Goal: Complete application form

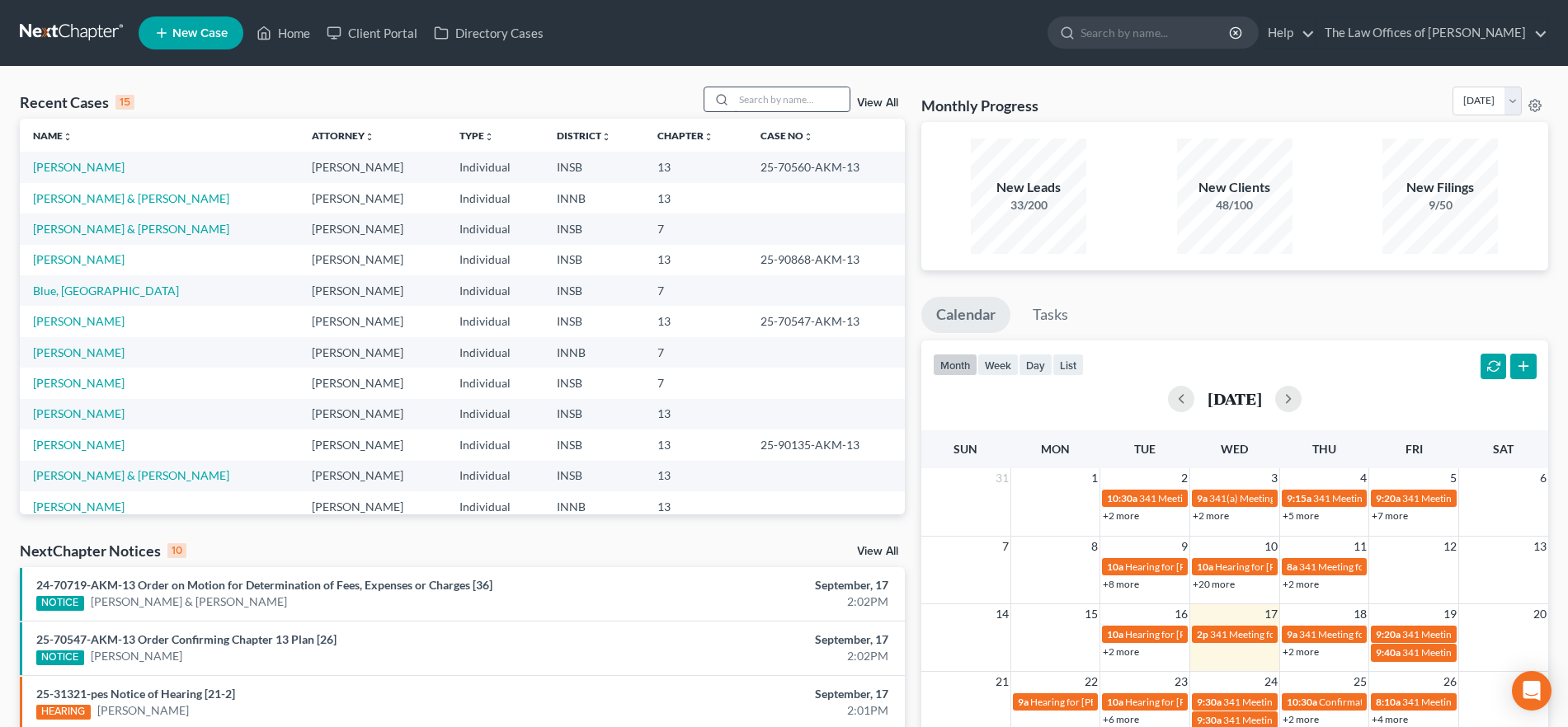
scroll to position [8, 0]
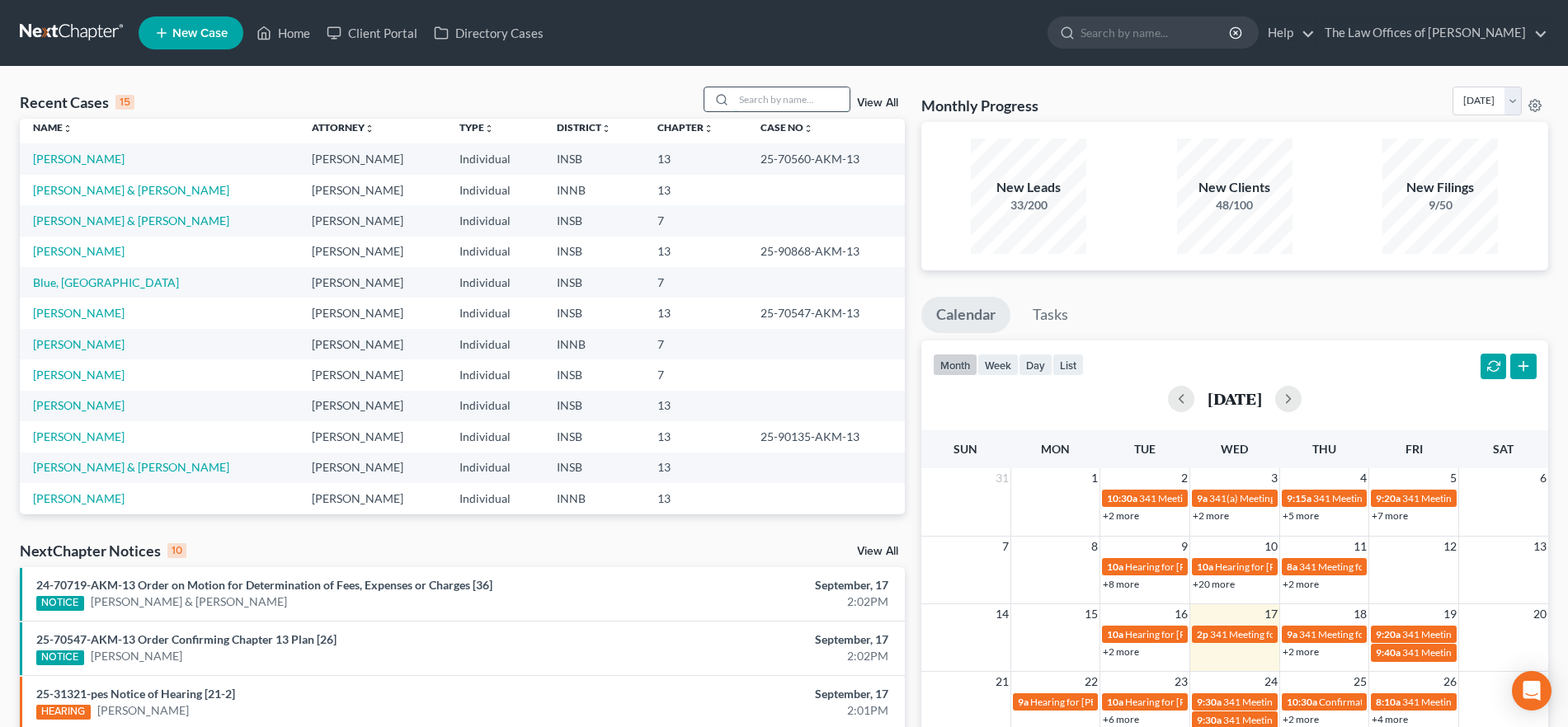
click at [779, 104] on input "search" at bounding box center [791, 100] width 116 height 24
type input "[PERSON_NAME]"
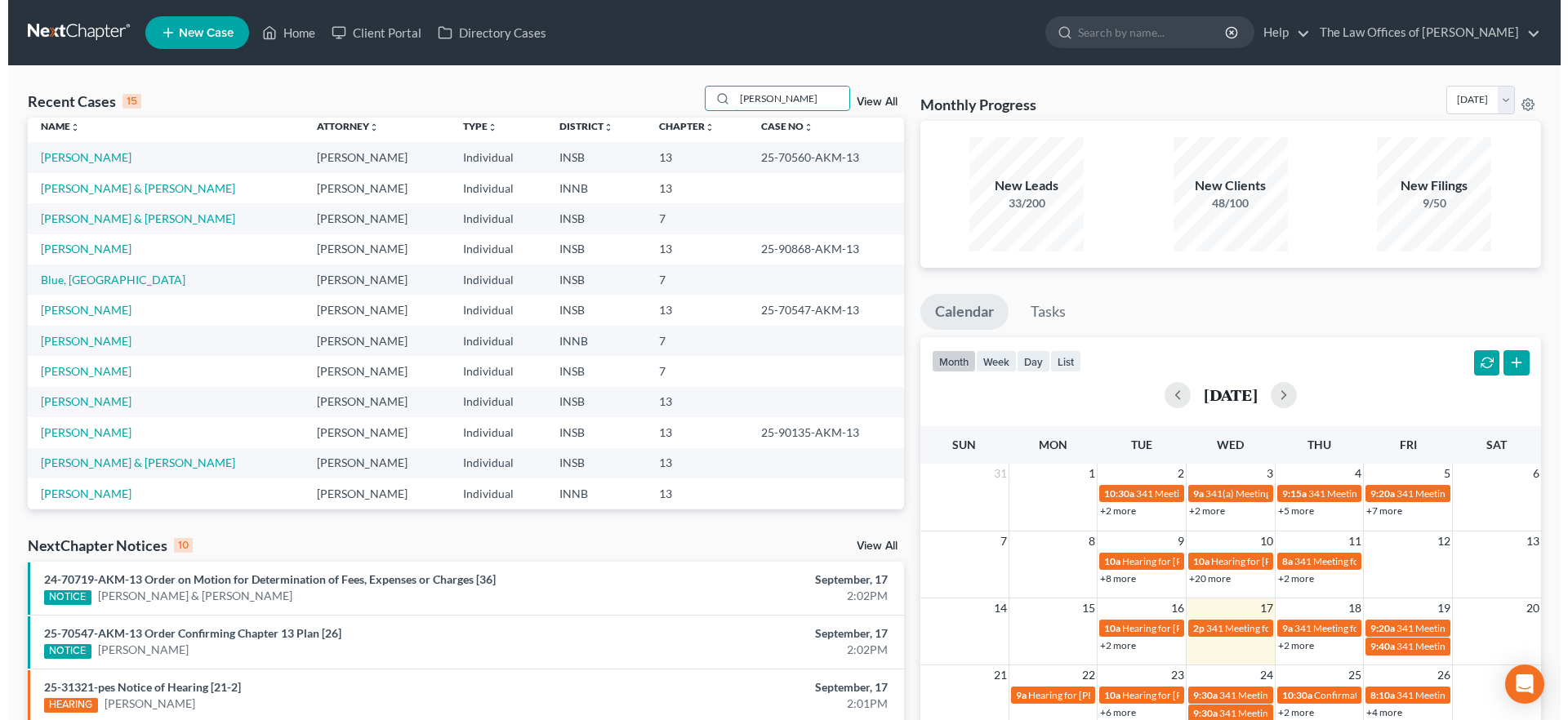
scroll to position [0, 0]
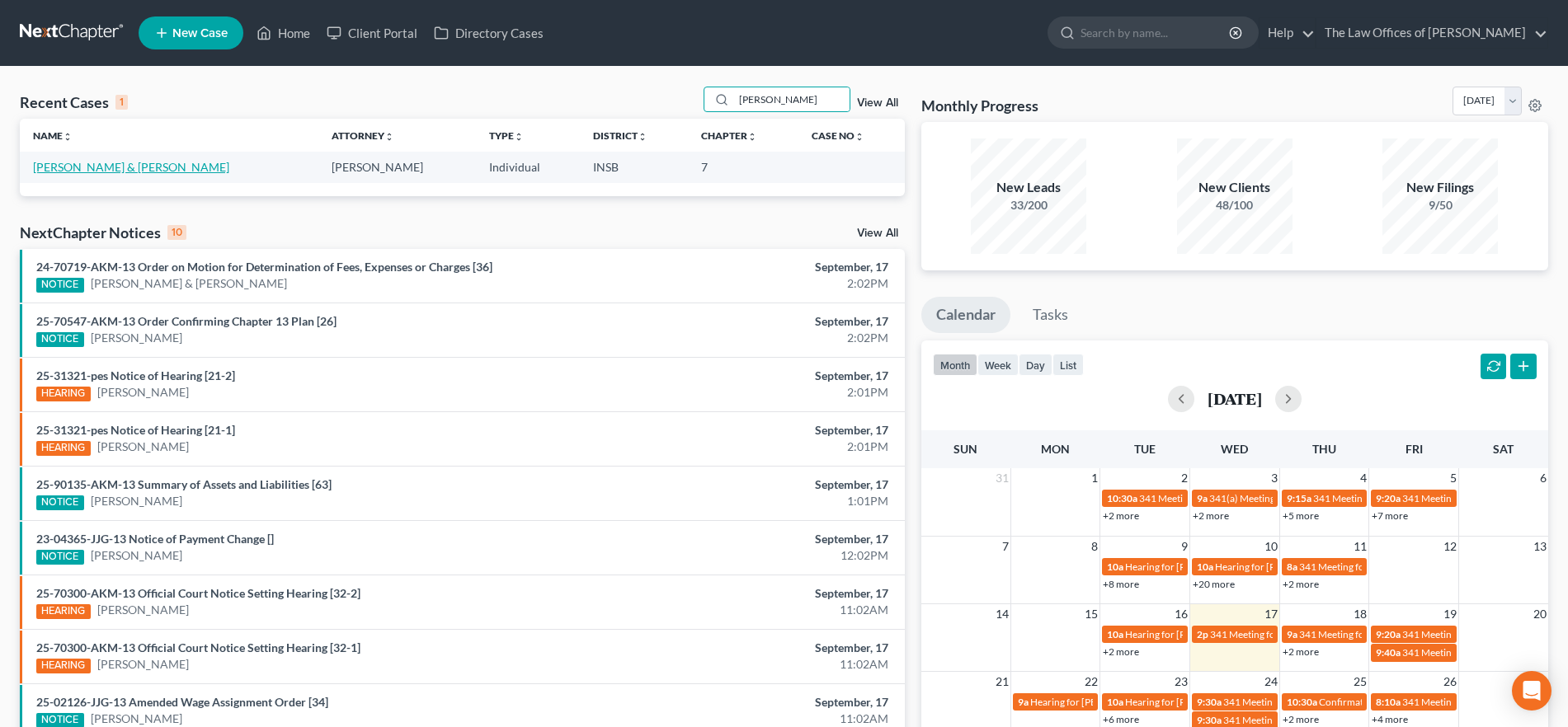
drag, startPoint x: 79, startPoint y: 166, endPoint x: 138, endPoint y: 192, distance: 64.5
click at [79, 166] on link "[PERSON_NAME] & [PERSON_NAME]" at bounding box center [131, 166] width 196 height 14
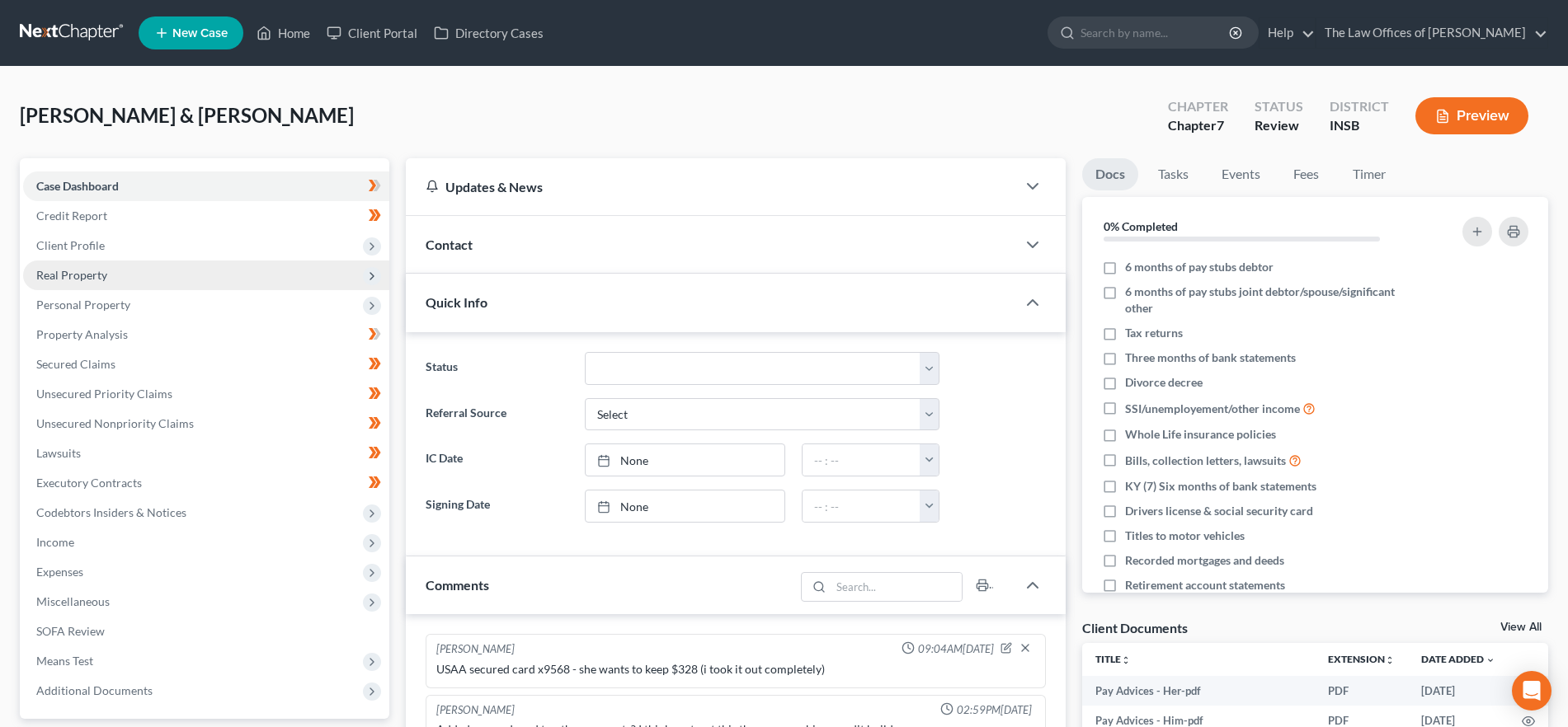
click at [117, 277] on span "Real Property" at bounding box center [207, 276] width 366 height 30
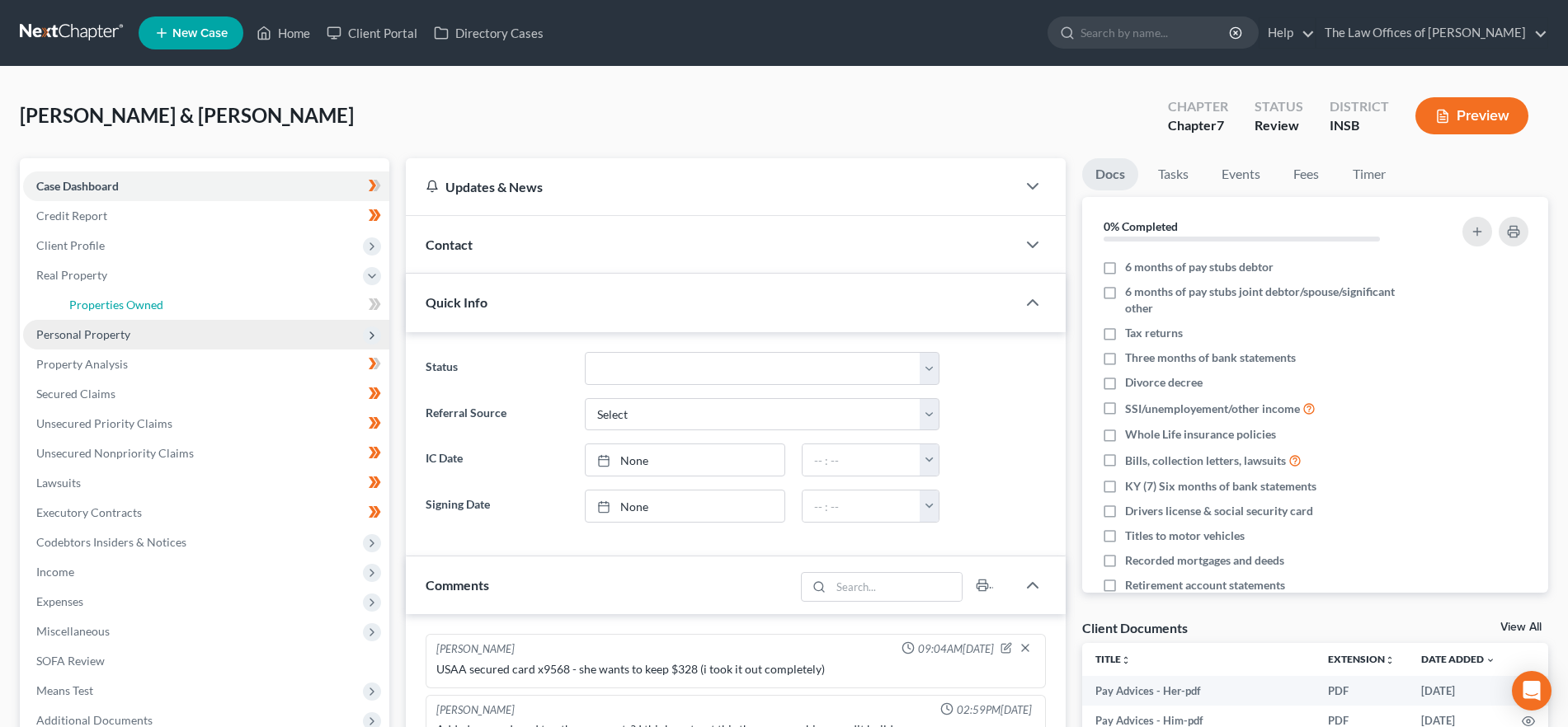
click at [133, 298] on span "Properties Owned" at bounding box center [116, 305] width 94 height 14
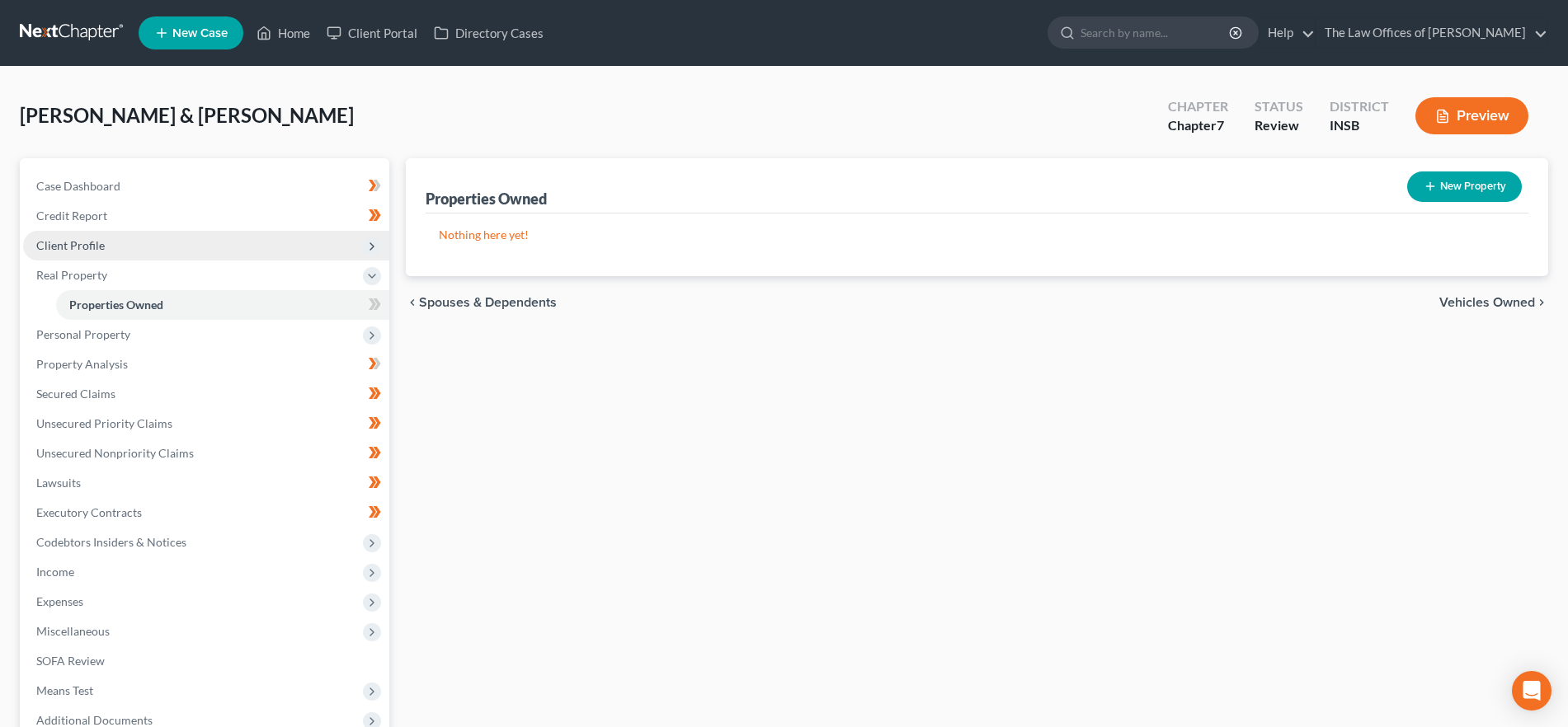
drag, startPoint x: 120, startPoint y: 248, endPoint x: 159, endPoint y: 291, distance: 58.1
click at [120, 248] on span "Client Profile" at bounding box center [207, 246] width 366 height 30
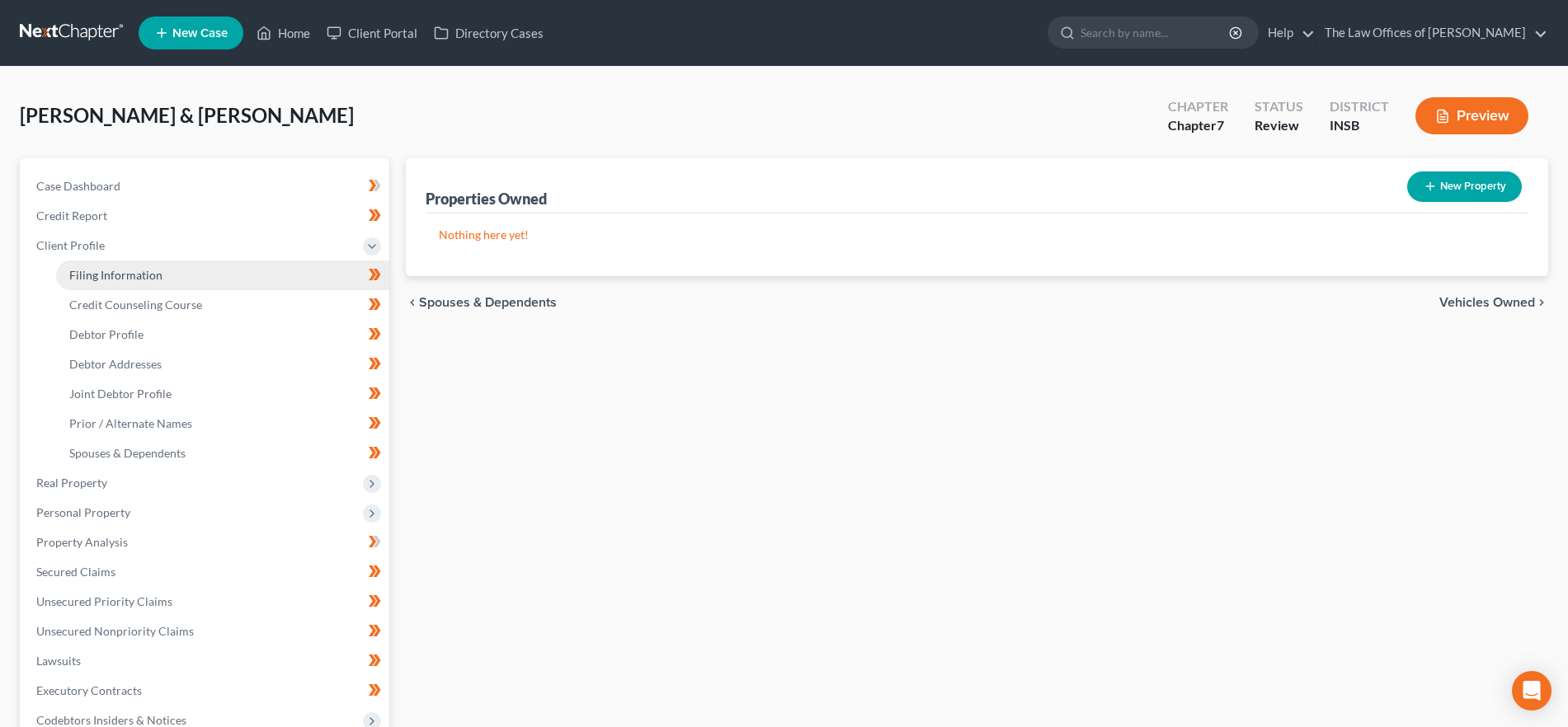
click at [228, 277] on link "Filing Information" at bounding box center [222, 276] width 334 height 30
select select "1"
select select "0"
select select "28"
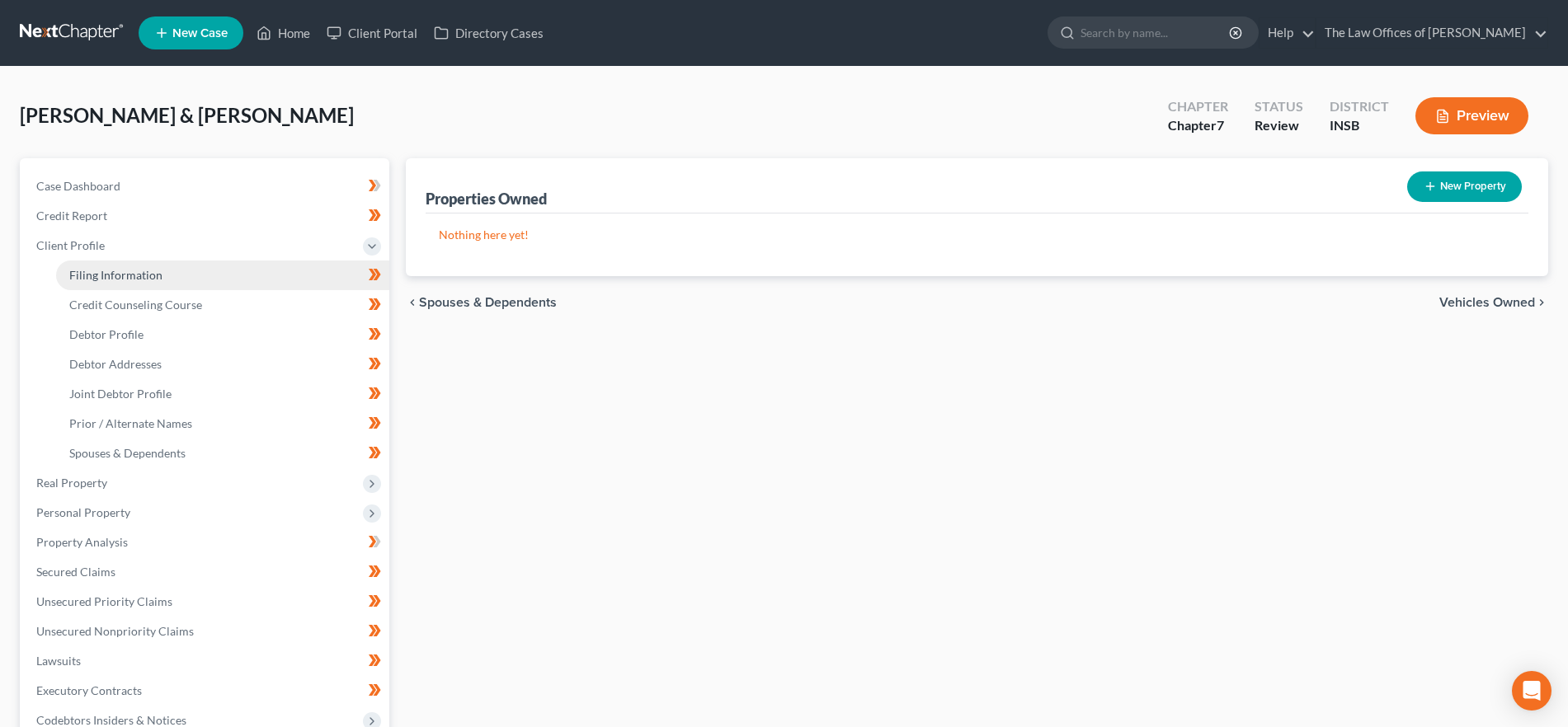
select select "0"
select select "15"
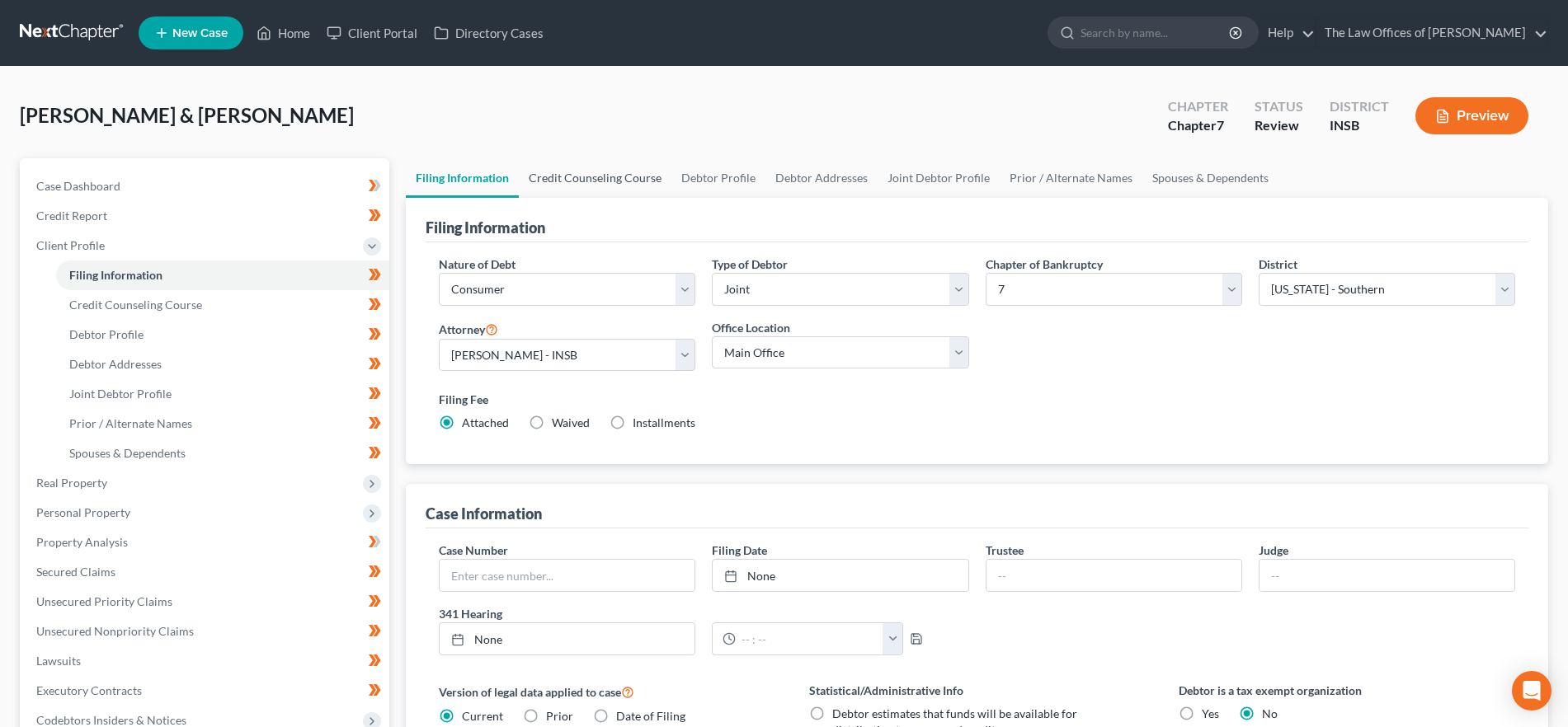
click at [625, 183] on link "Credit Counseling Course" at bounding box center [594, 178] width 152 height 39
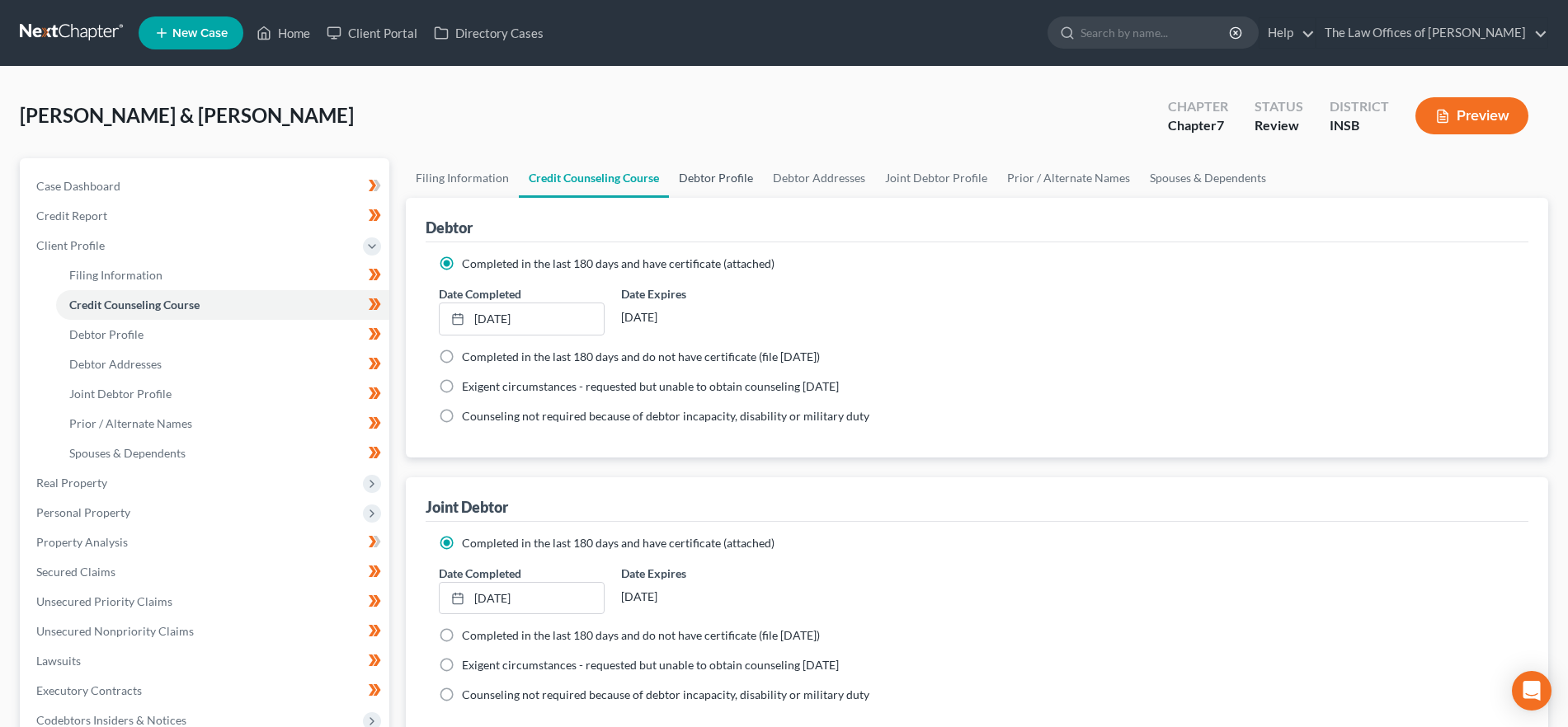
click at [724, 174] on link "Debtor Profile" at bounding box center [716, 178] width 94 height 39
select select "1"
select select "2"
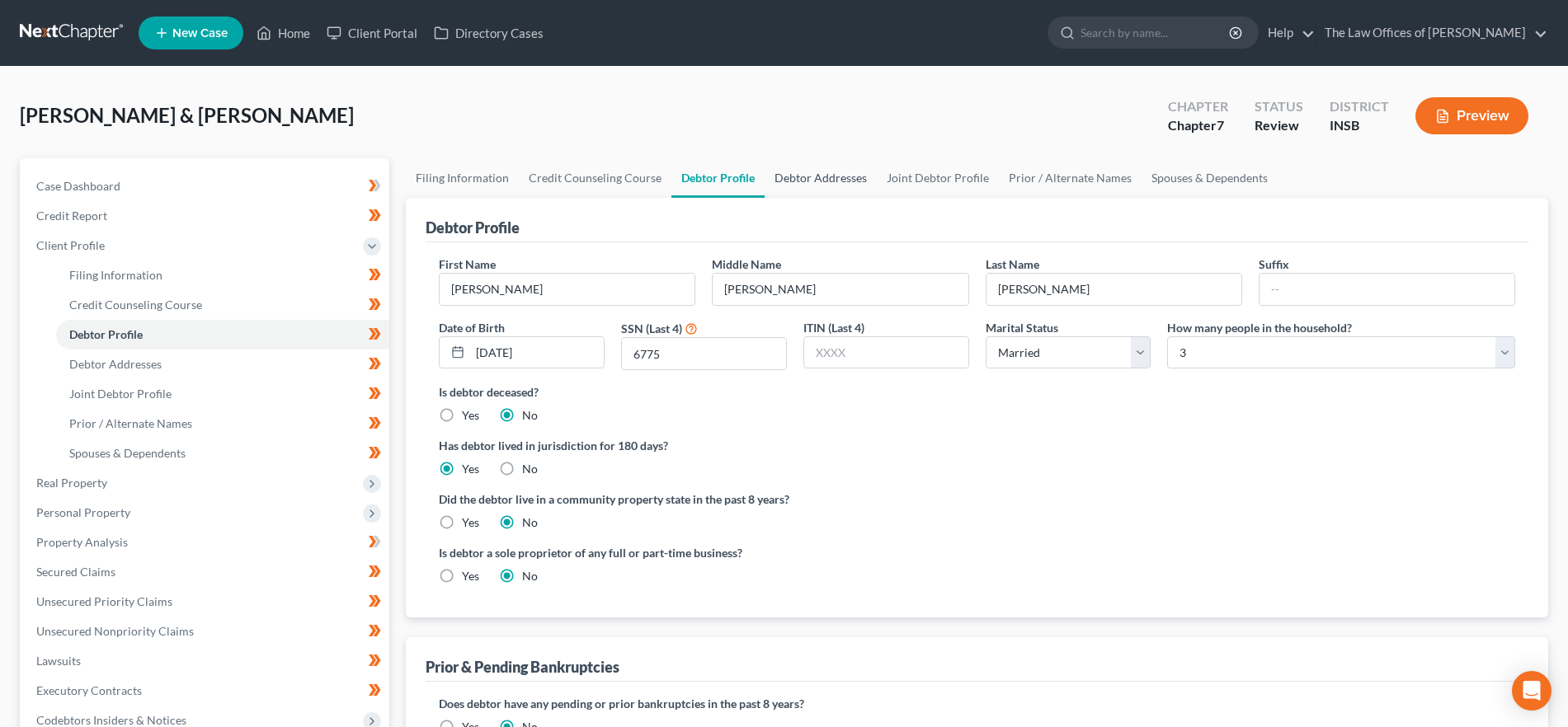
radio input "true"
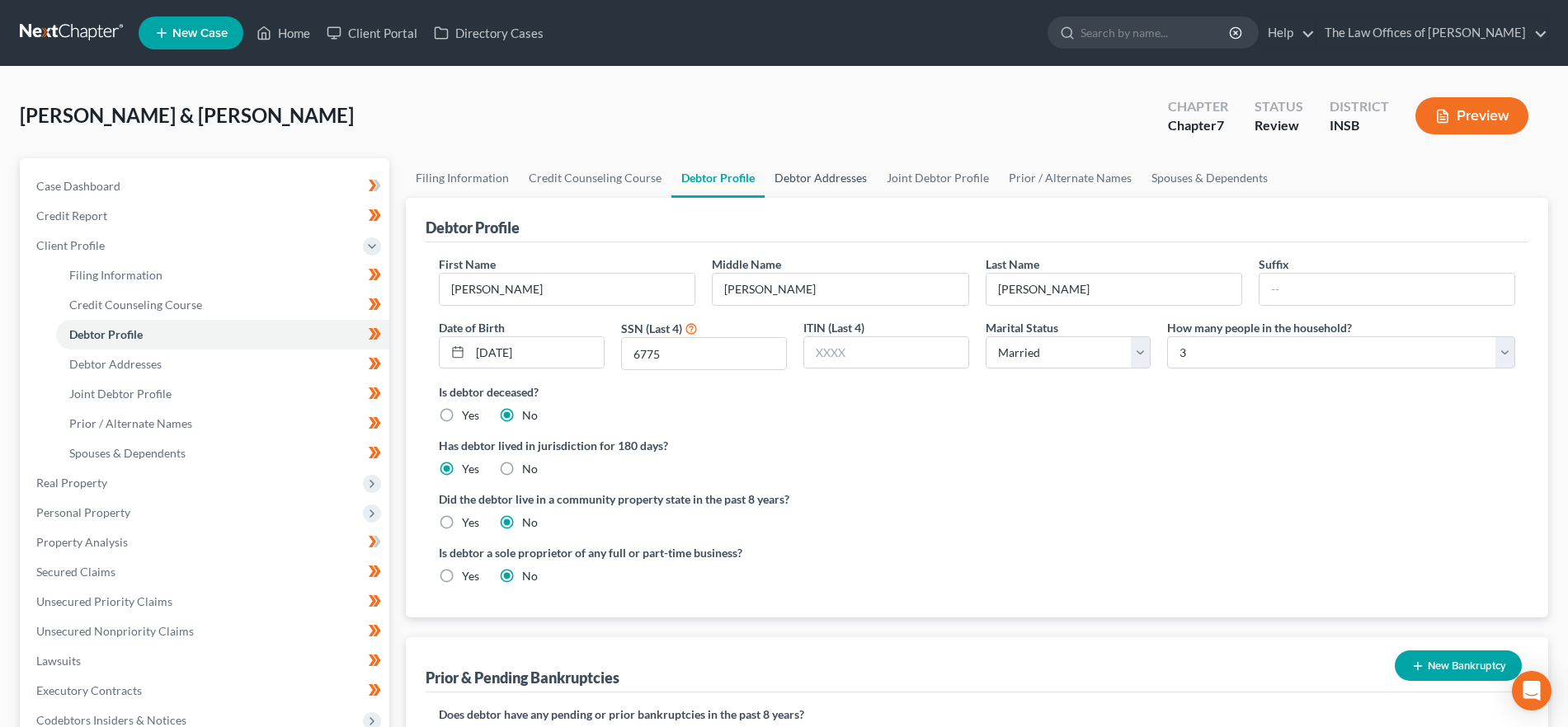
click at [797, 171] on link "Debtor Addresses" at bounding box center [820, 178] width 112 height 39
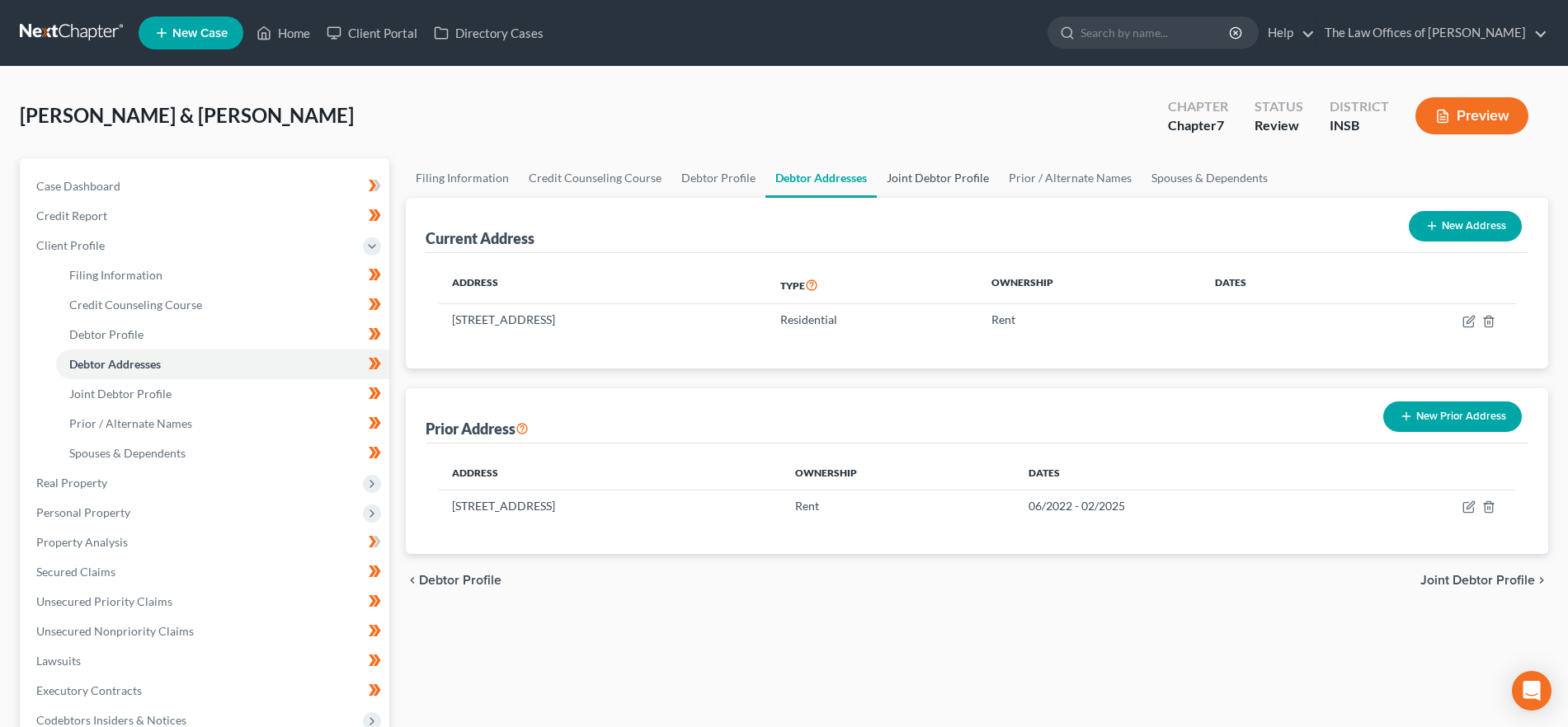
click at [944, 181] on link "Joint Debtor Profile" at bounding box center [937, 178] width 122 height 39
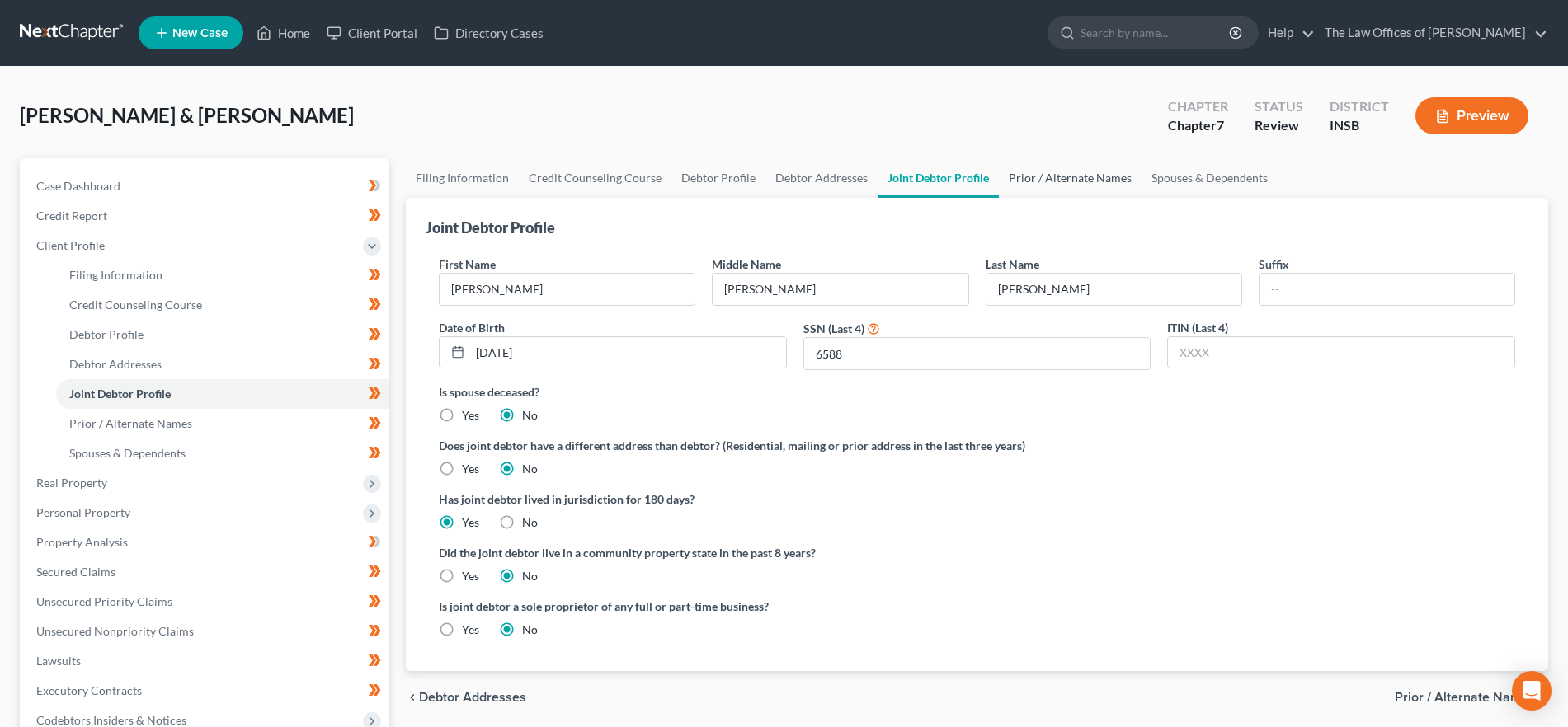
click at [1026, 178] on link "Prior / Alternate Names" at bounding box center [1070, 178] width 143 height 39
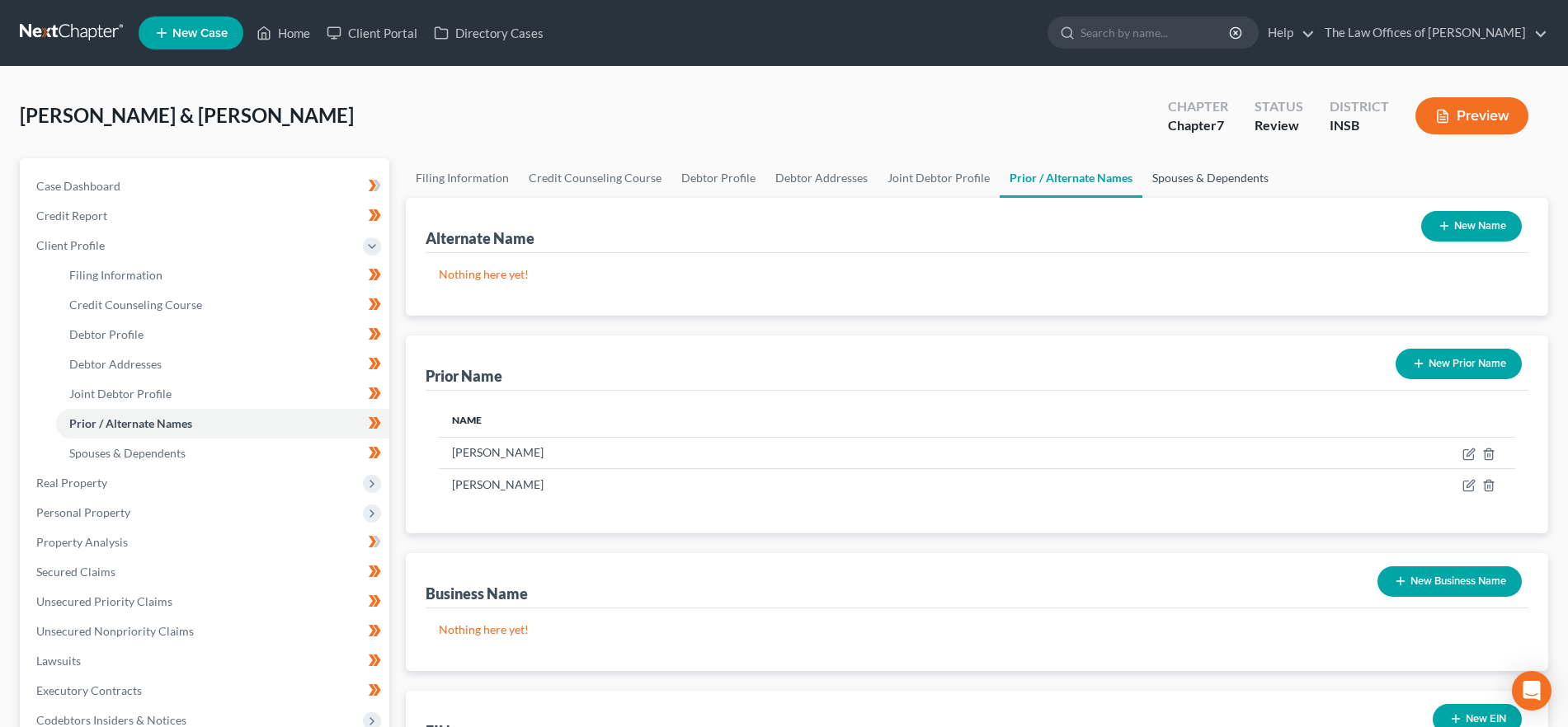
click at [1200, 183] on link "Spouses & Dependents" at bounding box center [1210, 178] width 136 height 39
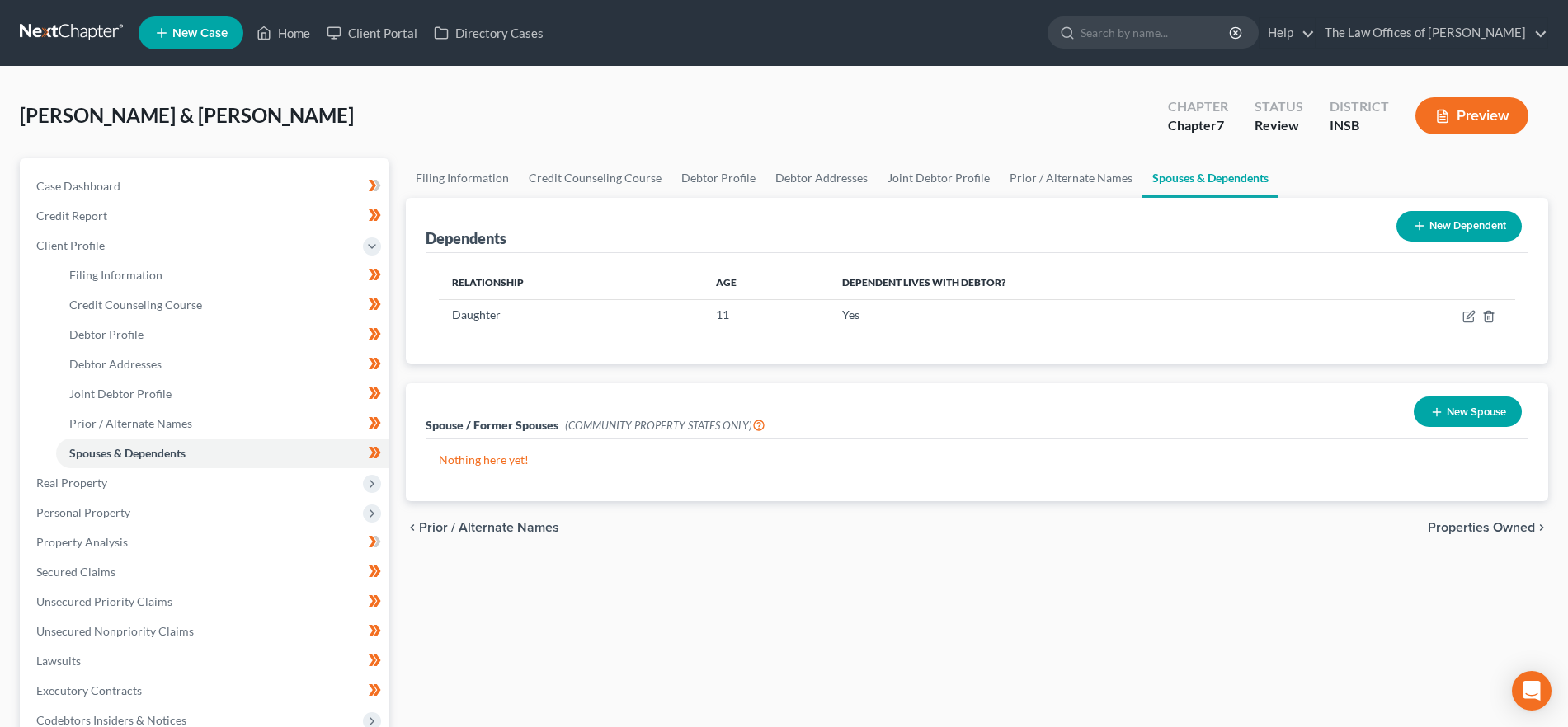
click at [1468, 521] on span "Properties Owned" at bounding box center [1481, 528] width 107 height 13
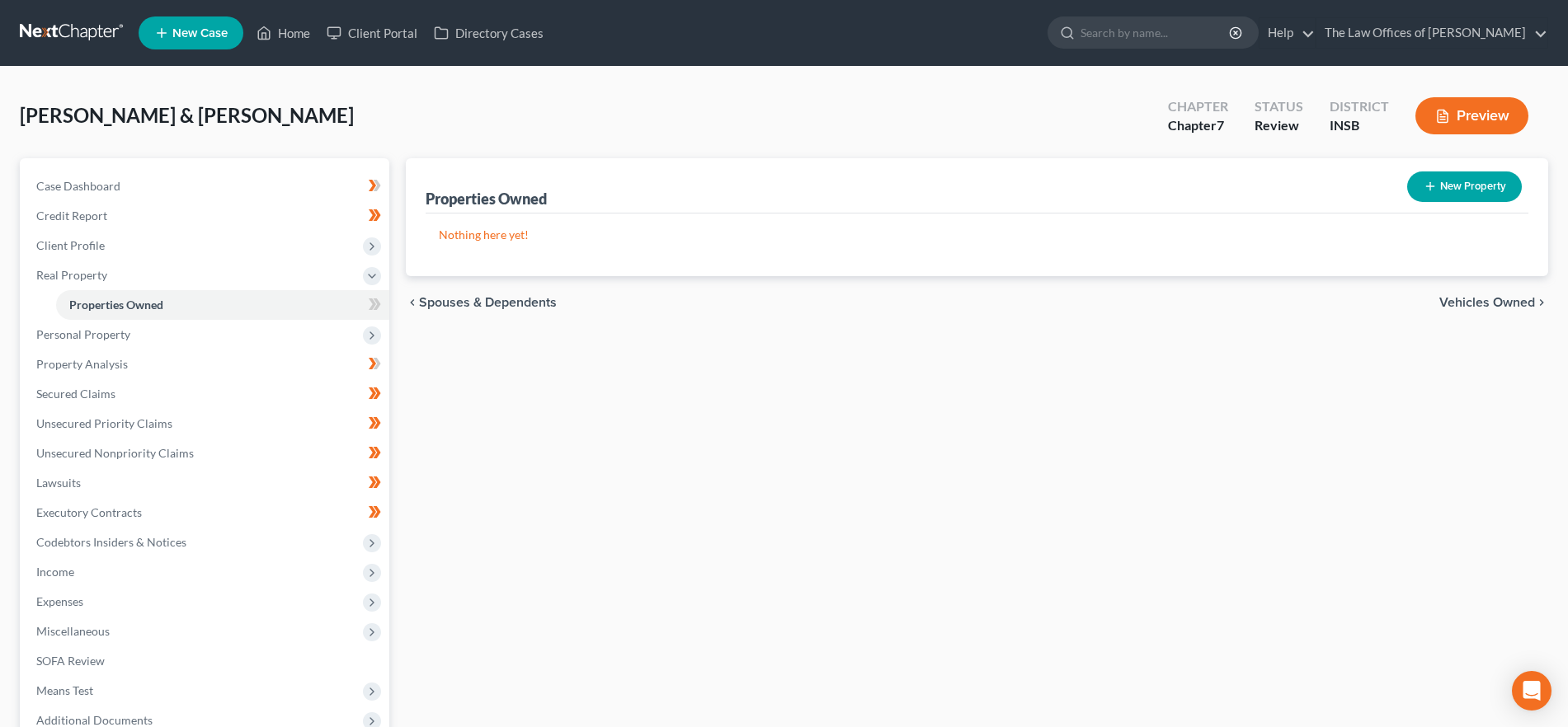
click at [1492, 304] on span "Vehicles Owned" at bounding box center [1487, 303] width 95 height 13
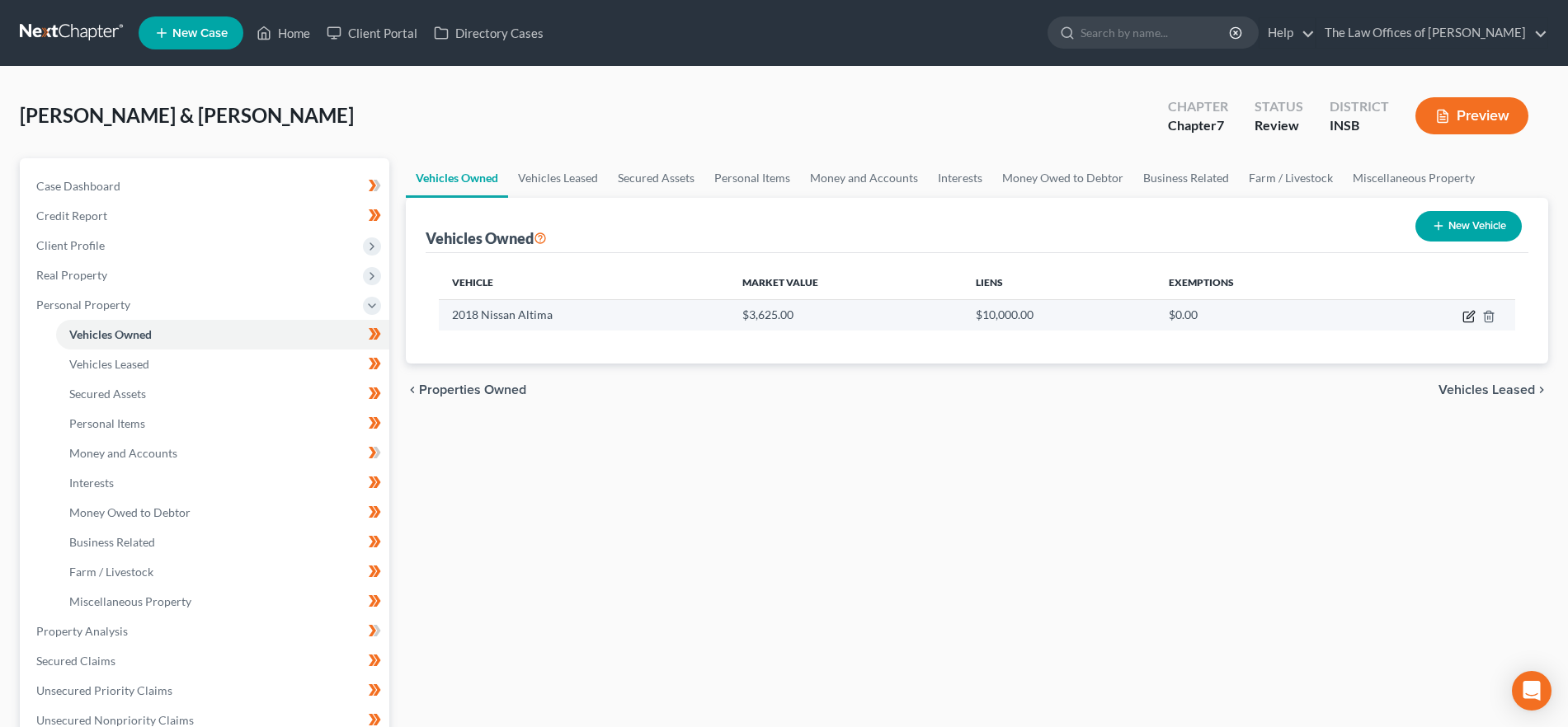
click at [1469, 316] on icon "button" at bounding box center [1469, 317] width 13 height 13
select select "0"
select select "8"
select select "2"
select select "1"
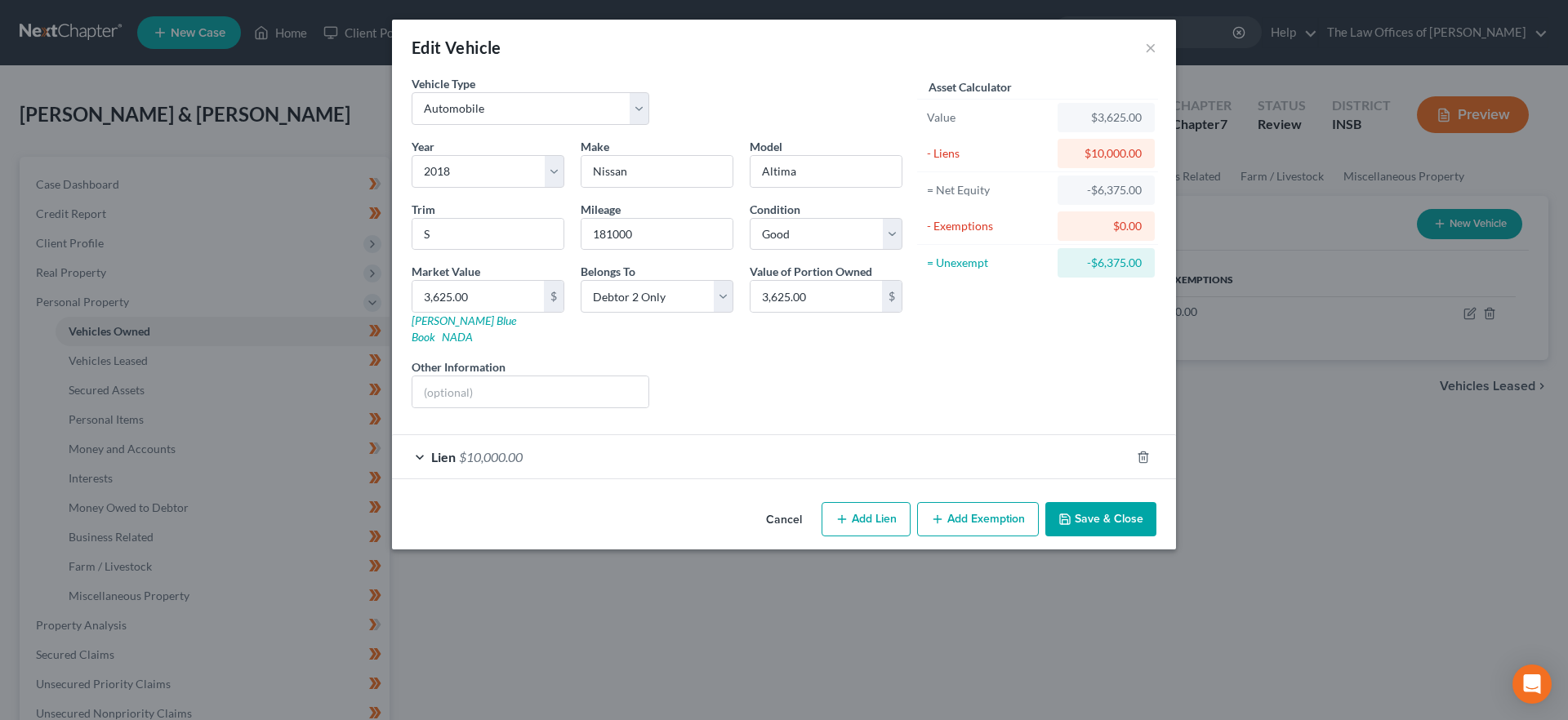
click at [532, 446] on div "Lien $10,000.00" at bounding box center [761, 456] width 738 height 43
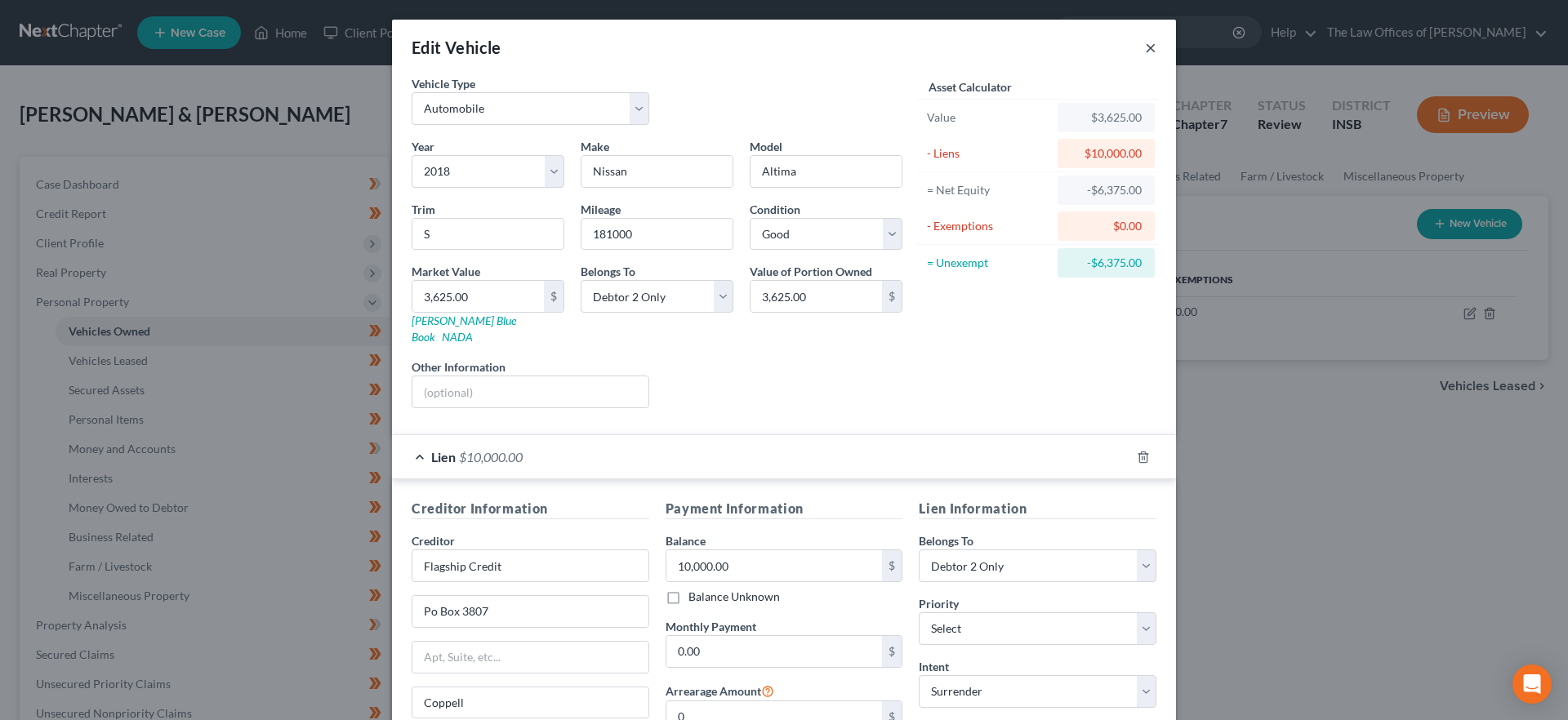
click at [1144, 47] on button "×" at bounding box center [1150, 47] width 11 height 19
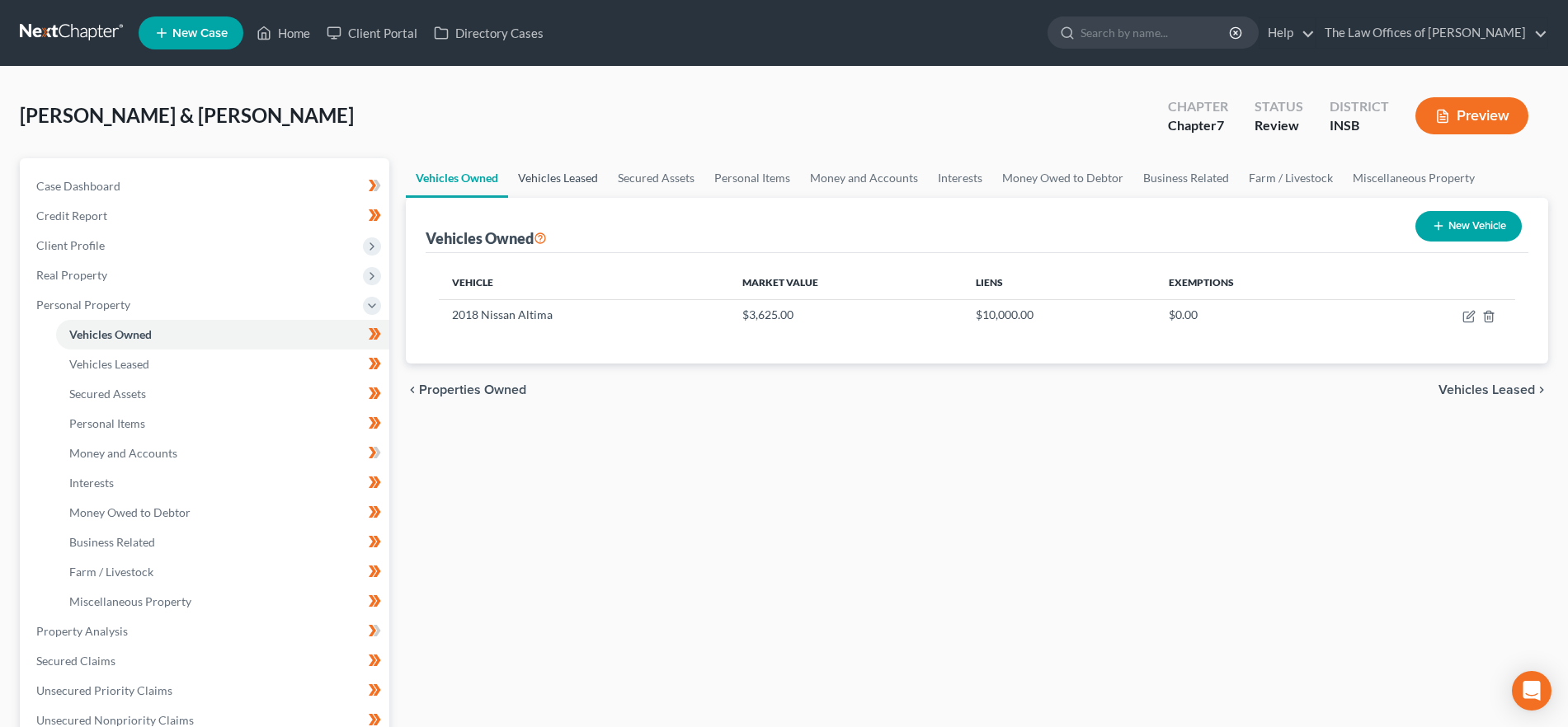
drag, startPoint x: 555, startPoint y: 168, endPoint x: 606, endPoint y: 178, distance: 52.0
click at [555, 167] on link "Vehicles Leased" at bounding box center [558, 178] width 100 height 39
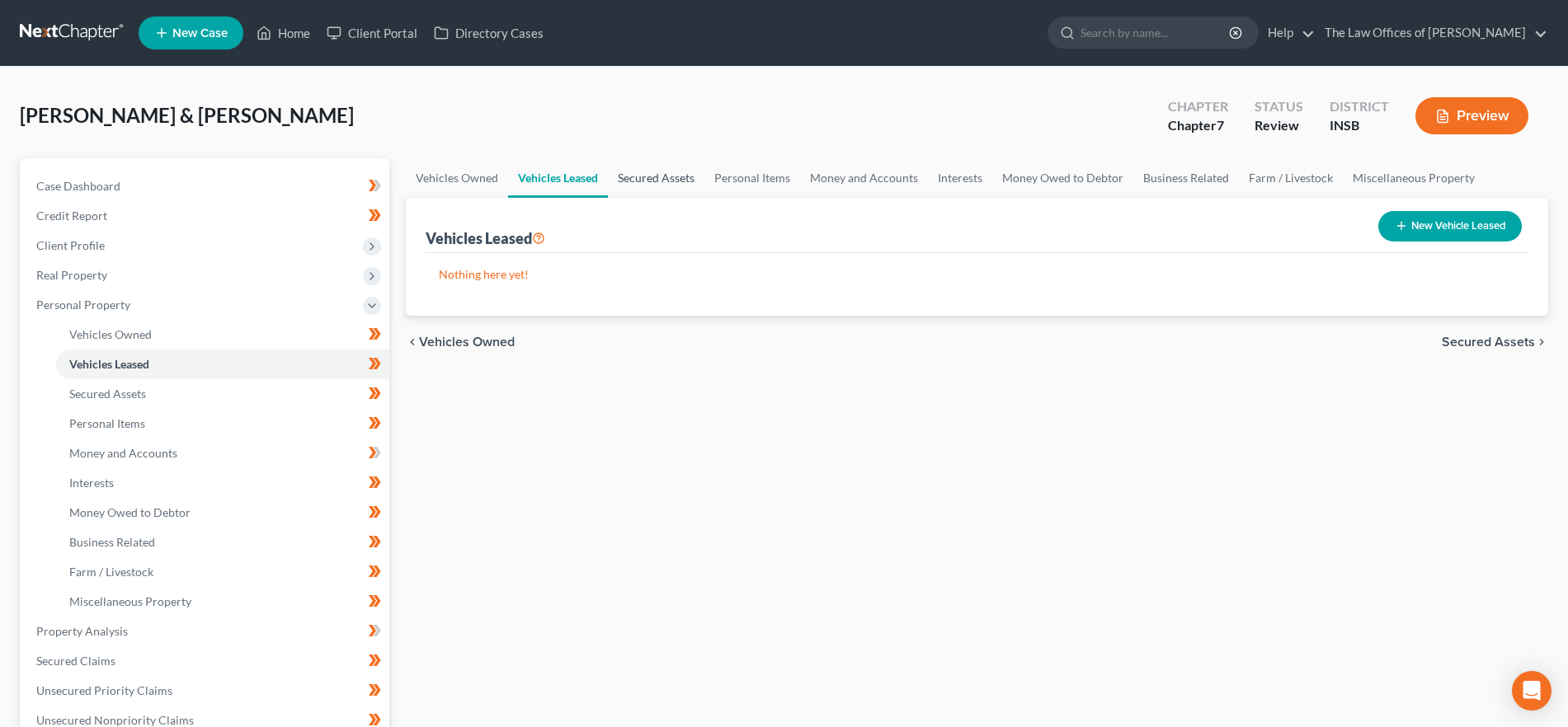
click at [629, 184] on link "Secured Assets" at bounding box center [655, 178] width 96 height 39
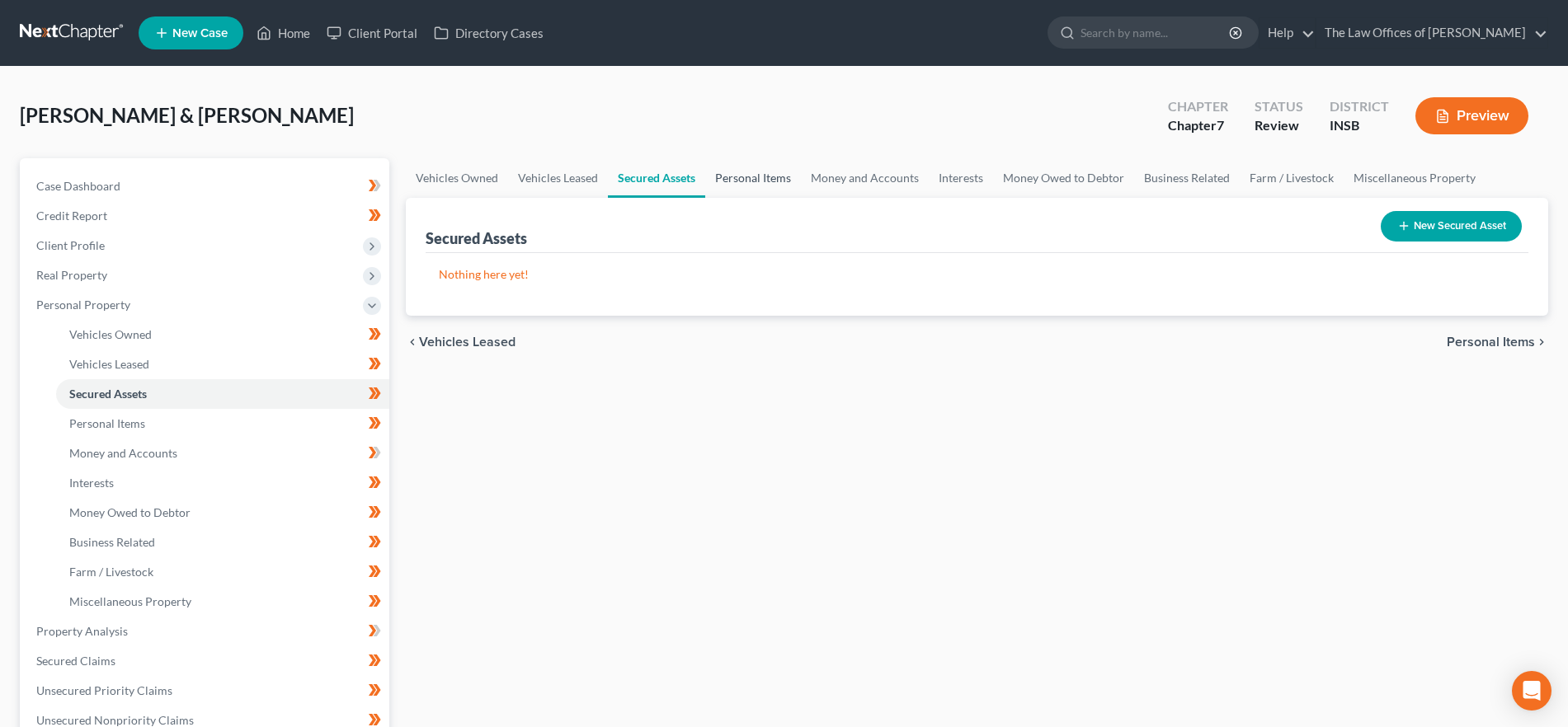
click at [722, 180] on link "Personal Items" at bounding box center [753, 178] width 95 height 39
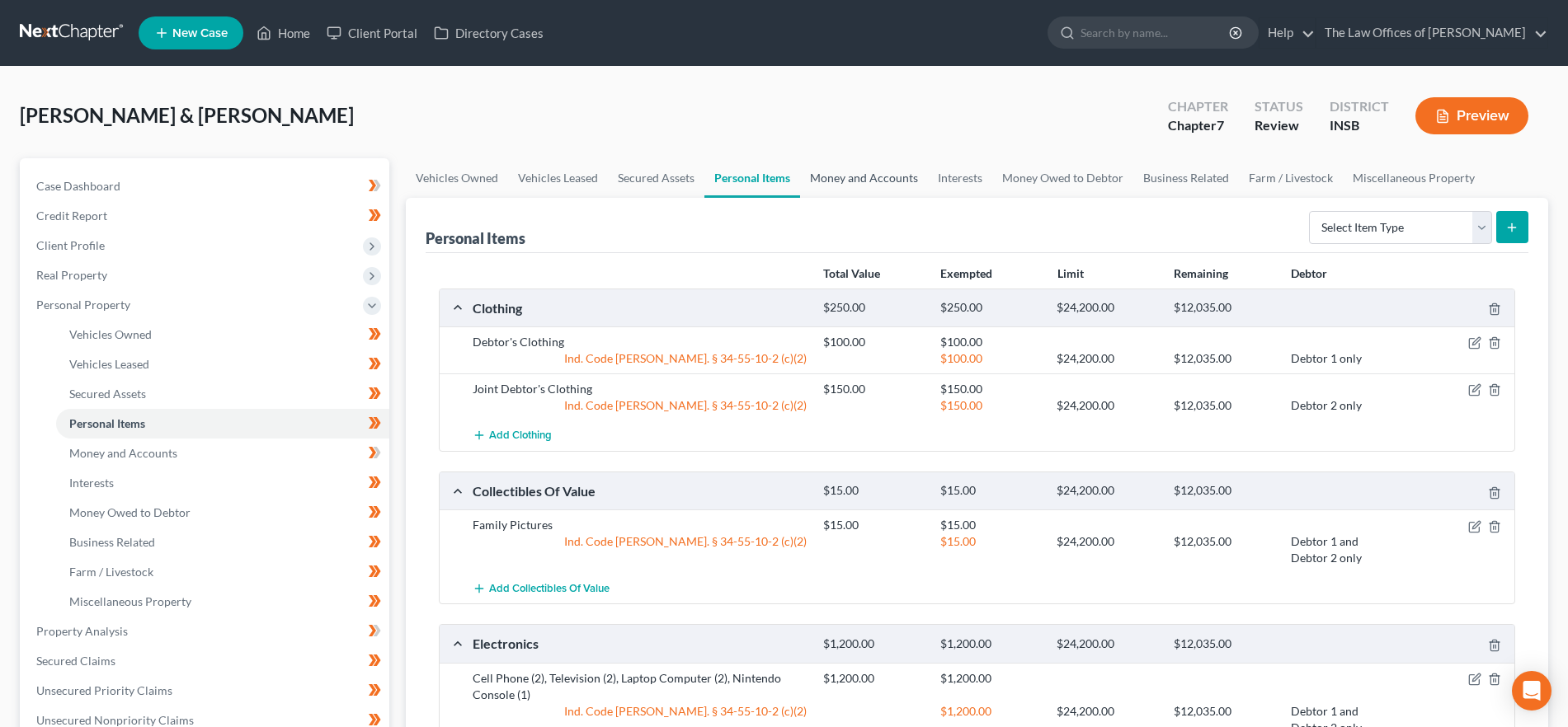
click at [825, 181] on link "Money and Accounts" at bounding box center [863, 178] width 128 height 39
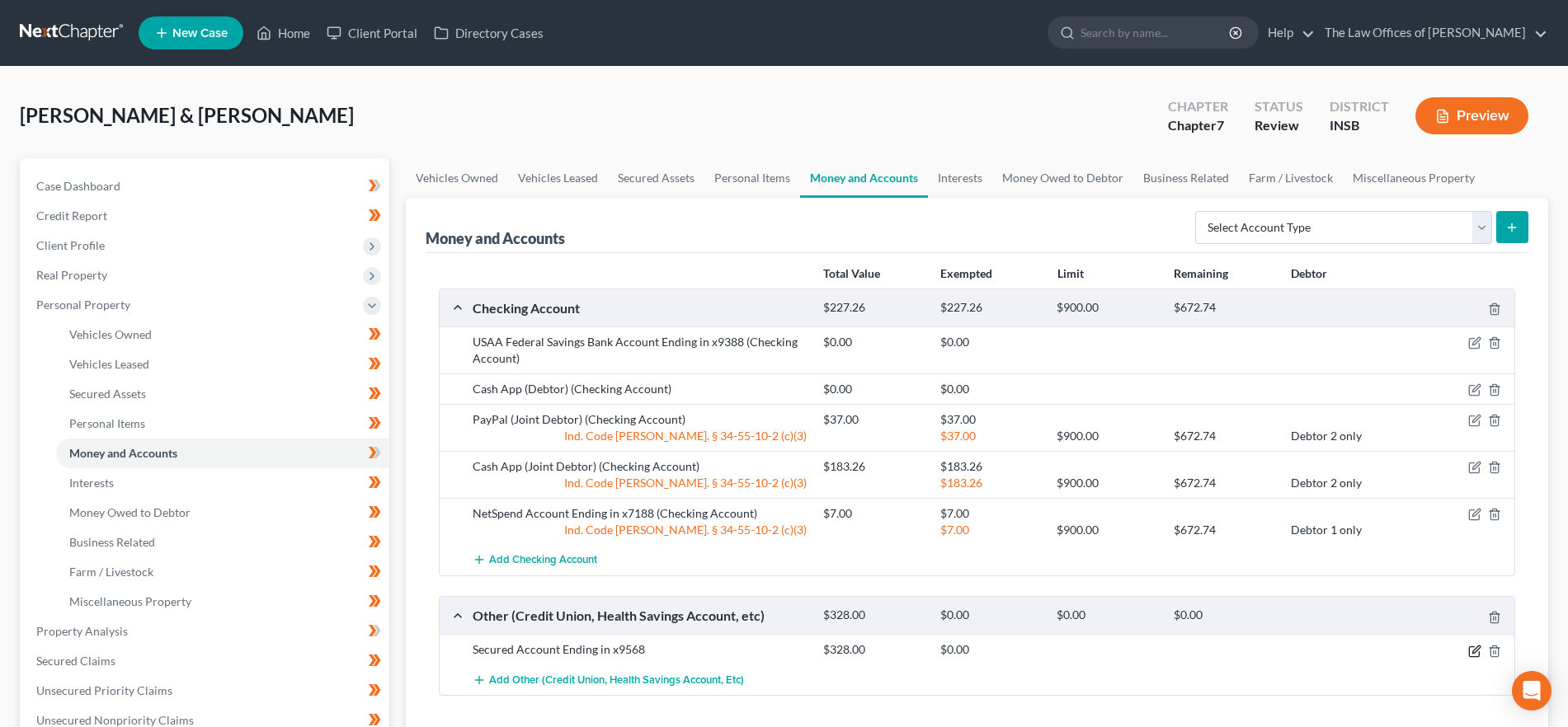
click at [1469, 646] on icon "button" at bounding box center [1475, 651] width 13 height 13
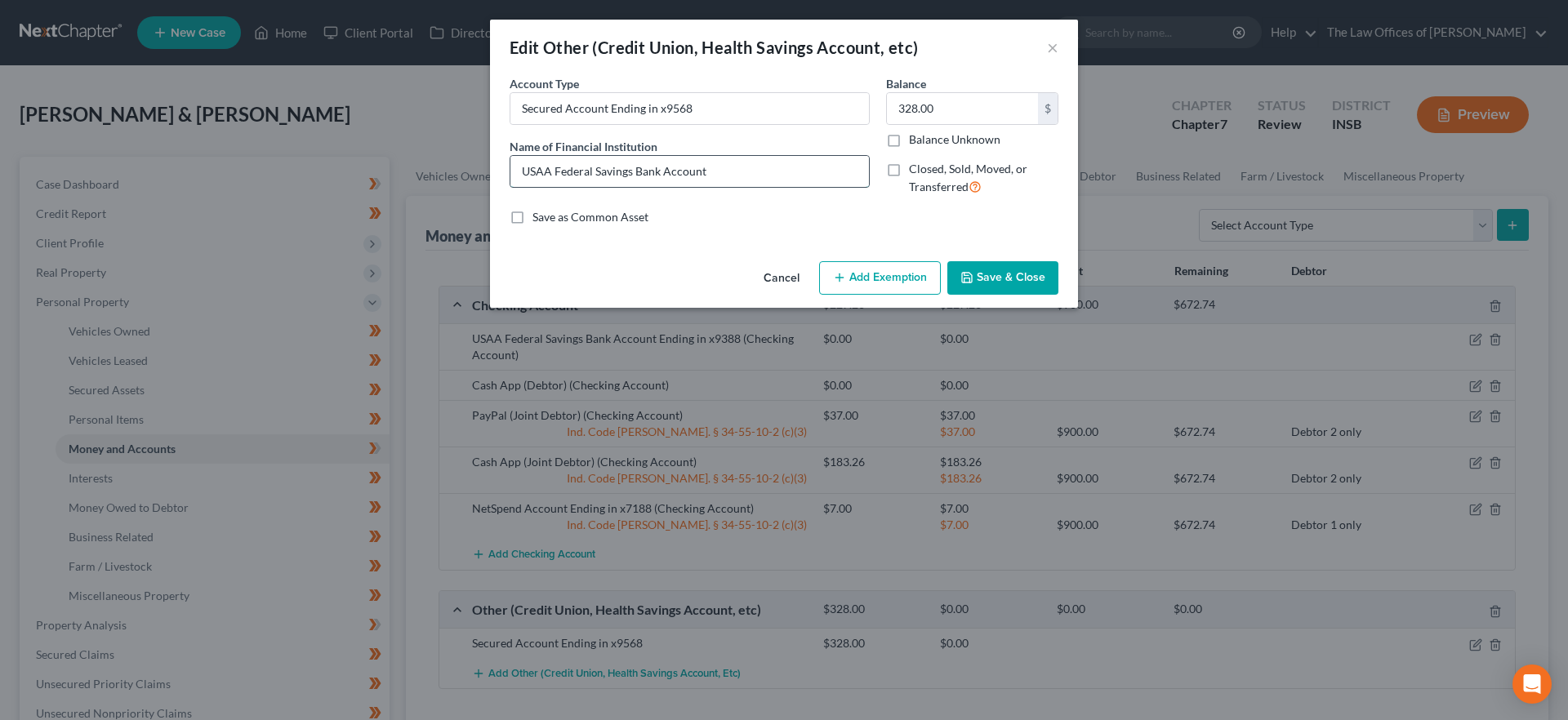
click at [733, 166] on input "USAA Federal Savings Bank Account" at bounding box center [689, 172] width 358 height 31
type input "USAA Federal Savings Bank Account Ending in x9568"
click at [1004, 275] on button "Save & Close" at bounding box center [1003, 278] width 111 height 34
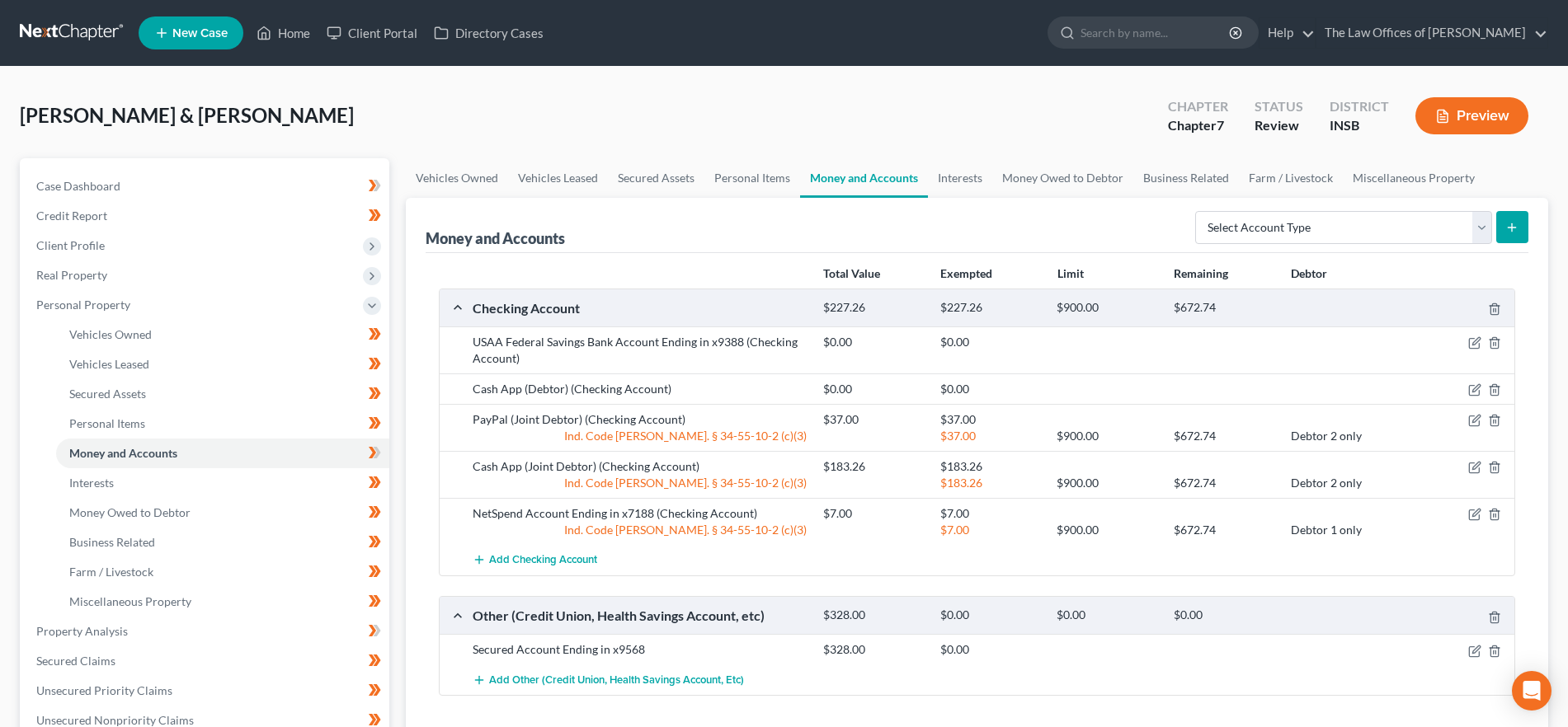
click at [1446, 121] on icon "button" at bounding box center [1443, 116] width 15 height 15
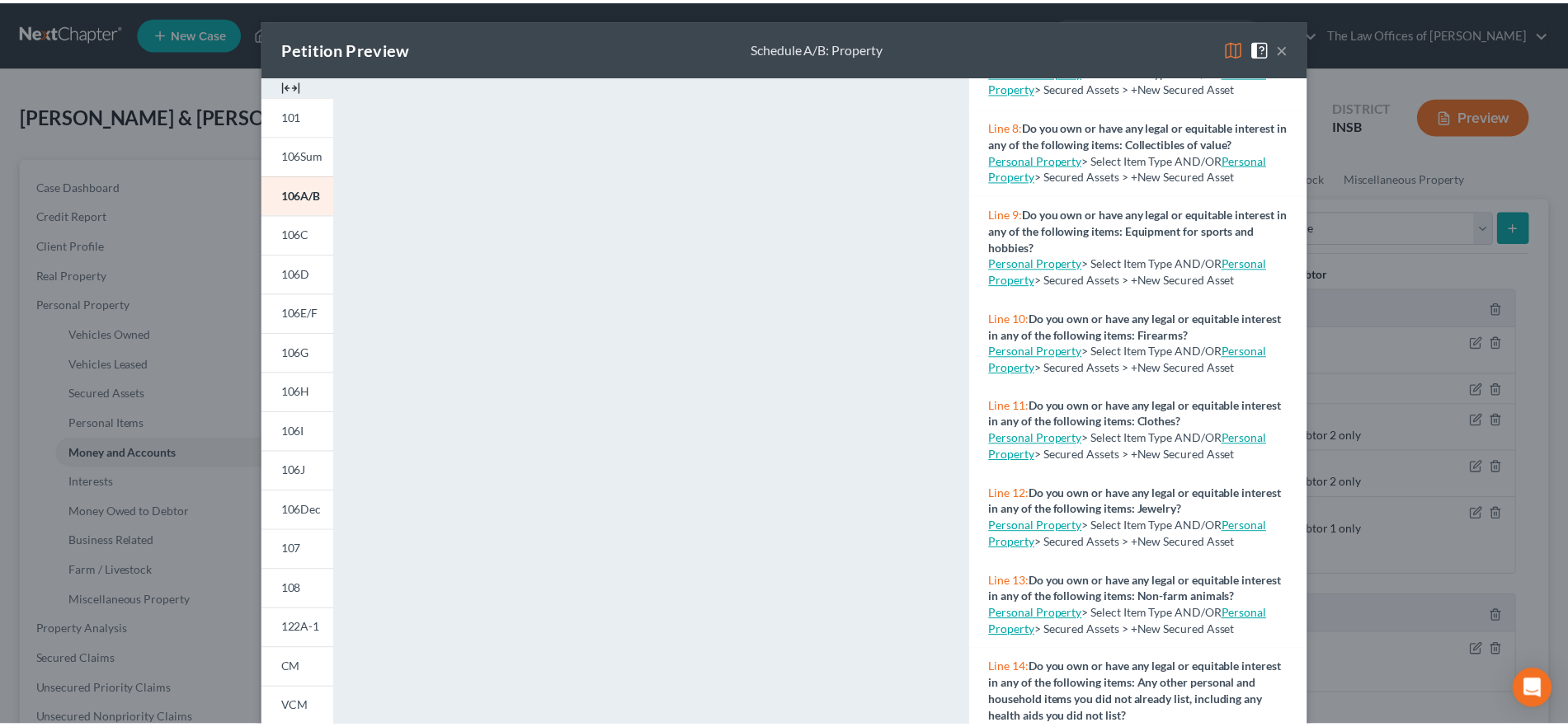
scroll to position [786, 0]
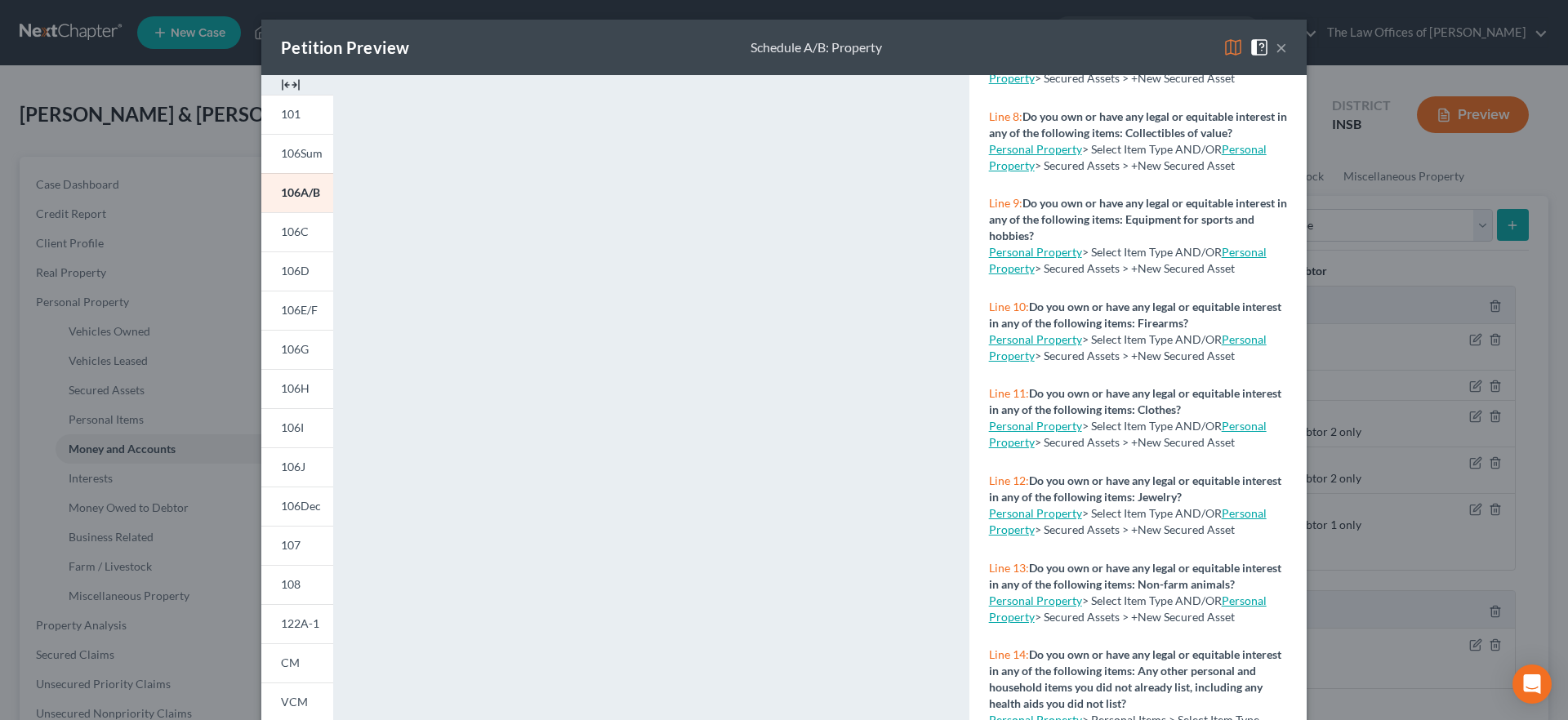
drag, startPoint x: 1268, startPoint y: 50, endPoint x: 1223, endPoint y: 132, distance: 93.5
click at [1276, 50] on button "×" at bounding box center [1281, 47] width 11 height 19
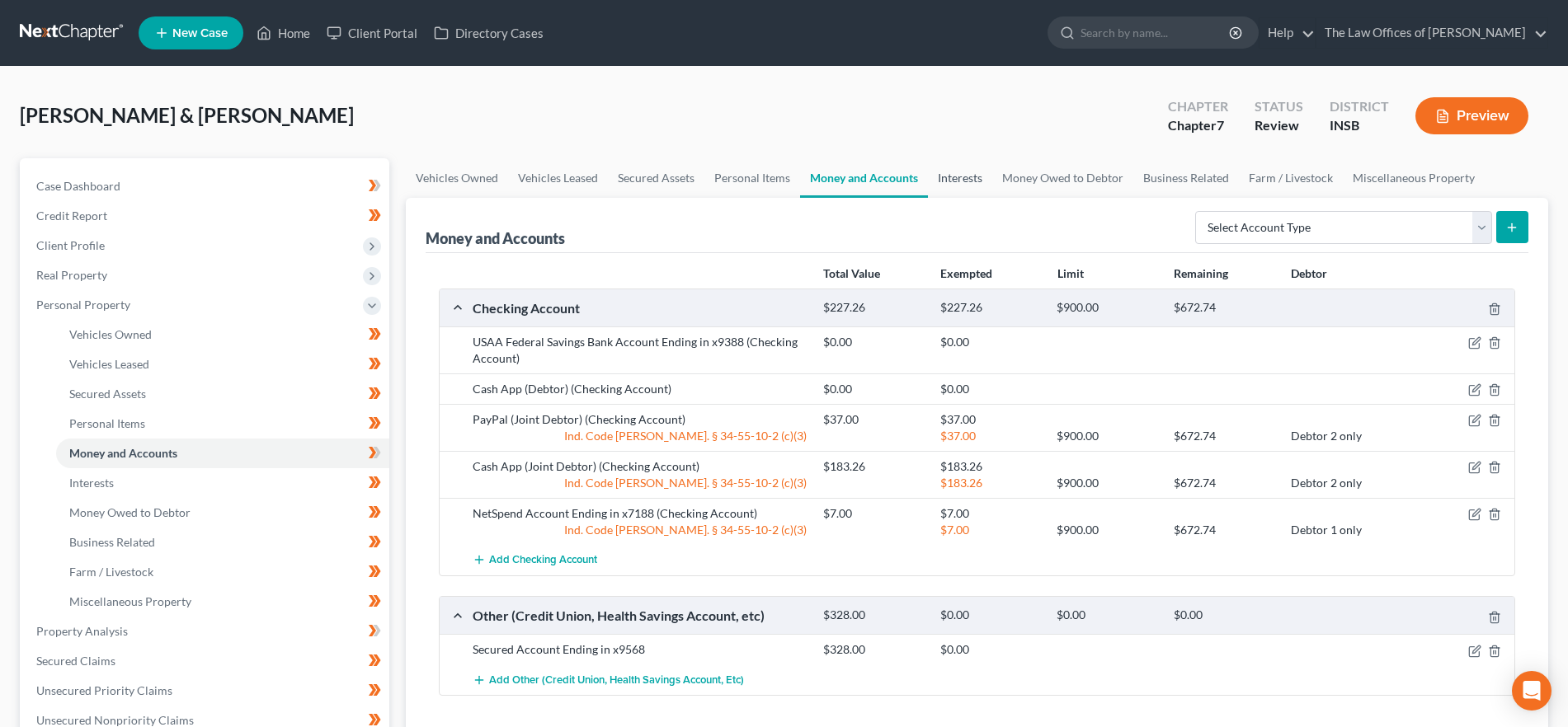
click at [951, 179] on link "Interests" at bounding box center [960, 178] width 64 height 39
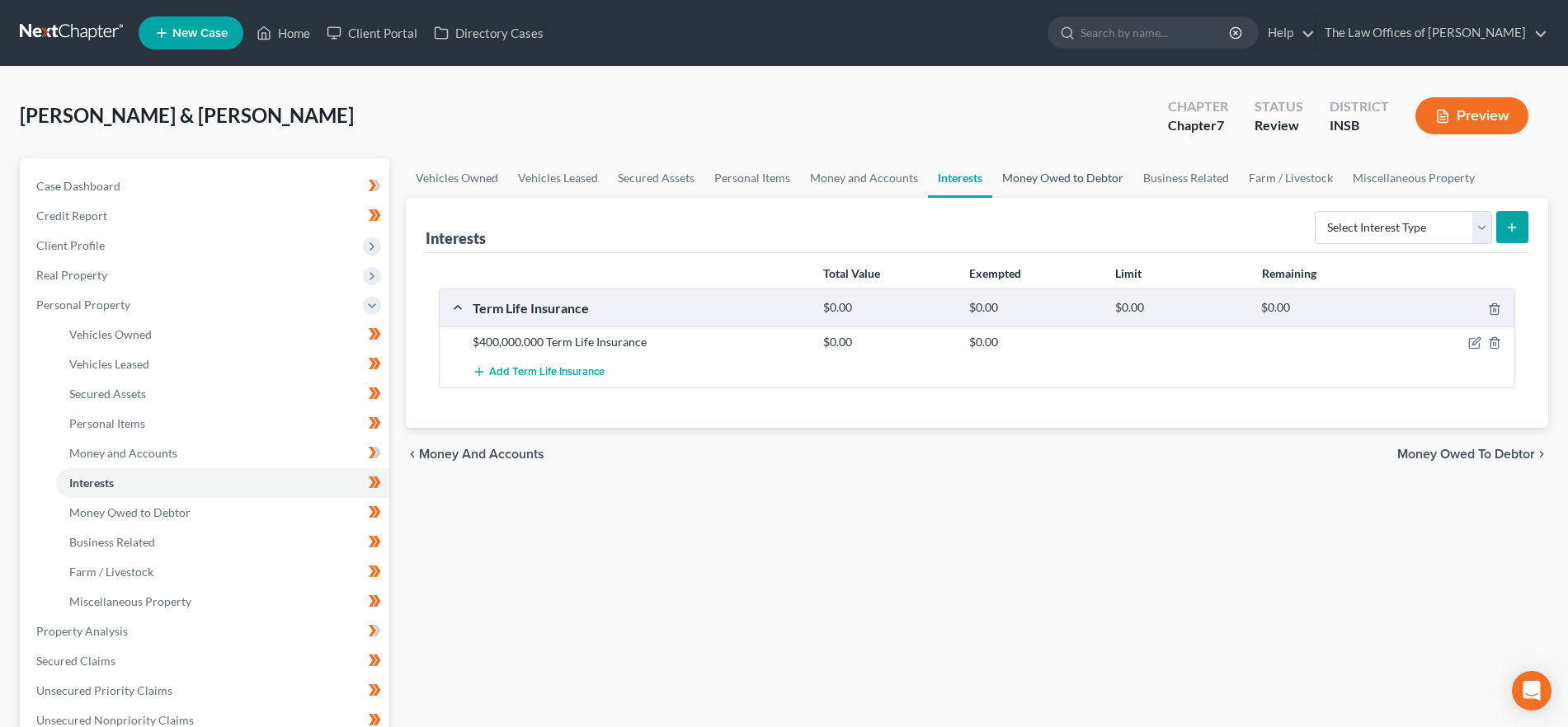
click at [1029, 185] on link "Money Owed to Debtor" at bounding box center [1062, 178] width 141 height 39
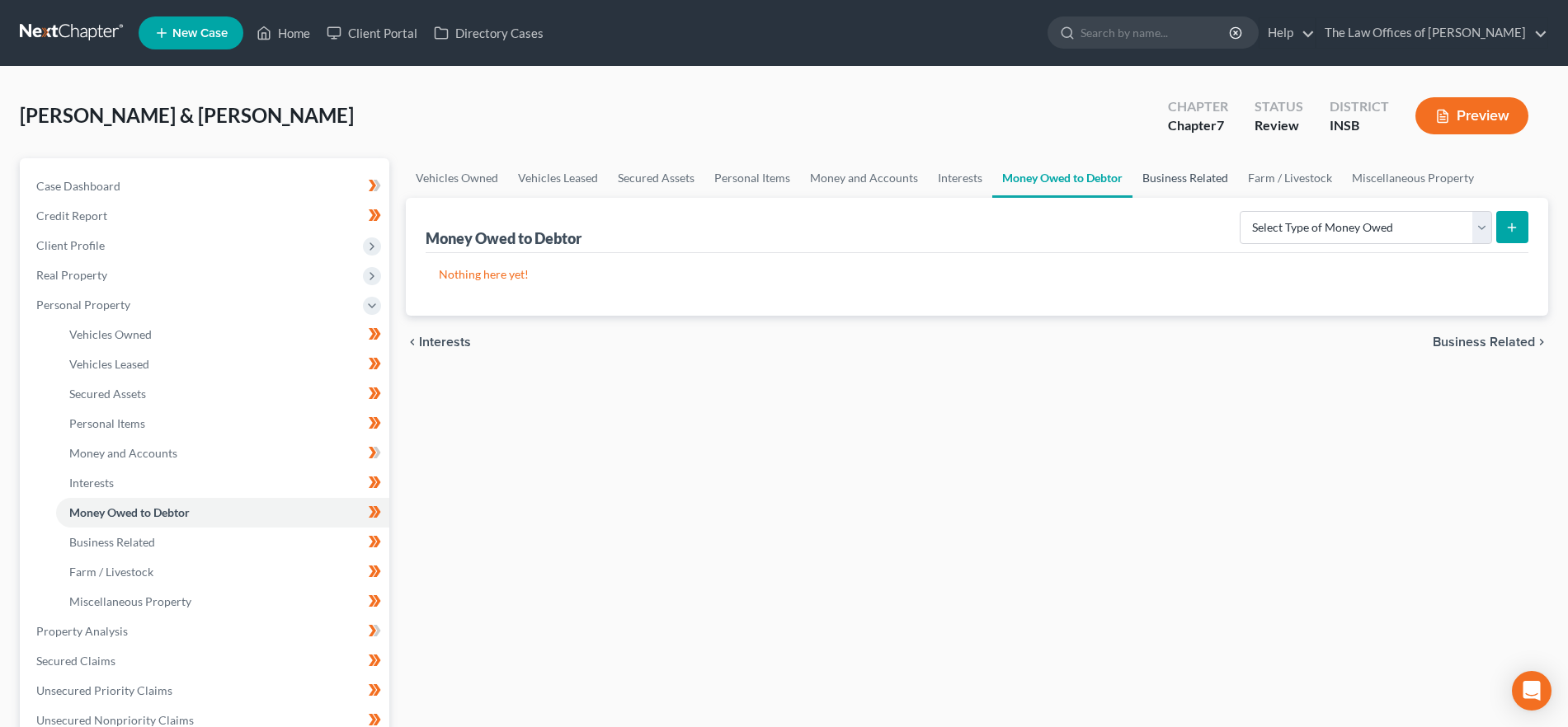
click at [1169, 179] on link "Business Related" at bounding box center [1185, 178] width 106 height 39
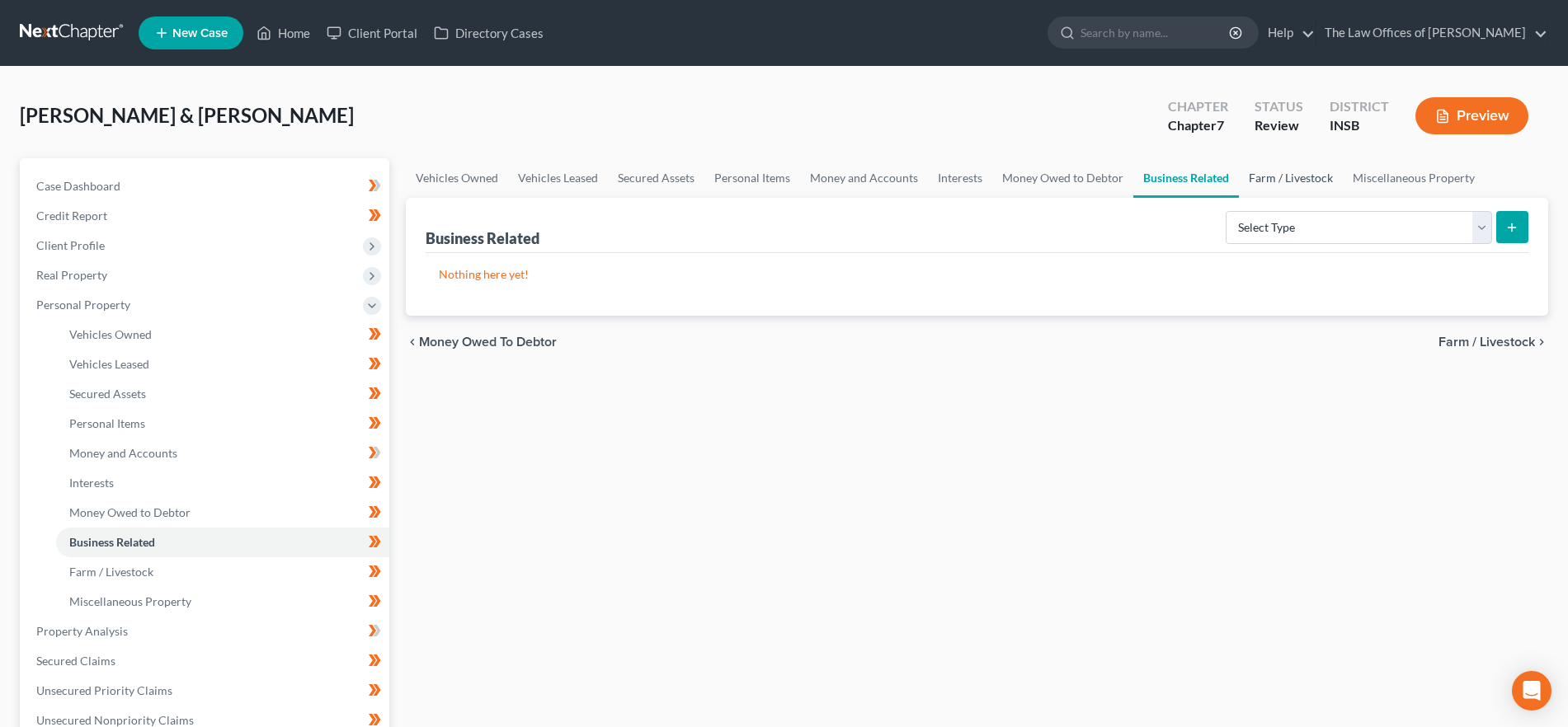
click at [1285, 176] on link "Farm / Livestock" at bounding box center [1290, 178] width 104 height 39
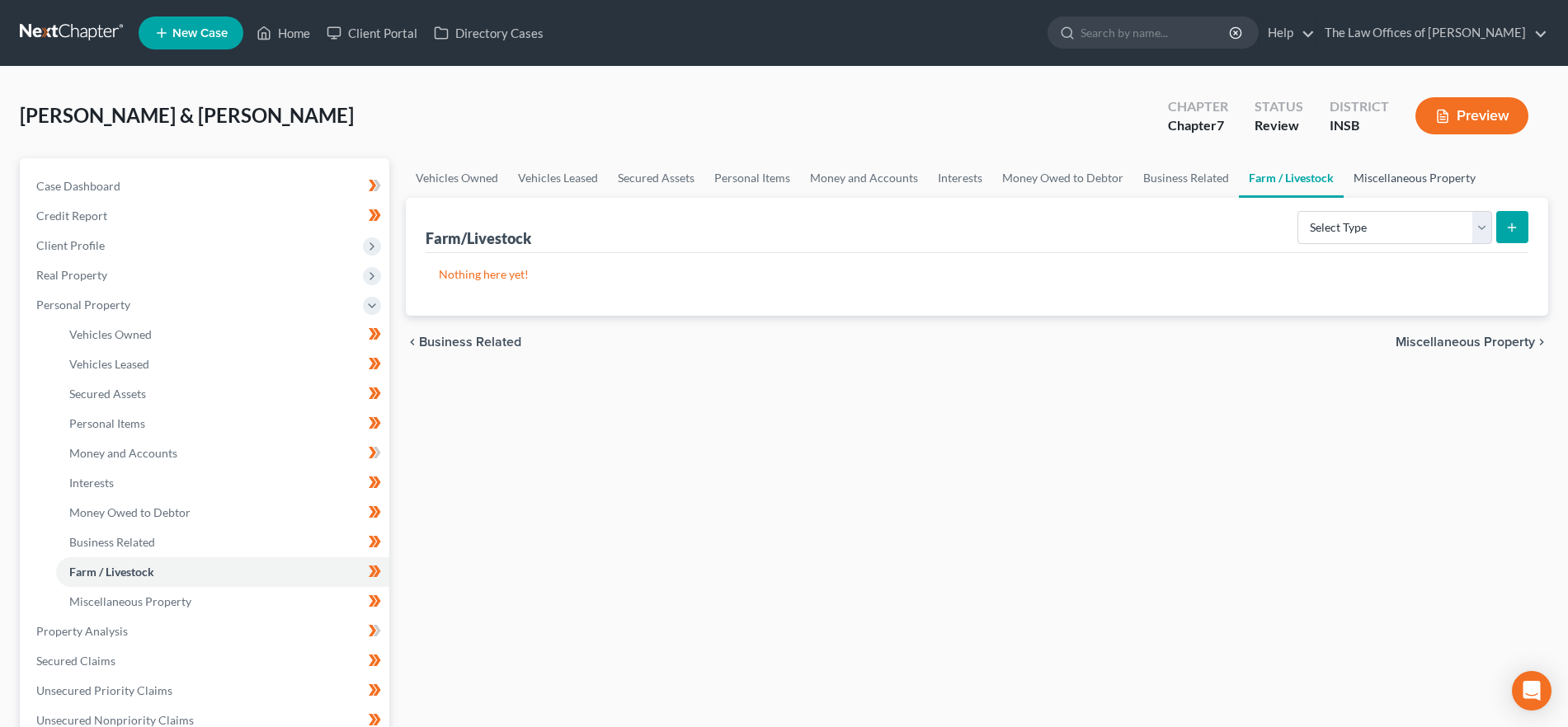
click at [1416, 178] on link "Miscellaneous Property" at bounding box center [1415, 178] width 142 height 39
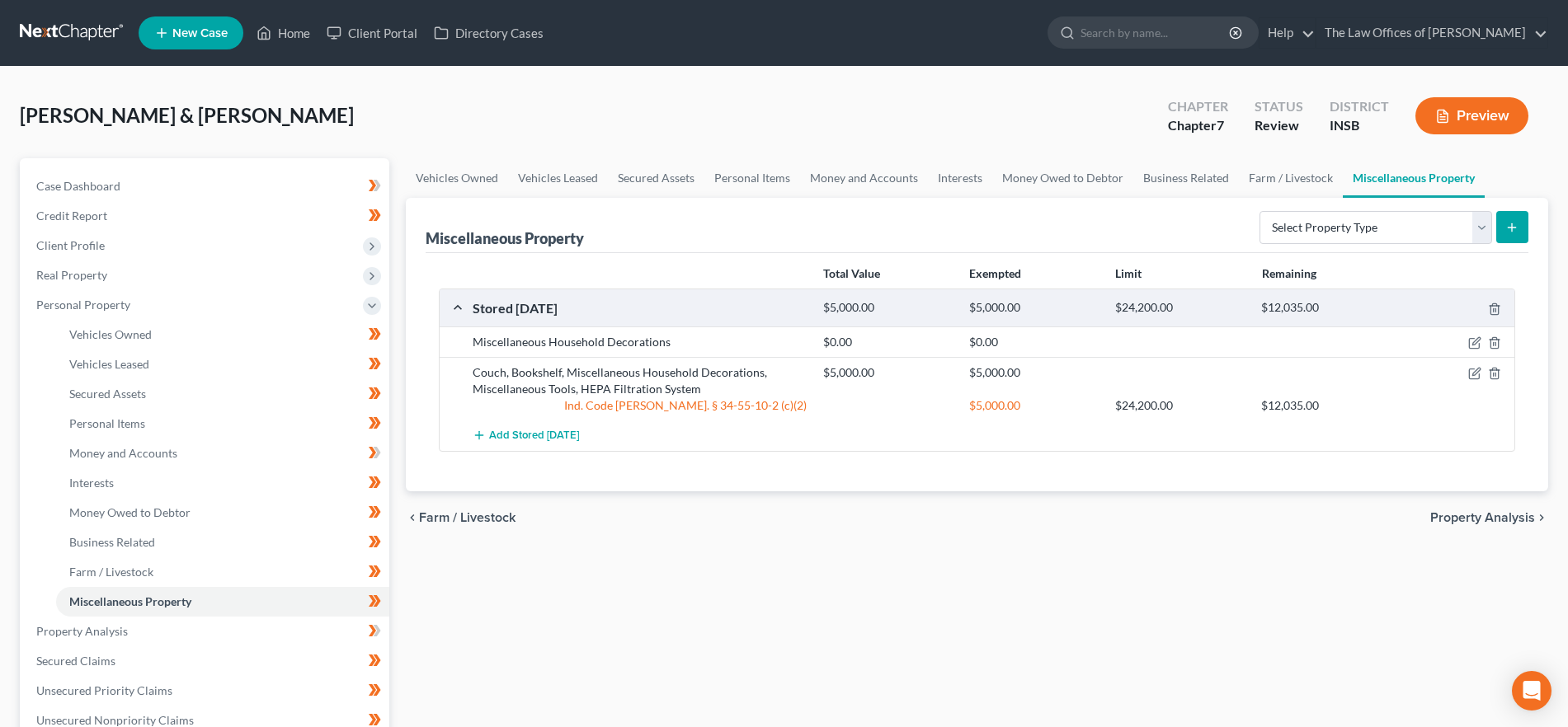
click at [1442, 512] on span "Property Analysis" at bounding box center [1482, 518] width 105 height 13
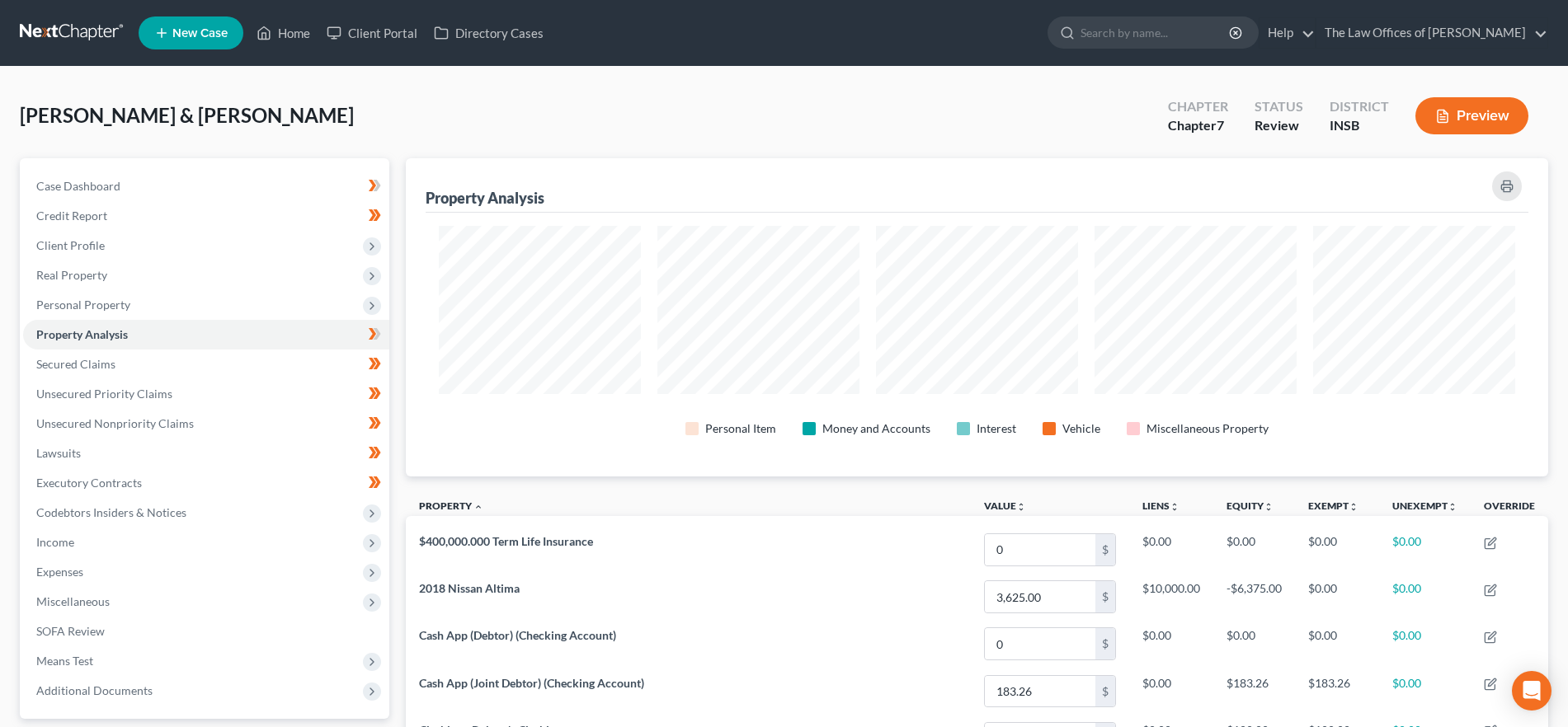
scroll to position [319, 1142]
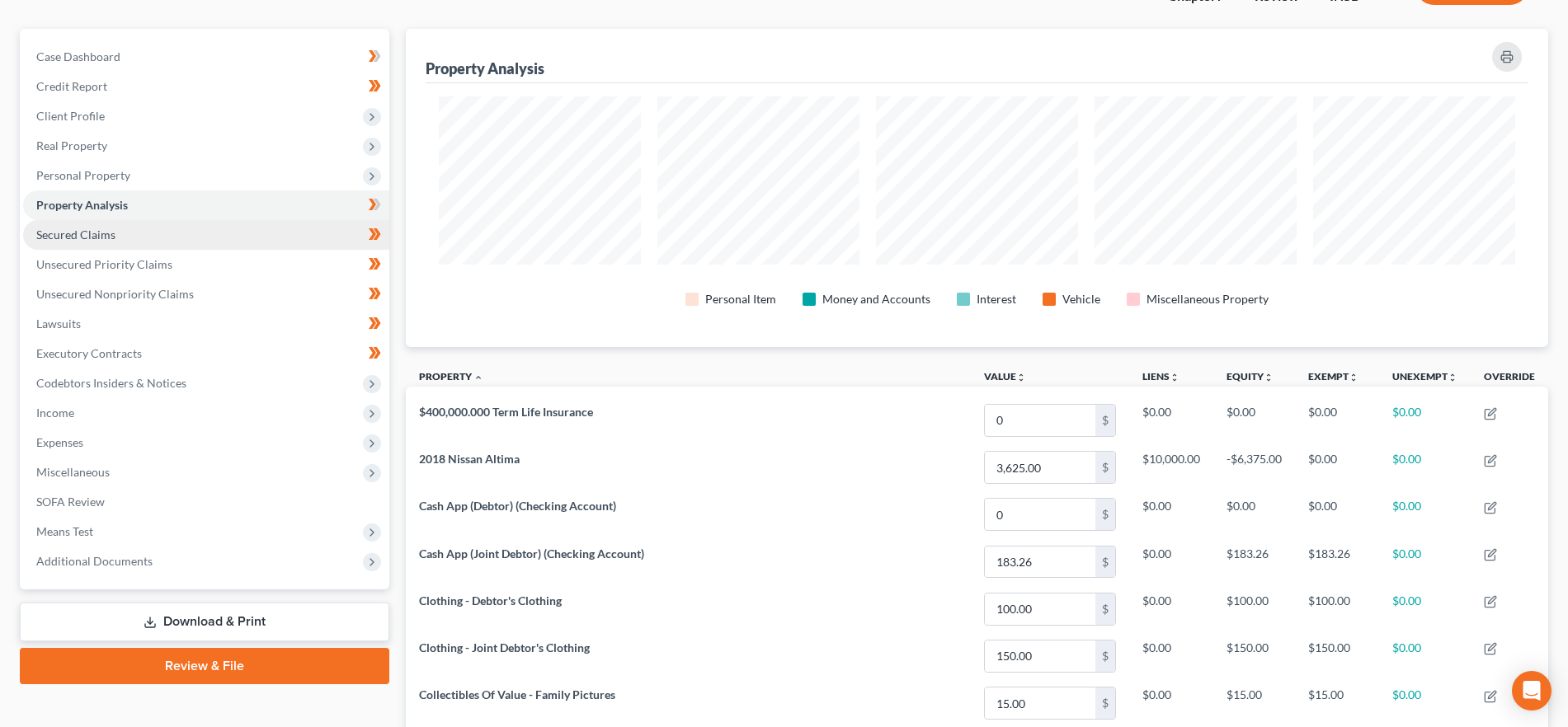
click at [164, 244] on link "Secured Claims" at bounding box center [207, 235] width 366 height 30
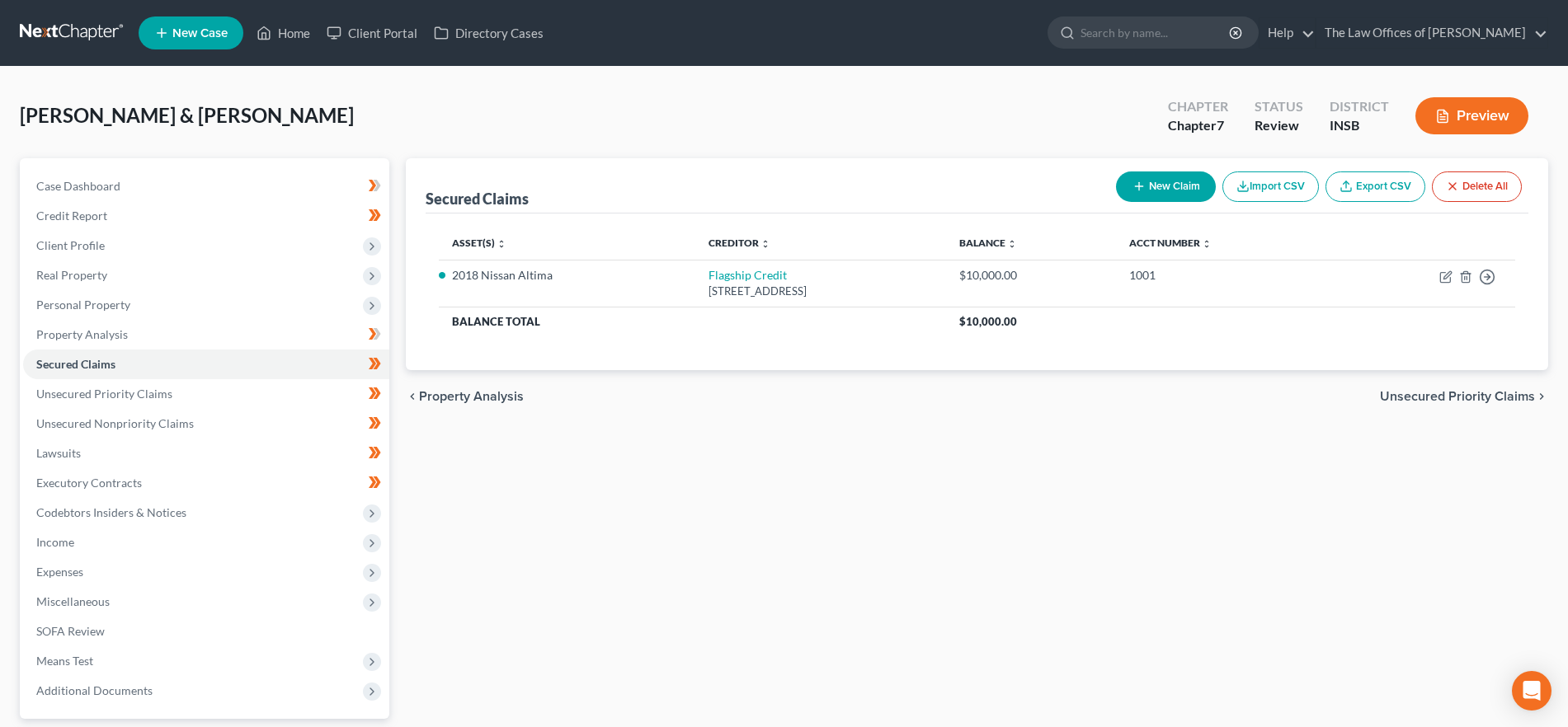
click at [1466, 394] on span "Unsecured Priority Claims" at bounding box center [1458, 396] width 155 height 13
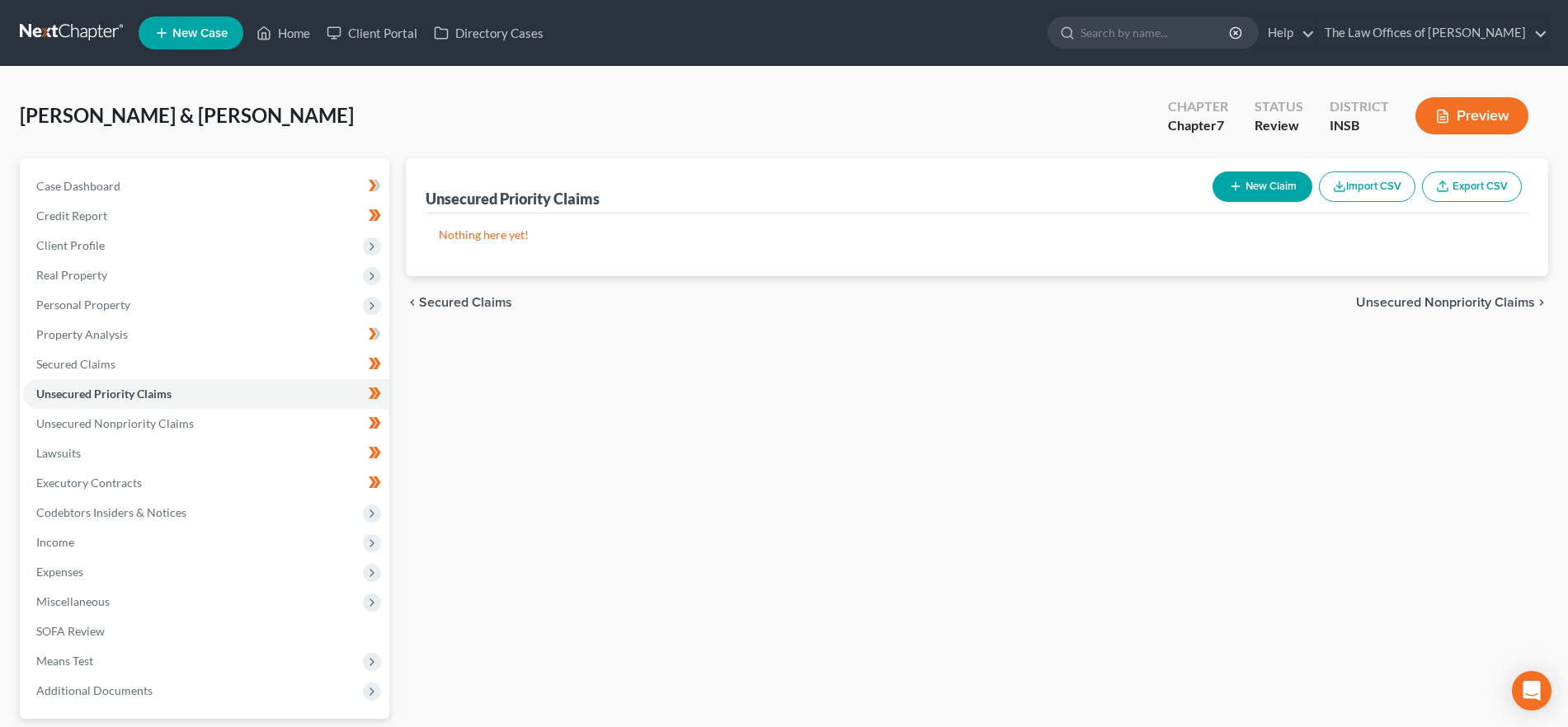
click at [1473, 306] on span "Unsecured Nonpriority Claims" at bounding box center [1446, 303] width 179 height 13
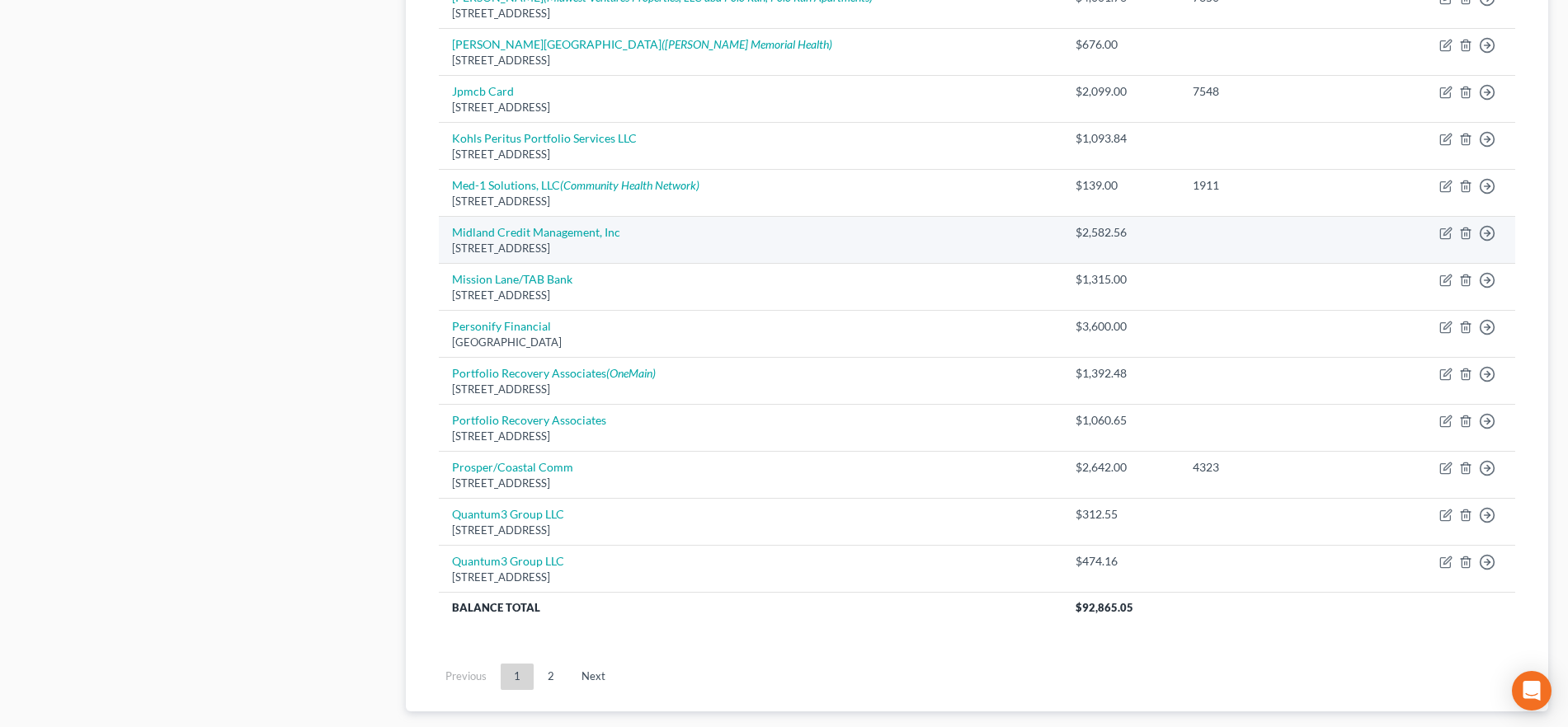
scroll to position [1176, 0]
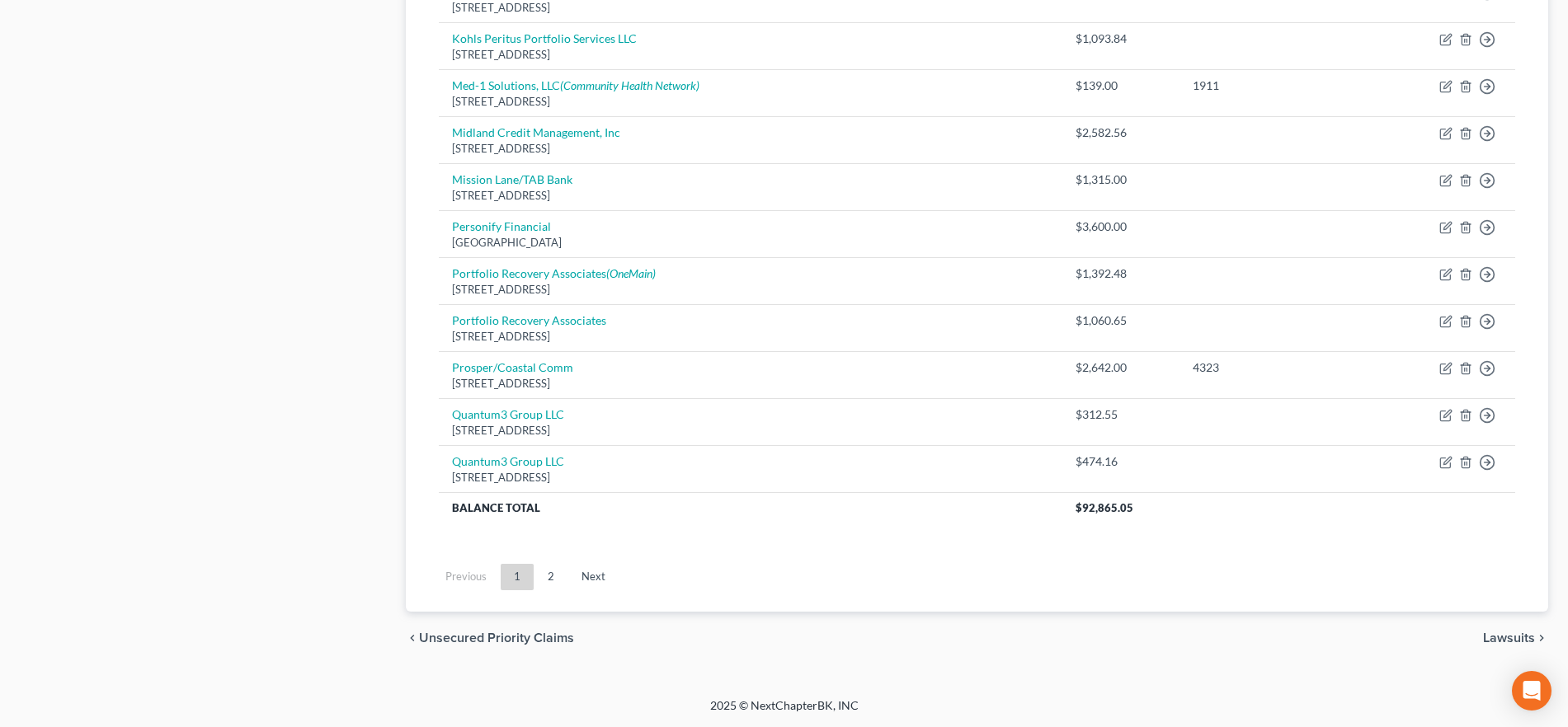
click at [1514, 638] on span "Lawsuits" at bounding box center [1509, 638] width 52 height 13
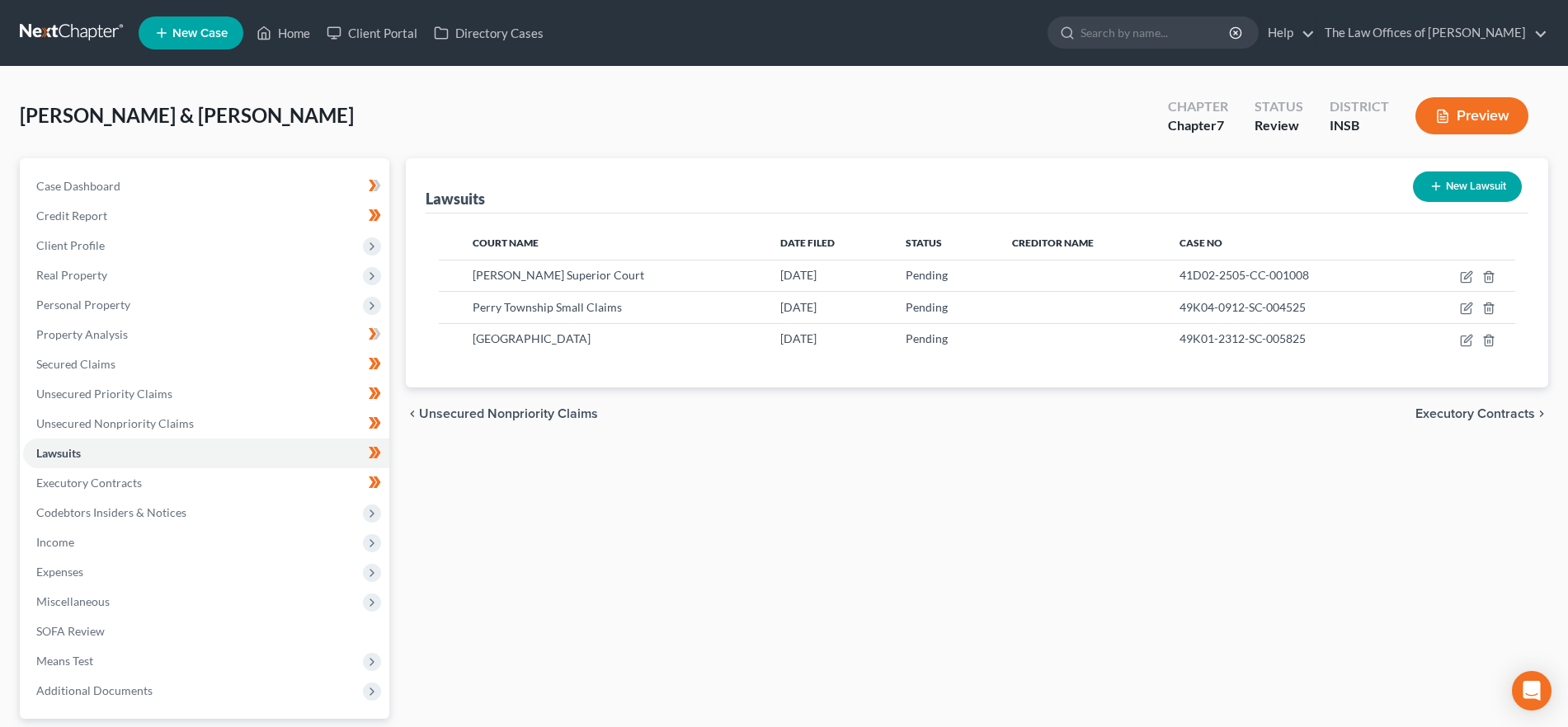
click at [1447, 418] on span "Executory Contracts" at bounding box center [1475, 414] width 120 height 13
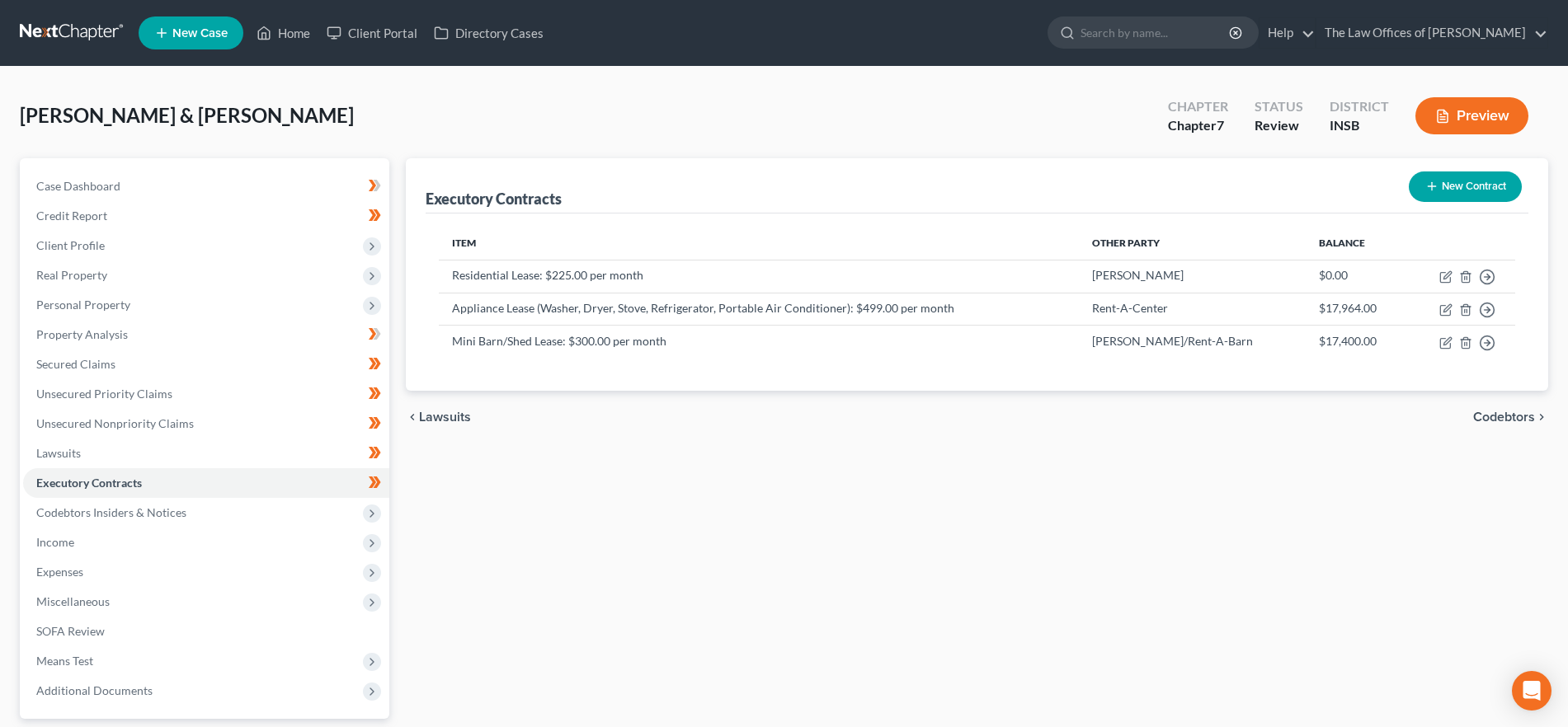
click at [1511, 411] on span "Codebtors" at bounding box center [1504, 418] width 62 height 13
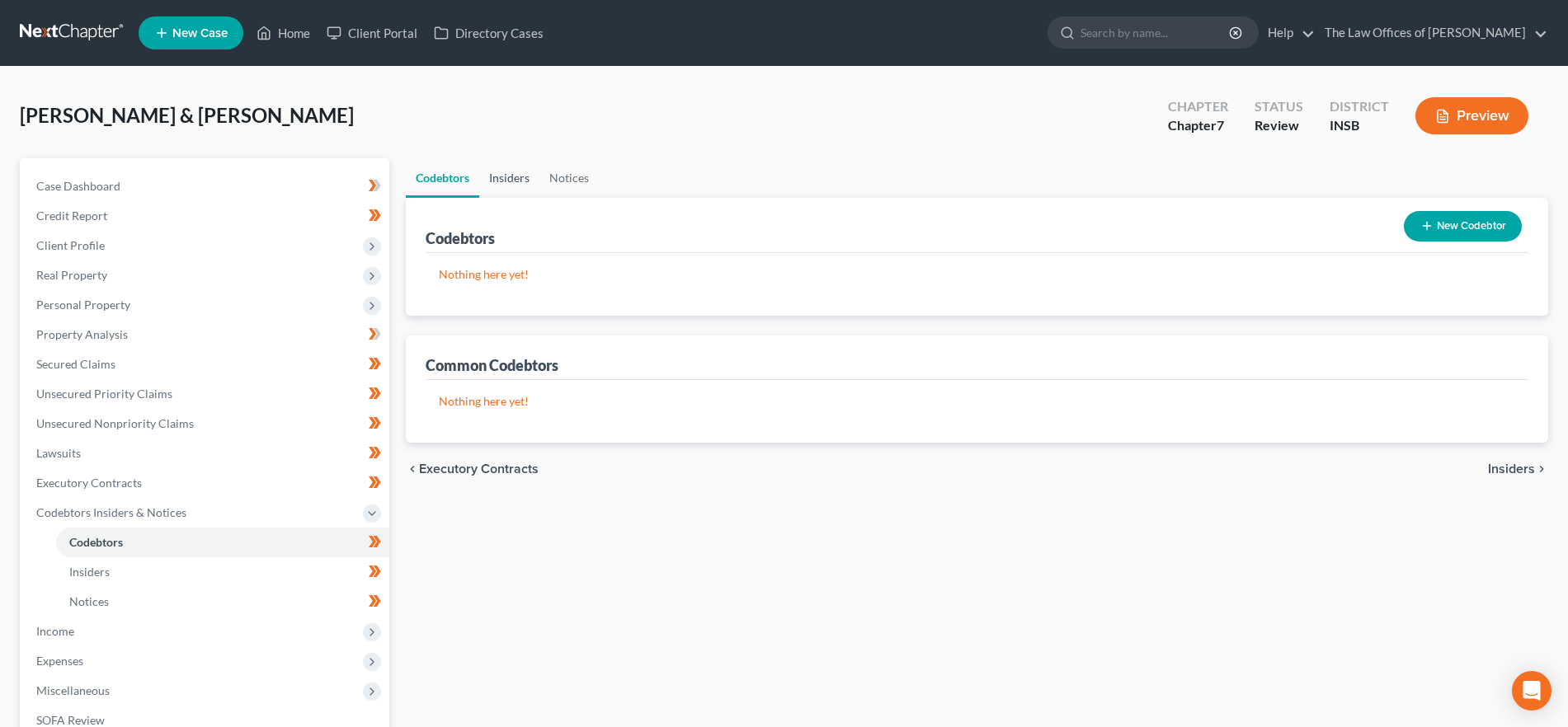
click at [516, 178] on link "Insiders" at bounding box center [509, 178] width 60 height 39
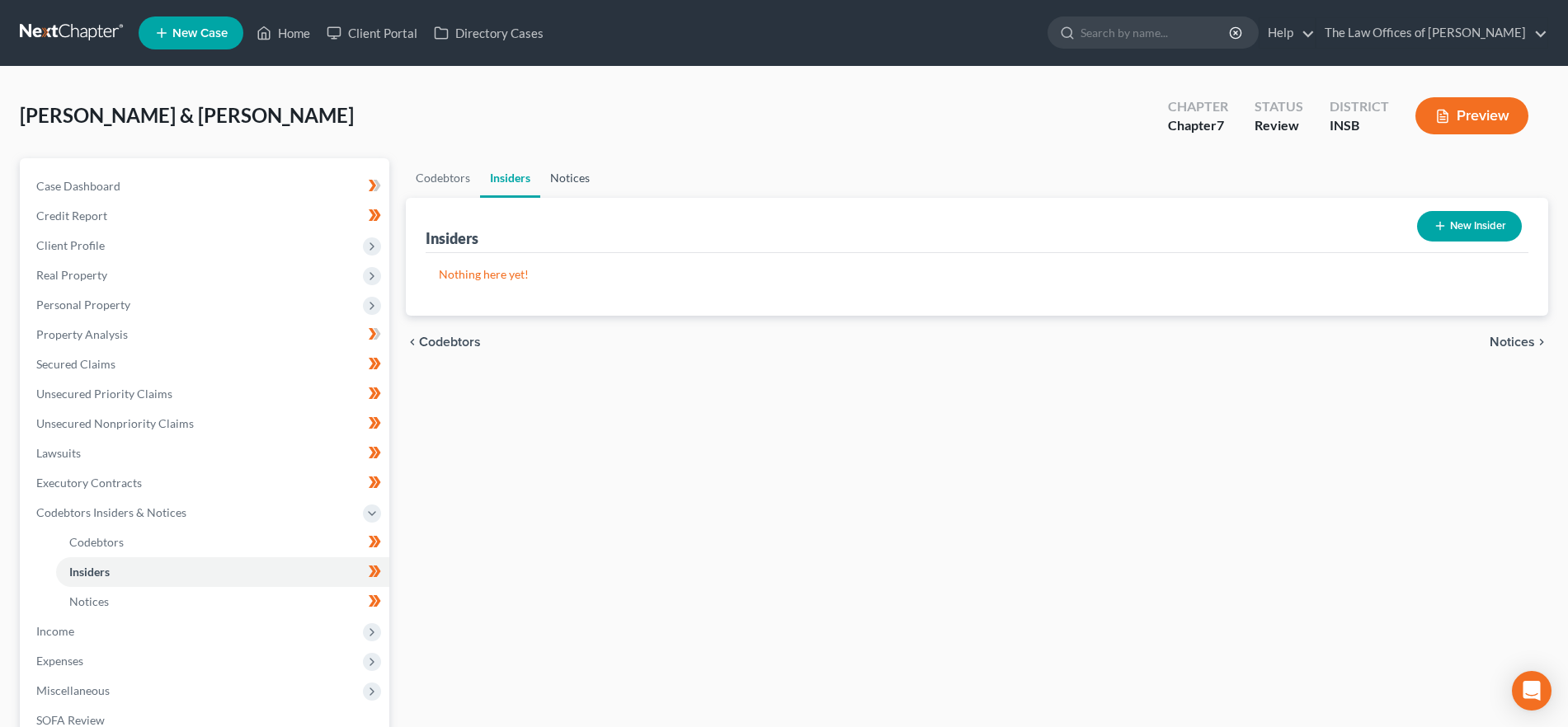
click at [582, 181] on link "Notices" at bounding box center [570, 178] width 60 height 39
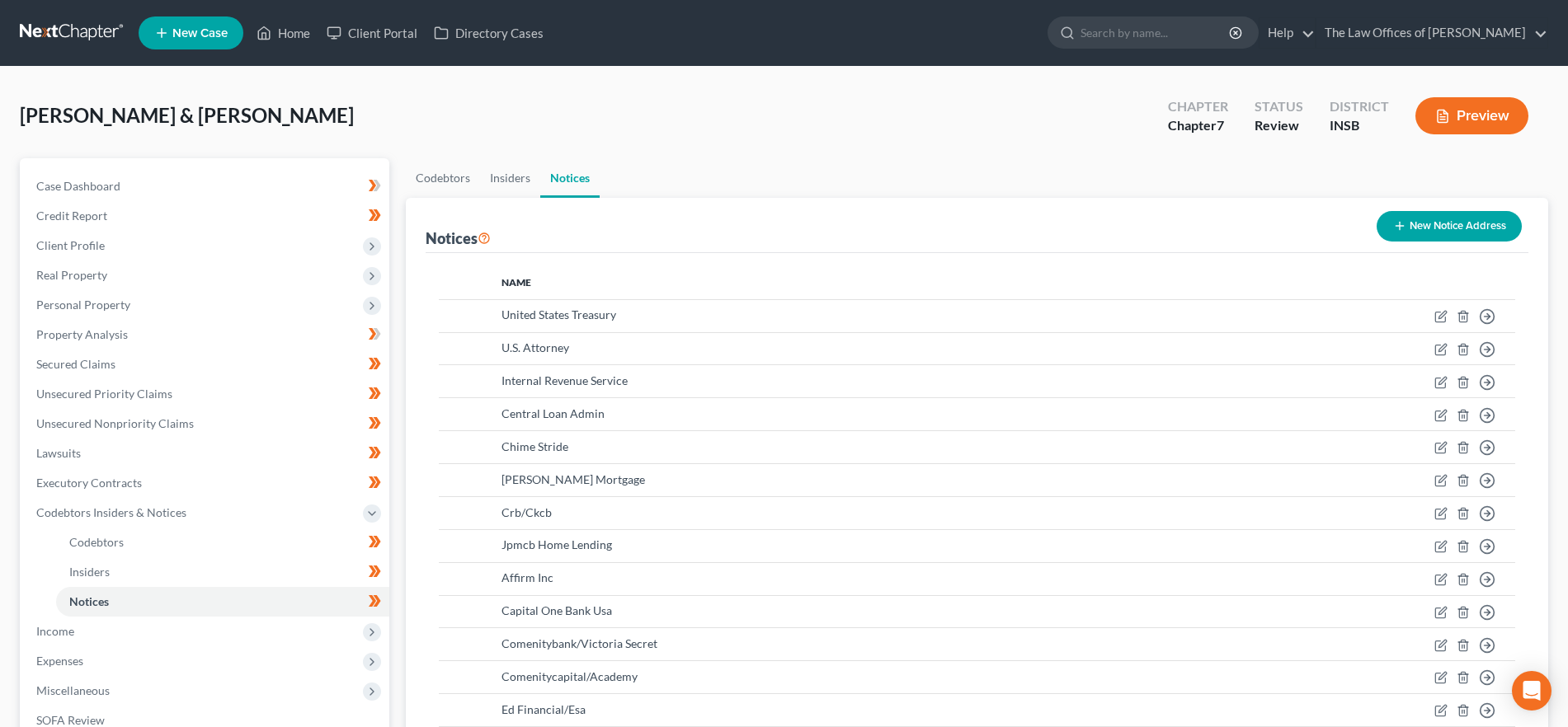
click at [1472, 214] on button "New Notice Address" at bounding box center [1448, 226] width 145 height 31
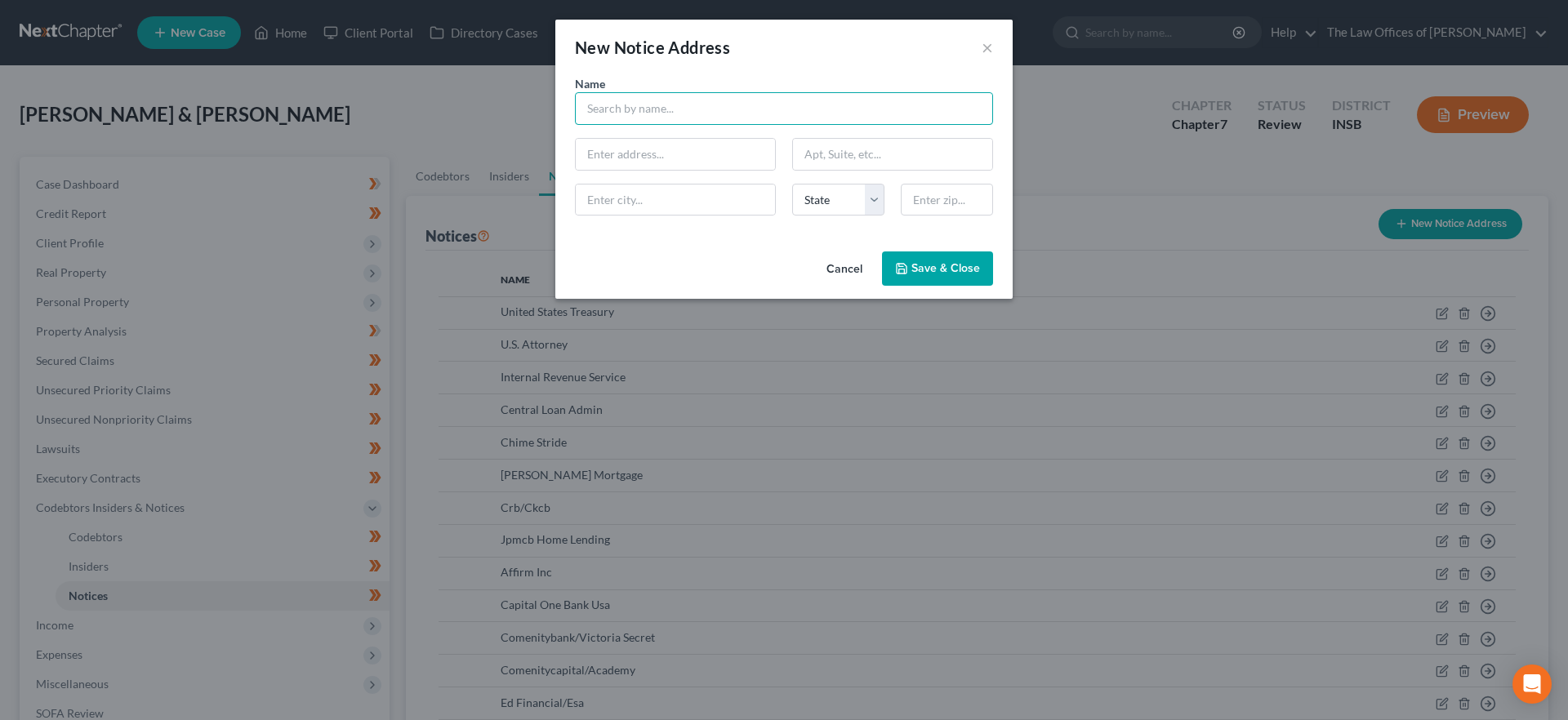
click at [761, 111] on input "text" at bounding box center [784, 108] width 418 height 32
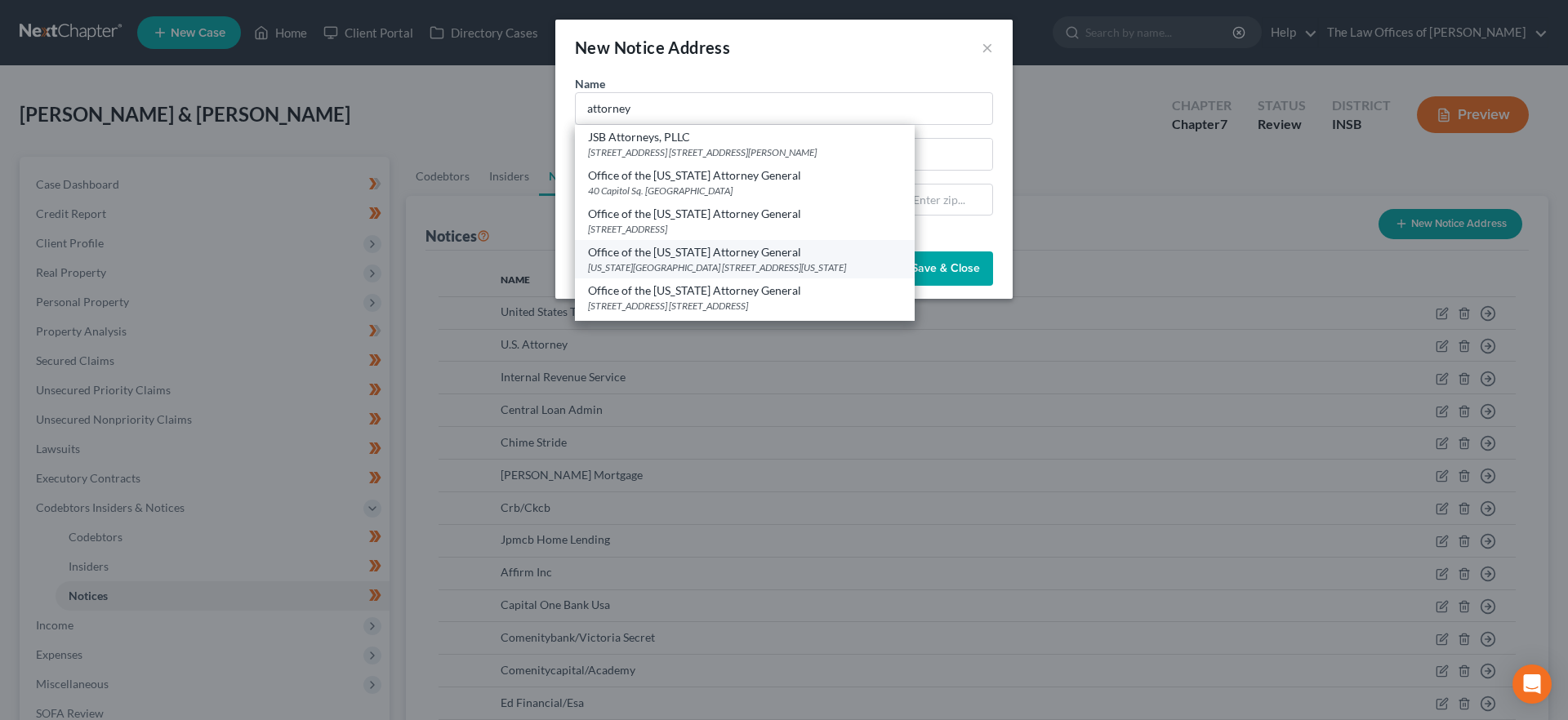
click at [754, 241] on div "Office of the [US_STATE] Attorney General [US_STATE] Government Center [STREET_…" at bounding box center [744, 258] width 340 height 38
type input "Office of the [US_STATE] Attorney General"
type input "[US_STATE][GEOGRAPHIC_DATA]"
type input "[STREET_ADDRESS][US_STATE]"
type input "[GEOGRAPHIC_DATA]"
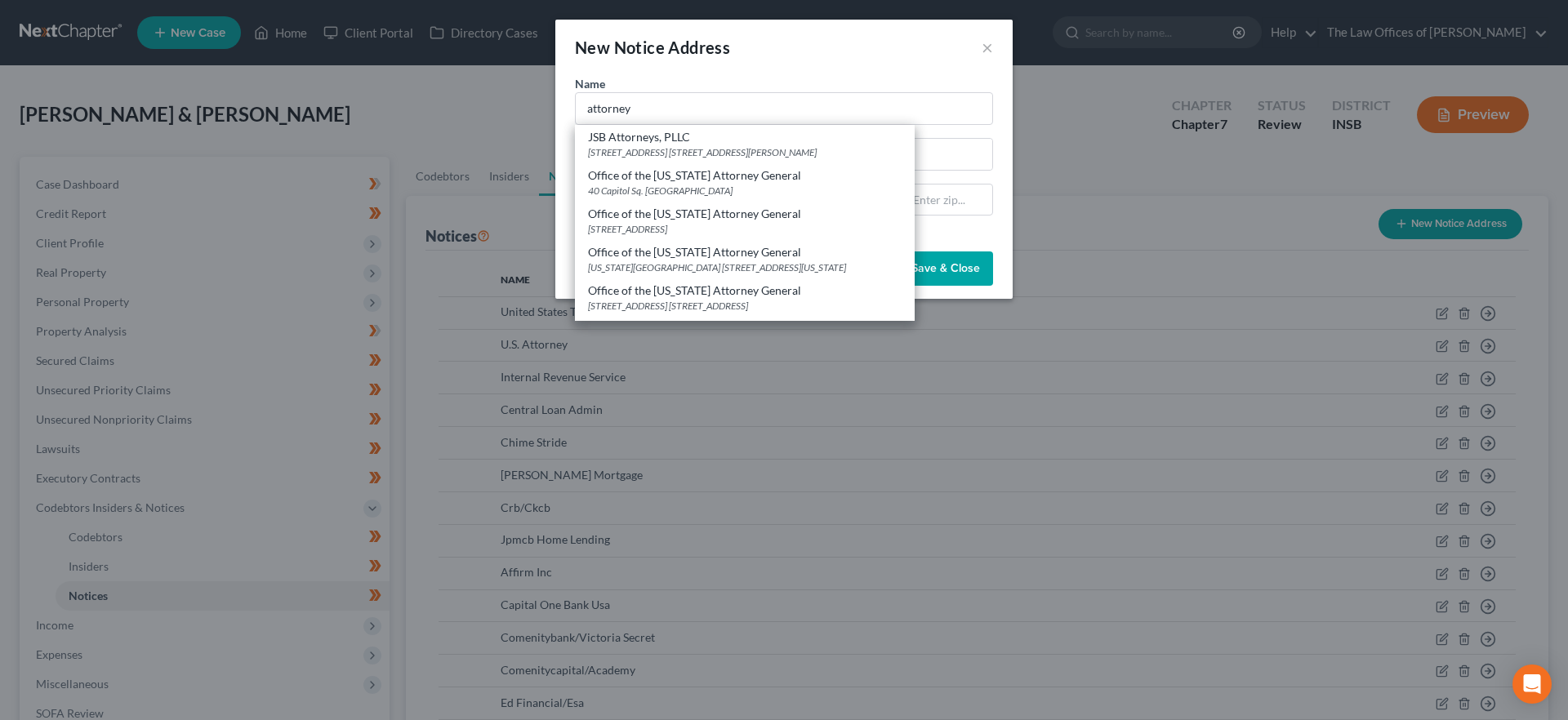
select select "15"
type input "46204"
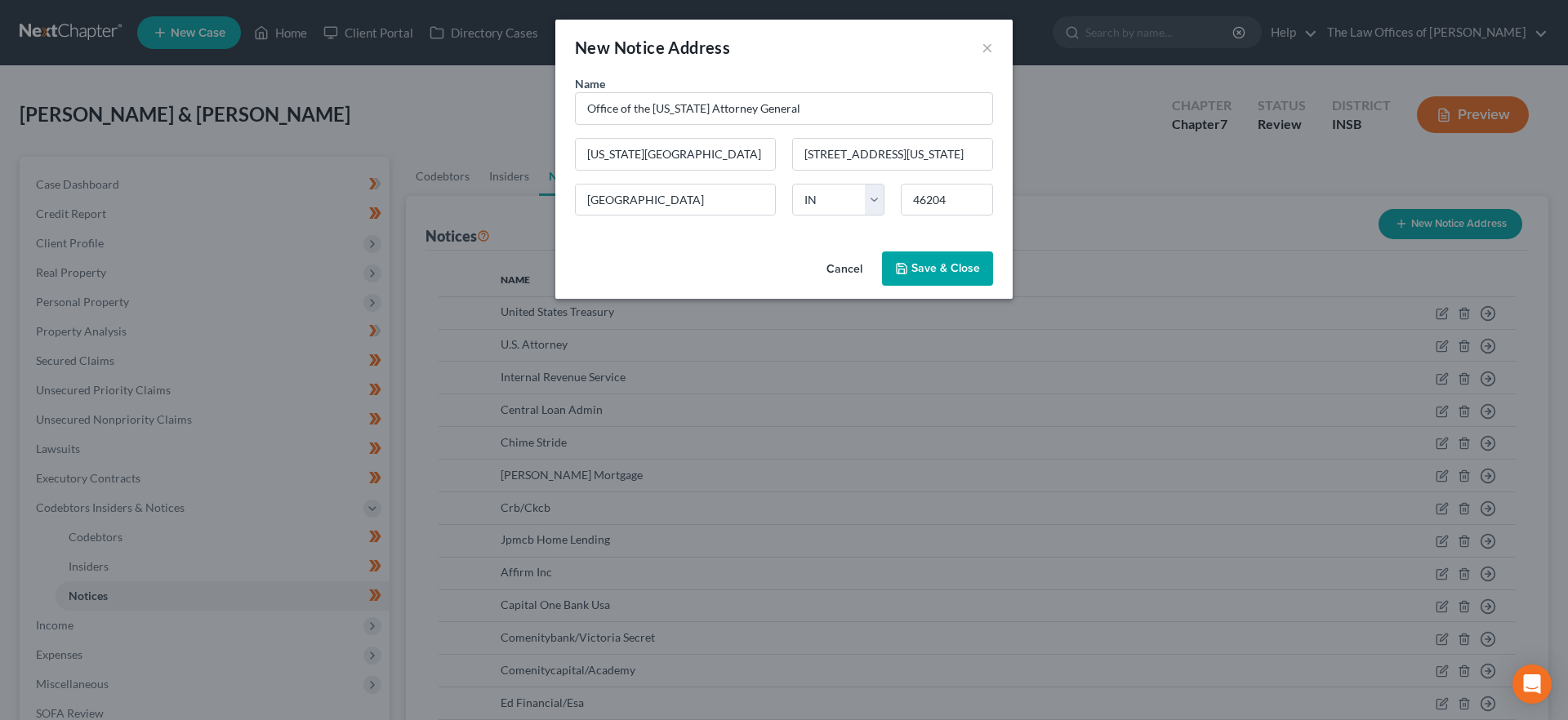
click at [933, 272] on span "Save & Close" at bounding box center [945, 267] width 68 height 14
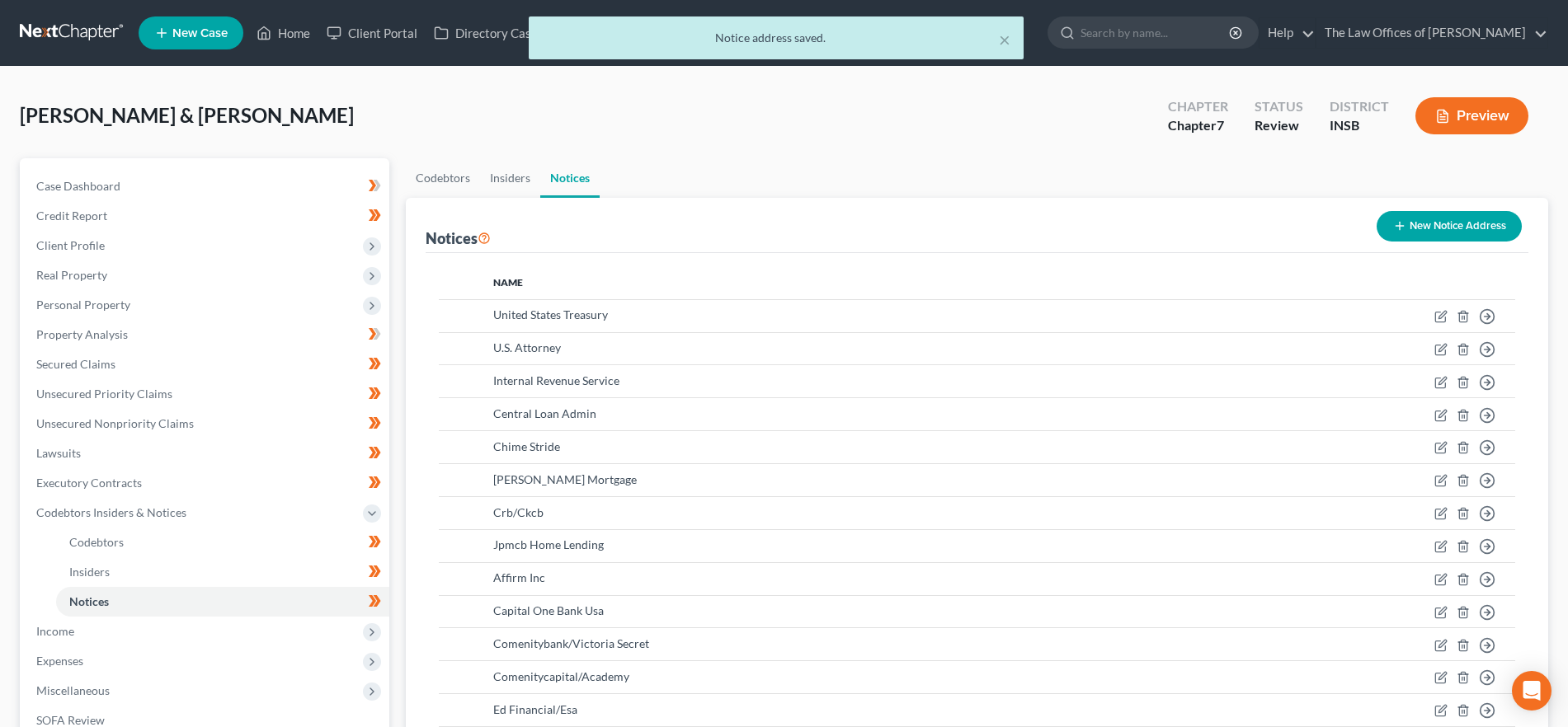
click at [1438, 228] on button "New Notice Address" at bounding box center [1448, 226] width 145 height 31
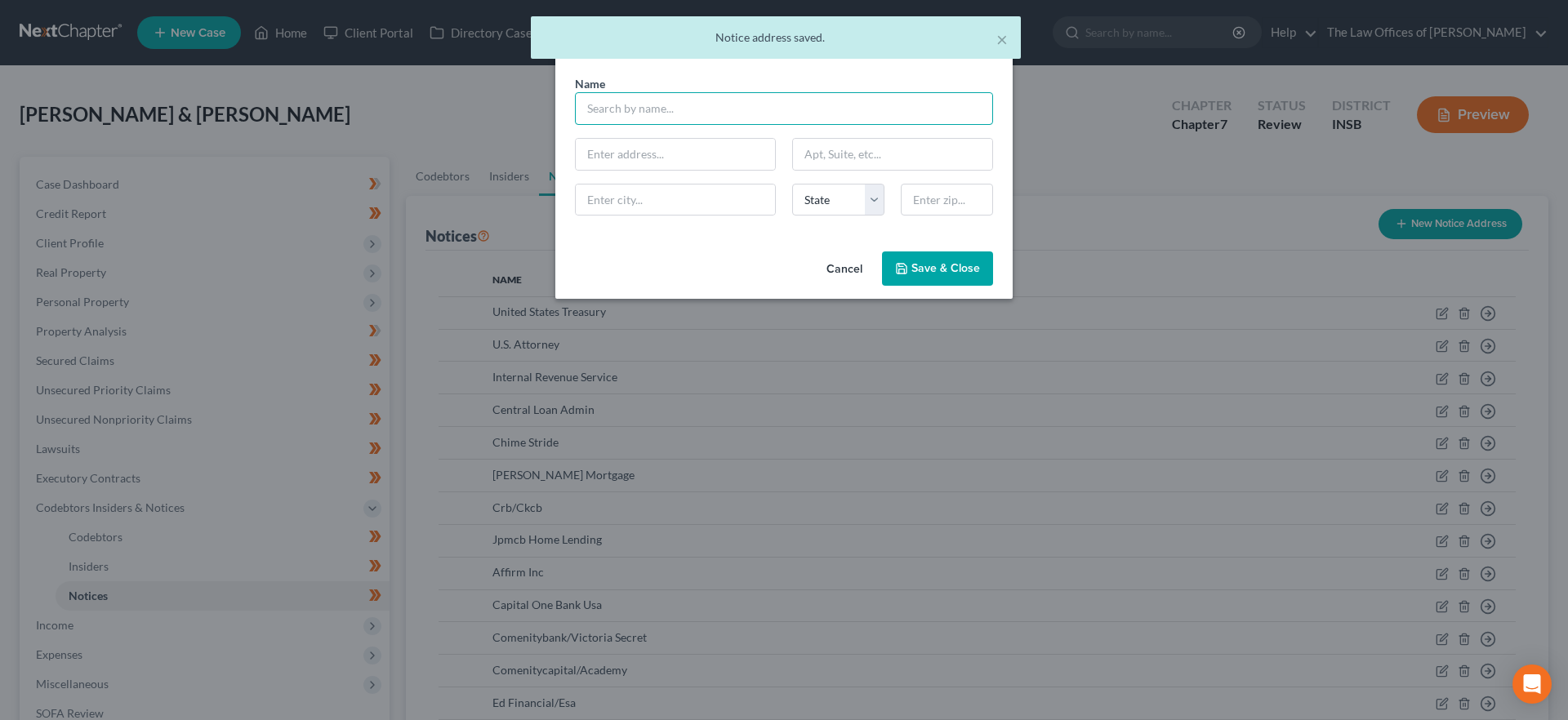
click at [784, 105] on input "text" at bounding box center [784, 108] width 418 height 32
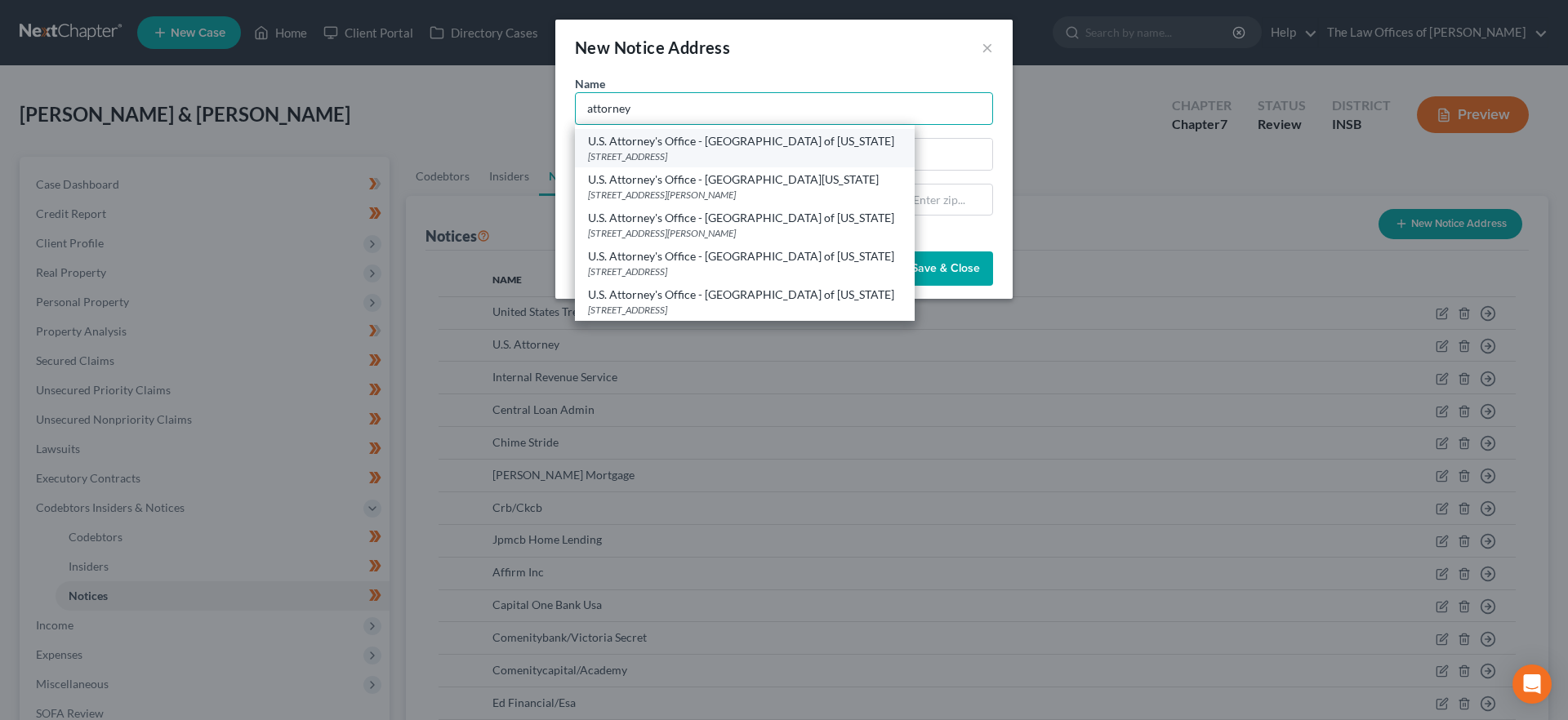
scroll to position [357, 0]
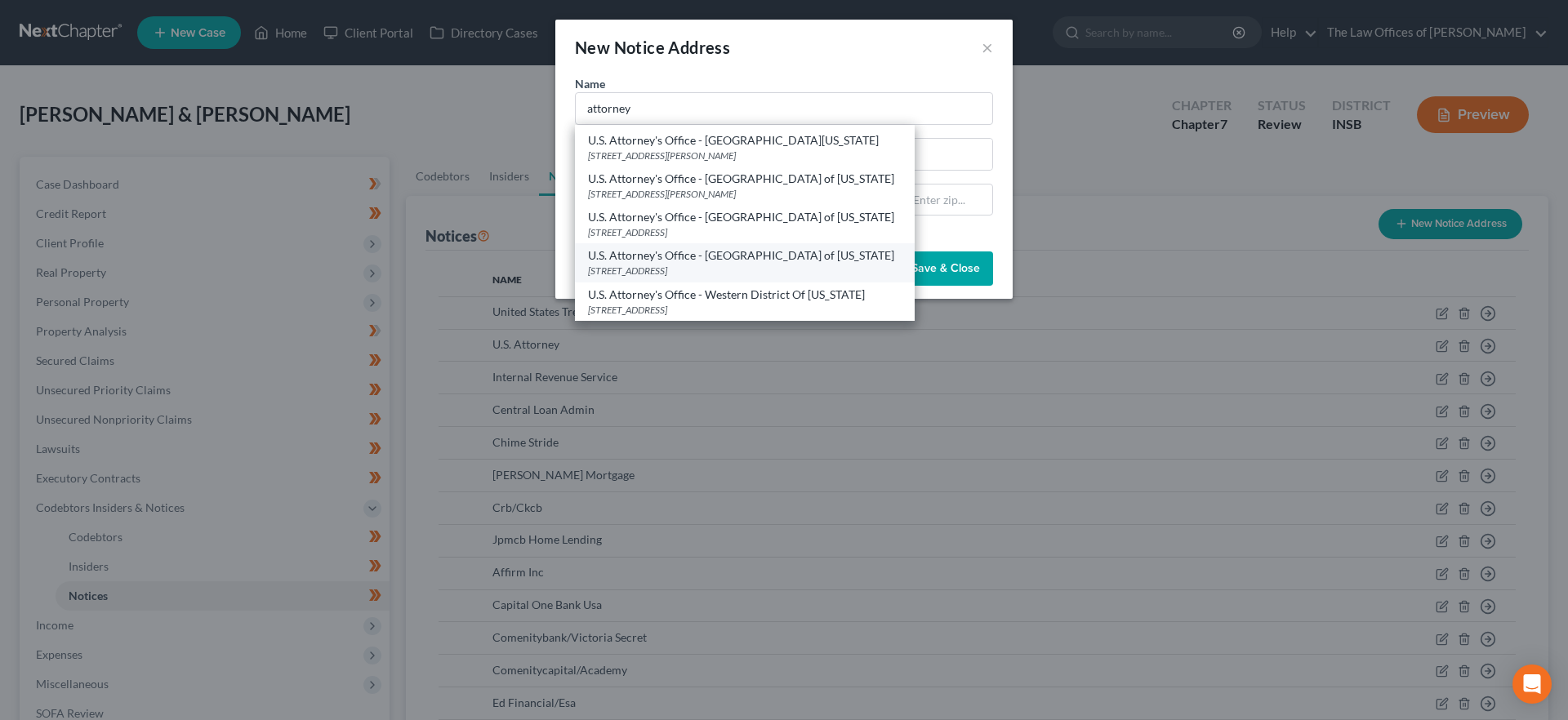
click at [760, 267] on div "[STREET_ADDRESS]" at bounding box center [744, 270] width 314 height 14
type input "U.S. Attorney's Office - [GEOGRAPHIC_DATA] of [US_STATE]"
type input "[STREET_ADDRESS]"
type input "[GEOGRAPHIC_DATA]"
select select "15"
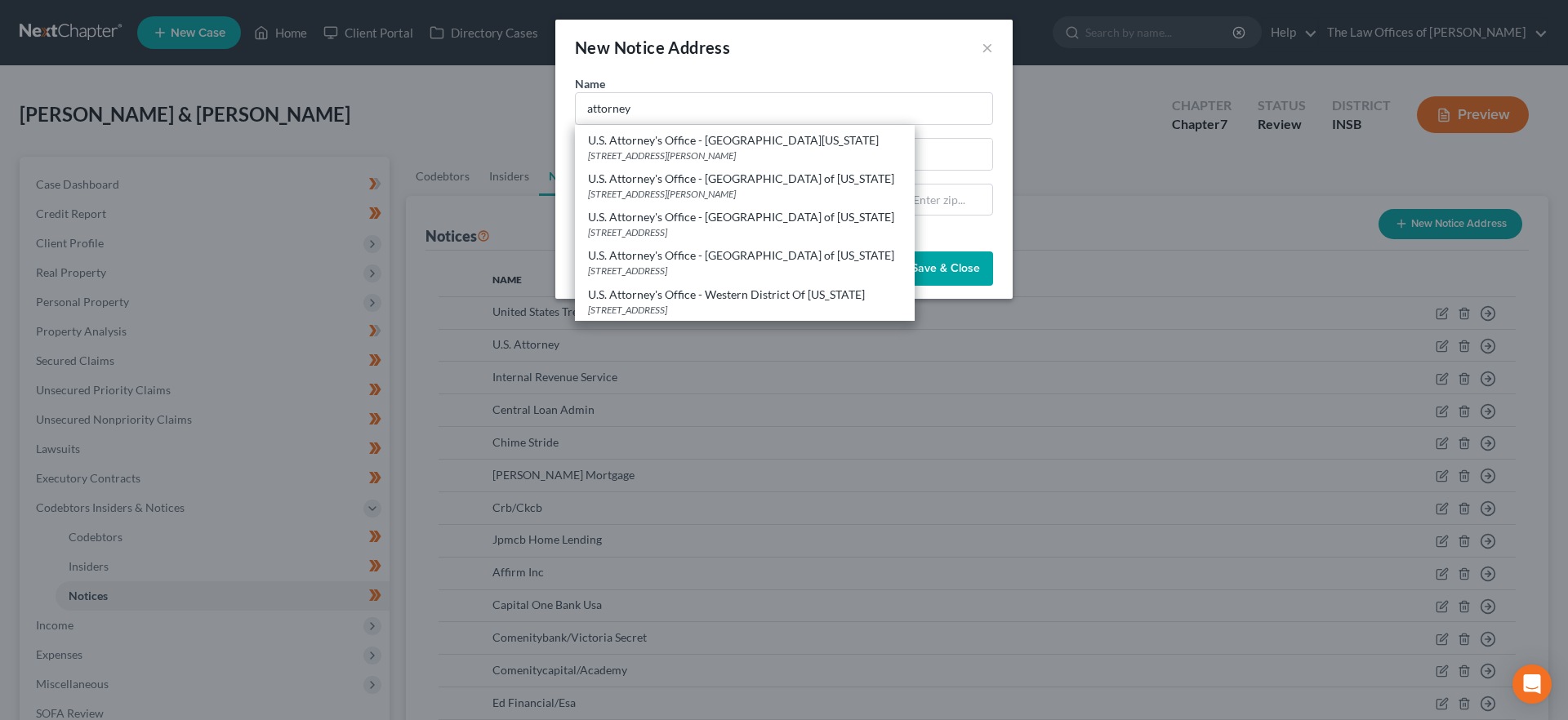
type input "46204"
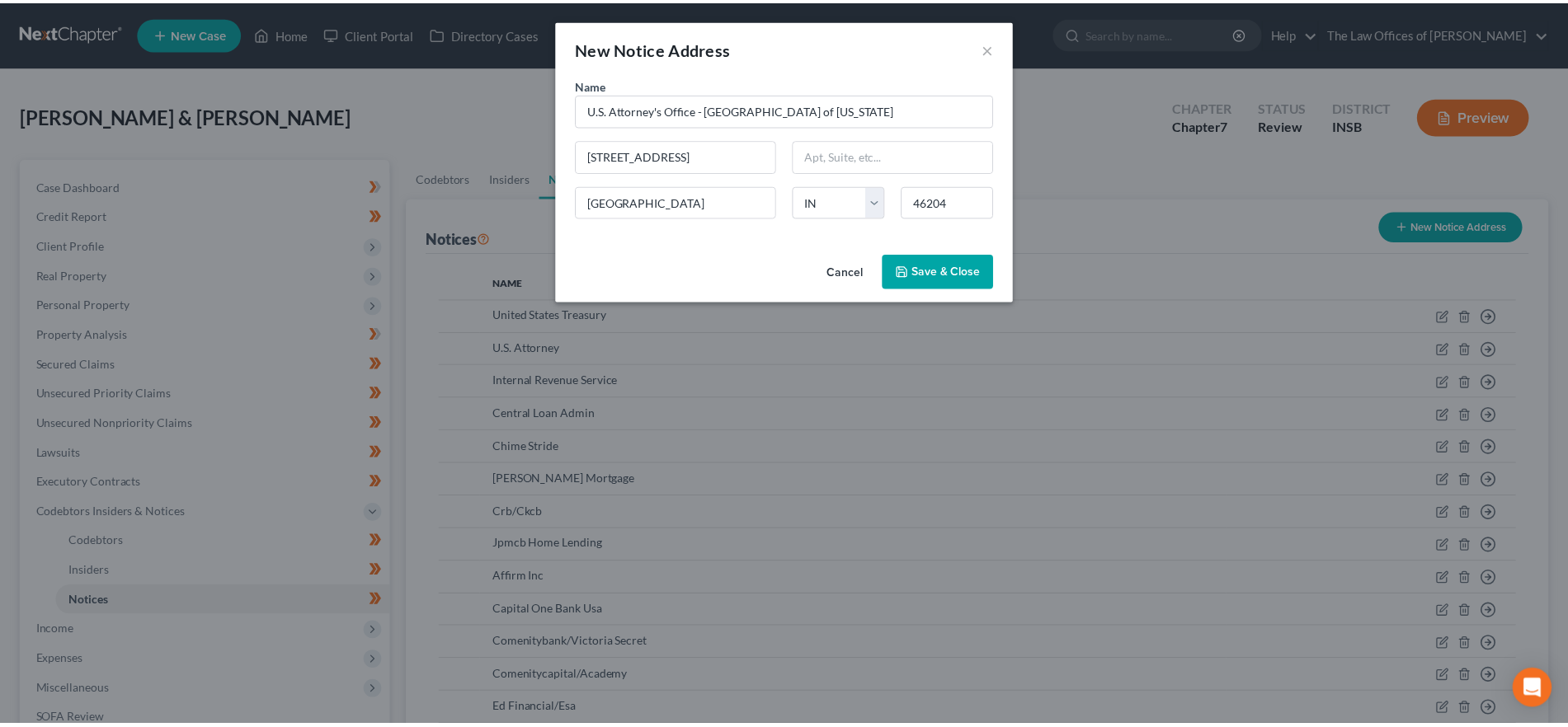
scroll to position [0, 0]
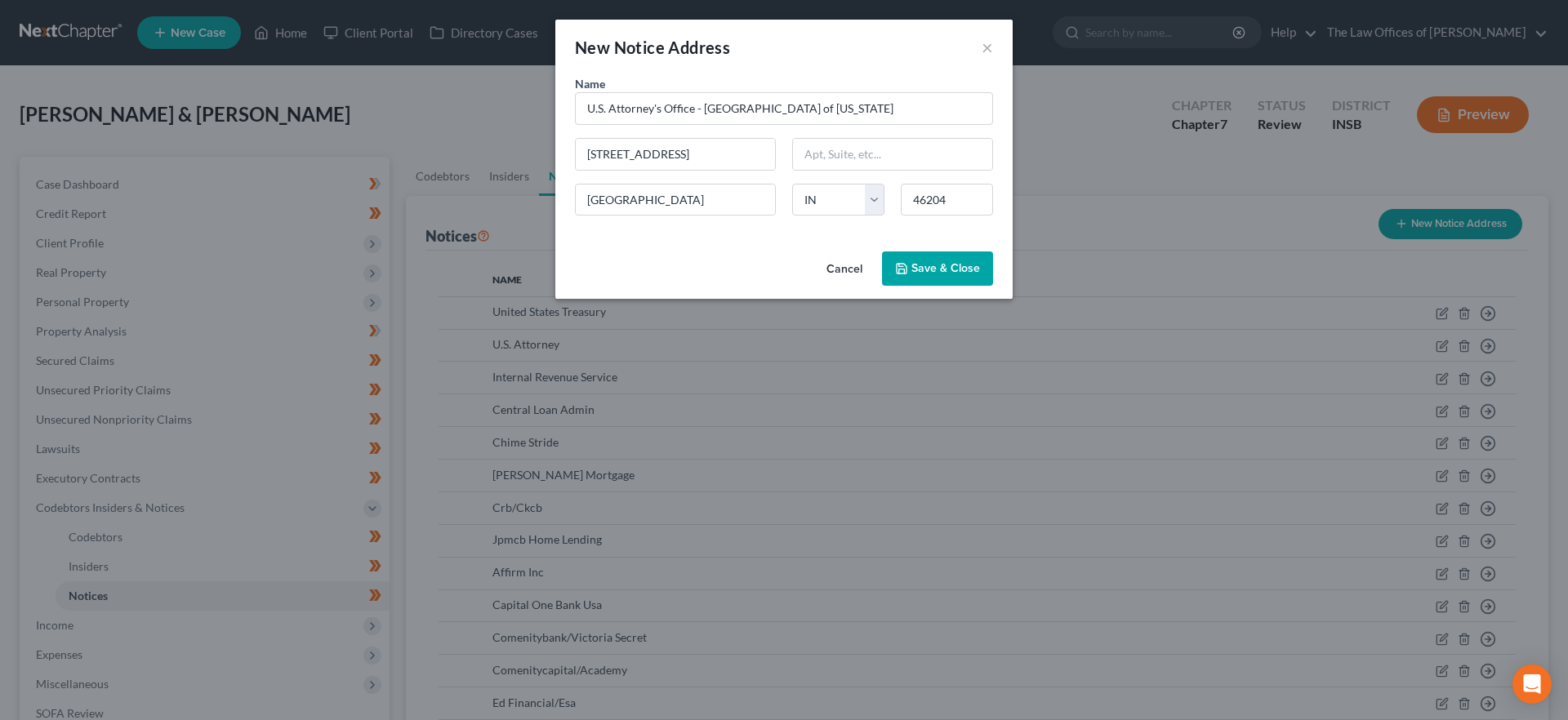
click at [907, 266] on icon "button" at bounding box center [901, 268] width 10 height 10
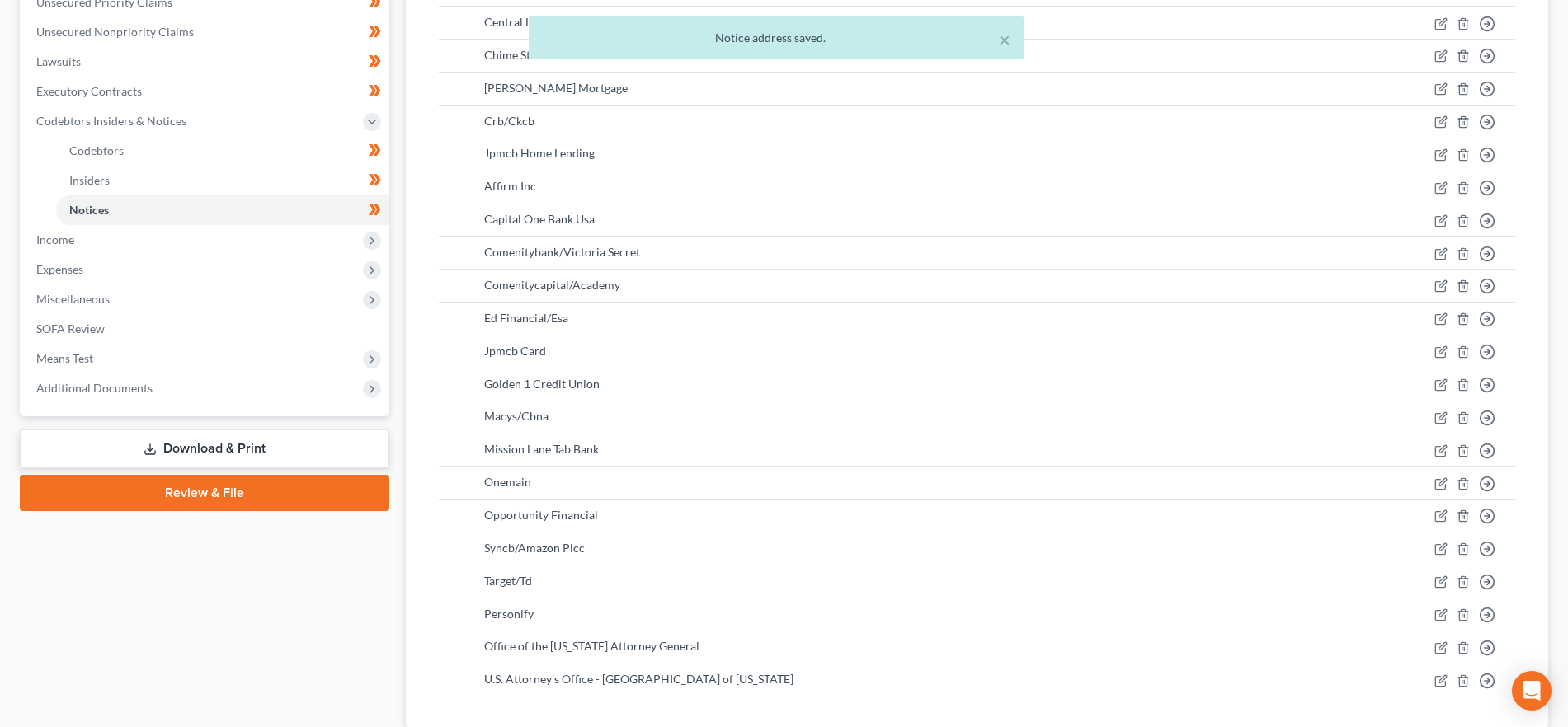
scroll to position [509, 0]
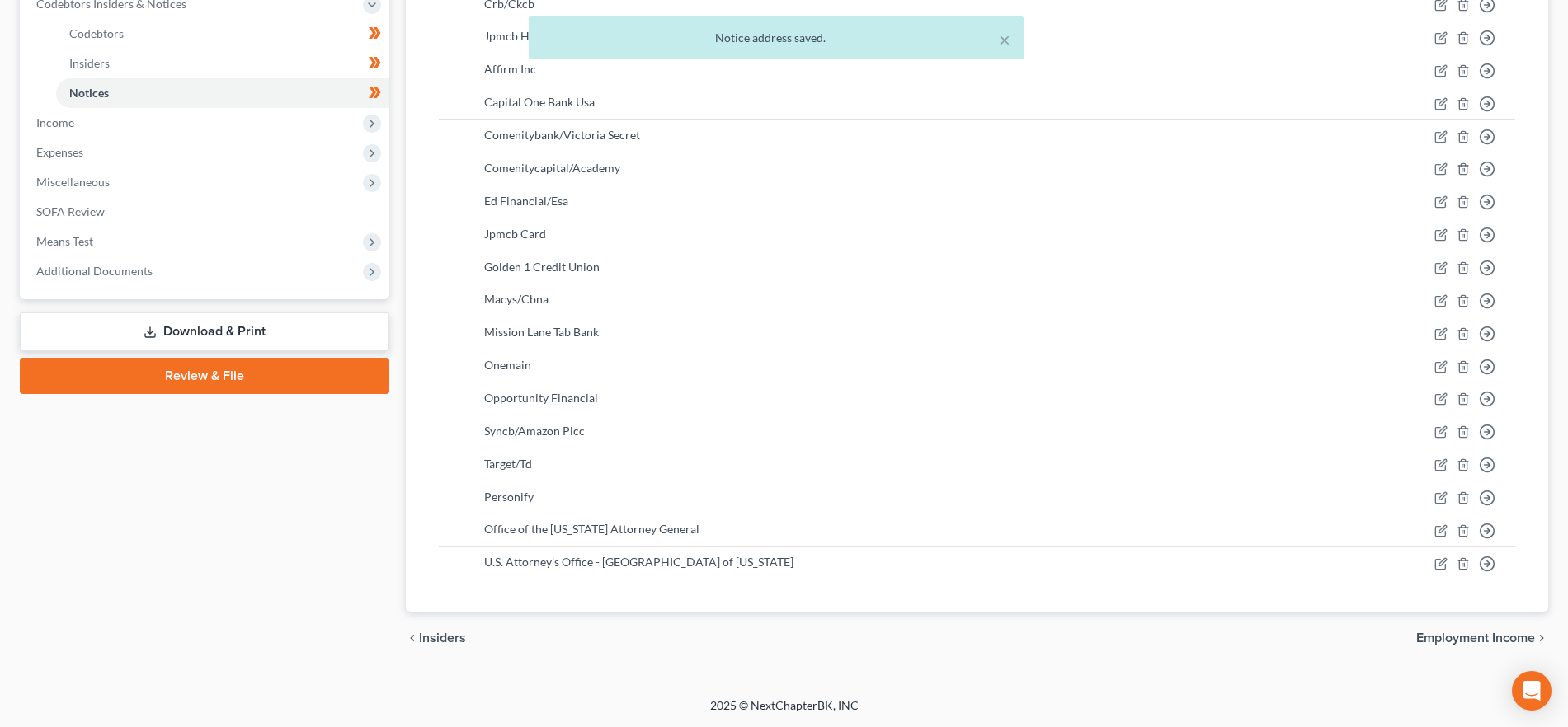
click at [1474, 632] on span "Employment Income" at bounding box center [1475, 638] width 119 height 13
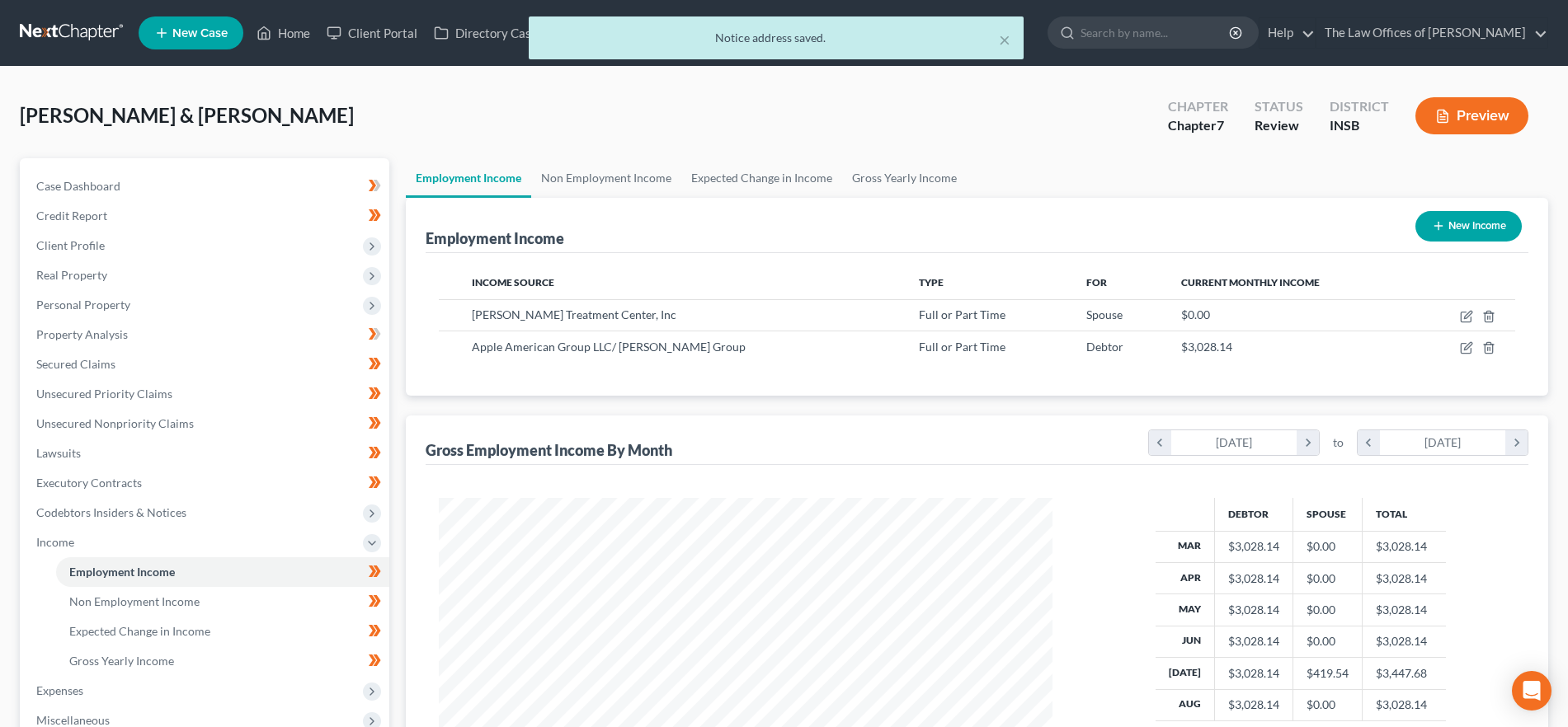
scroll to position [306, 648]
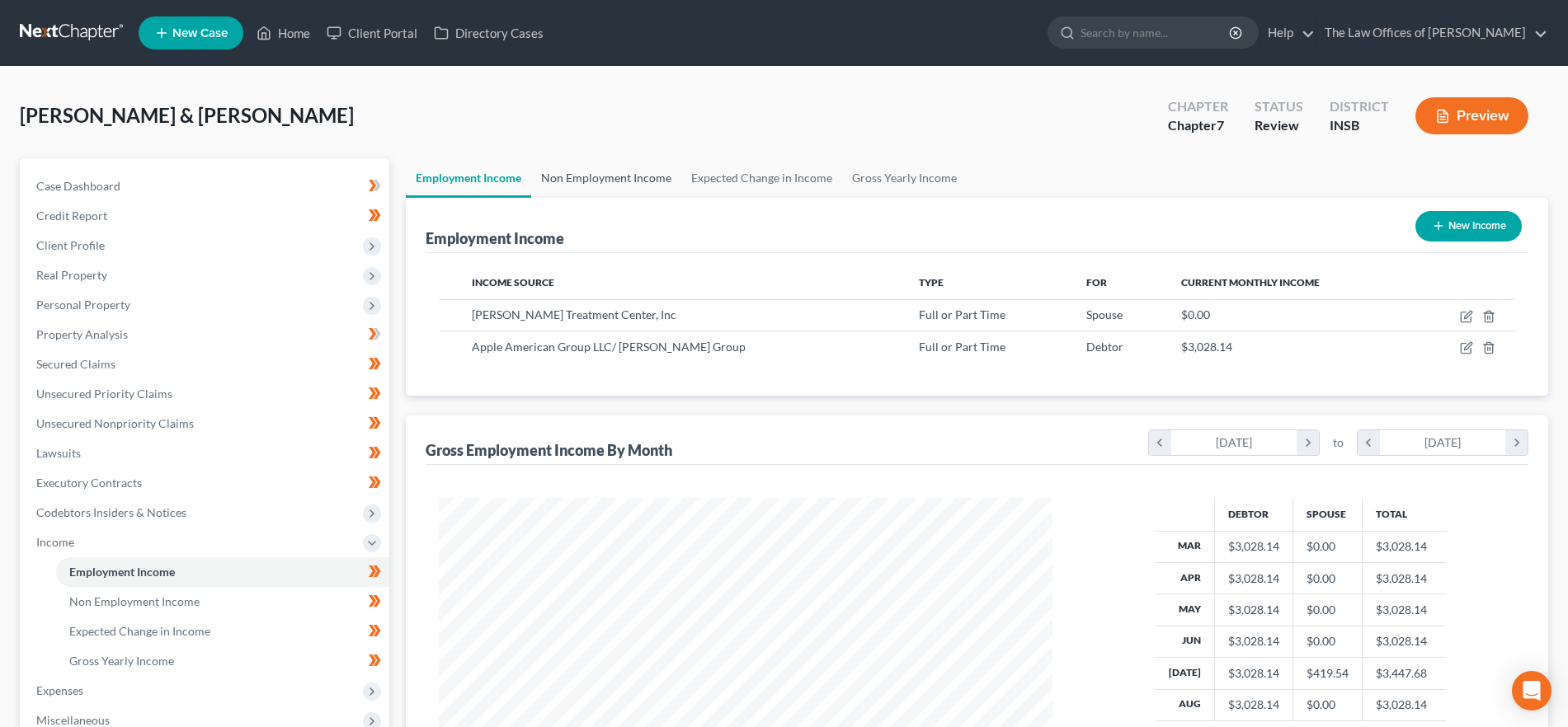
click at [634, 181] on link "Non Employment Income" at bounding box center [606, 178] width 150 height 39
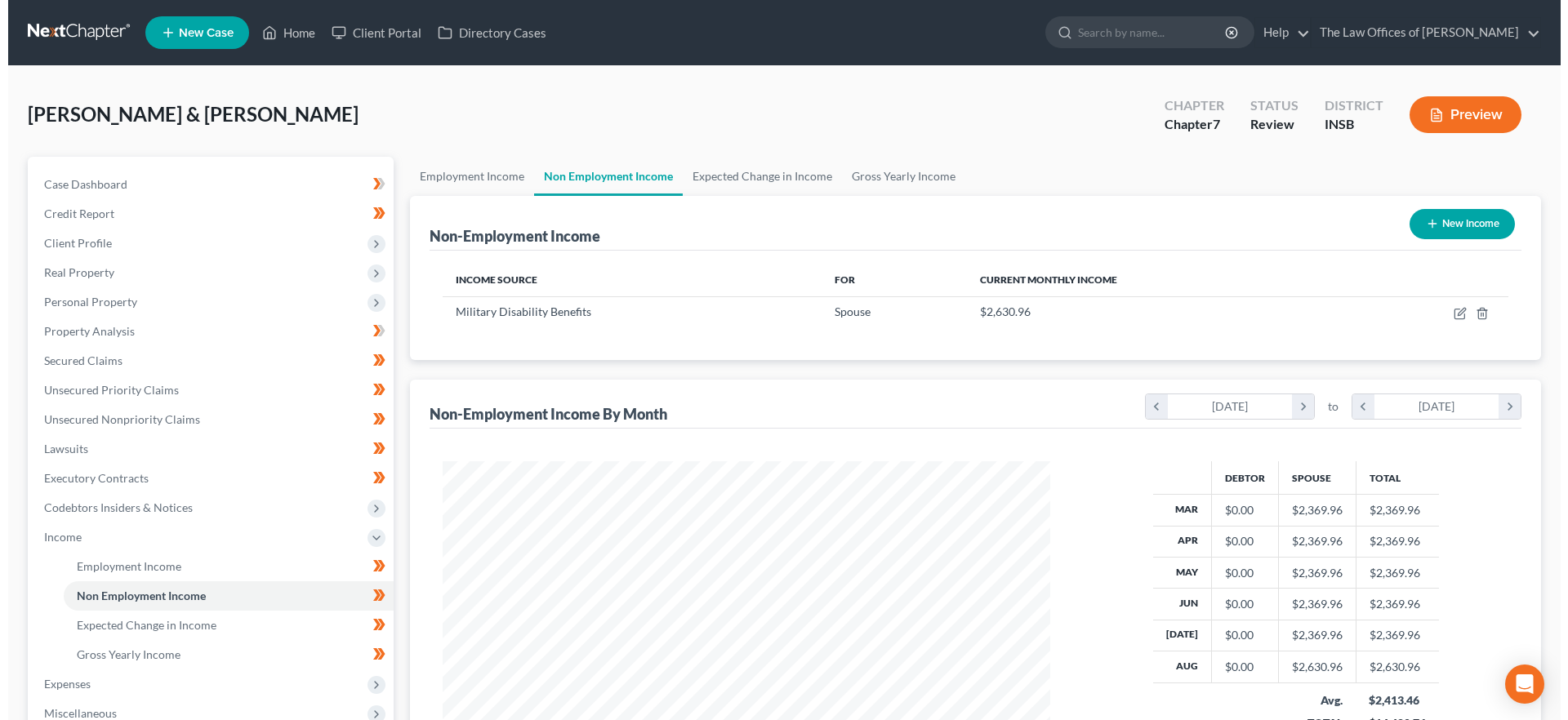
scroll to position [304, 641]
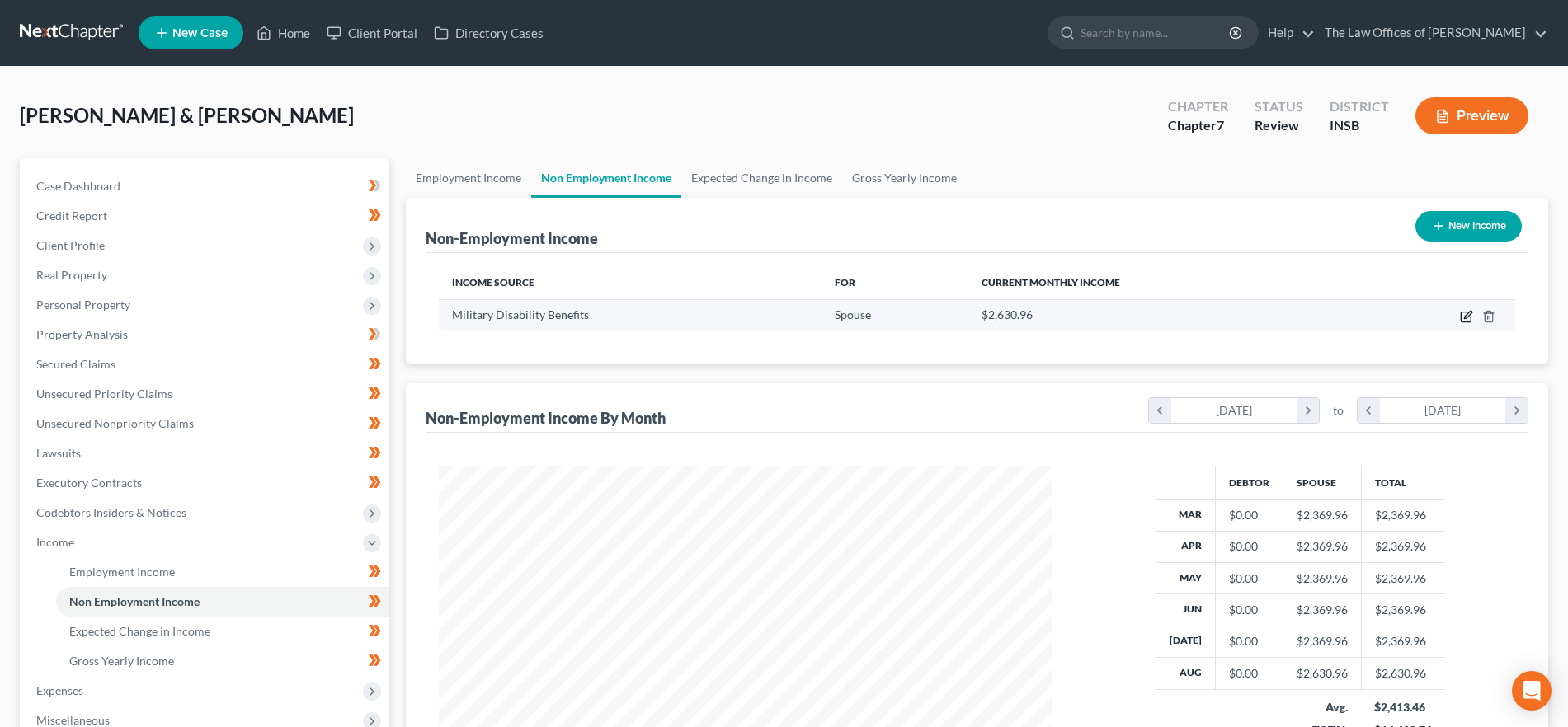
click at [1463, 313] on icon "button" at bounding box center [1466, 317] width 13 height 13
select select "12"
select select "0"
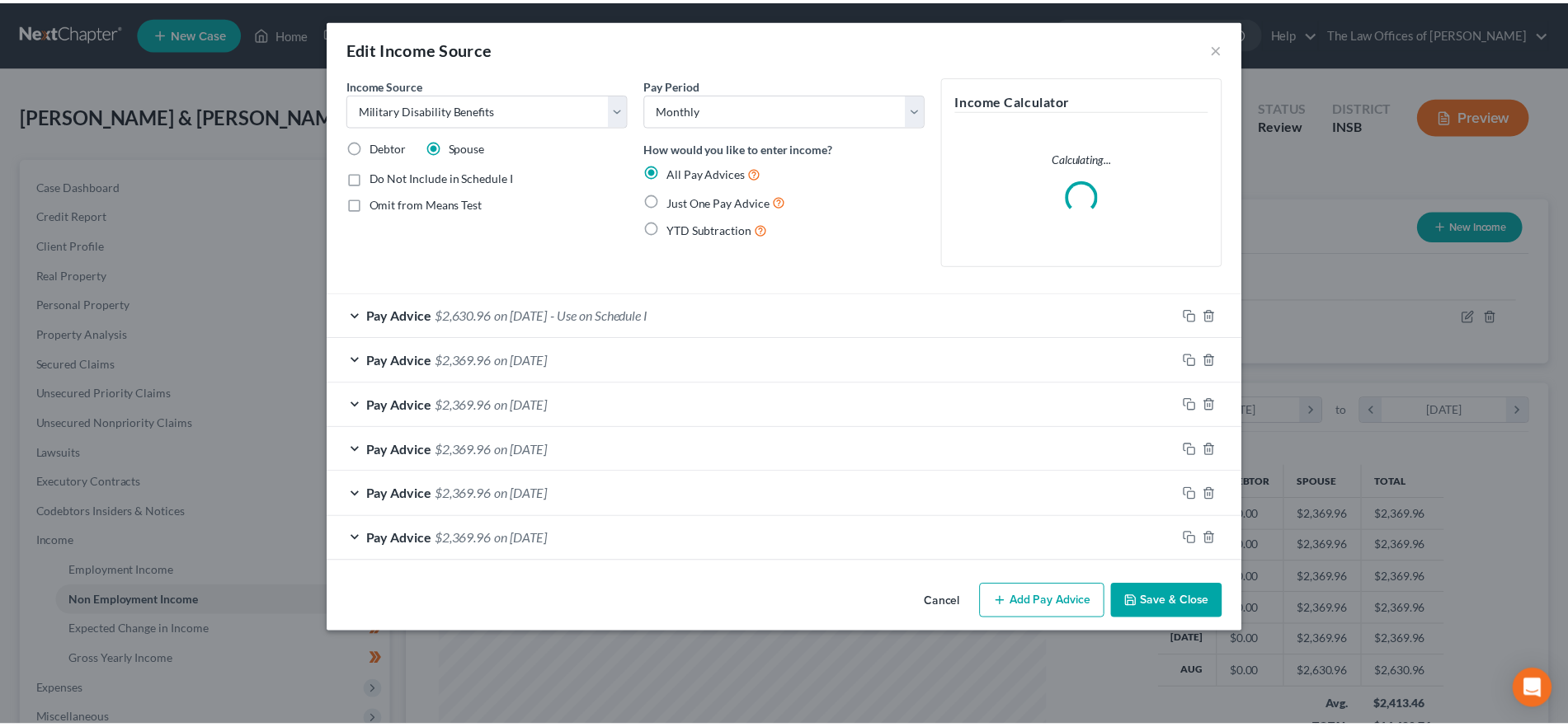
scroll to position [310, 654]
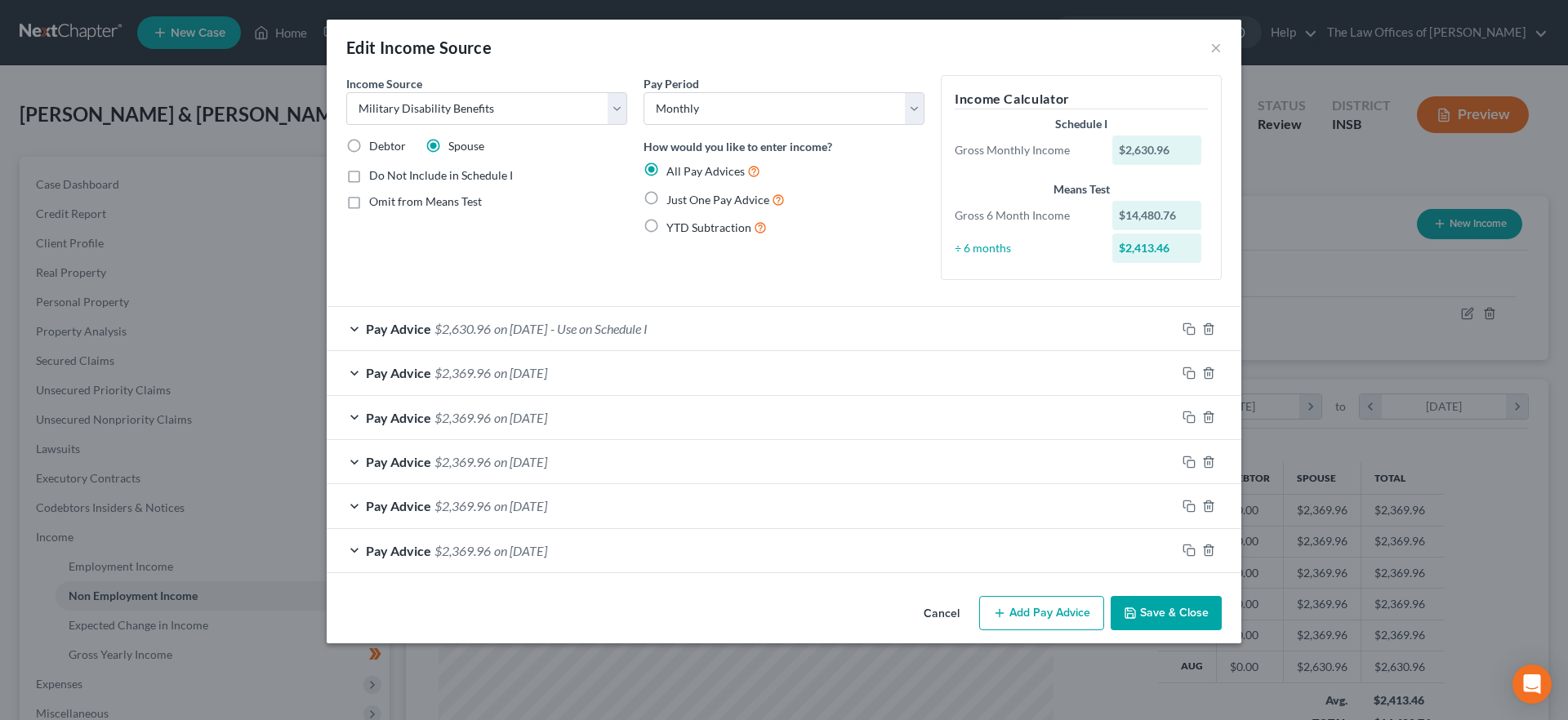
click at [1190, 612] on button "Save & Close" at bounding box center [1166, 613] width 111 height 34
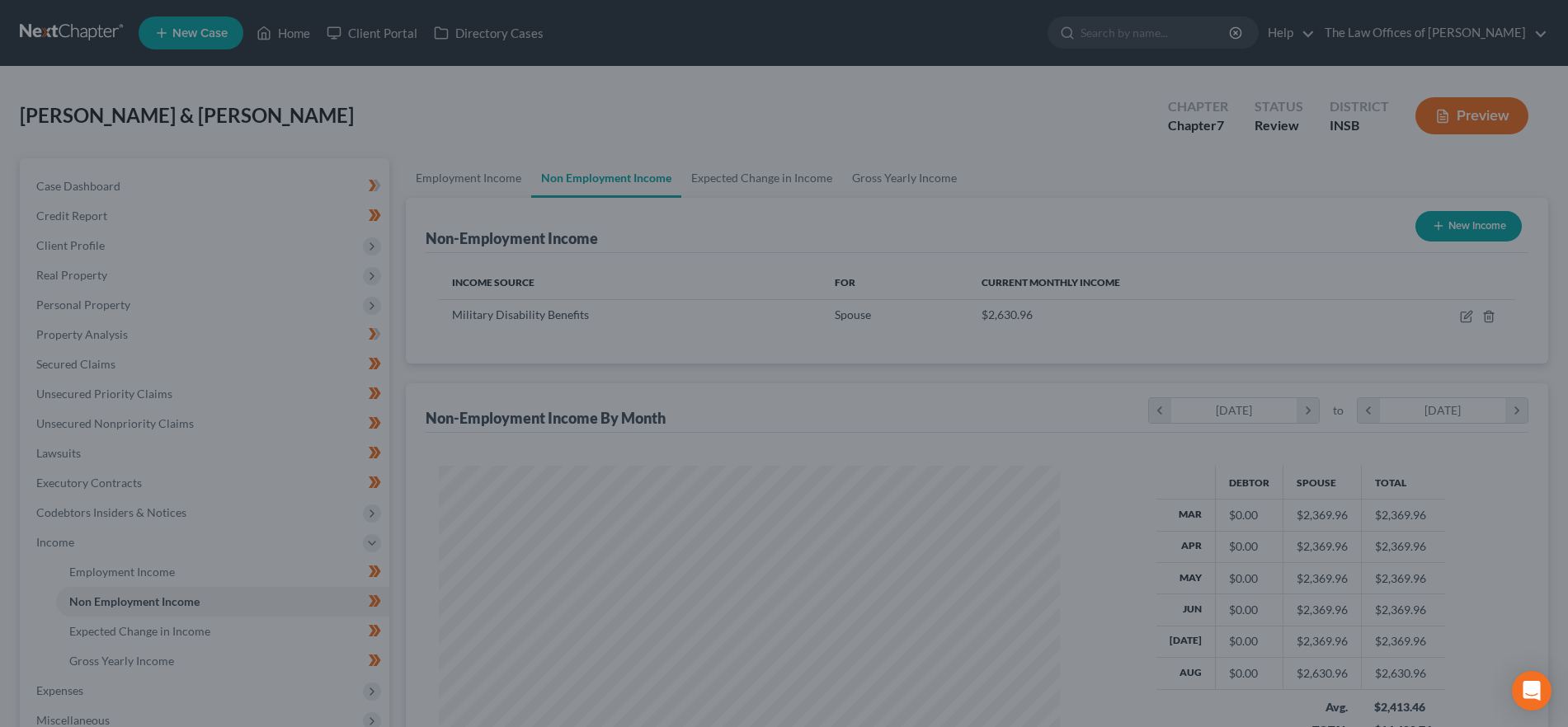
scroll to position [824398, 824057]
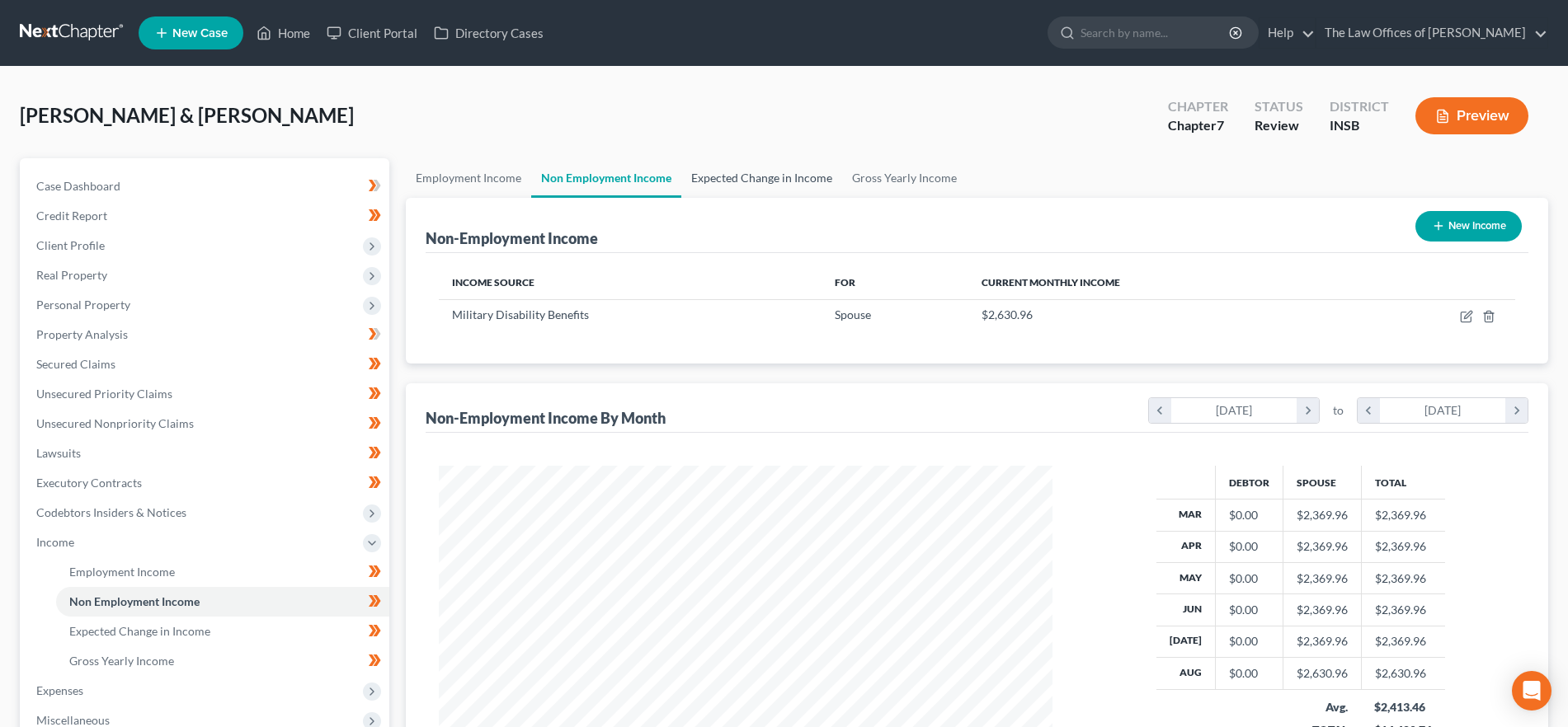
drag, startPoint x: 748, startPoint y: 177, endPoint x: 845, endPoint y: 189, distance: 97.7
click at [748, 177] on link "Expected Change in Income" at bounding box center [762, 178] width 161 height 39
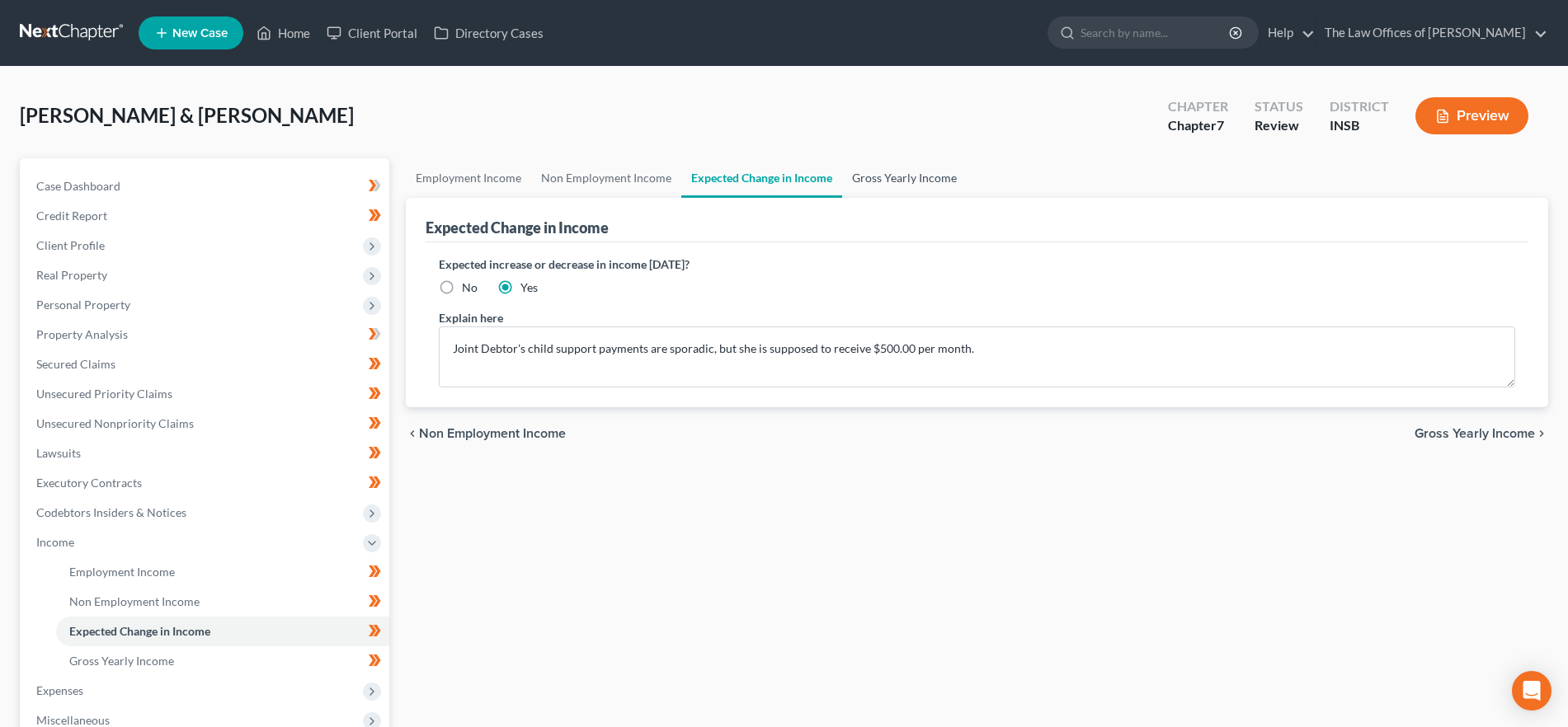
click at [905, 179] on link "Gross Yearly Income" at bounding box center [904, 178] width 124 height 39
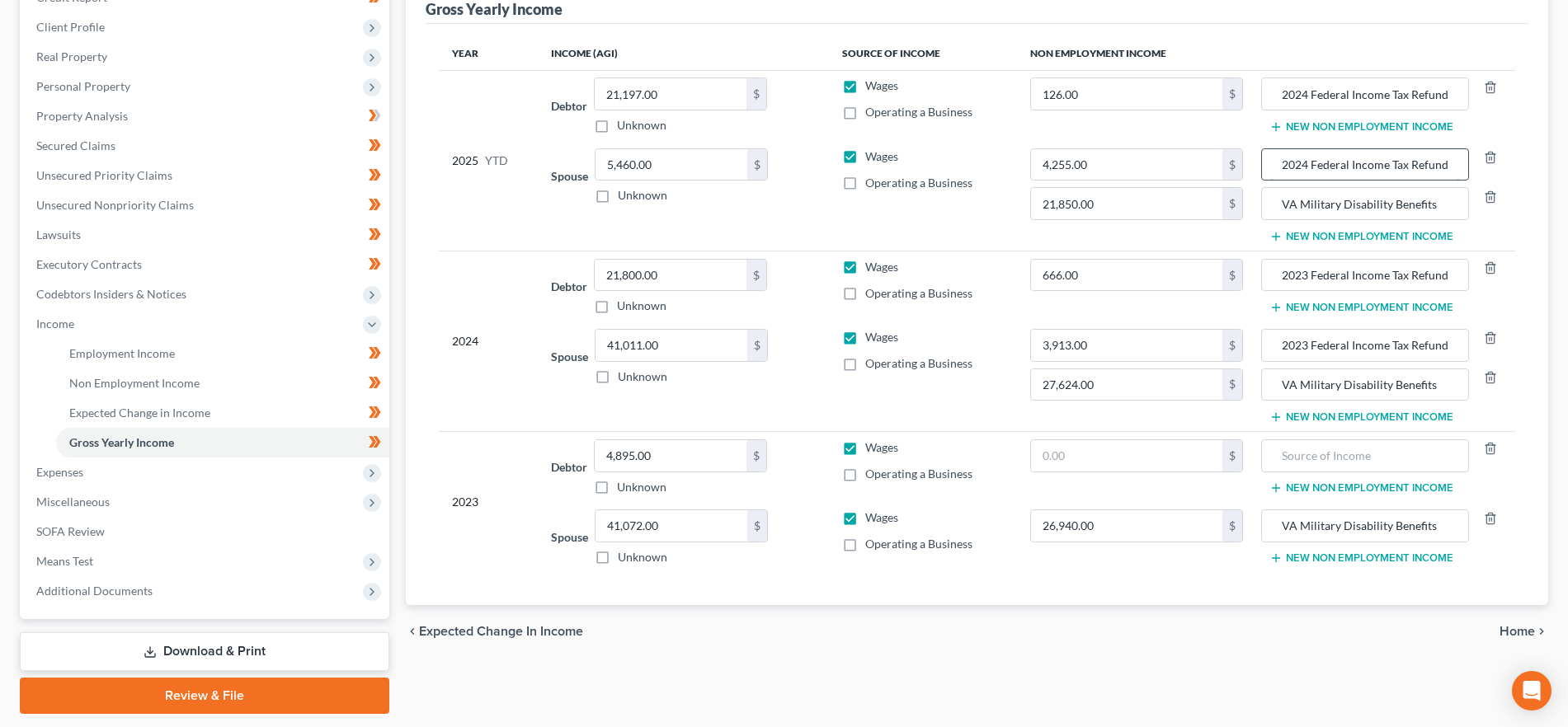
scroll to position [220, 0]
click at [1529, 624] on span "Home" at bounding box center [1517, 631] width 36 height 13
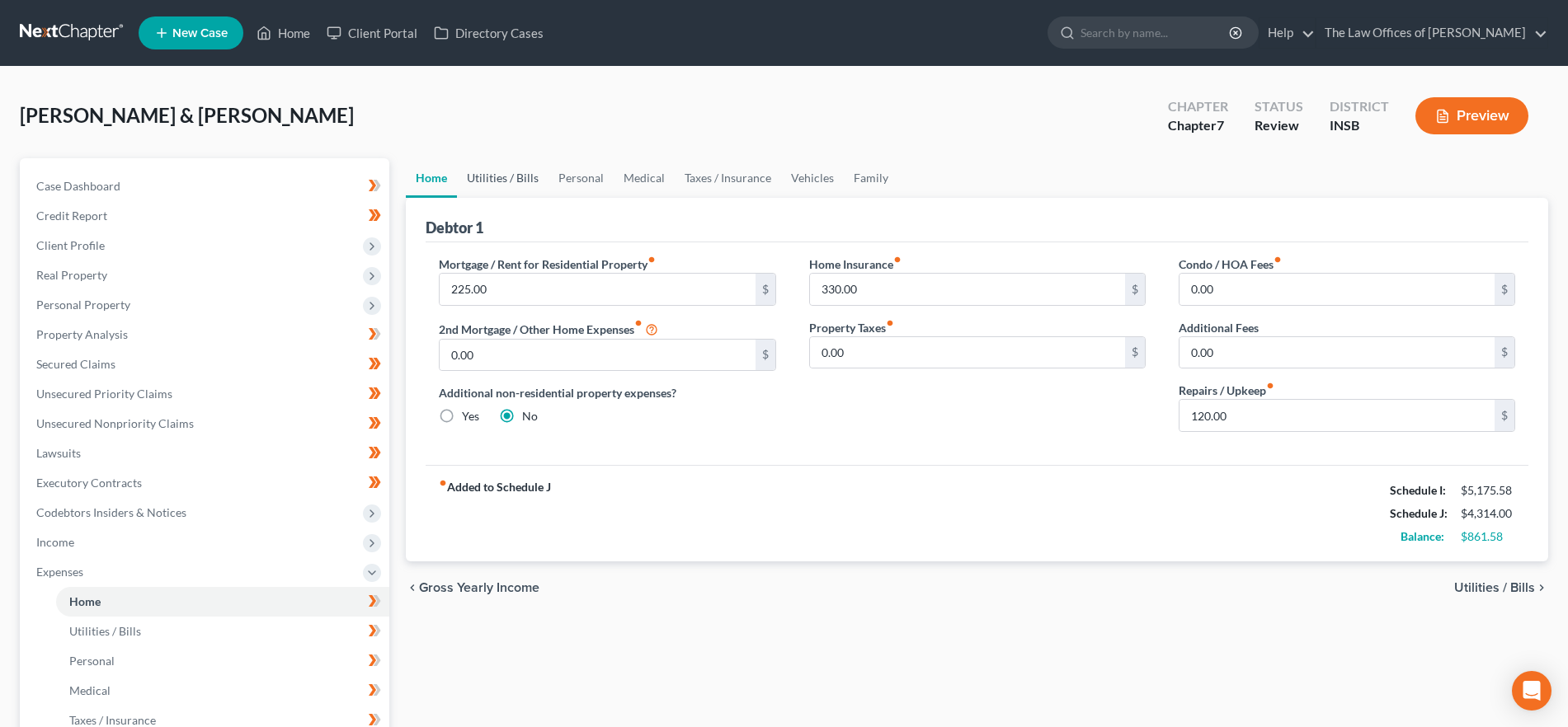
click at [507, 172] on link "Utilities / Bills" at bounding box center [503, 178] width 92 height 39
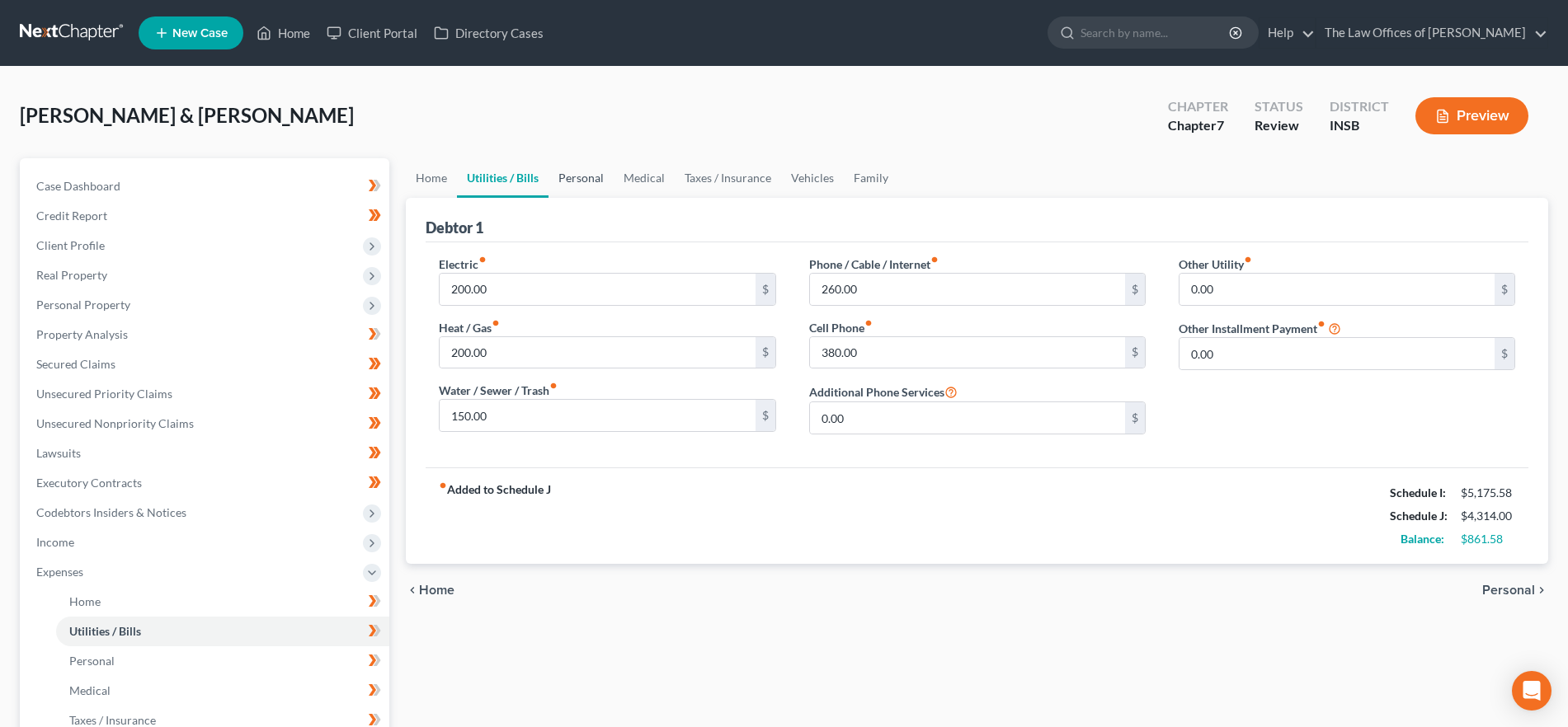
click at [593, 179] on link "Personal" at bounding box center [581, 178] width 65 height 39
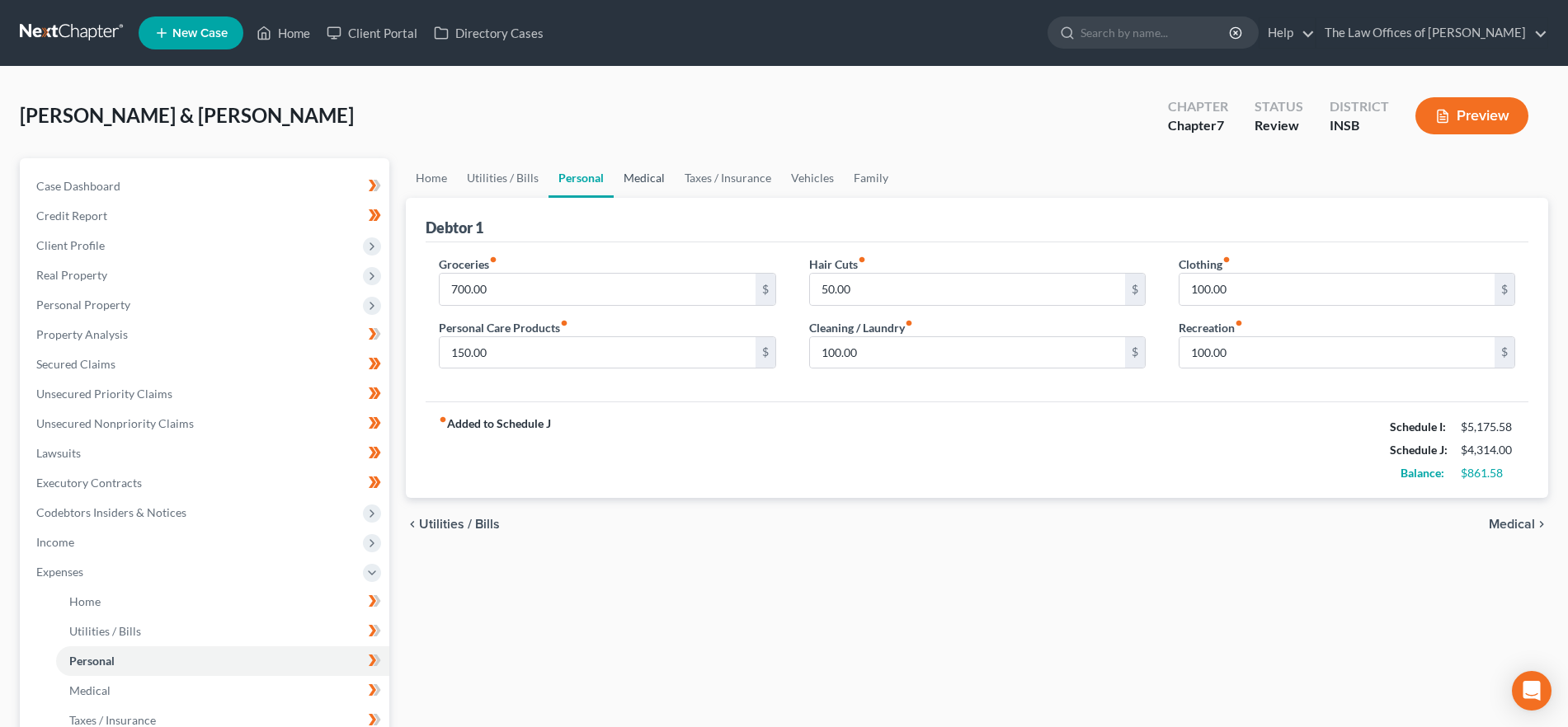
click at [635, 179] on link "Medical" at bounding box center [644, 178] width 61 height 39
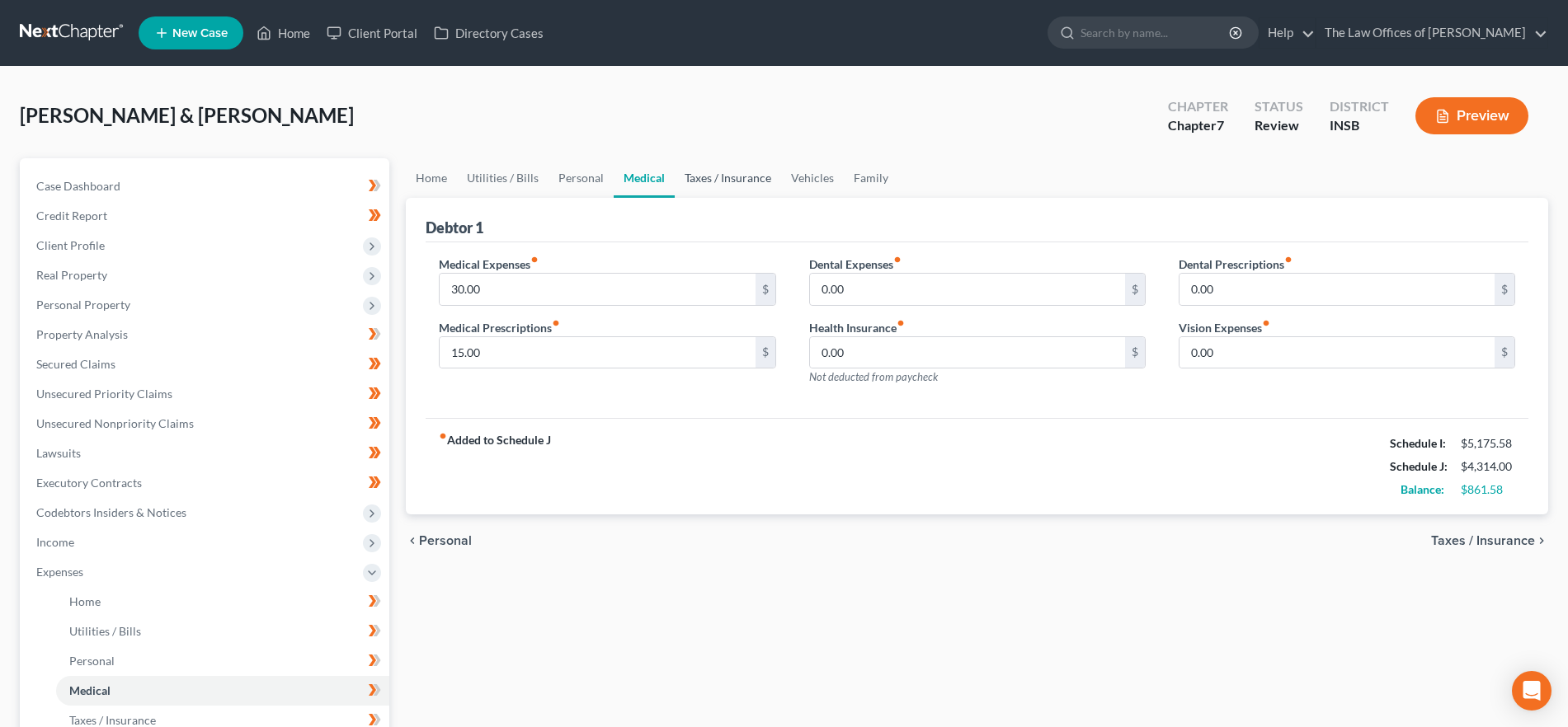
click at [723, 179] on link "Taxes / Insurance" at bounding box center [728, 178] width 107 height 39
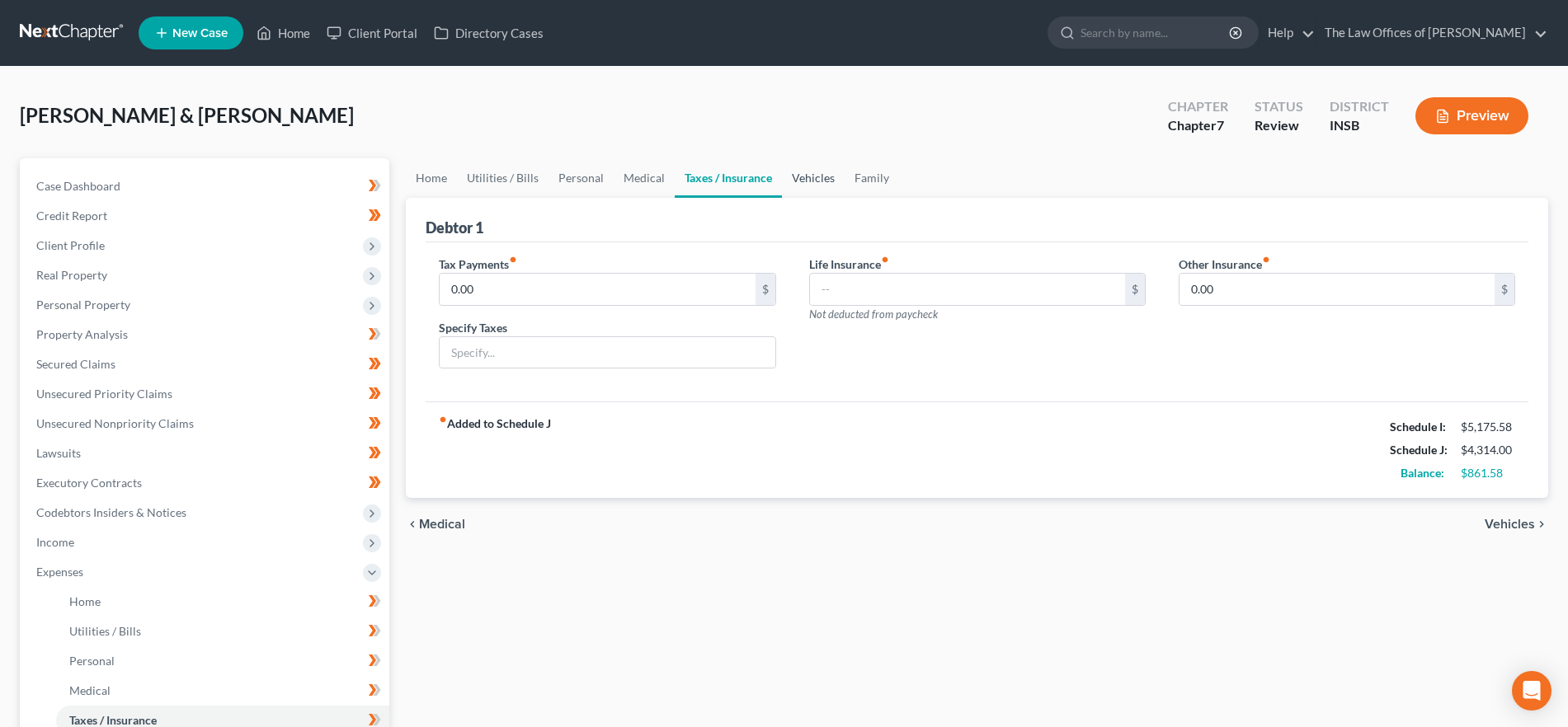
click at [798, 179] on link "Vehicles" at bounding box center [813, 178] width 63 height 39
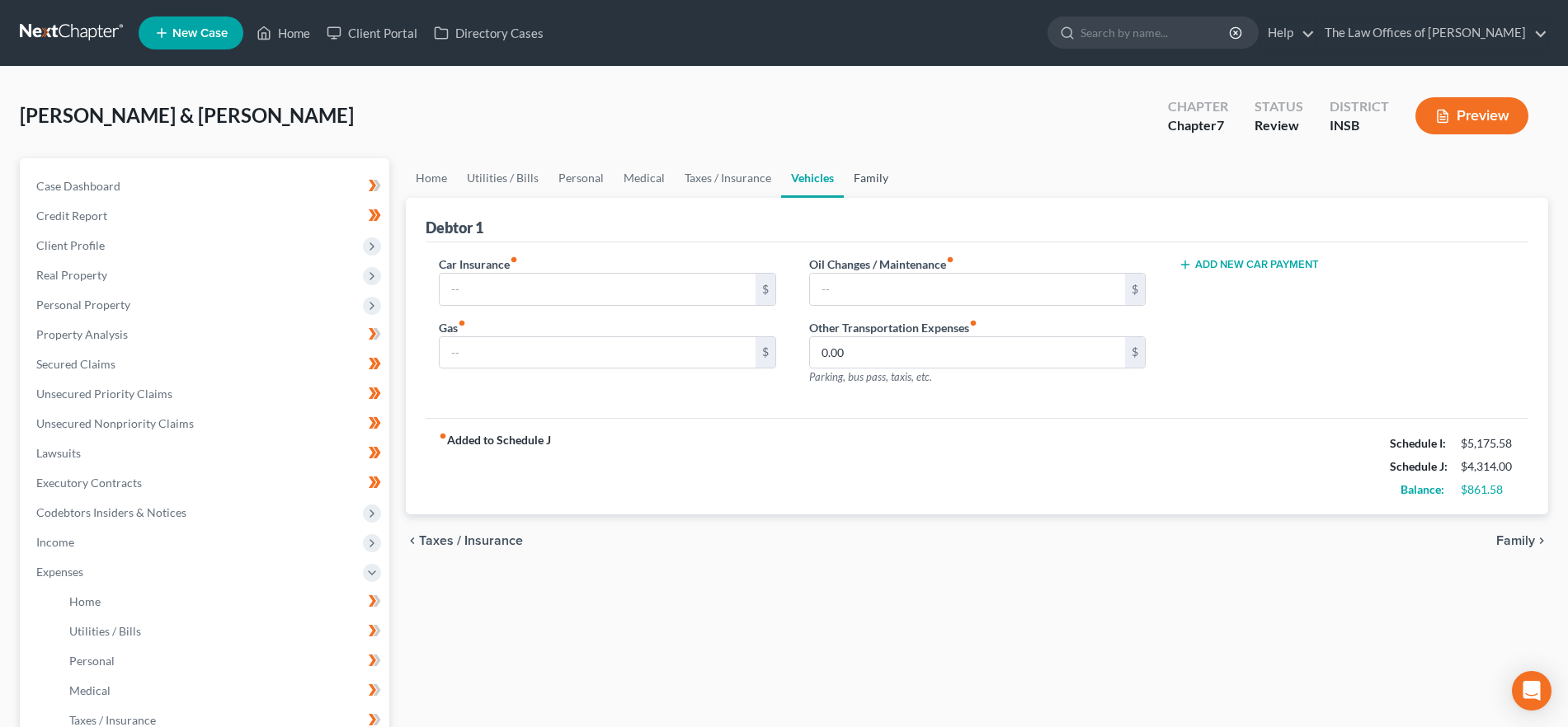
click at [875, 177] on link "Family" at bounding box center [871, 178] width 54 height 39
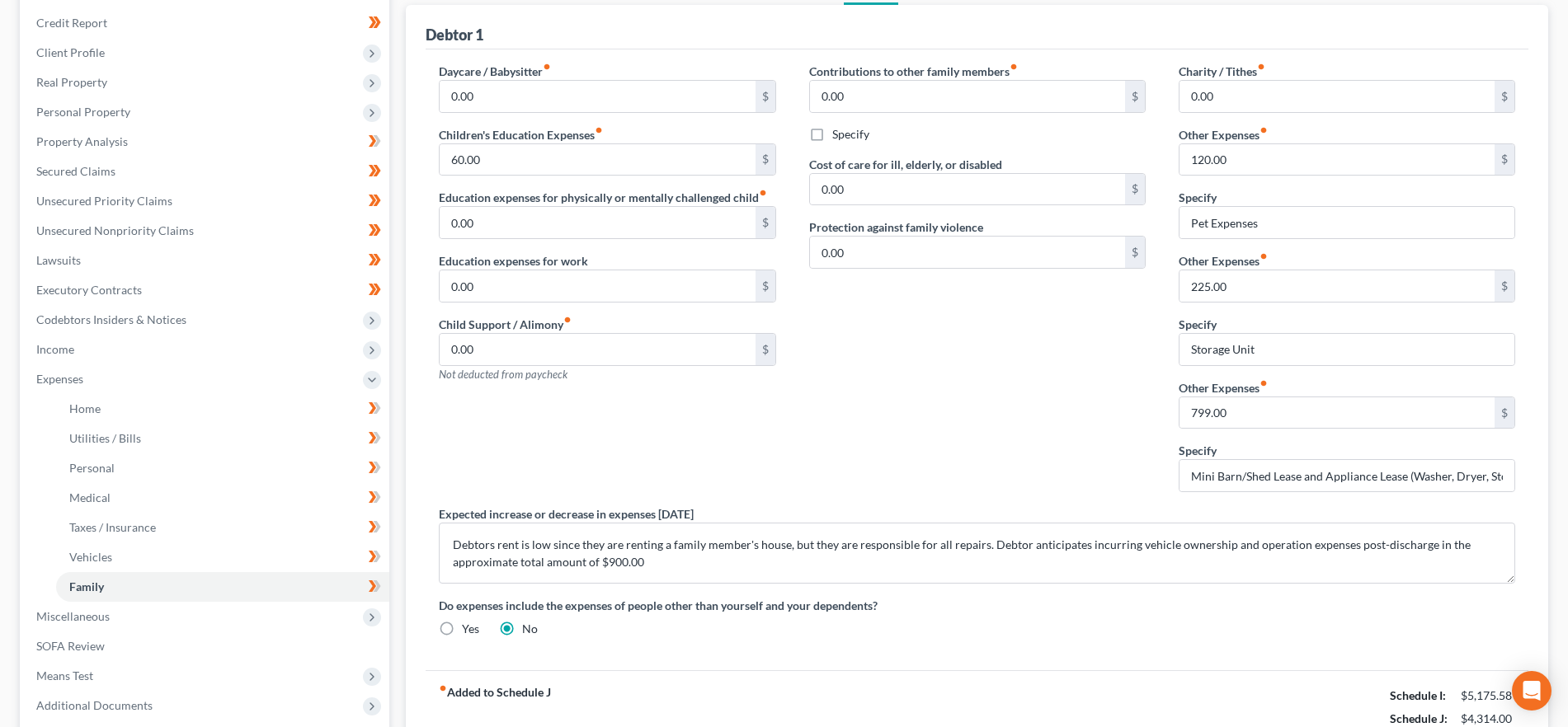
scroll to position [249, 0]
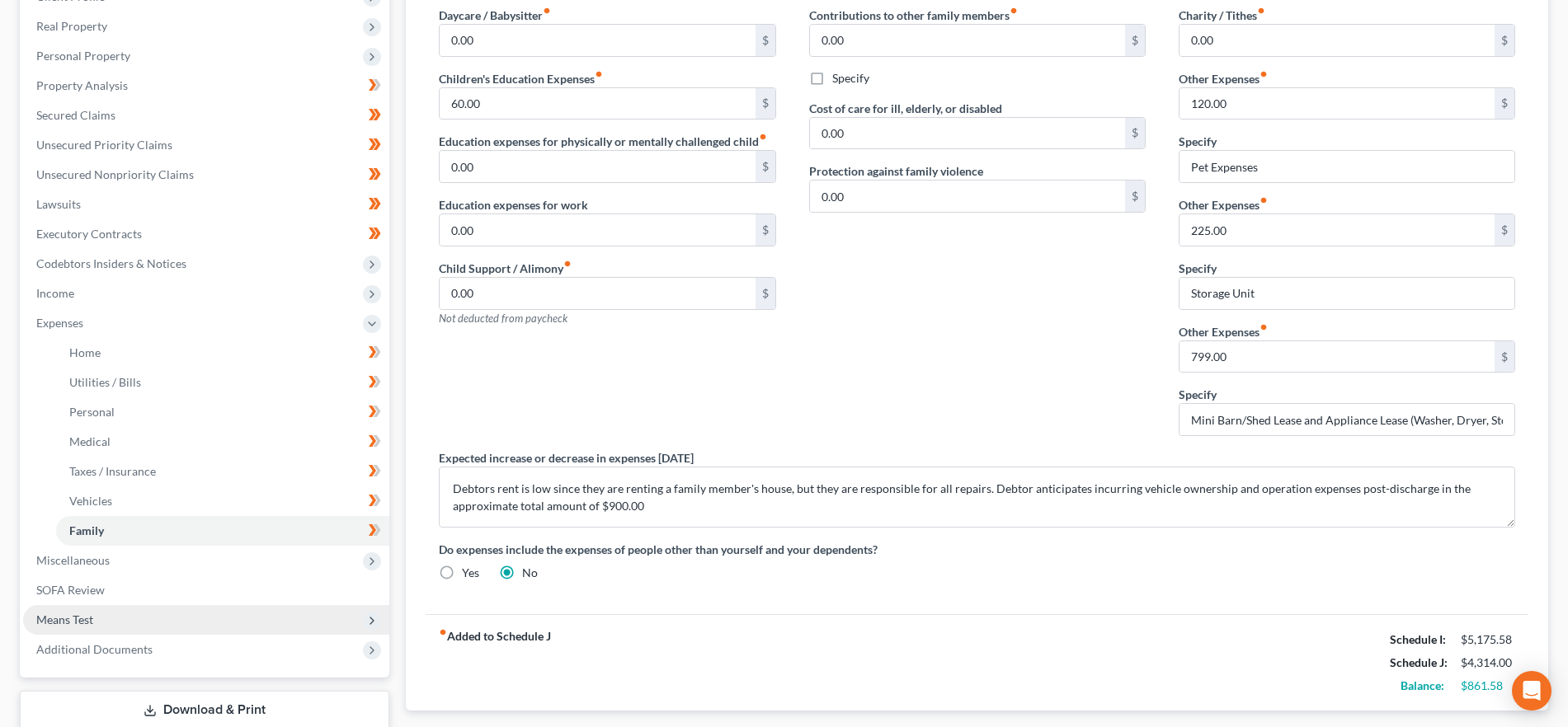
click at [95, 606] on span "Means Test" at bounding box center [207, 620] width 366 height 30
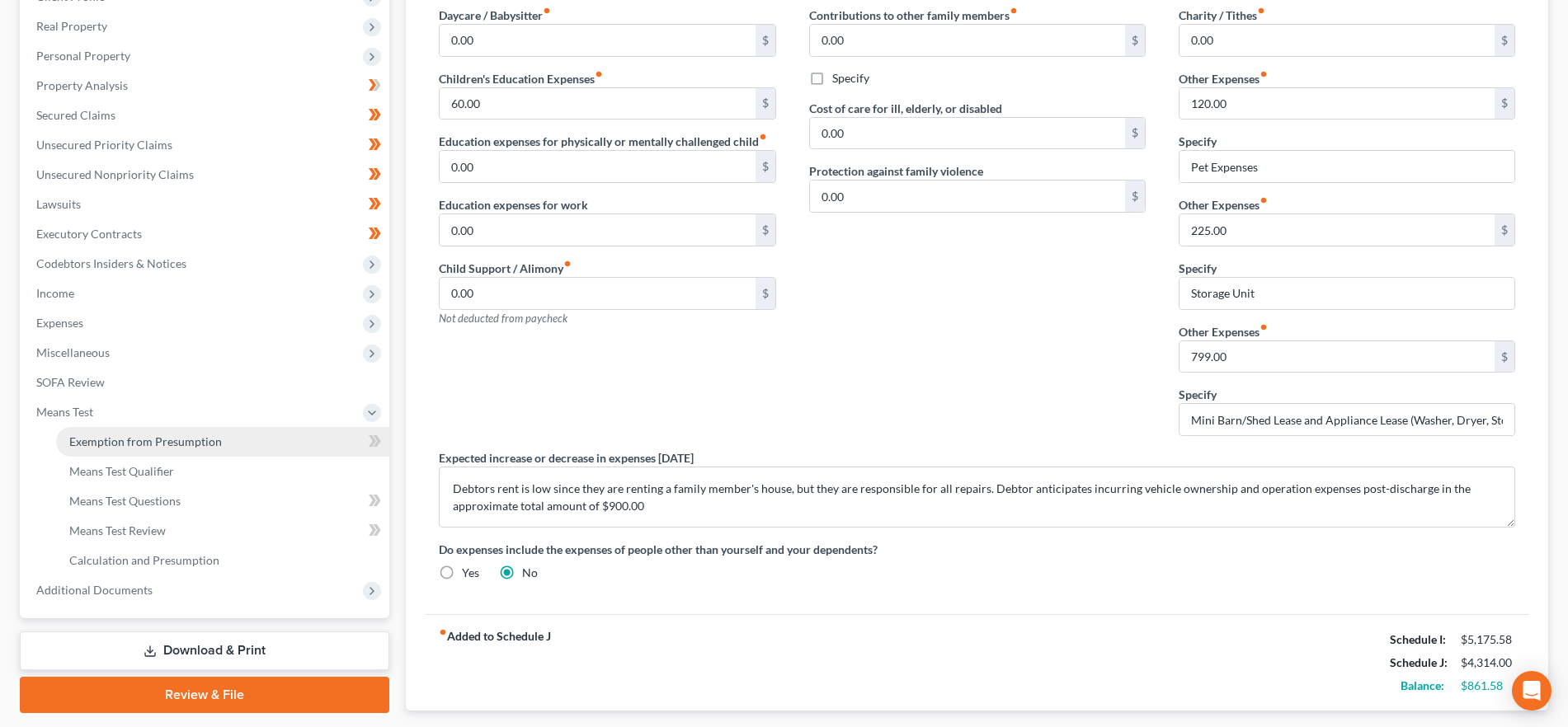
click at [158, 440] on span "Exemption from Presumption" at bounding box center [145, 441] width 152 height 14
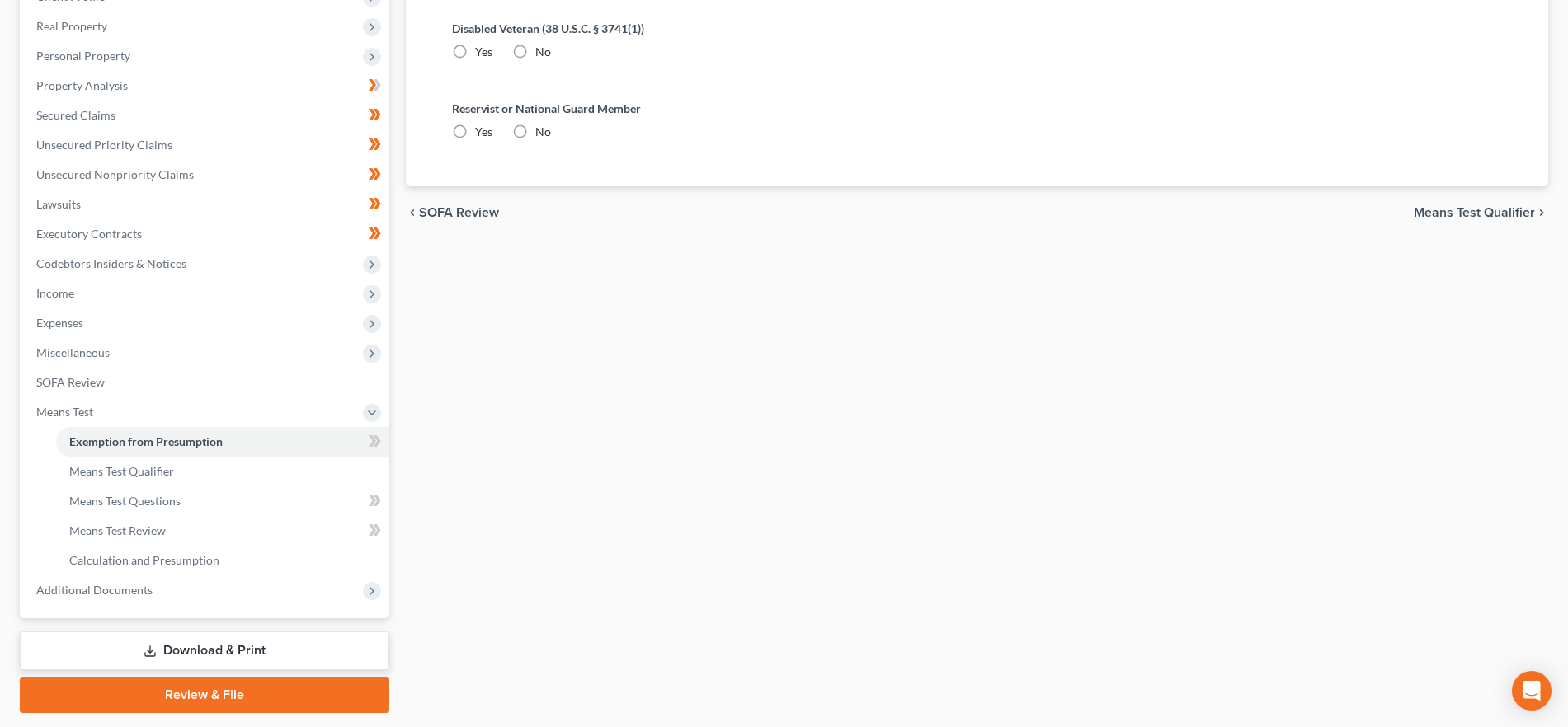
scroll to position [4, 0]
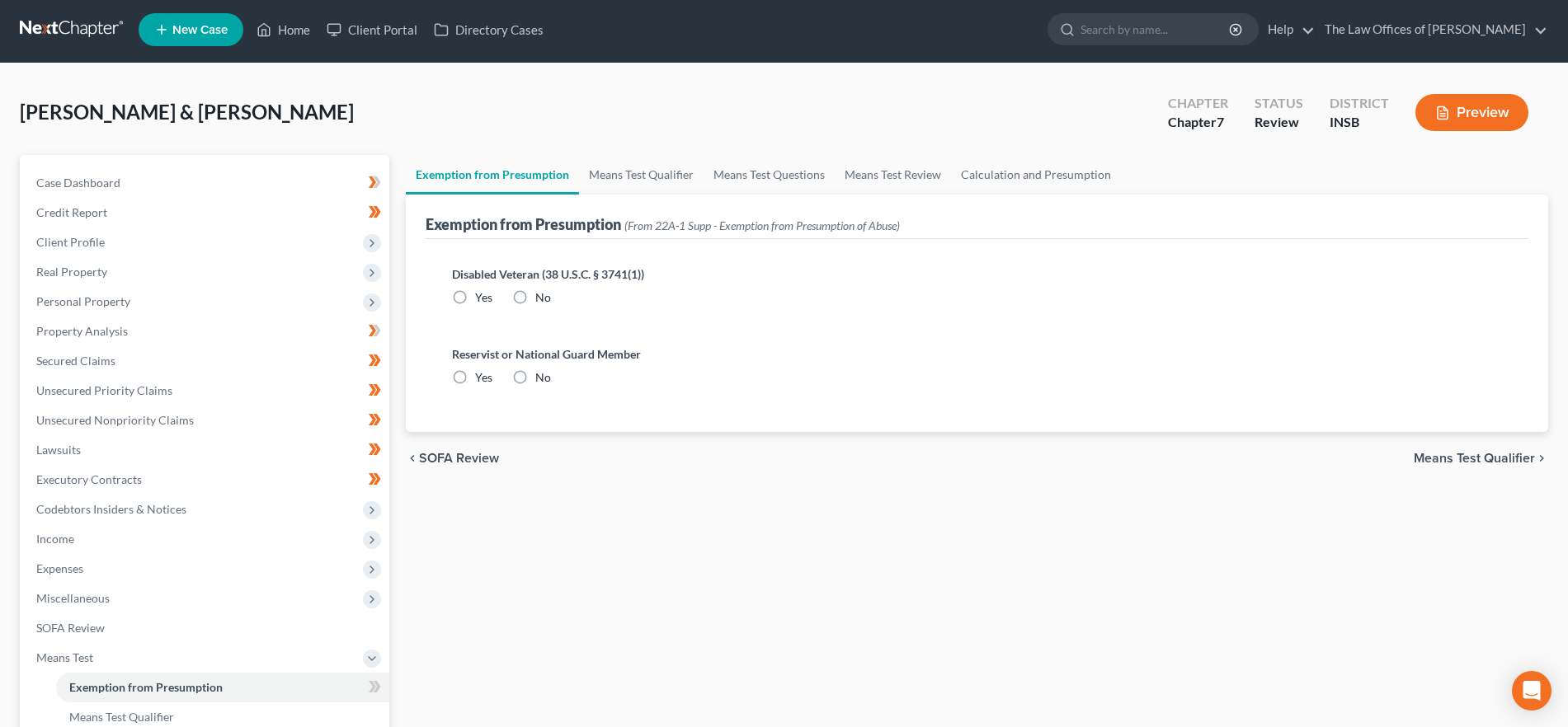
radio input "true"
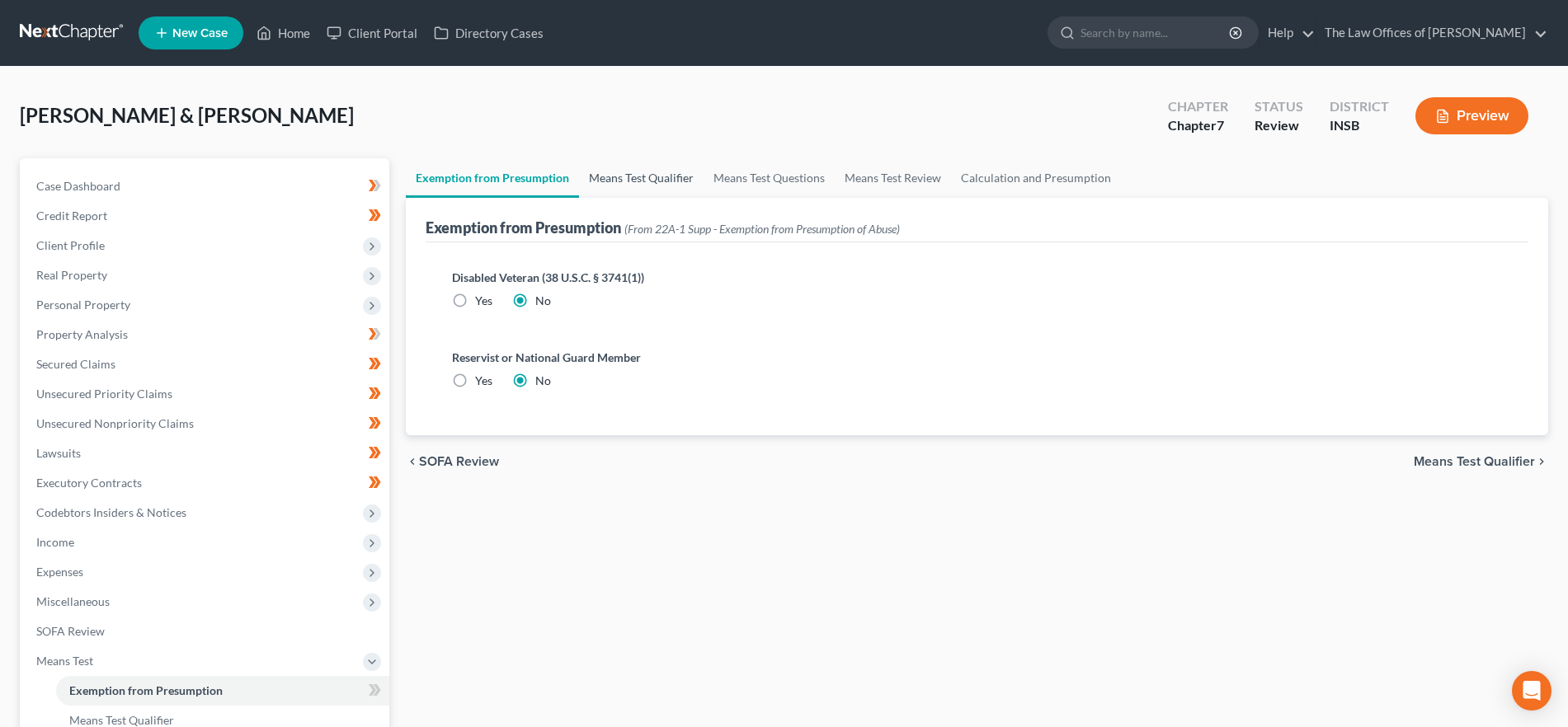
click at [637, 174] on link "Means Test Qualifier" at bounding box center [641, 178] width 124 height 39
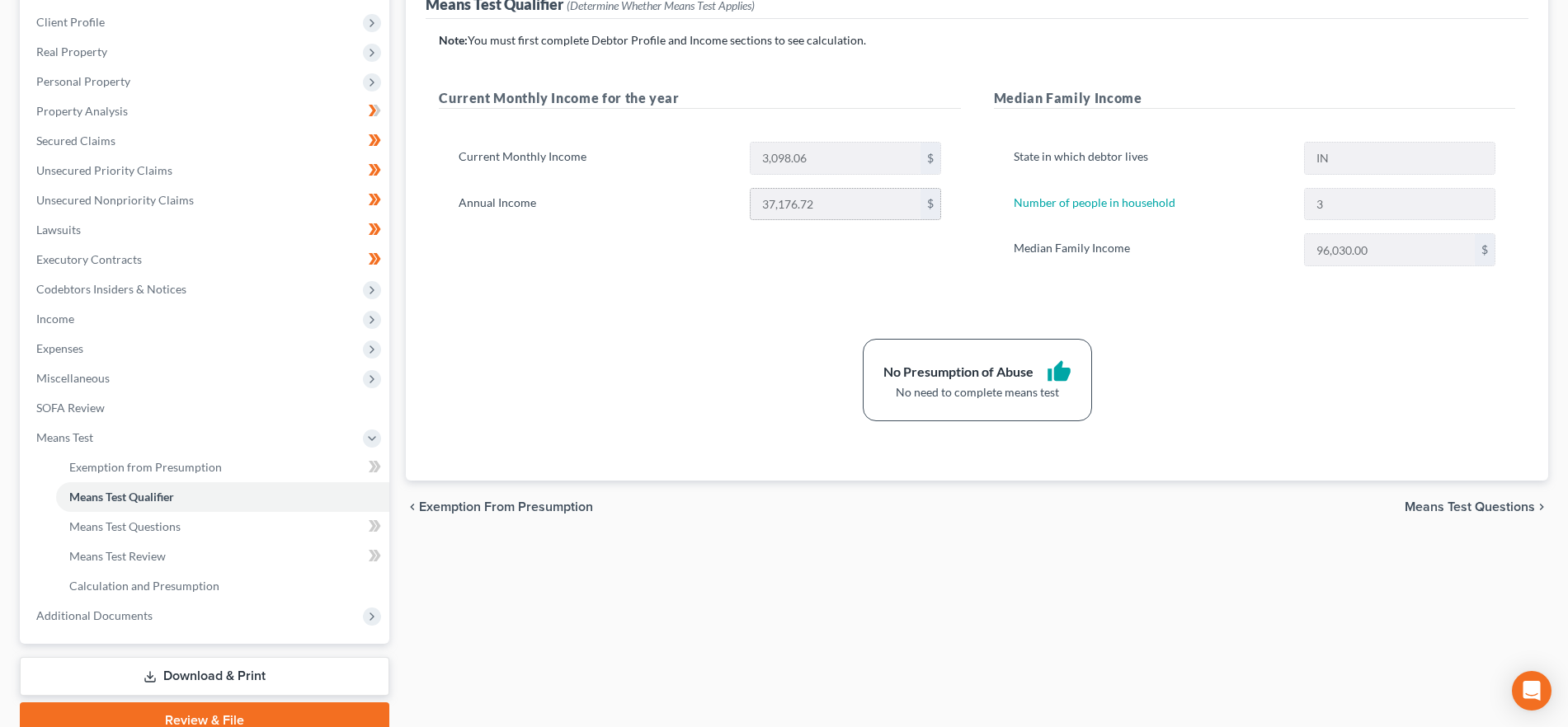
scroll to position [235, 0]
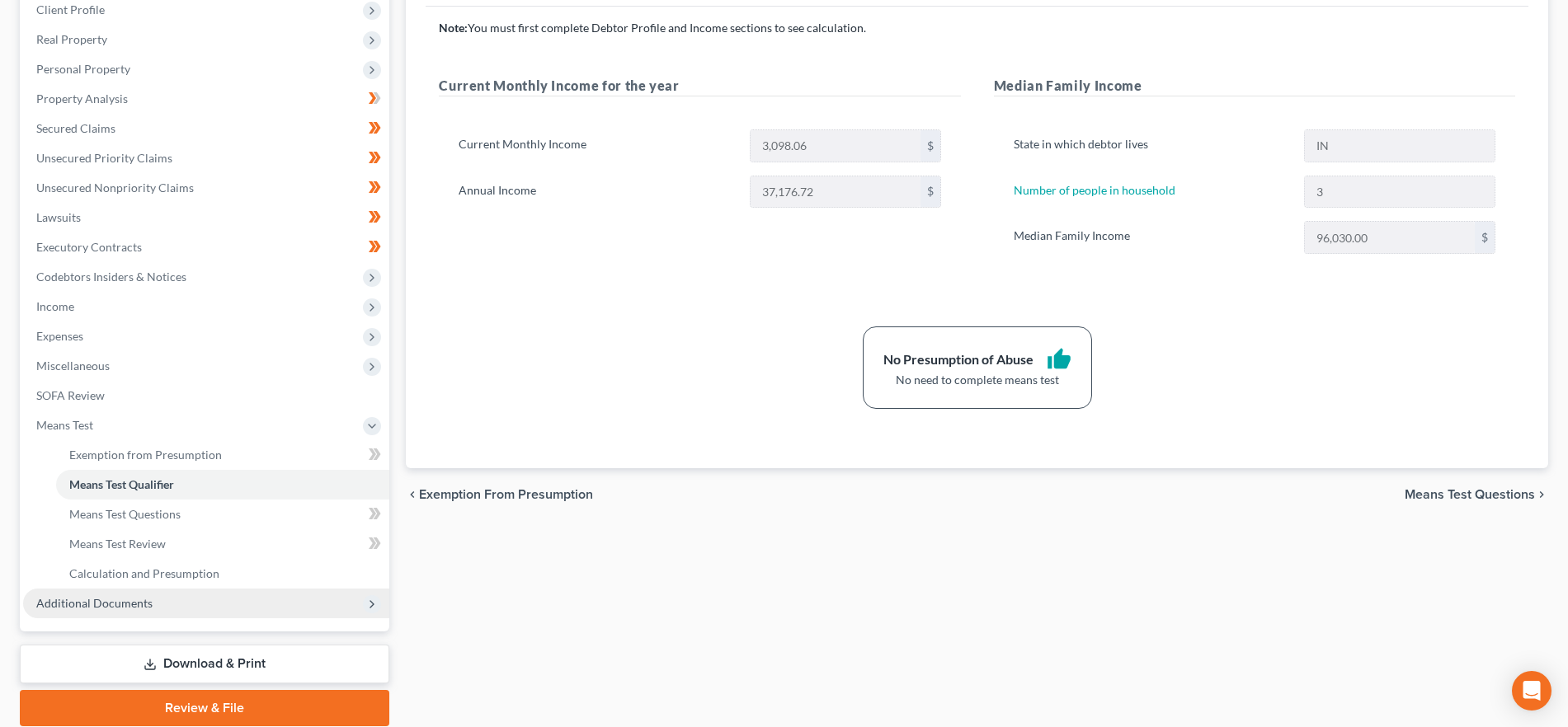
click at [228, 595] on span "Additional Documents" at bounding box center [207, 604] width 366 height 30
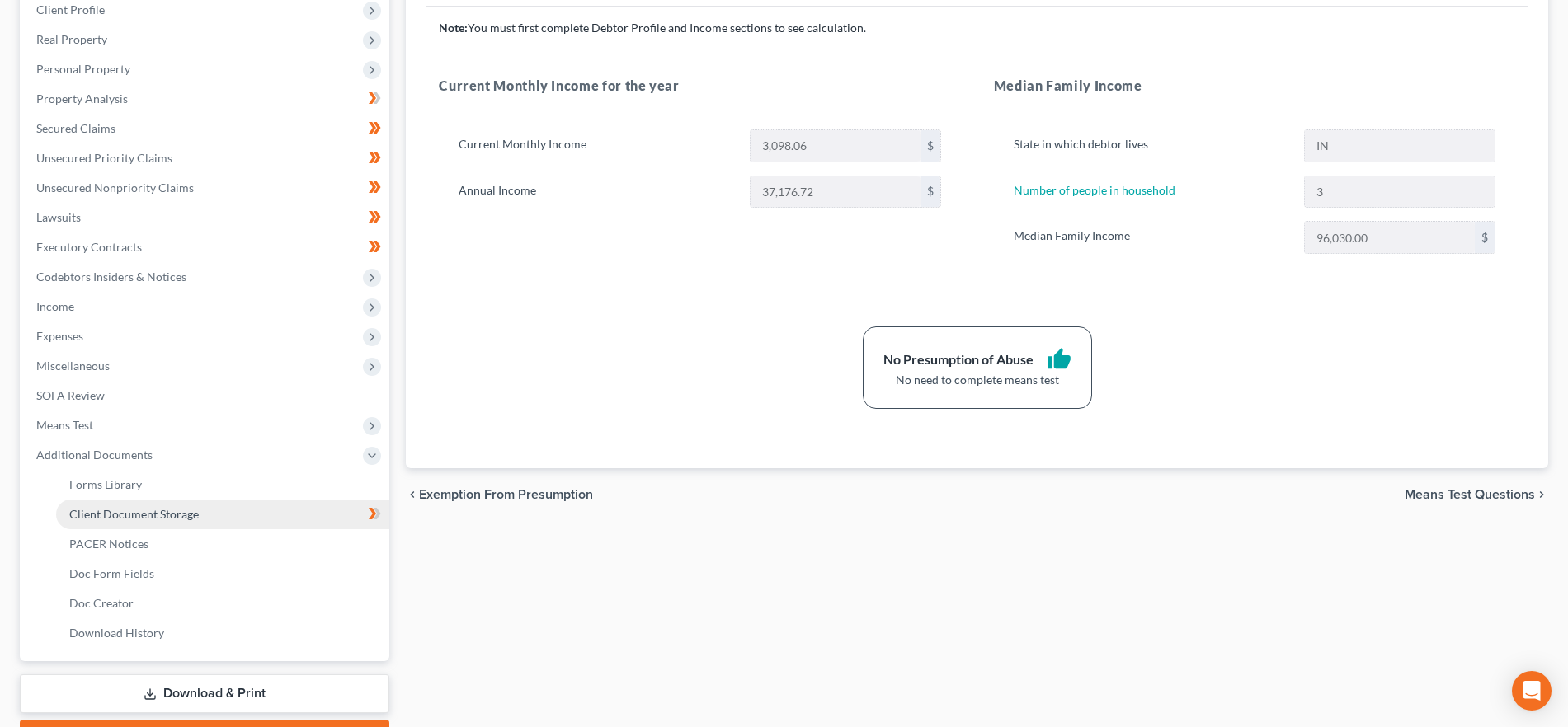
click at [192, 513] on span "Client Document Storage" at bounding box center [134, 514] width 130 height 14
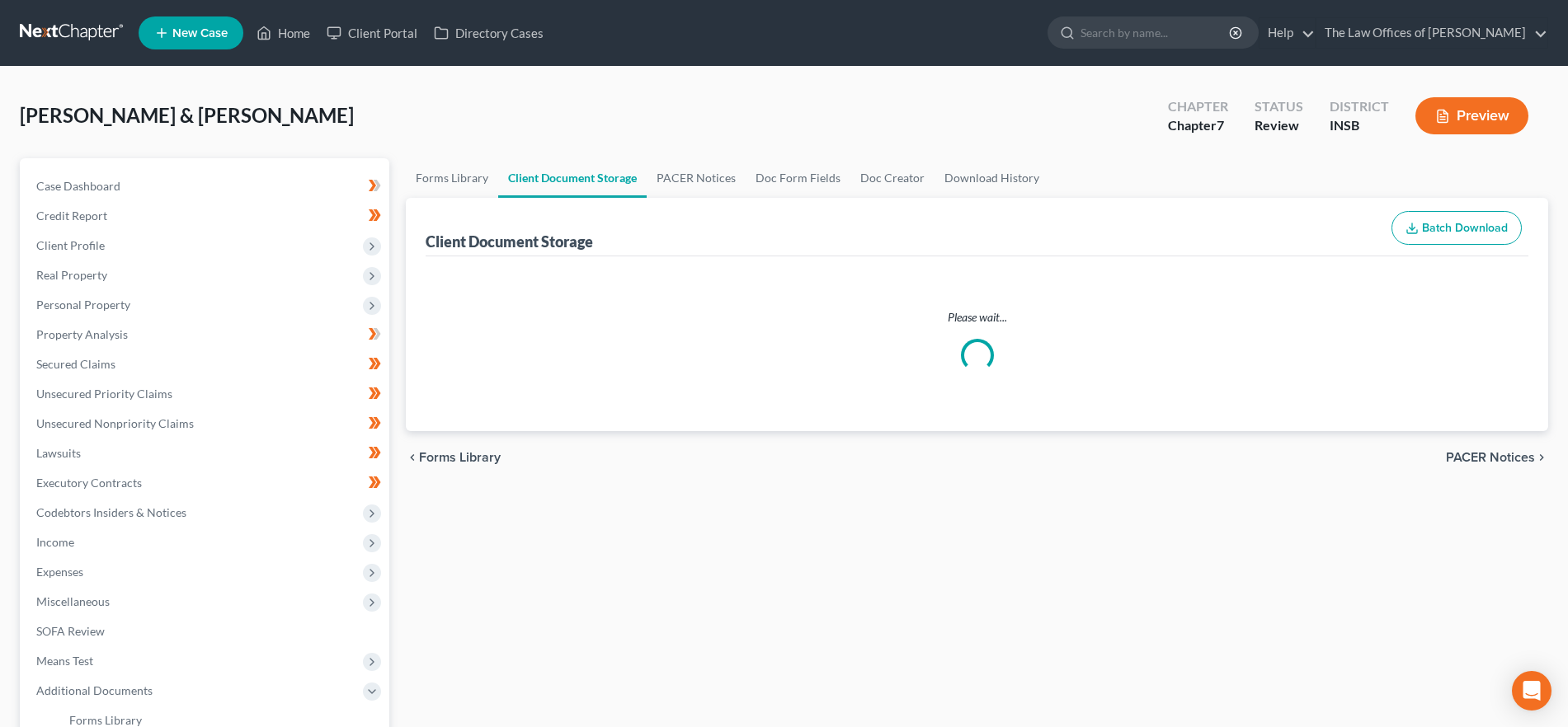
select select "9"
select select "15"
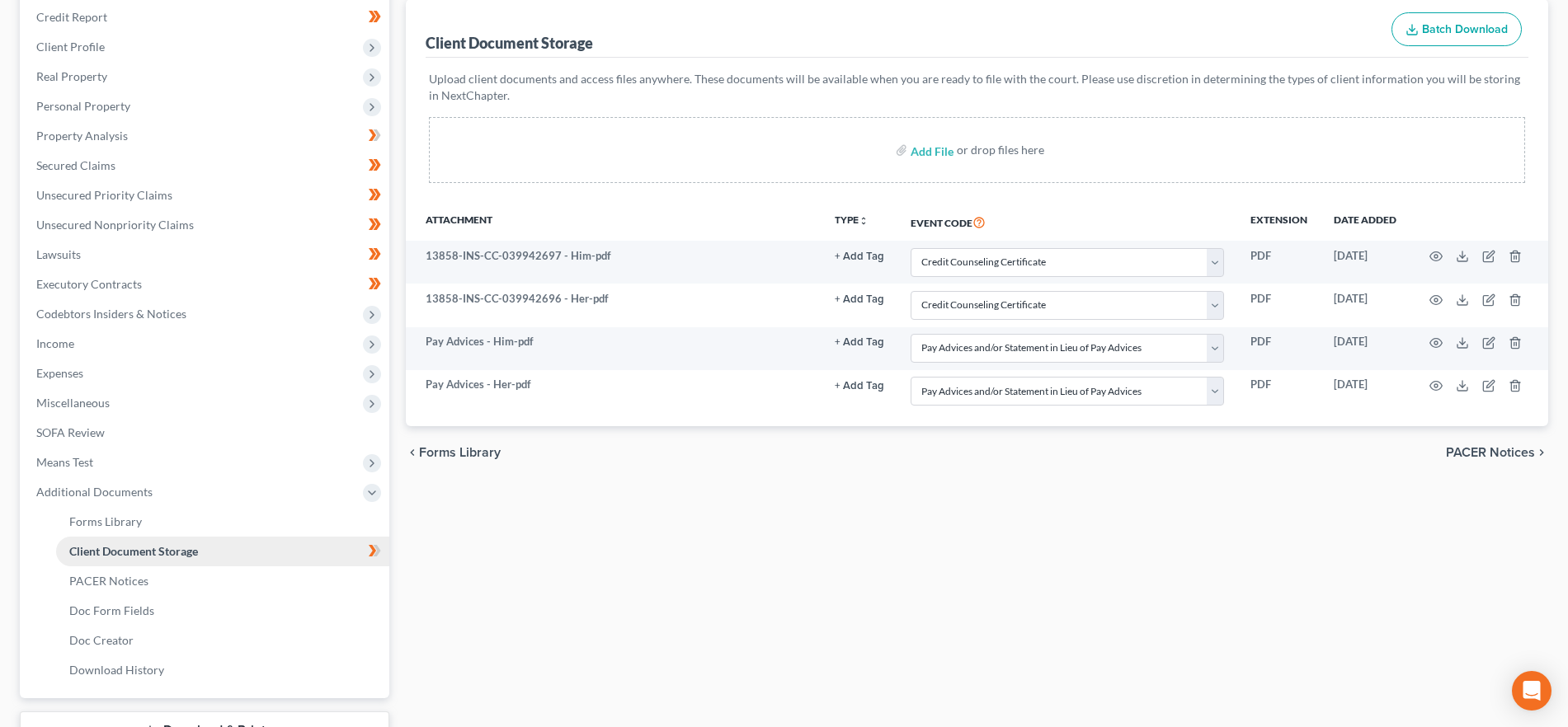
scroll to position [214, 0]
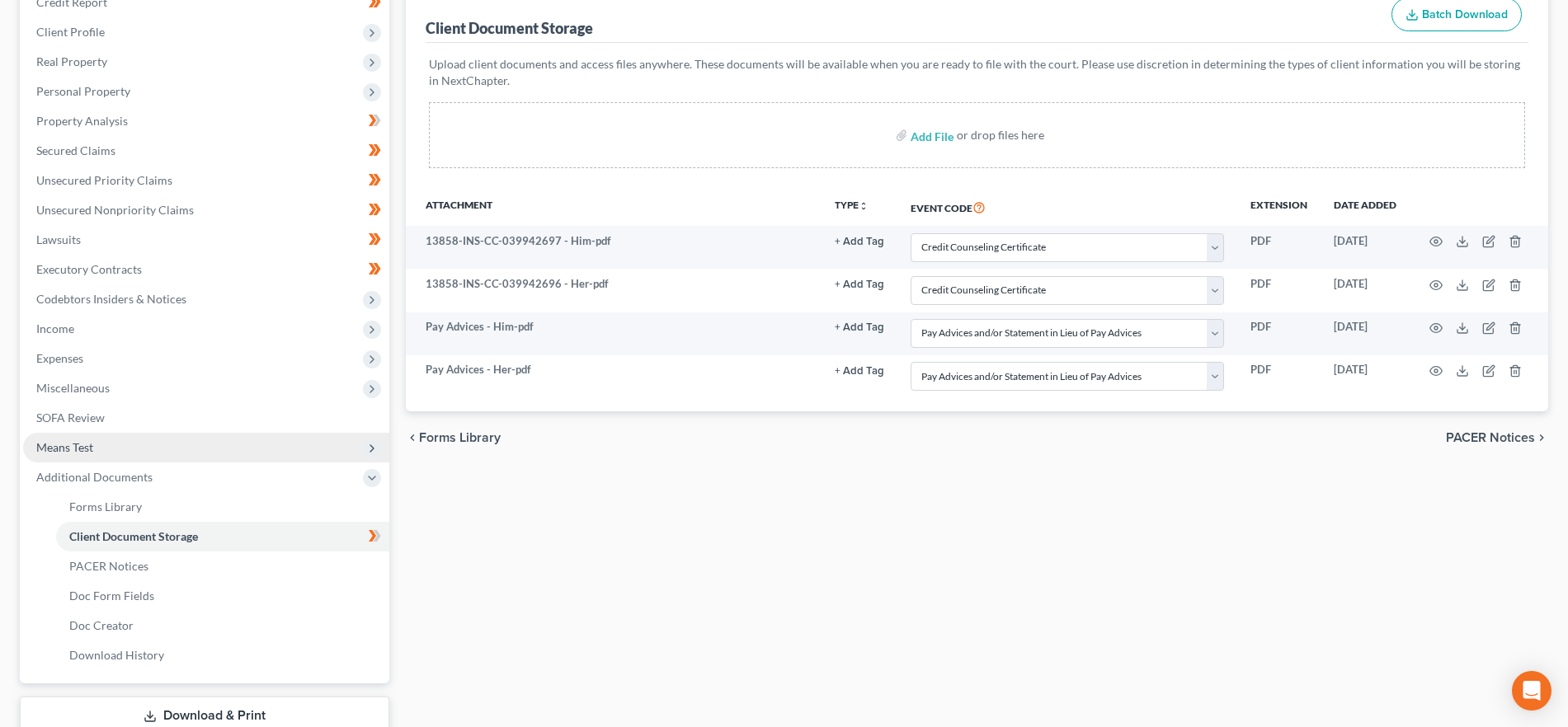
click at [135, 441] on span "Means Test" at bounding box center [207, 448] width 366 height 30
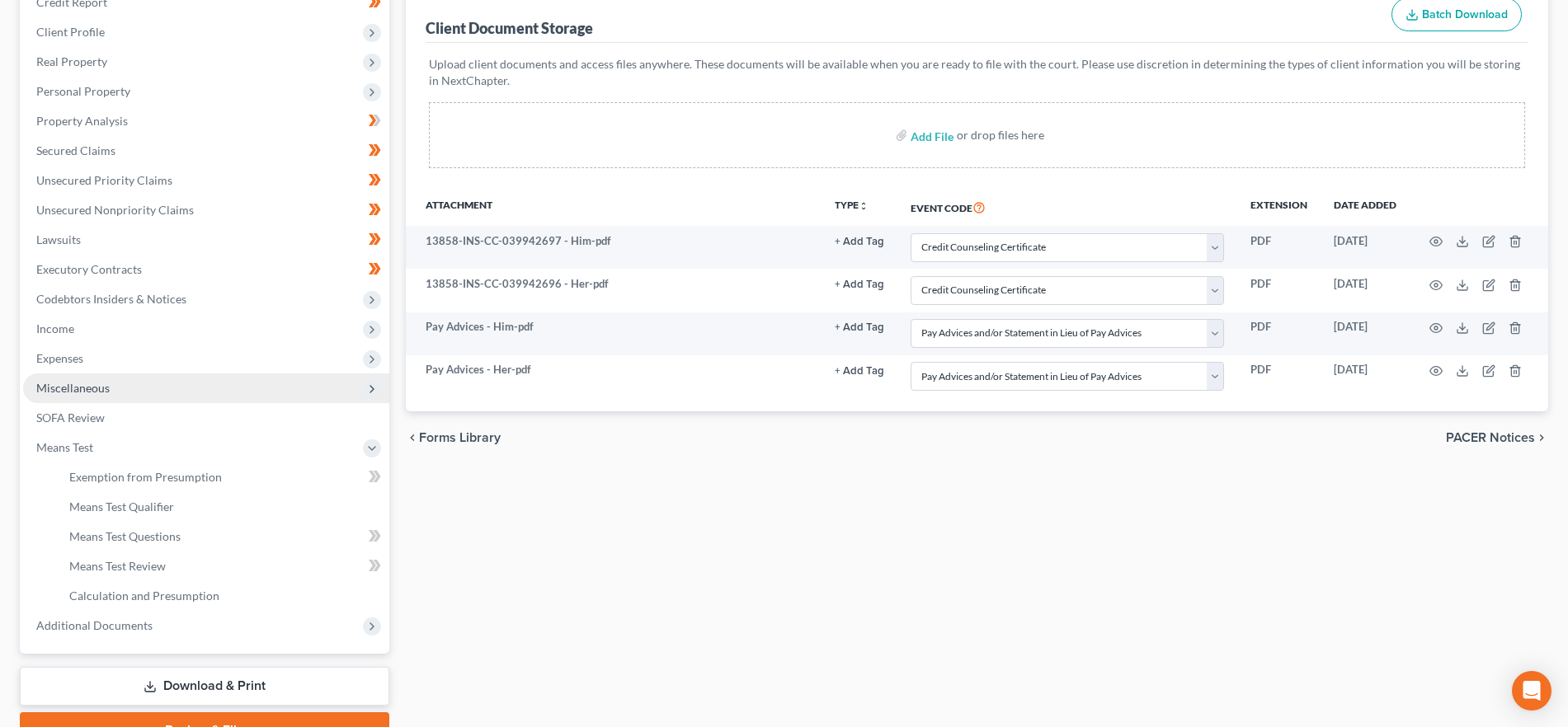
click at [103, 384] on span "Miscellaneous" at bounding box center [73, 388] width 74 height 14
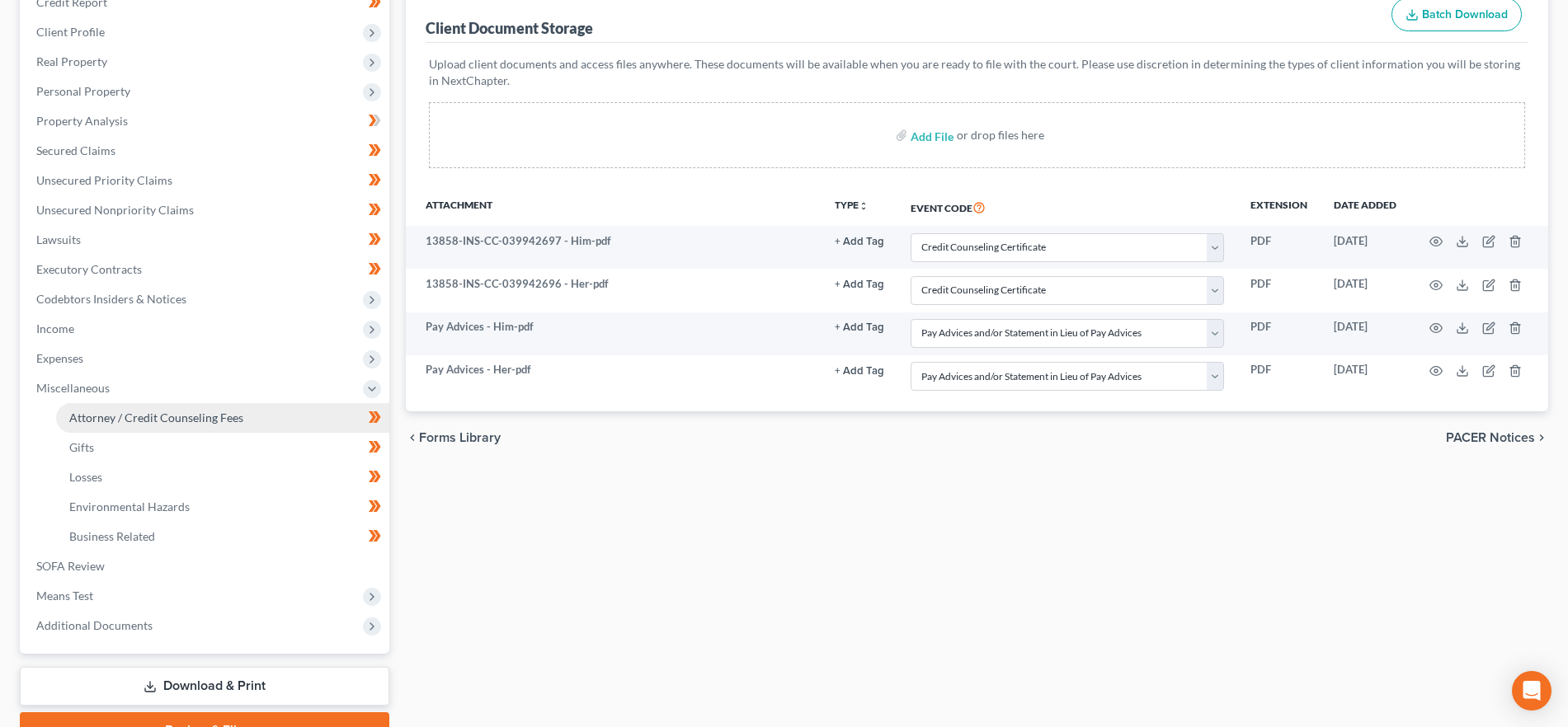
click at [121, 418] on span "Attorney / Credit Counseling Fees" at bounding box center [156, 418] width 174 height 14
select select "16"
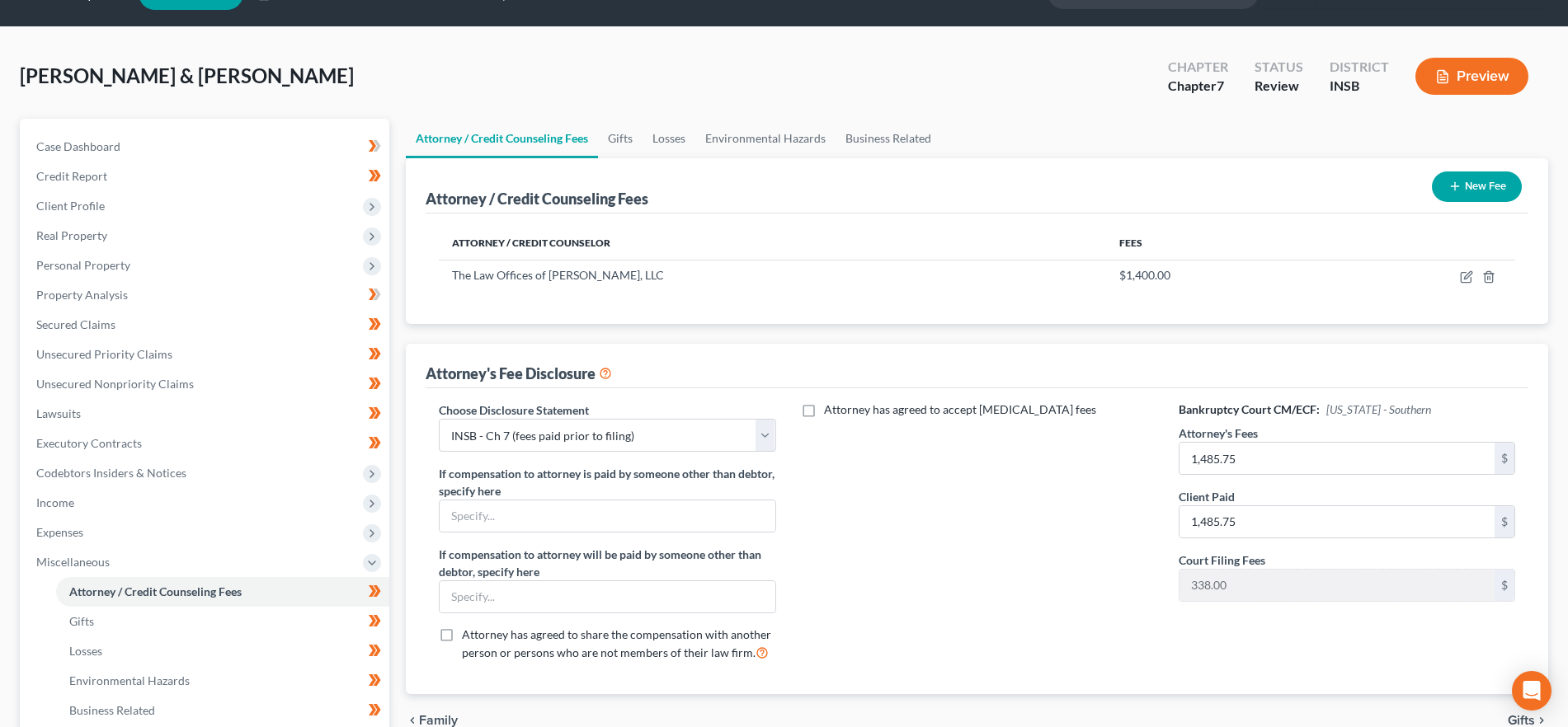
scroll to position [53, 0]
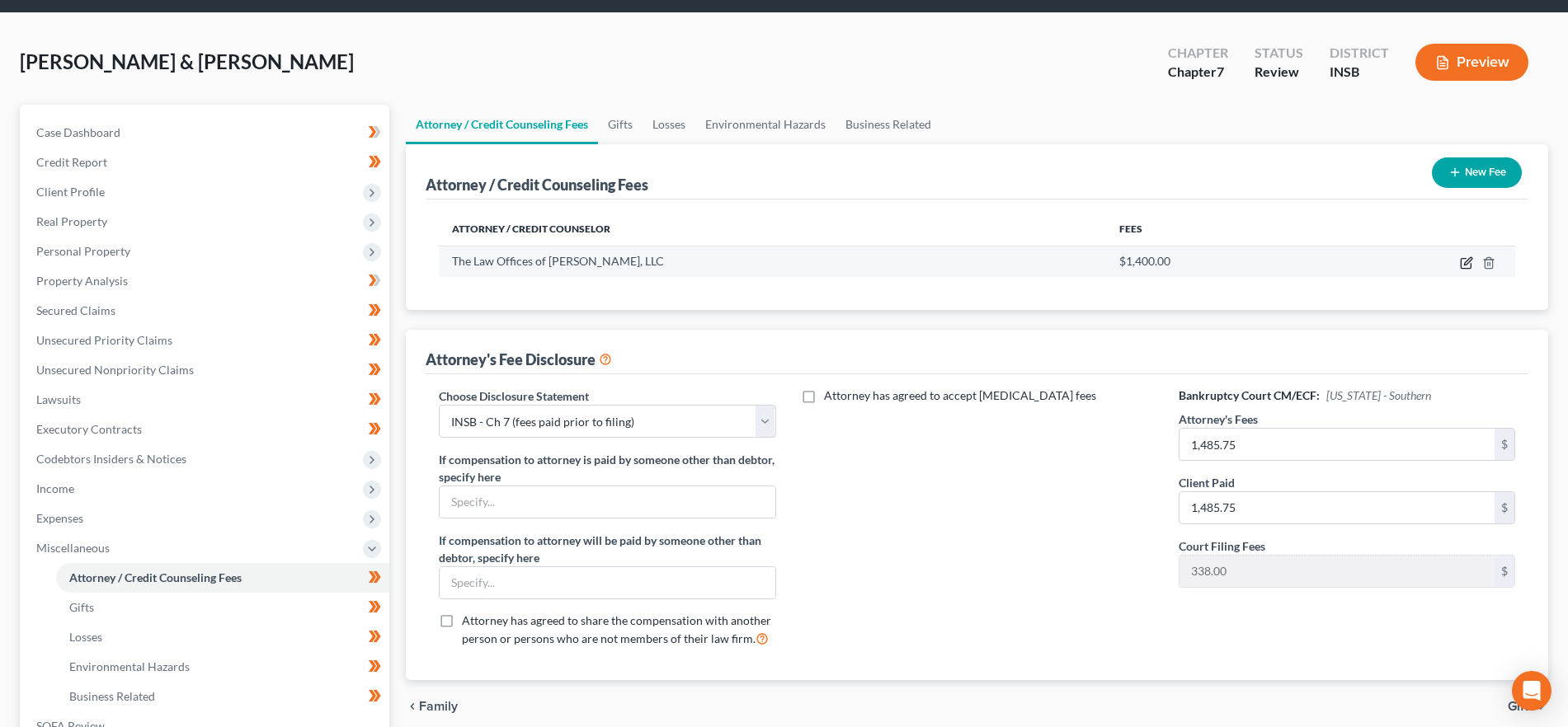
click at [1464, 265] on icon "button" at bounding box center [1466, 263] width 13 height 13
select select "15"
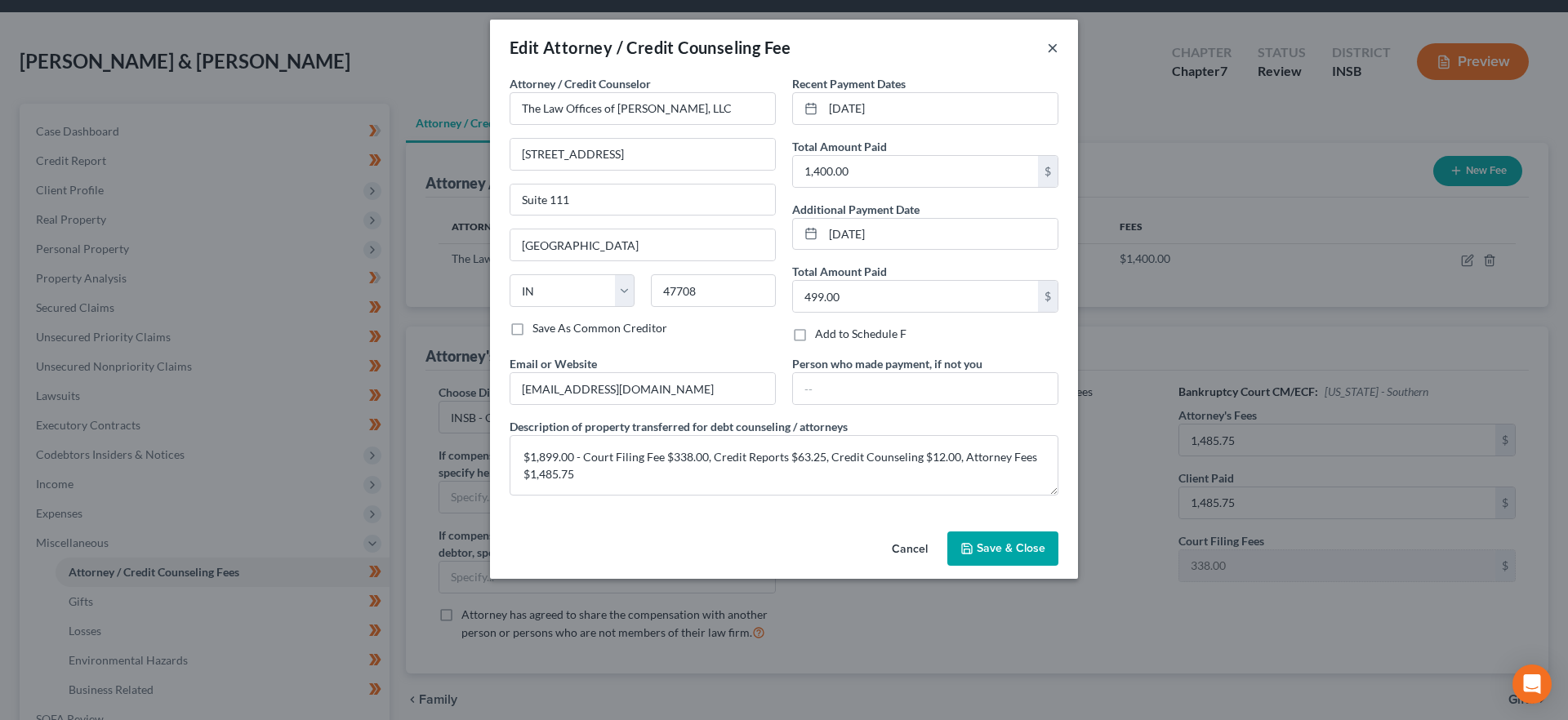
click at [1055, 43] on button "×" at bounding box center [1052, 47] width 11 height 19
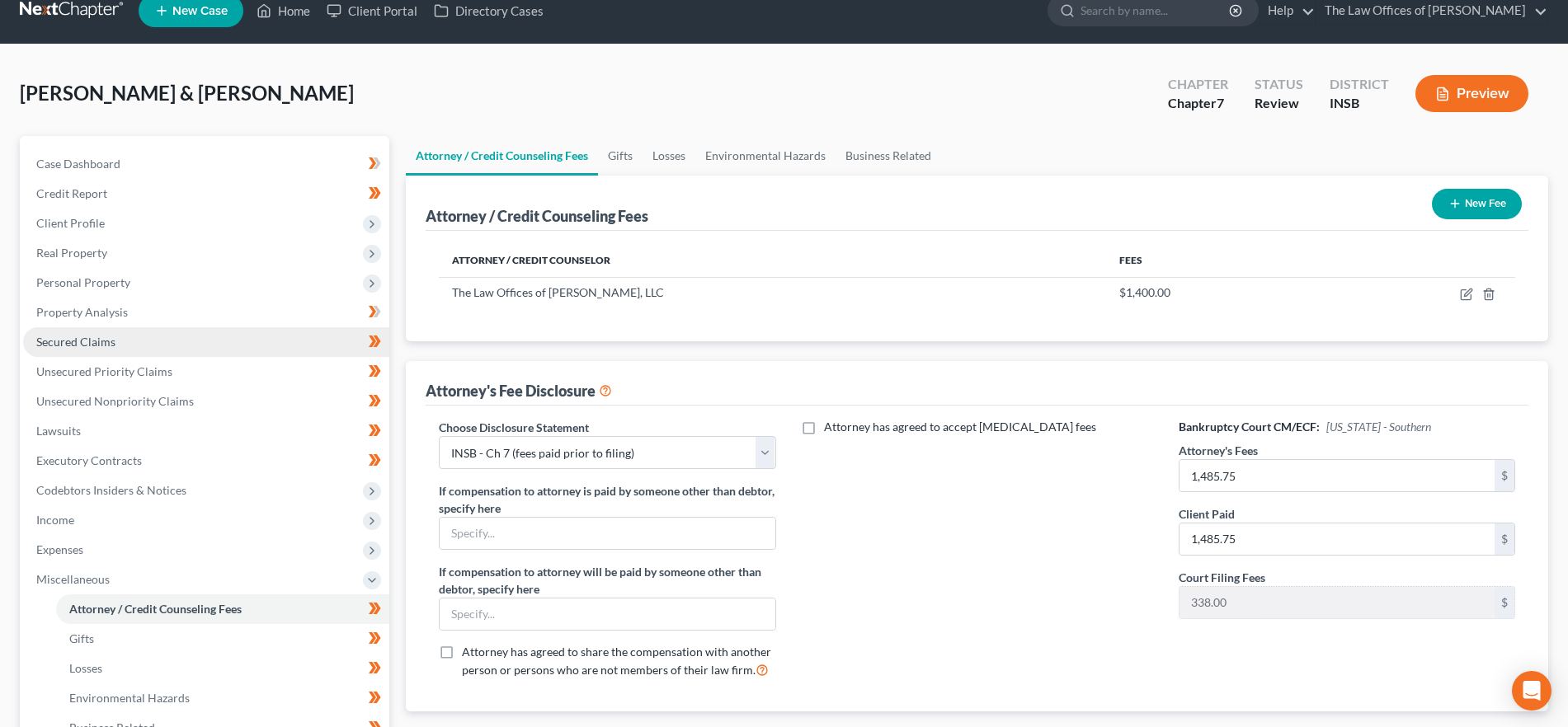
scroll to position [19, 0]
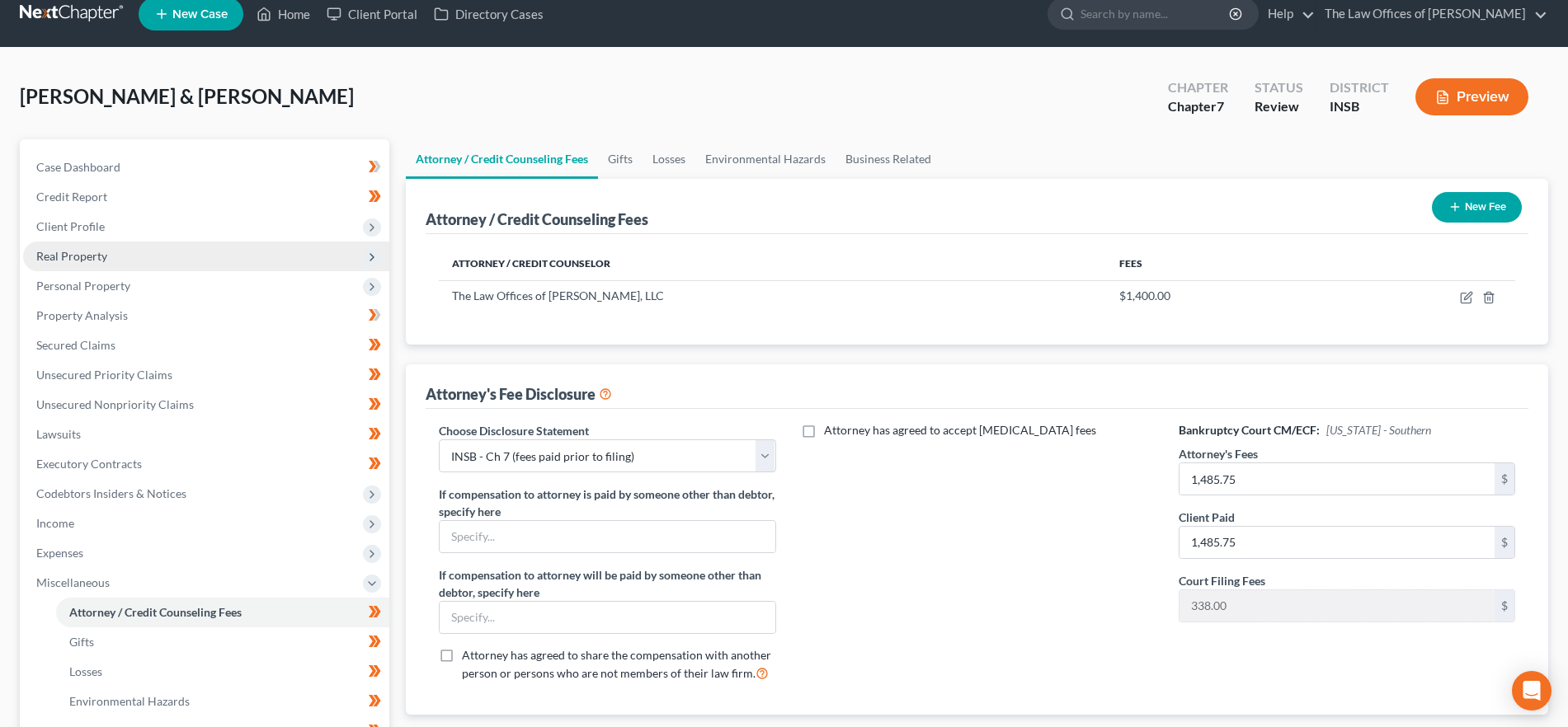
click at [134, 262] on span "Real Property" at bounding box center [207, 257] width 366 height 30
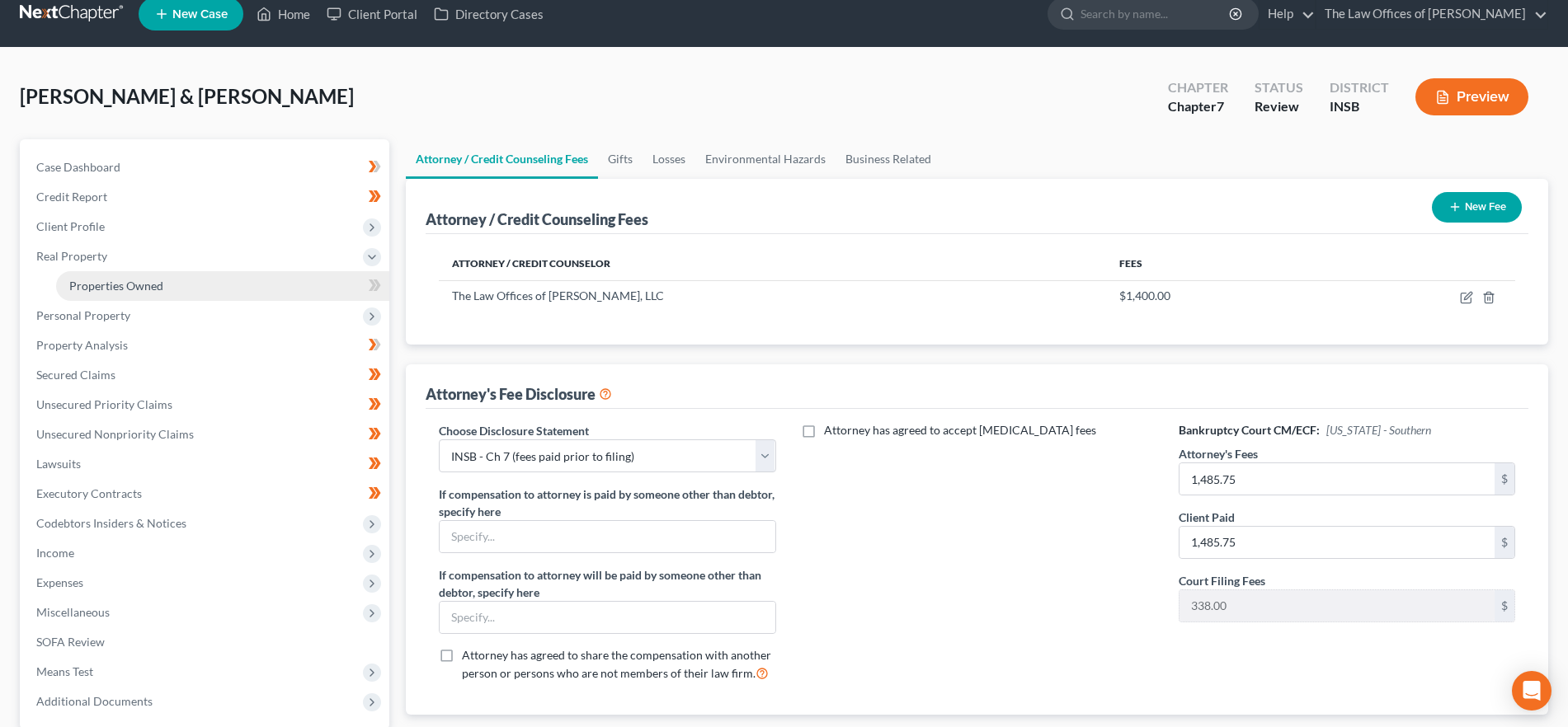
click at [145, 280] on span "Properties Owned" at bounding box center [116, 285] width 94 height 14
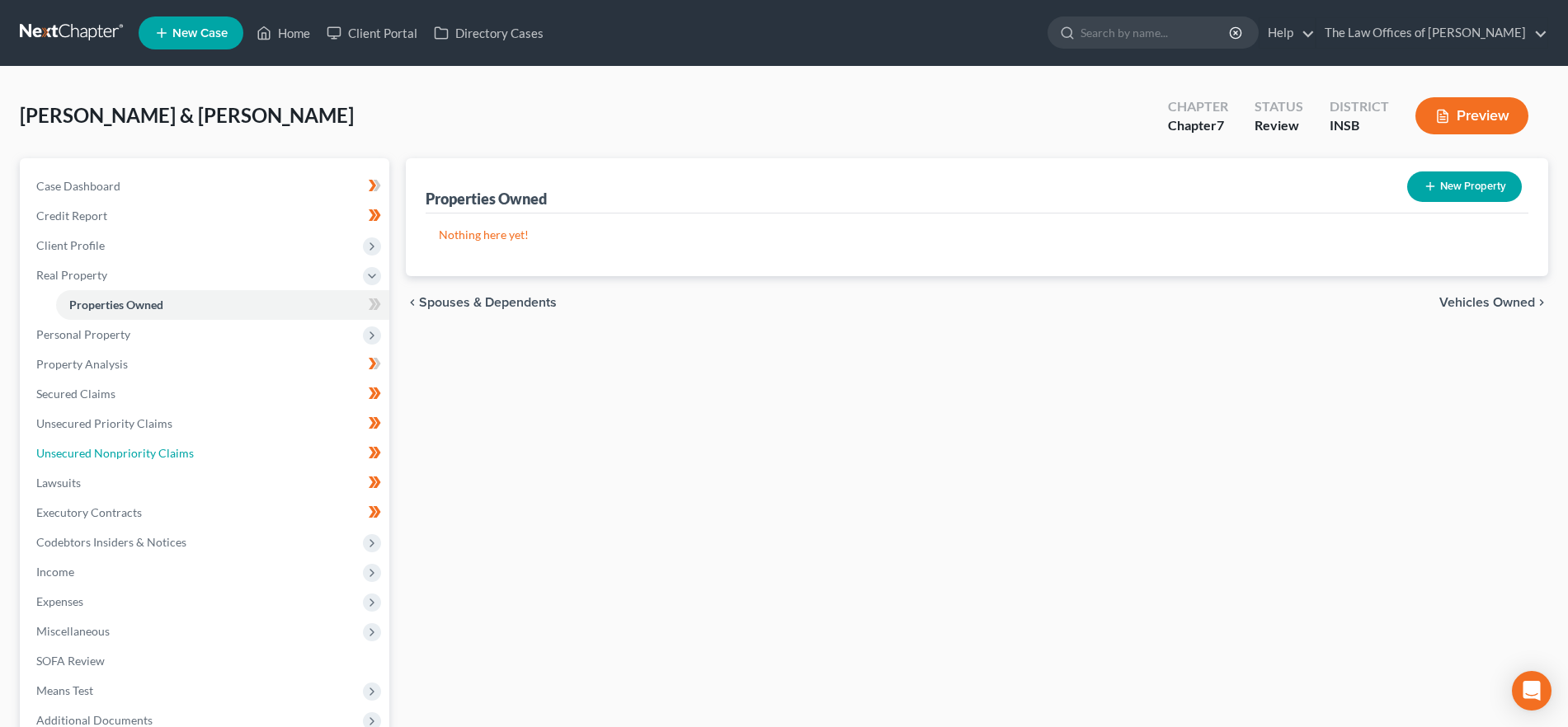
drag, startPoint x: 192, startPoint y: 448, endPoint x: 494, endPoint y: 475, distance: 303.2
click at [192, 448] on link "Unsecured Nonpriority Claims" at bounding box center [207, 454] width 366 height 30
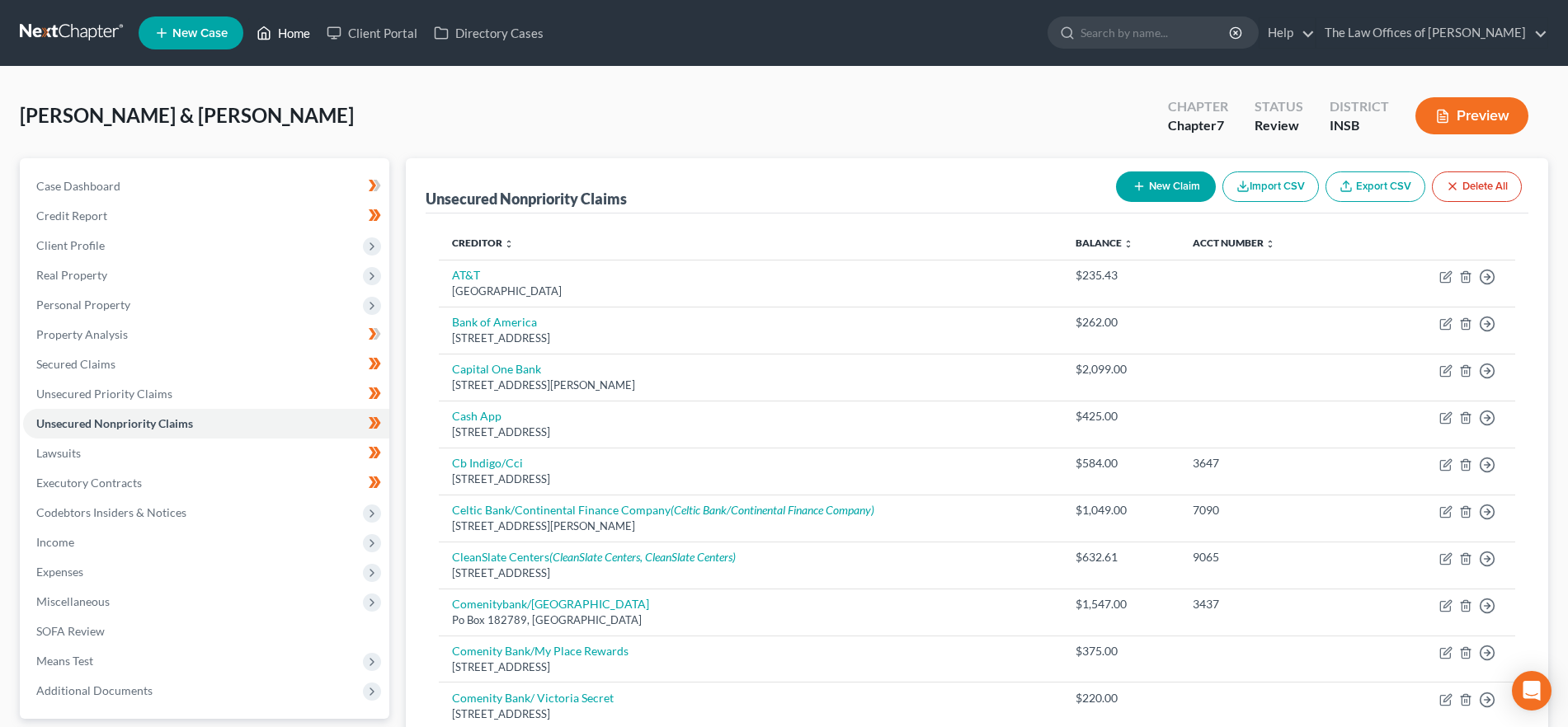
drag, startPoint x: 292, startPoint y: 29, endPoint x: 672, endPoint y: 158, distance: 401.3
click at [292, 29] on link "Home" at bounding box center [283, 33] width 70 height 30
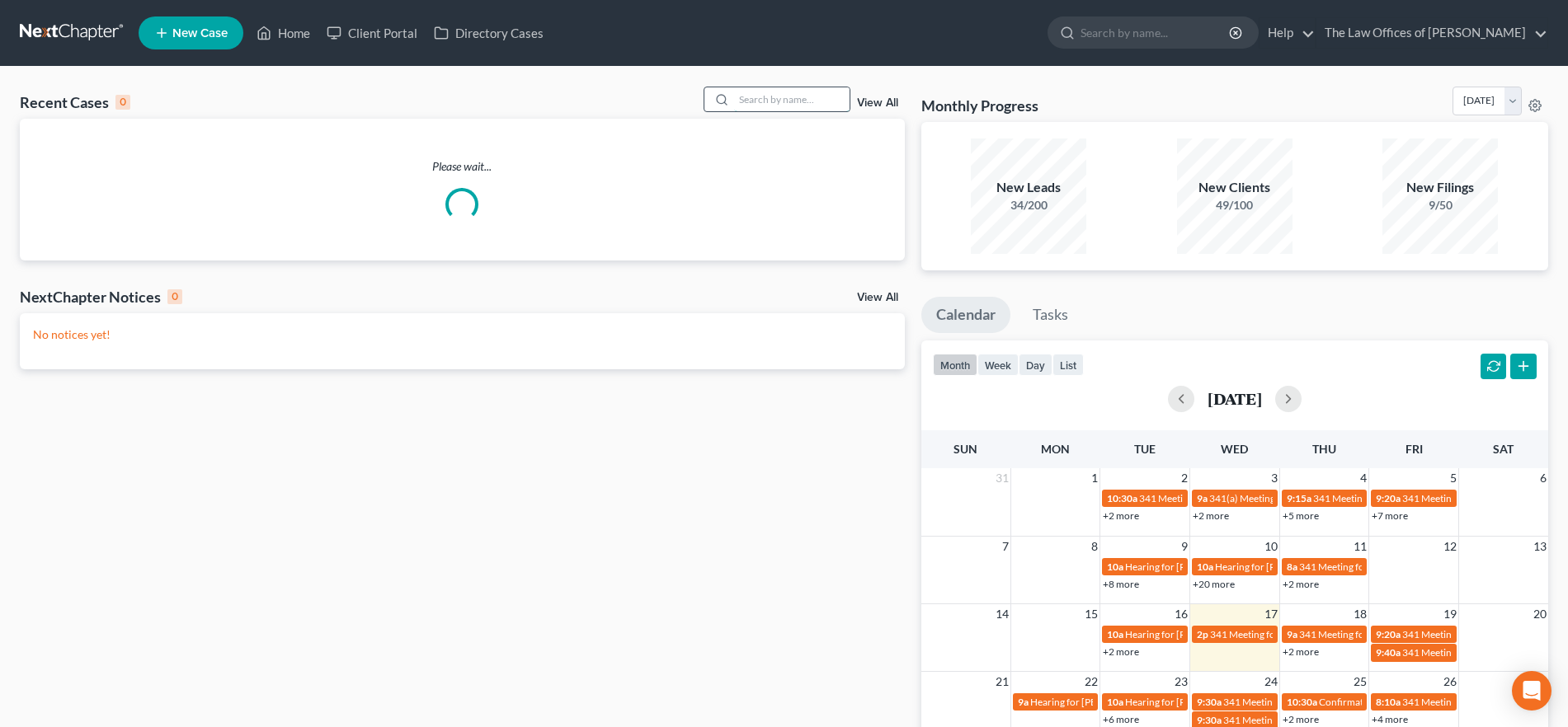
click at [762, 91] on input "search" at bounding box center [791, 100] width 116 height 24
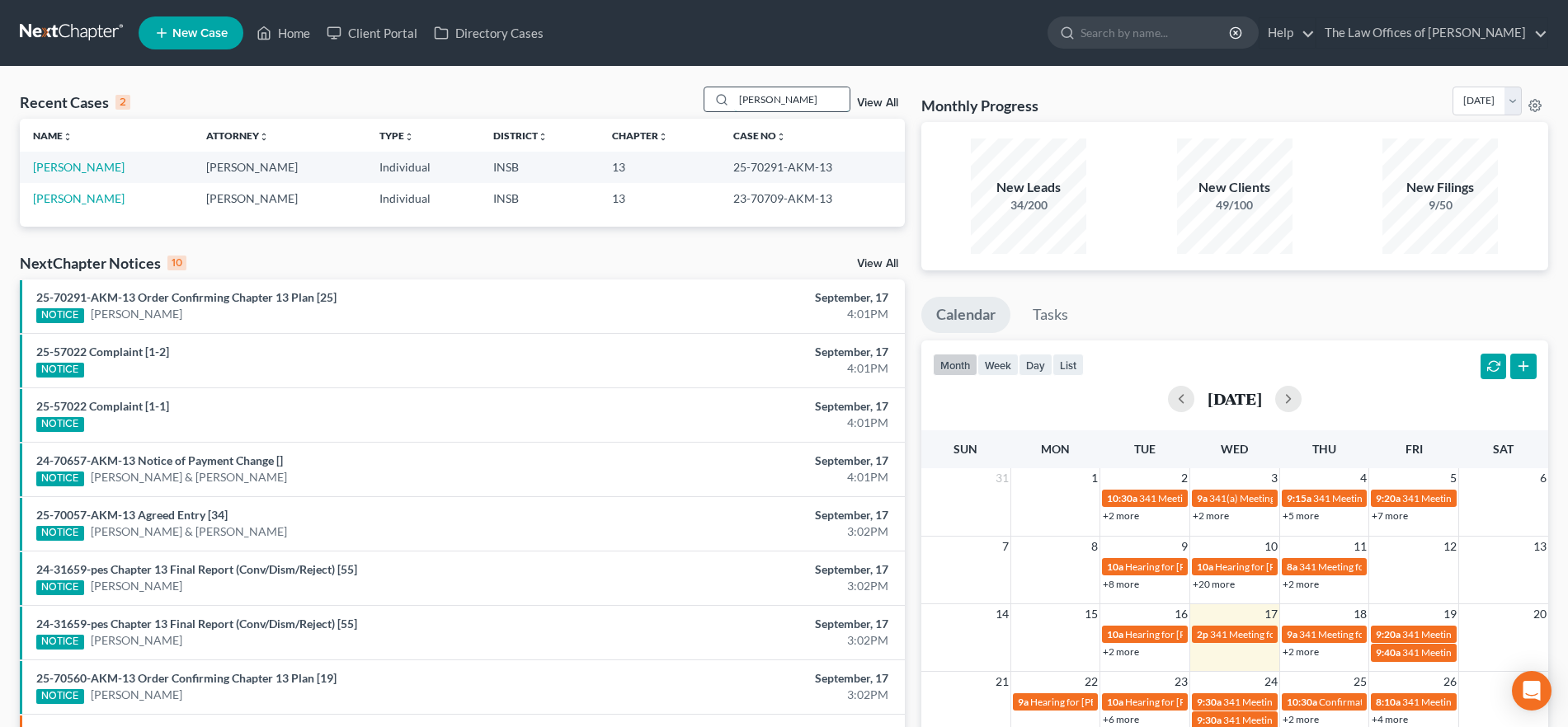
type input "[PERSON_NAME]"
click at [58, 166] on link "[PERSON_NAME]" at bounding box center [78, 166] width 92 height 14
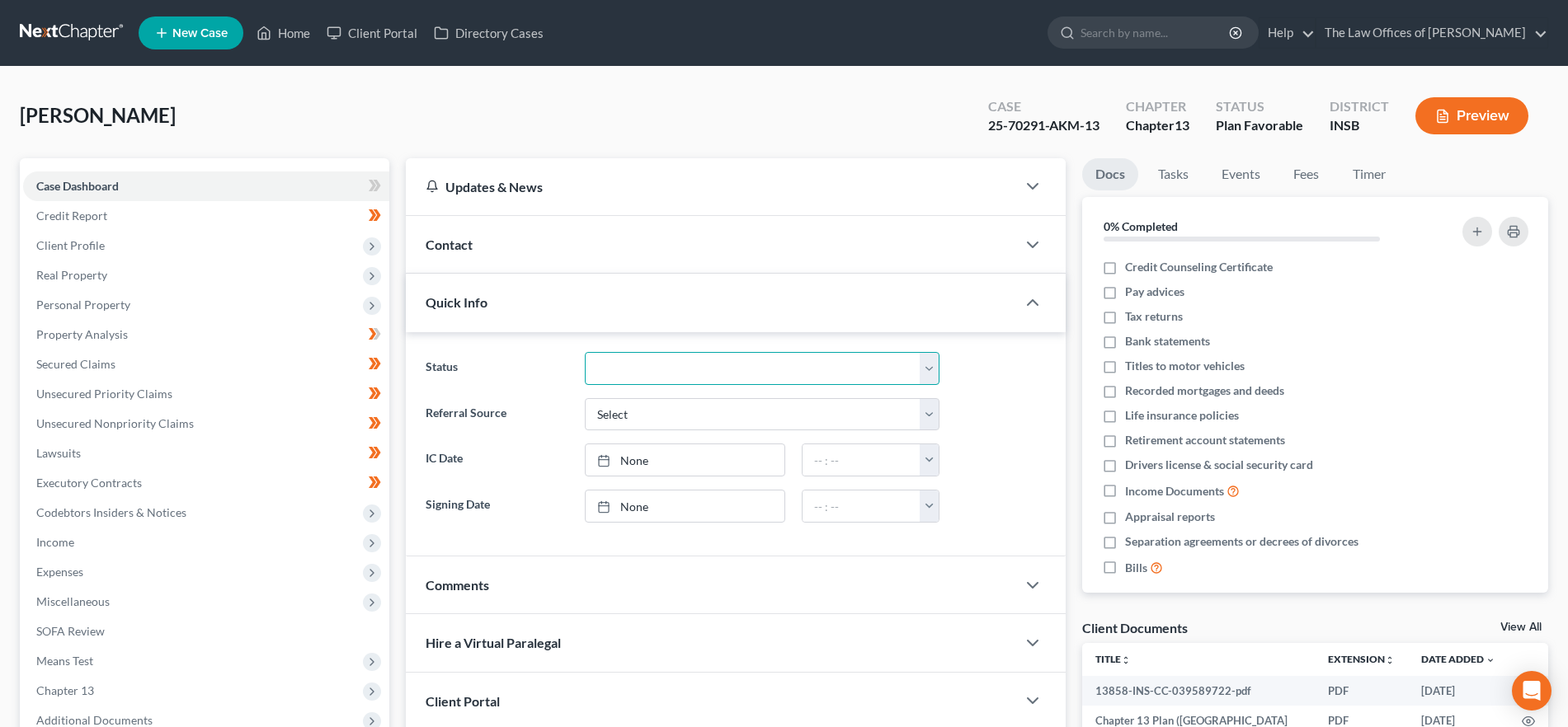
drag, startPoint x: 643, startPoint y: 370, endPoint x: 643, endPoint y: 378, distance: 8.0
click at [643, 370] on select "Confirmed Discharged Dismissed Filed In Progress Means Test Objection to Confir…" at bounding box center [763, 368] width 355 height 33
select select "0"
click at [585, 352] on select "Confirmed Discharged Dismissed Filed In Progress Means Test Objection to Confir…" at bounding box center [763, 368] width 355 height 33
click at [292, 30] on link "Home" at bounding box center [283, 33] width 70 height 30
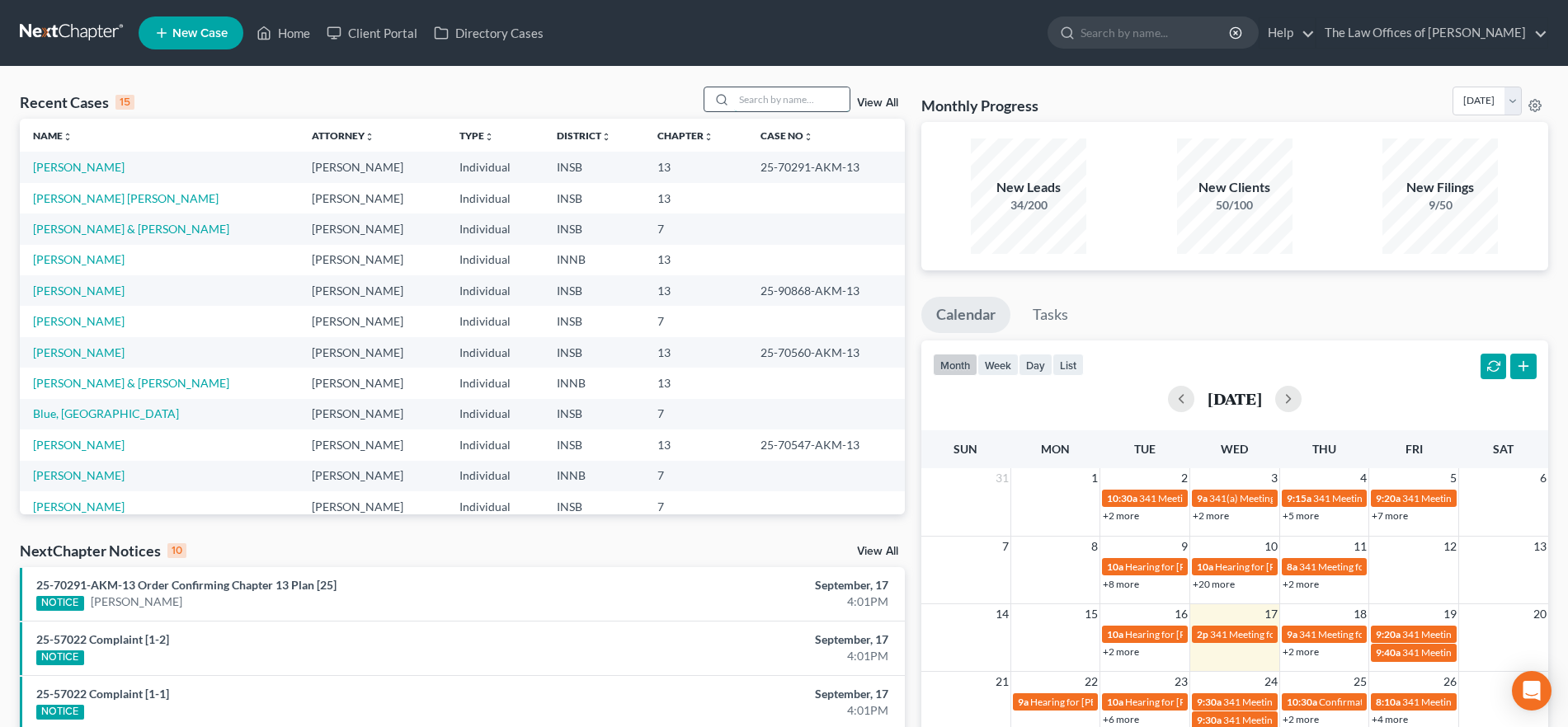
click at [796, 94] on input "search" at bounding box center [791, 100] width 116 height 24
type input "[PERSON_NAME]"
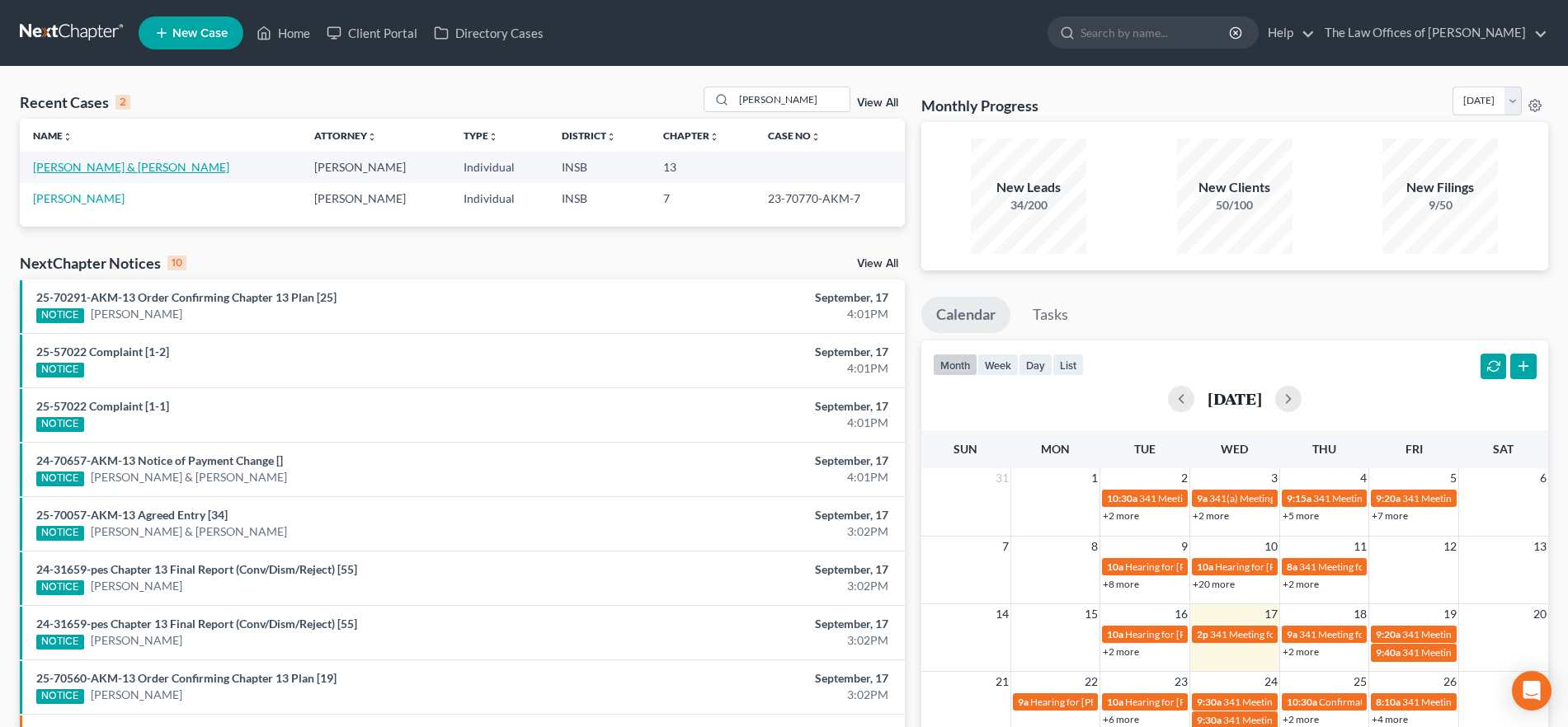
click at [72, 169] on link "[PERSON_NAME] & [PERSON_NAME]" at bounding box center [131, 166] width 196 height 14
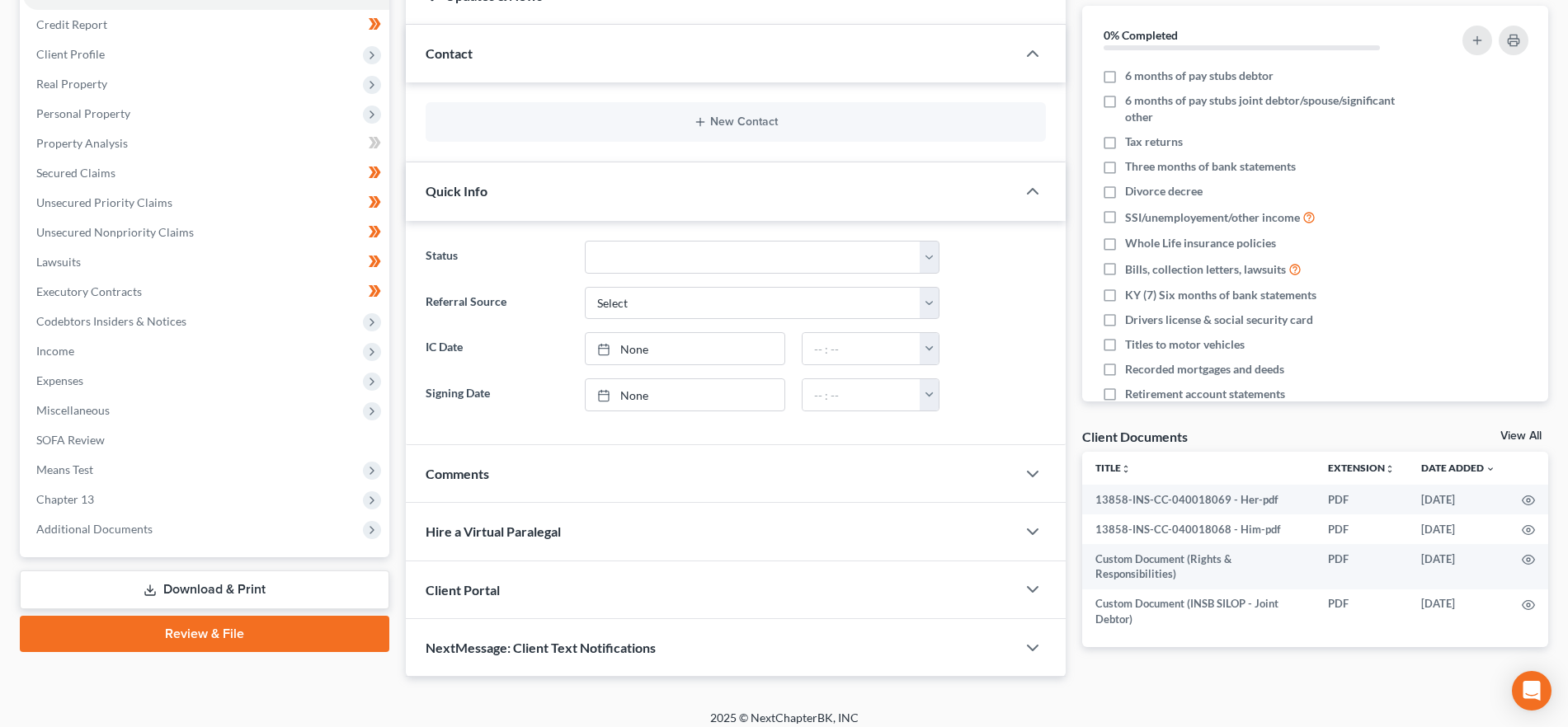
scroll to position [204, 0]
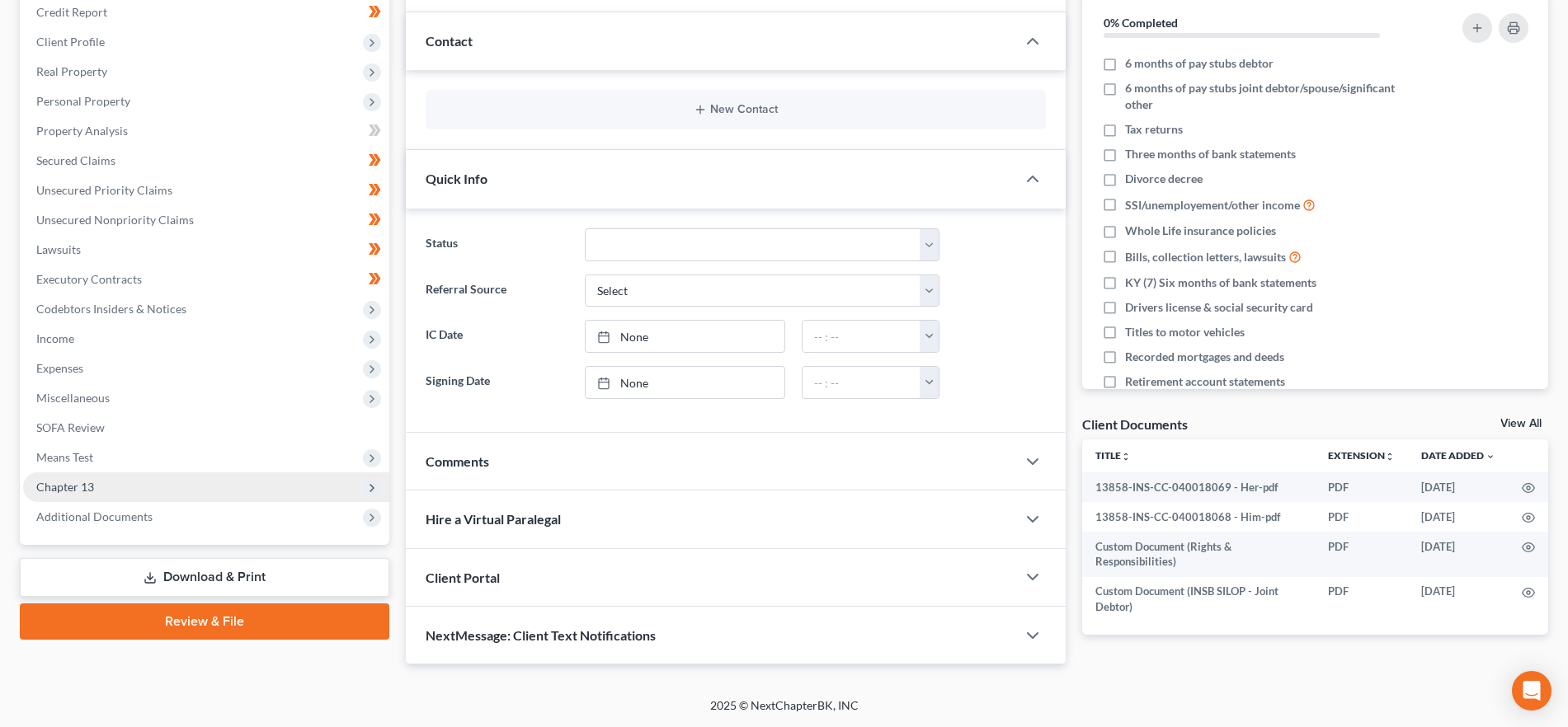
click at [175, 492] on span "Chapter 13" at bounding box center [207, 488] width 366 height 30
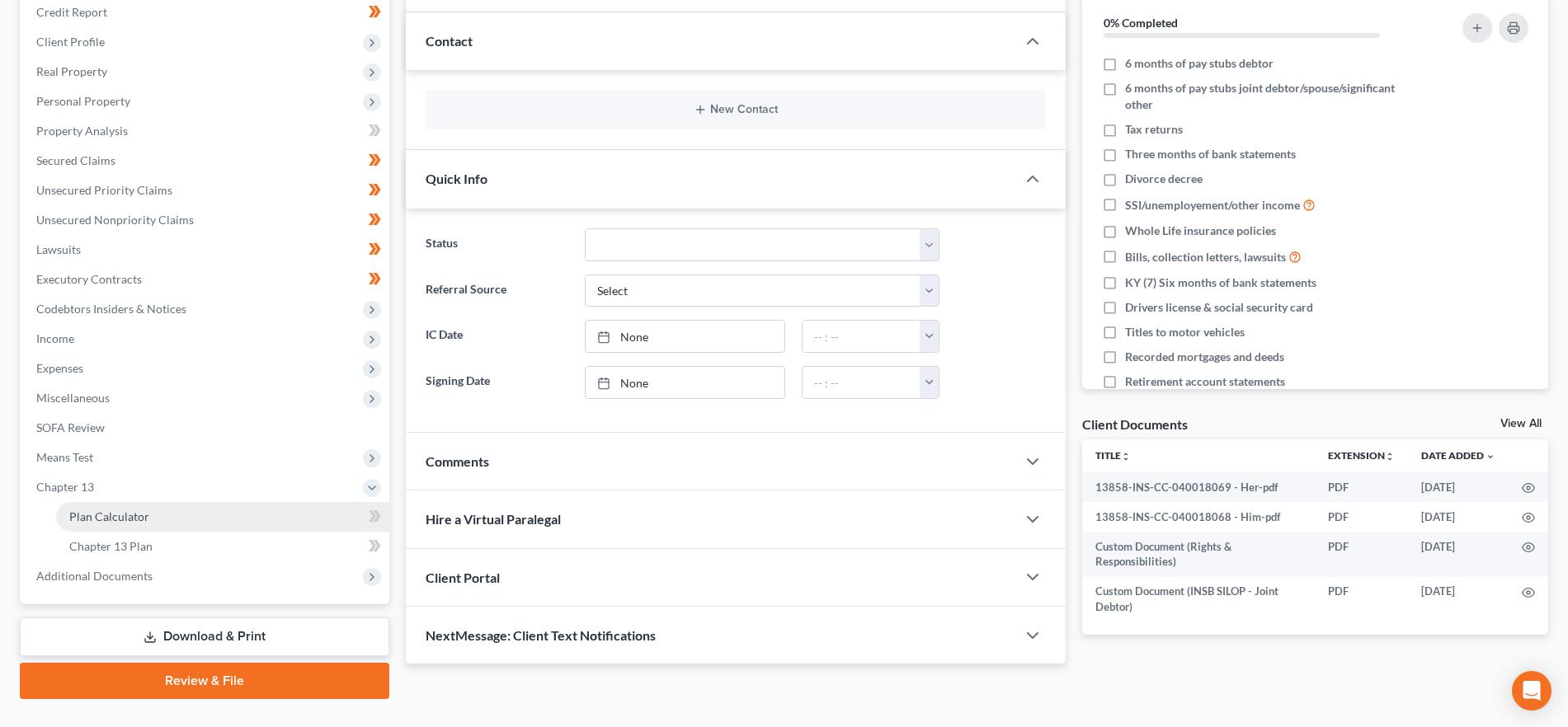
click at [146, 515] on span "Plan Calculator" at bounding box center [109, 516] width 80 height 14
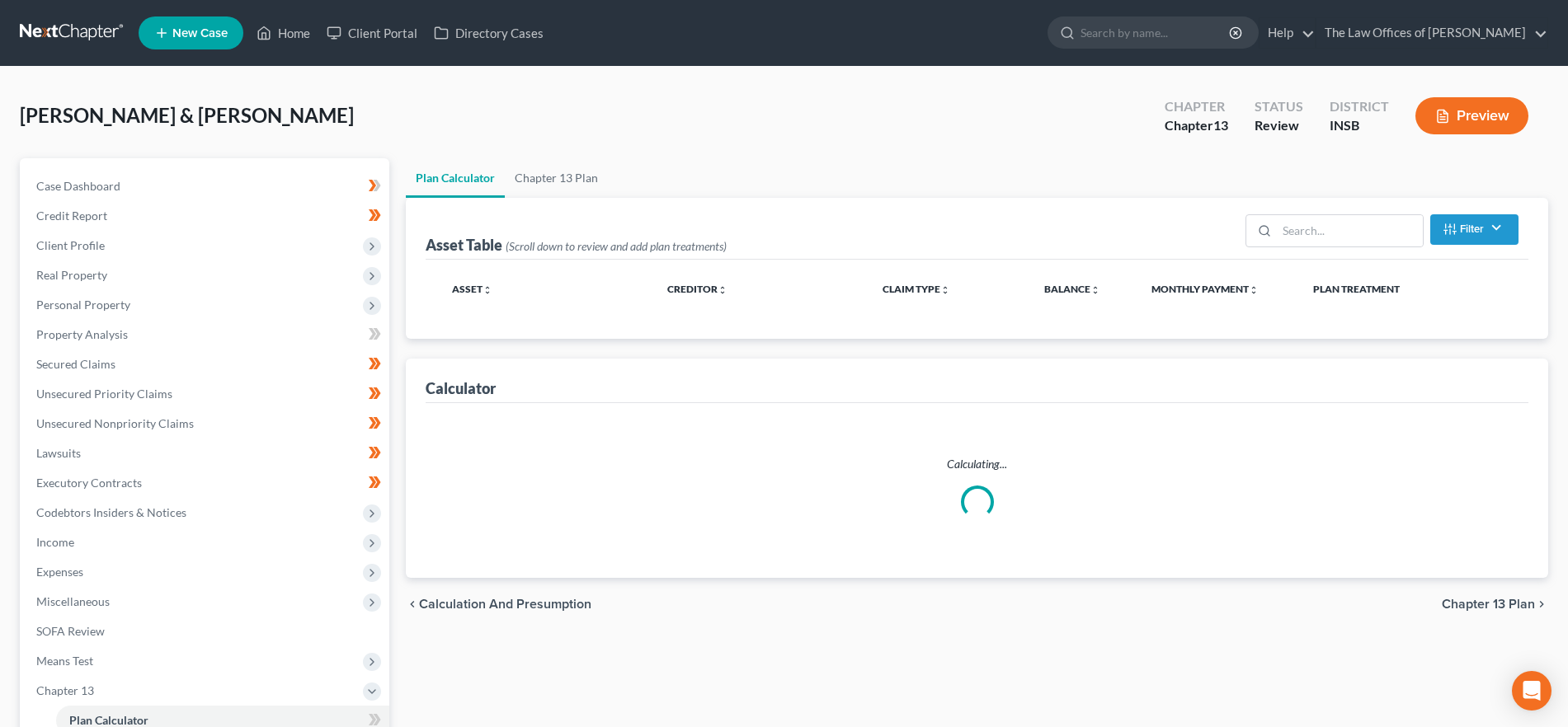
select select "59"
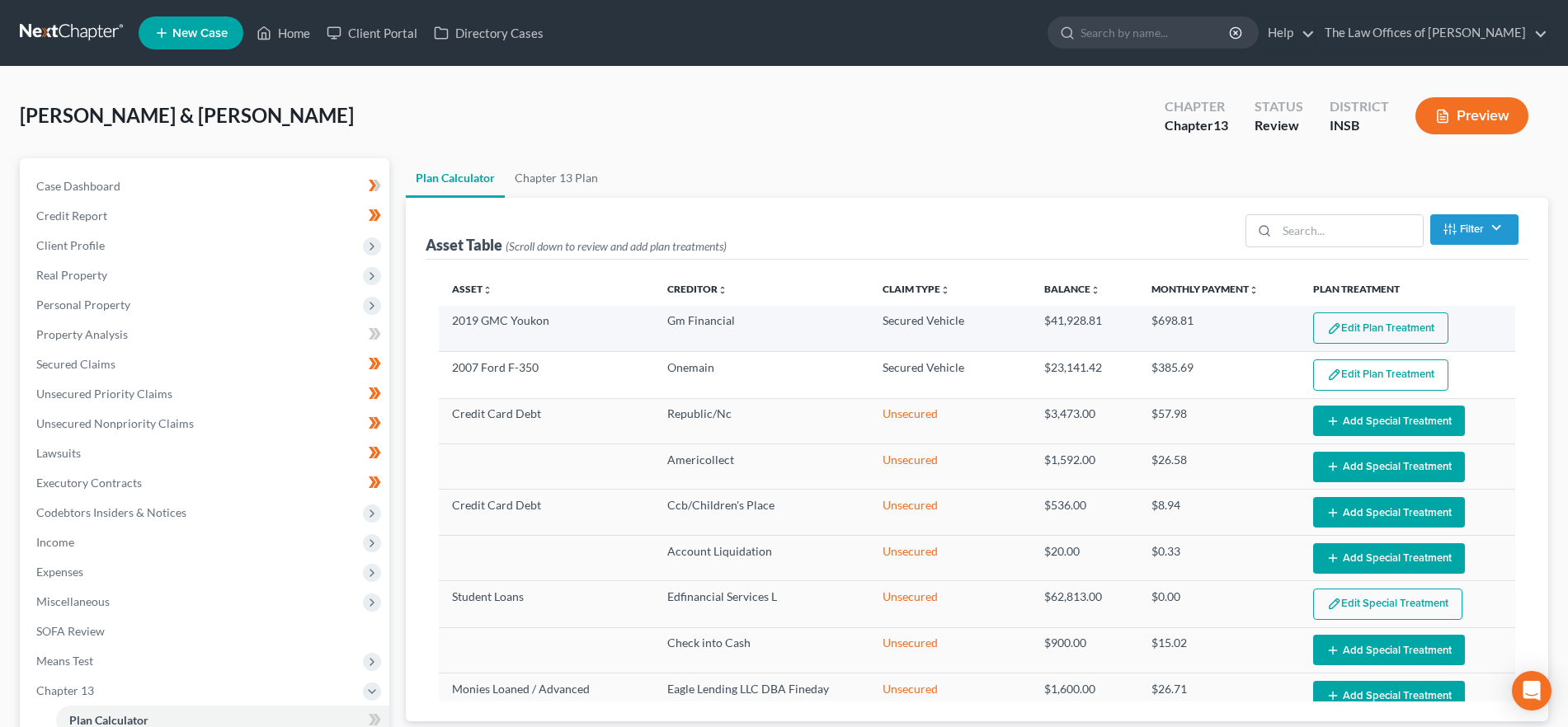
click at [1363, 324] on button "Edit Plan Treatment" at bounding box center [1380, 328] width 135 height 32
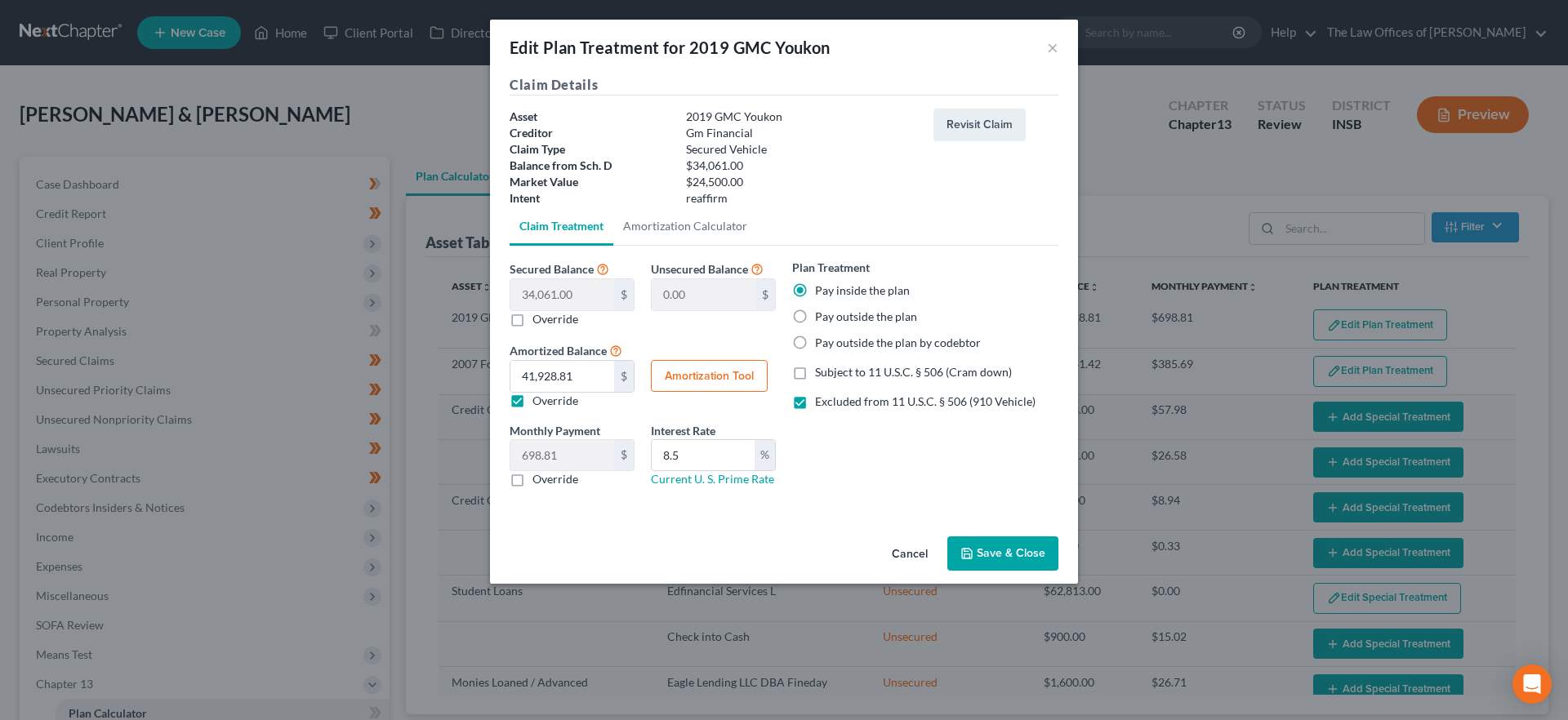
click at [734, 372] on button "Amortization Tool" at bounding box center [709, 376] width 117 height 32
type input "34,061.00"
type input "8.5"
type input "60"
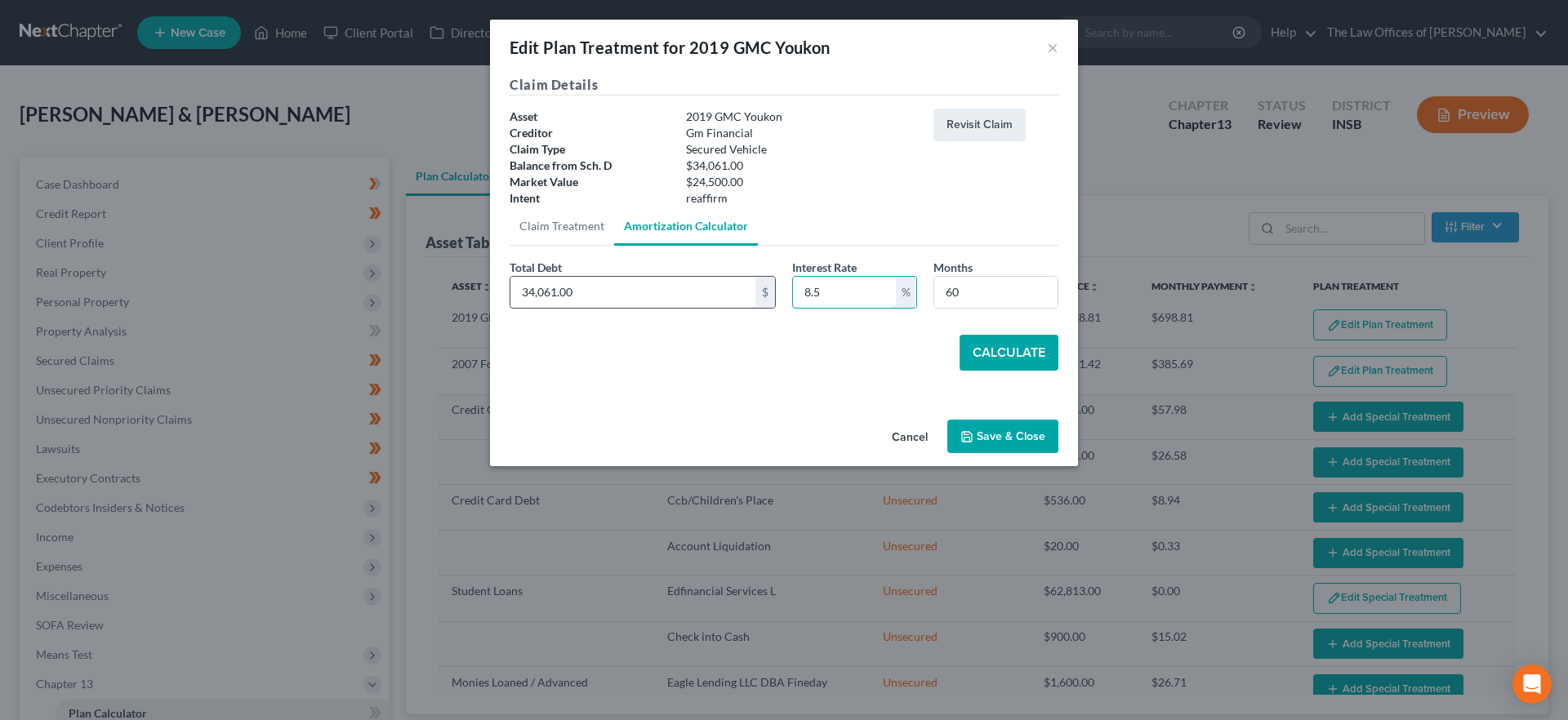
drag, startPoint x: 858, startPoint y: 299, endPoint x: 706, endPoint y: 292, distance: 152.2
click at [706, 292] on div "Total Debt 34,061.00 $ Interest Rate 8.5 % Months 60" at bounding box center [784, 291] width 565 height 63
type input "8.25"
click at [1025, 357] on button "Calculate" at bounding box center [1008, 353] width 99 height 36
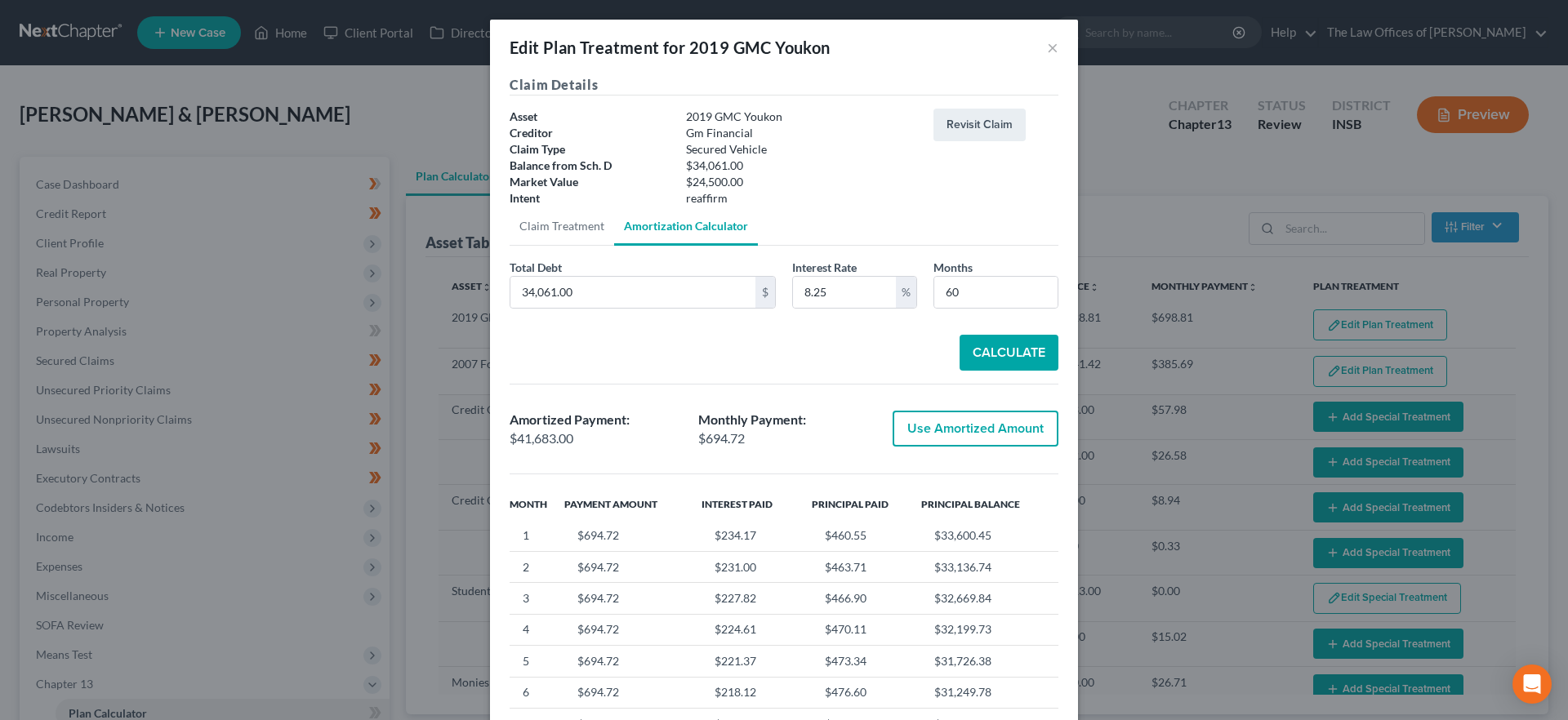
click at [1002, 430] on button "Use Amortized Amount" at bounding box center [975, 428] width 166 height 36
type input "41,683.00"
type input "694.71"
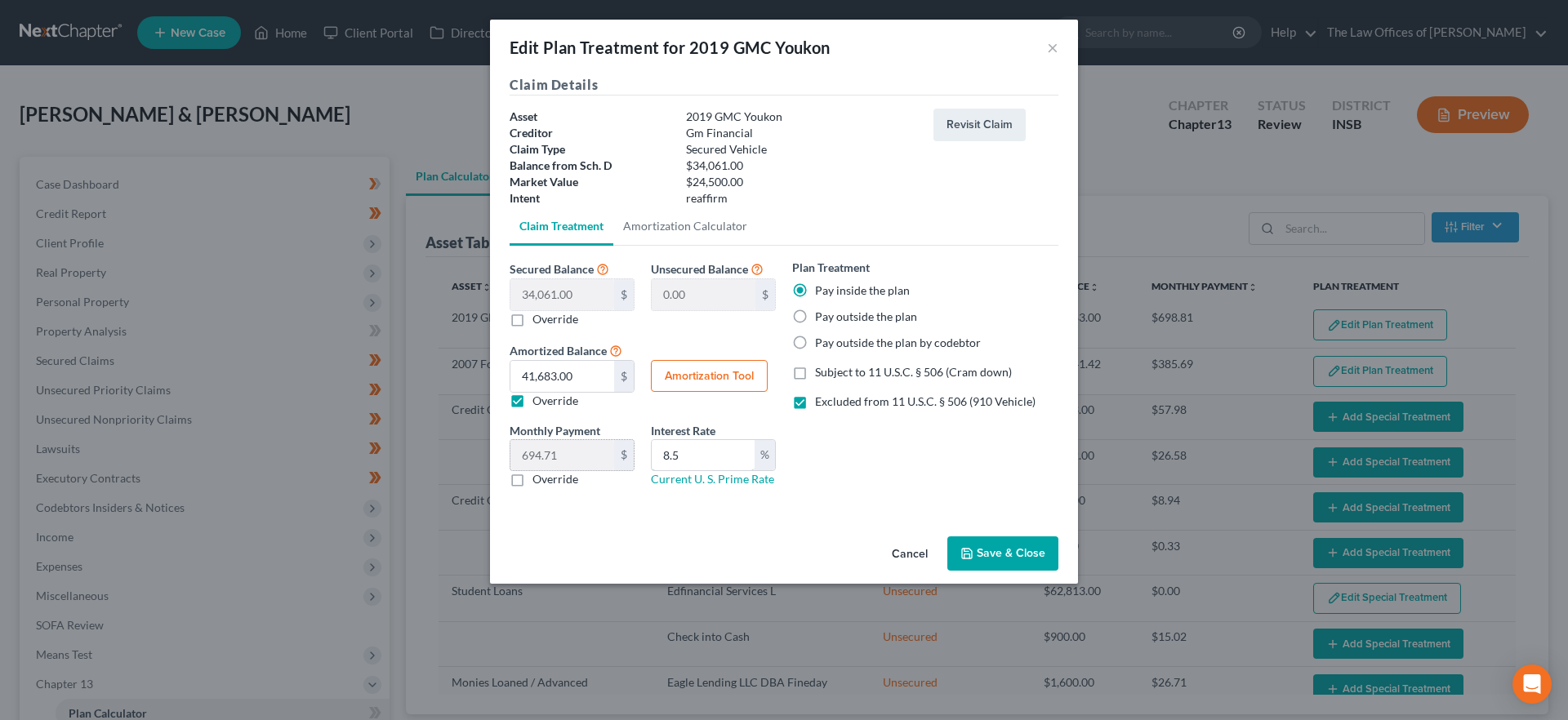
click at [611, 455] on div "Monthly Payment 694.71 $ 0.00 $ Override Interest Rate 8.5 % Current U. S. Prim…" at bounding box center [642, 462] width 282 height 80
type input "8.25"
click at [1019, 558] on button "Save & Close" at bounding box center [1003, 553] width 111 height 34
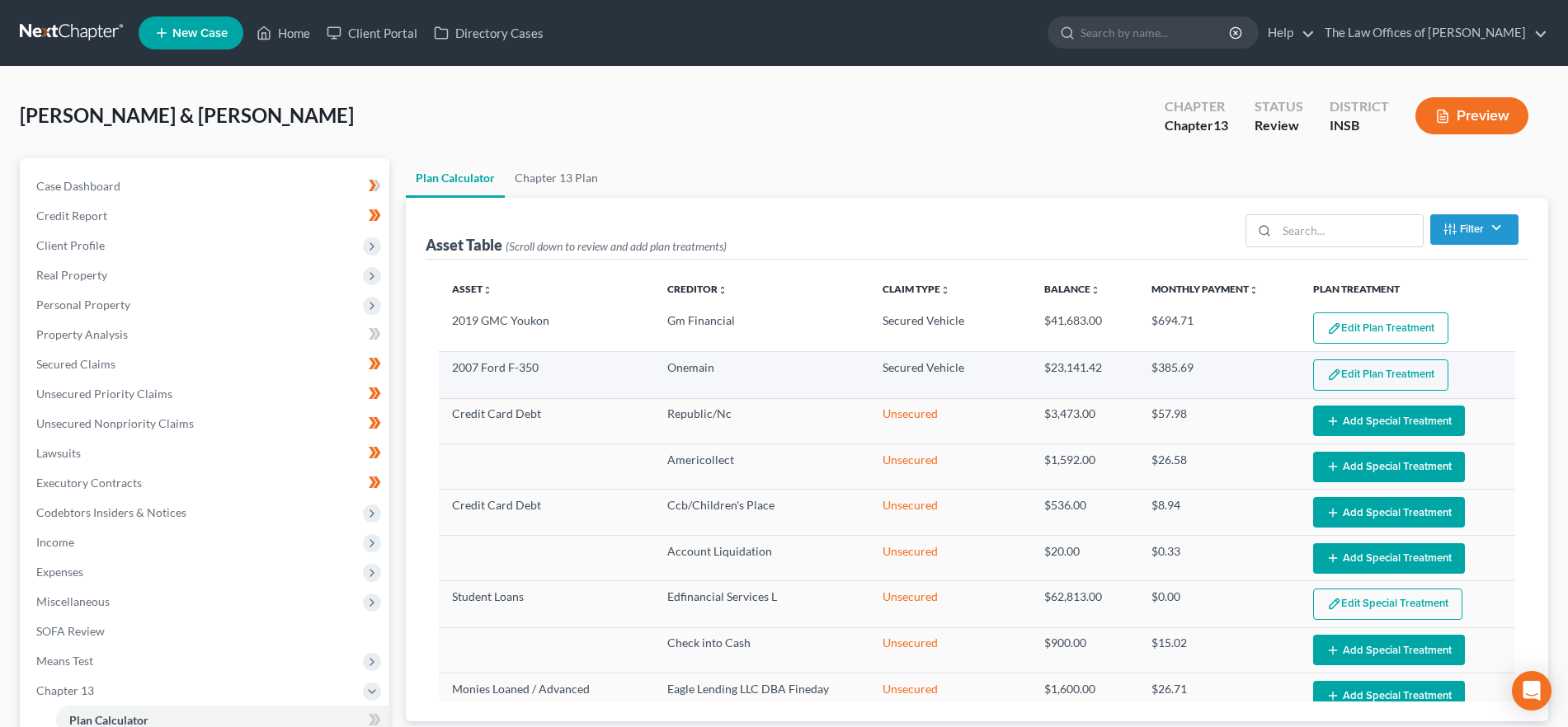
select select "59"
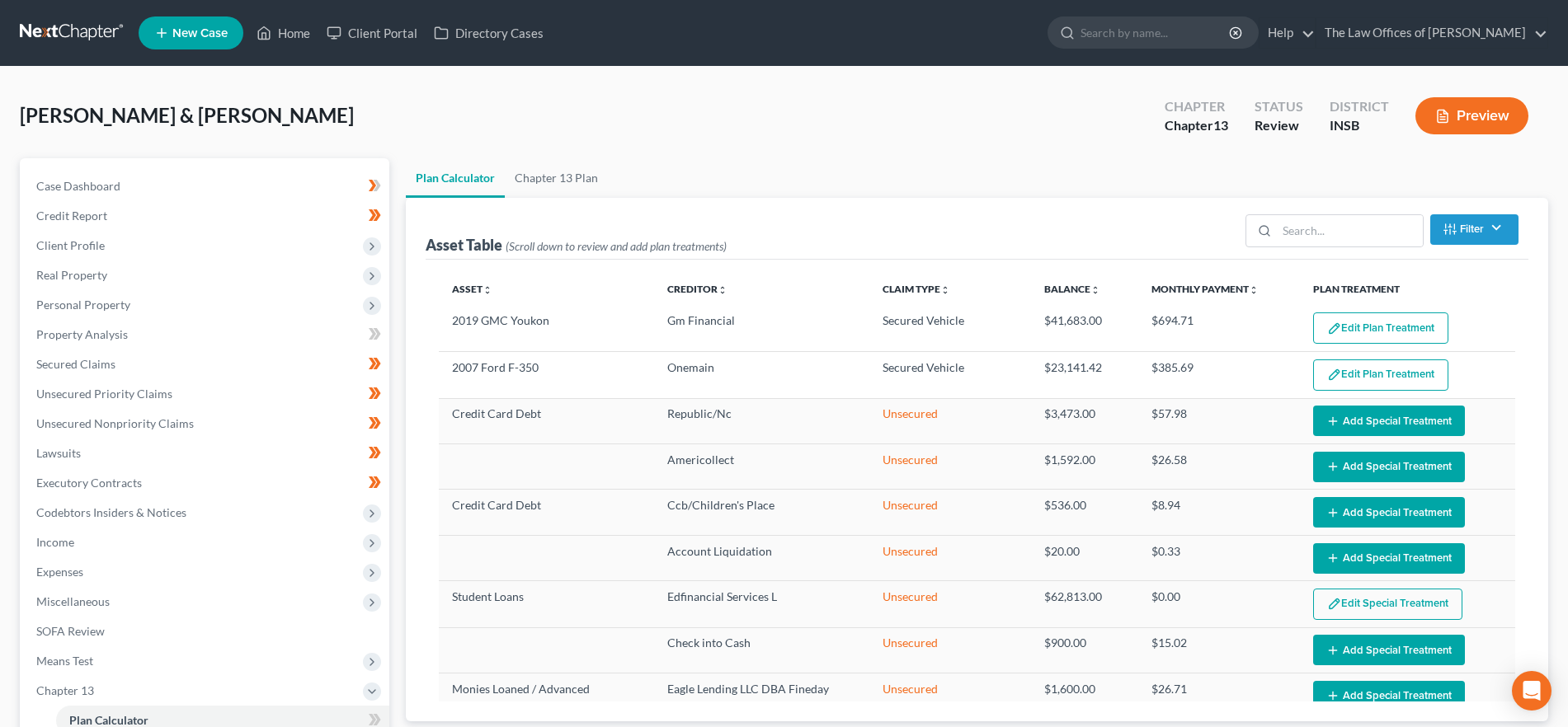
click at [1379, 375] on button "Edit Plan Treatment" at bounding box center [1380, 376] width 135 height 32
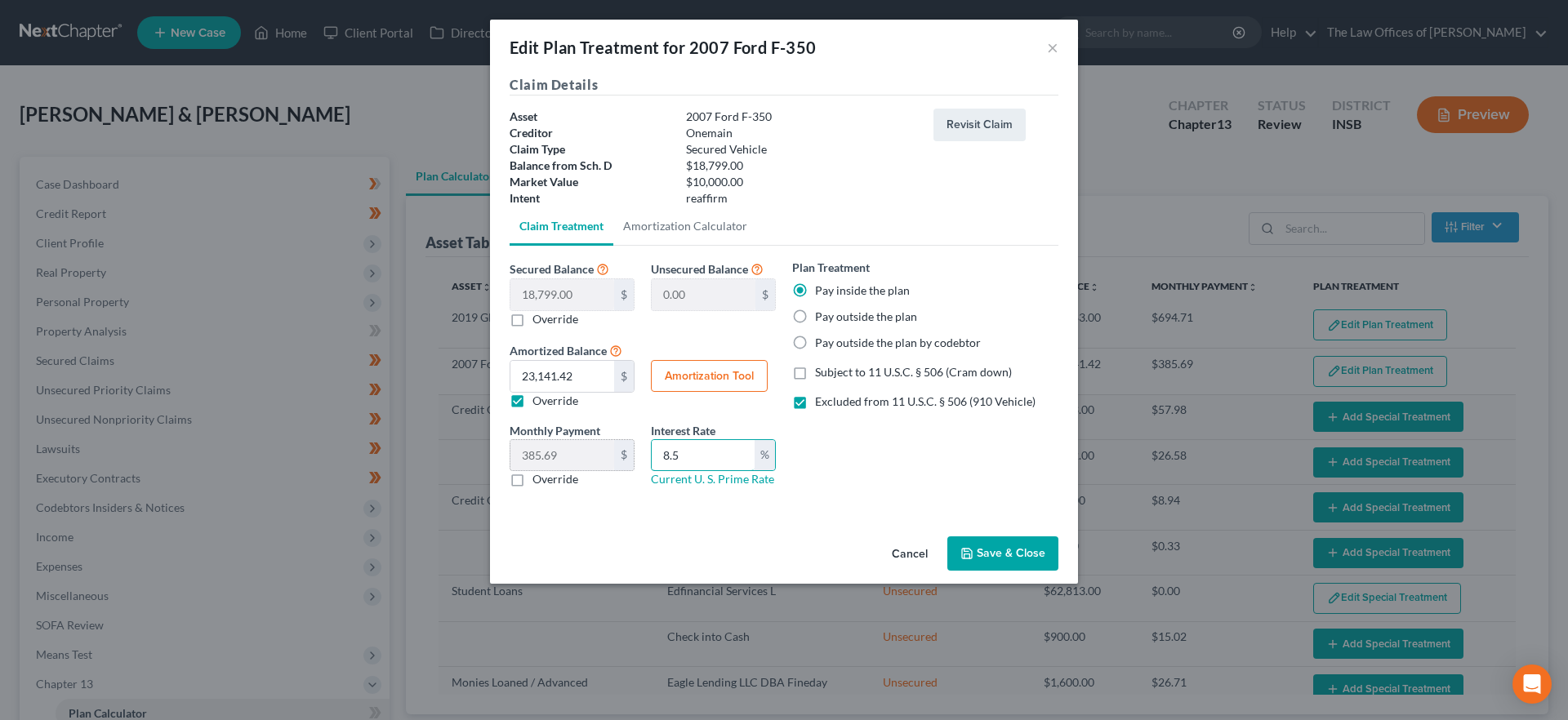
drag, startPoint x: 681, startPoint y: 455, endPoint x: 621, endPoint y: 460, distance: 60.2
click at [621, 460] on div "Monthly Payment 385.69 $ 0.00 $ Override Interest Rate 8.5 % Current U. S. Prim…" at bounding box center [642, 462] width 282 height 80
type input "8.25"
click at [720, 387] on button "Amortization Tool" at bounding box center [709, 376] width 117 height 32
type input "18,799.00"
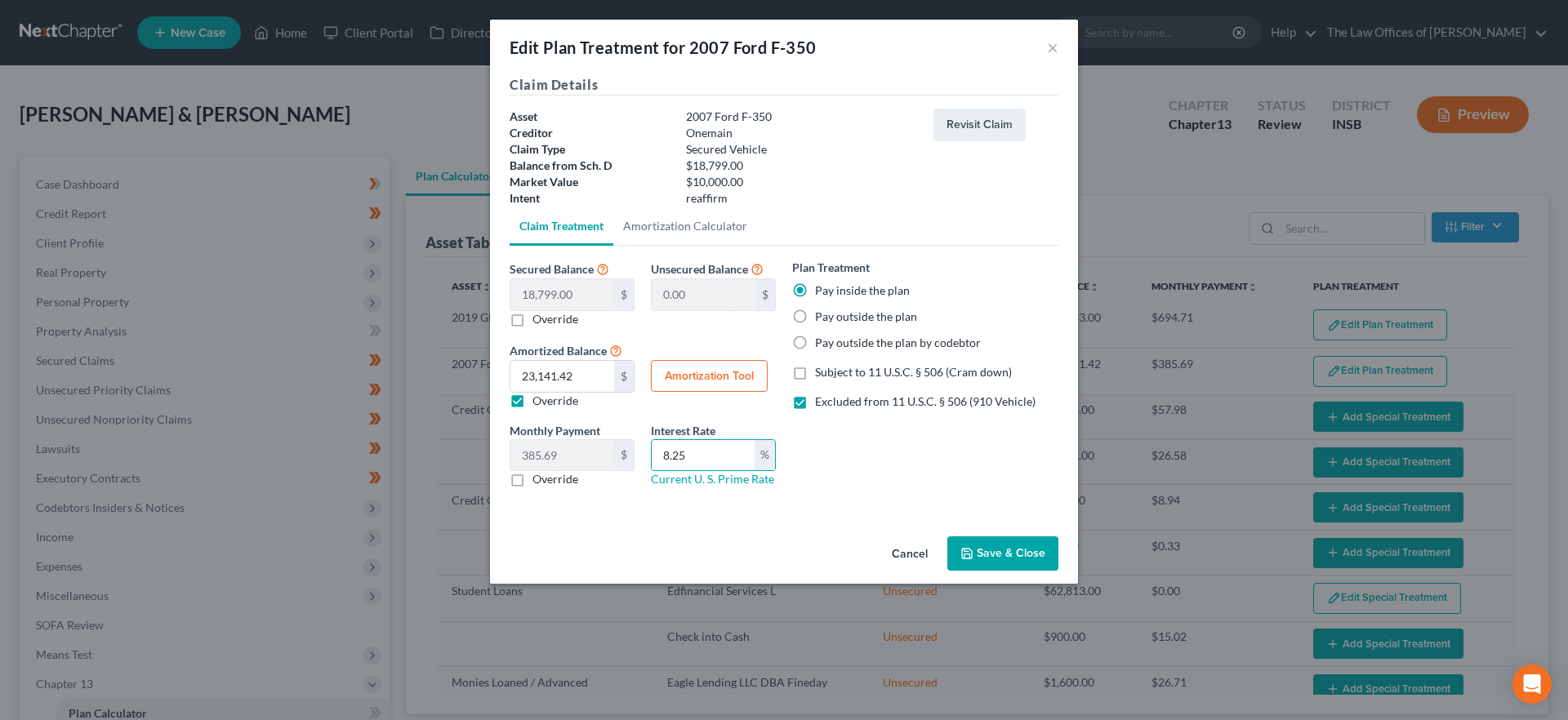
type input "8.25"
type input "60"
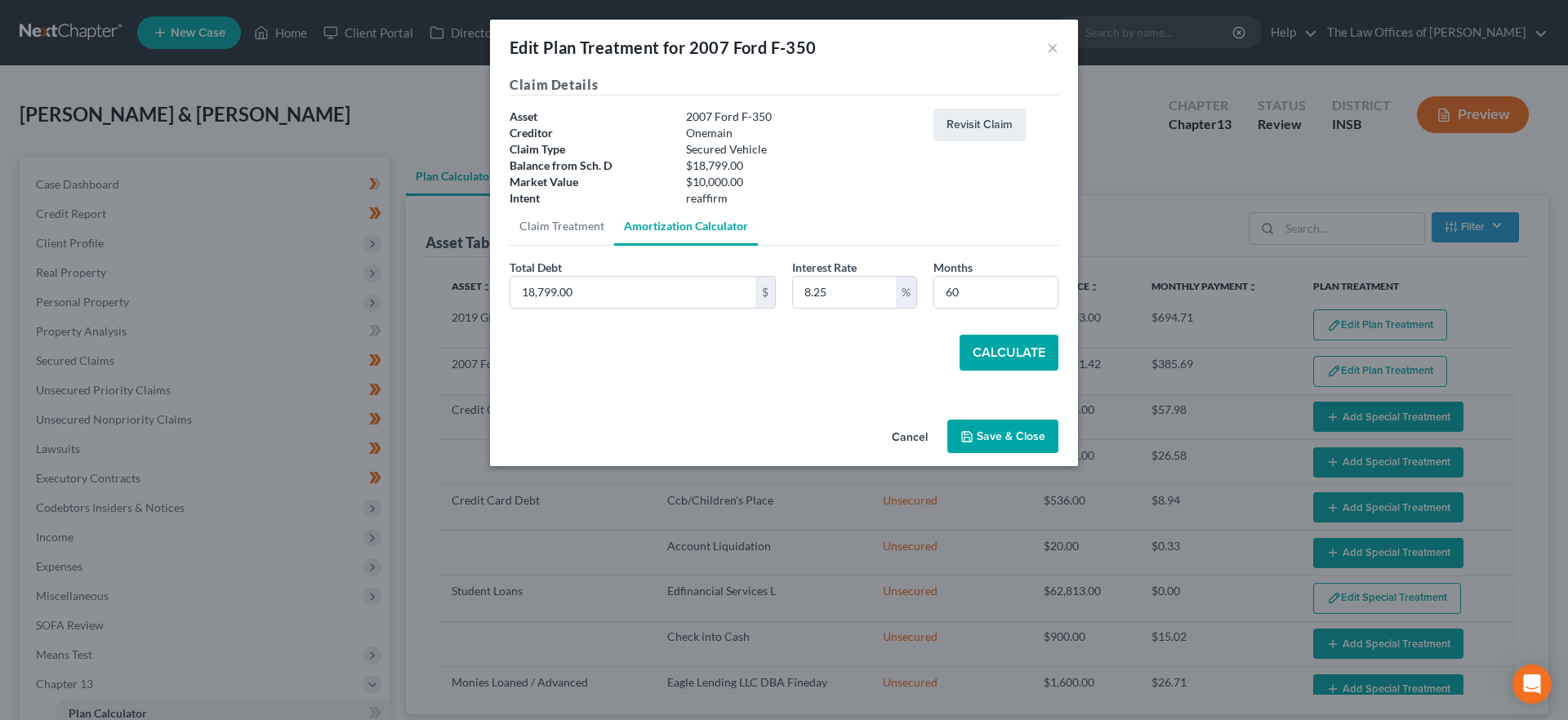
click at [1010, 357] on button "Calculate" at bounding box center [1008, 353] width 99 height 36
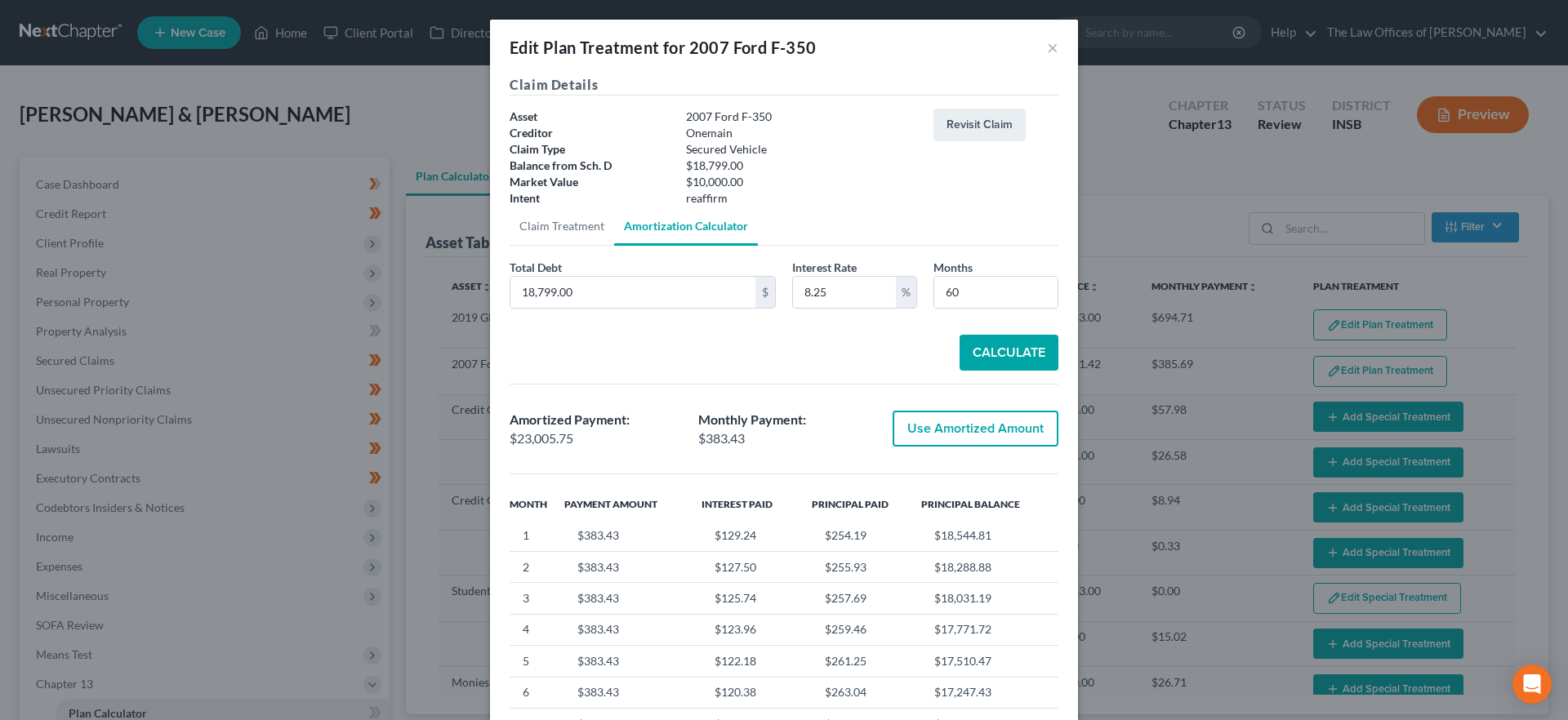
click at [1007, 431] on button "Use Amortized Amount" at bounding box center [975, 428] width 166 height 36
type input "23,005.74"
type input "383.42"
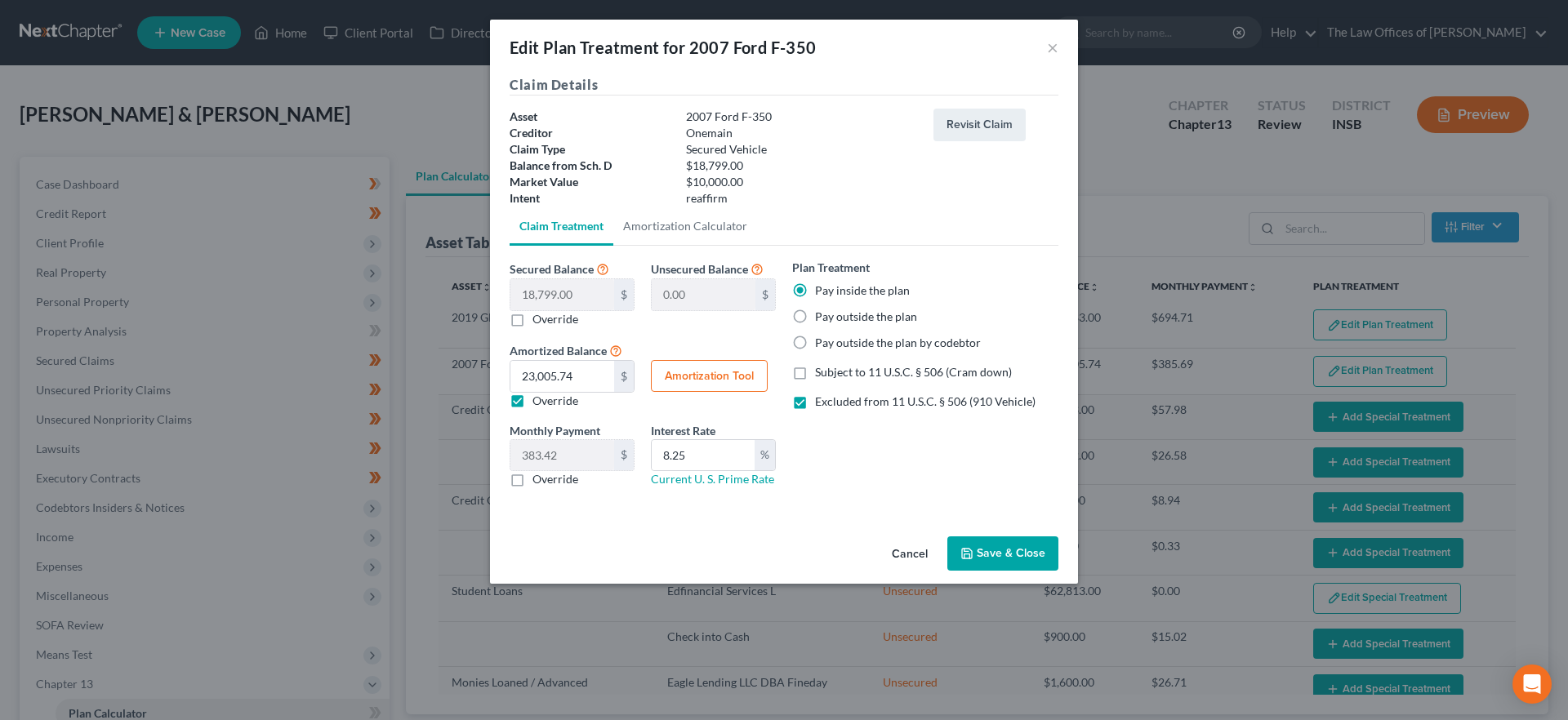
click at [981, 556] on button "Save & Close" at bounding box center [1003, 553] width 111 height 34
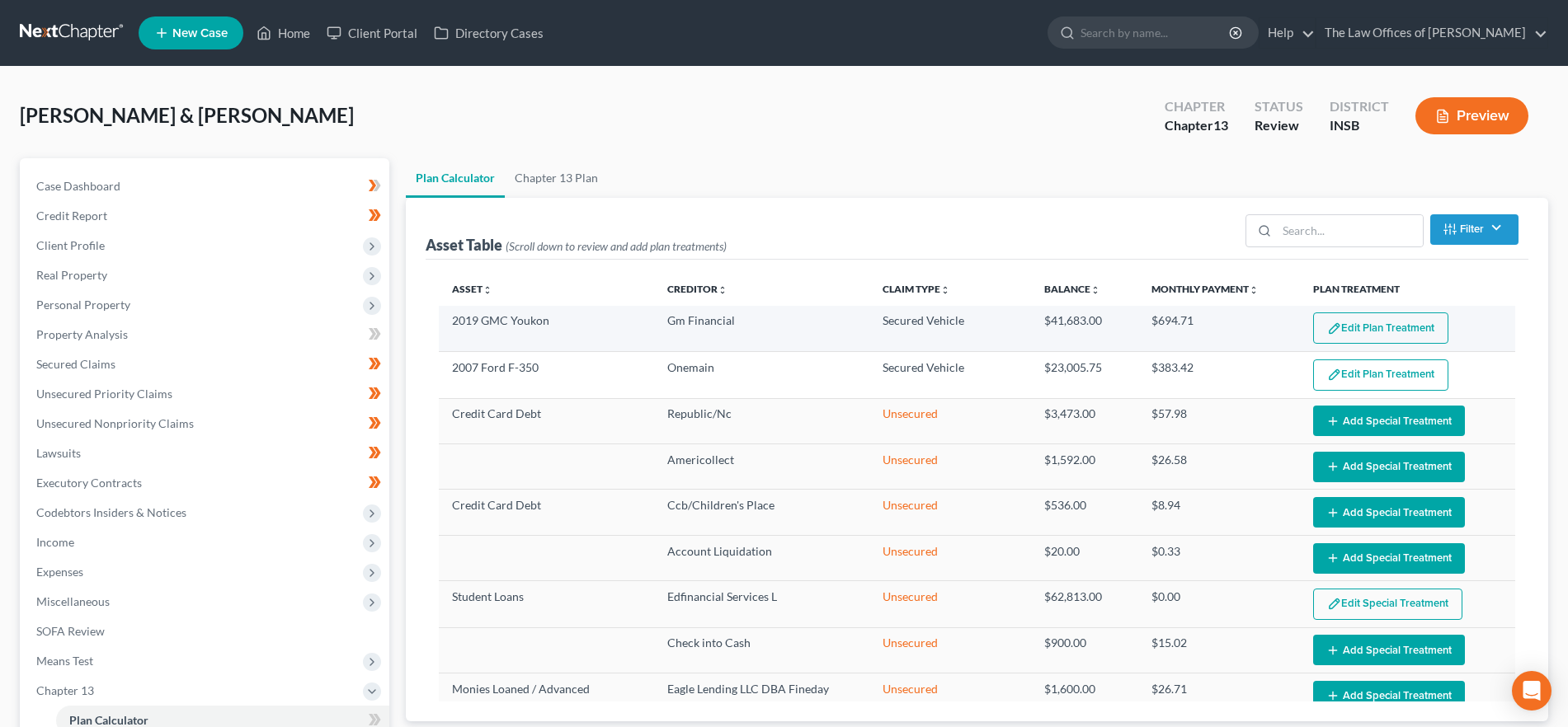
click at [1345, 337] on button "Edit Plan Treatment" at bounding box center [1380, 328] width 135 height 32
select select "59"
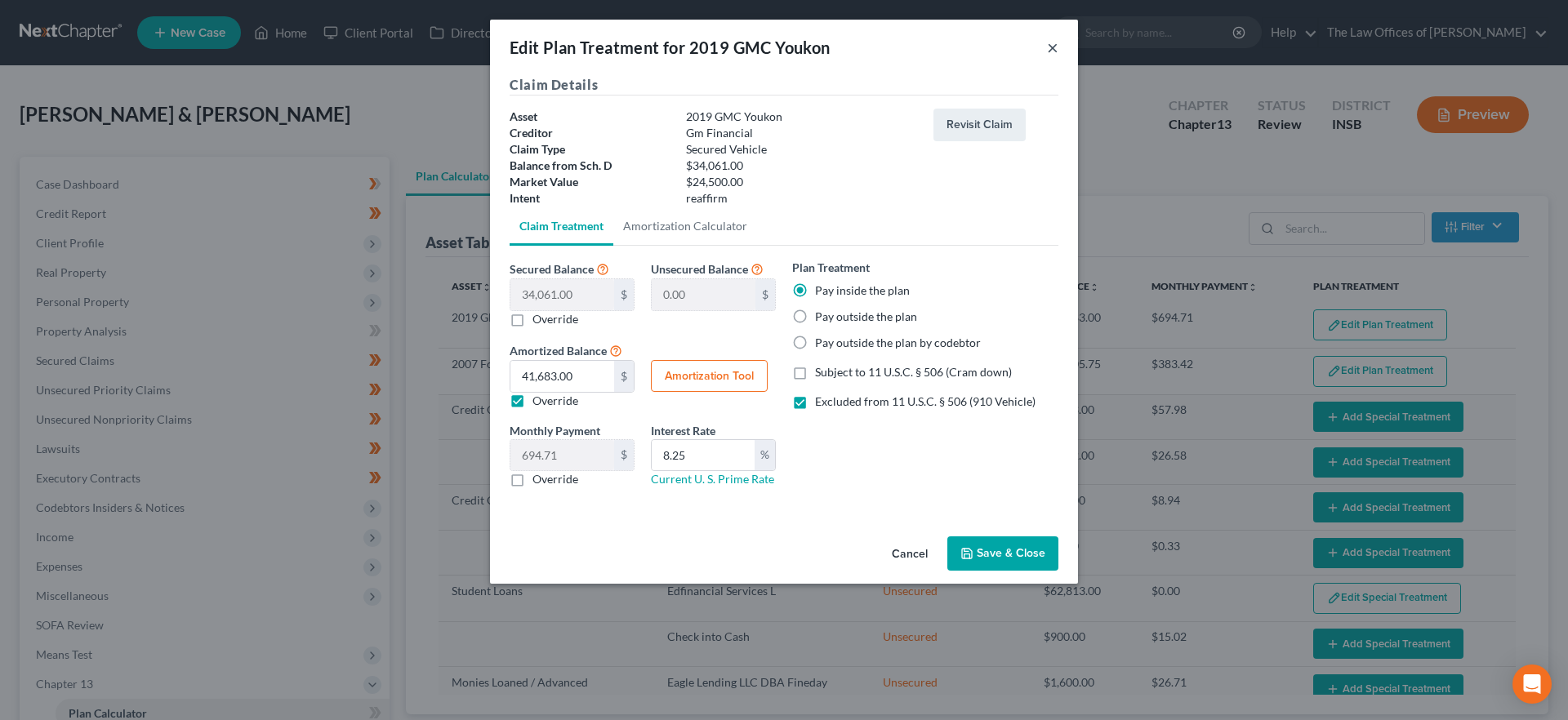
click at [1056, 45] on button "×" at bounding box center [1052, 47] width 11 height 19
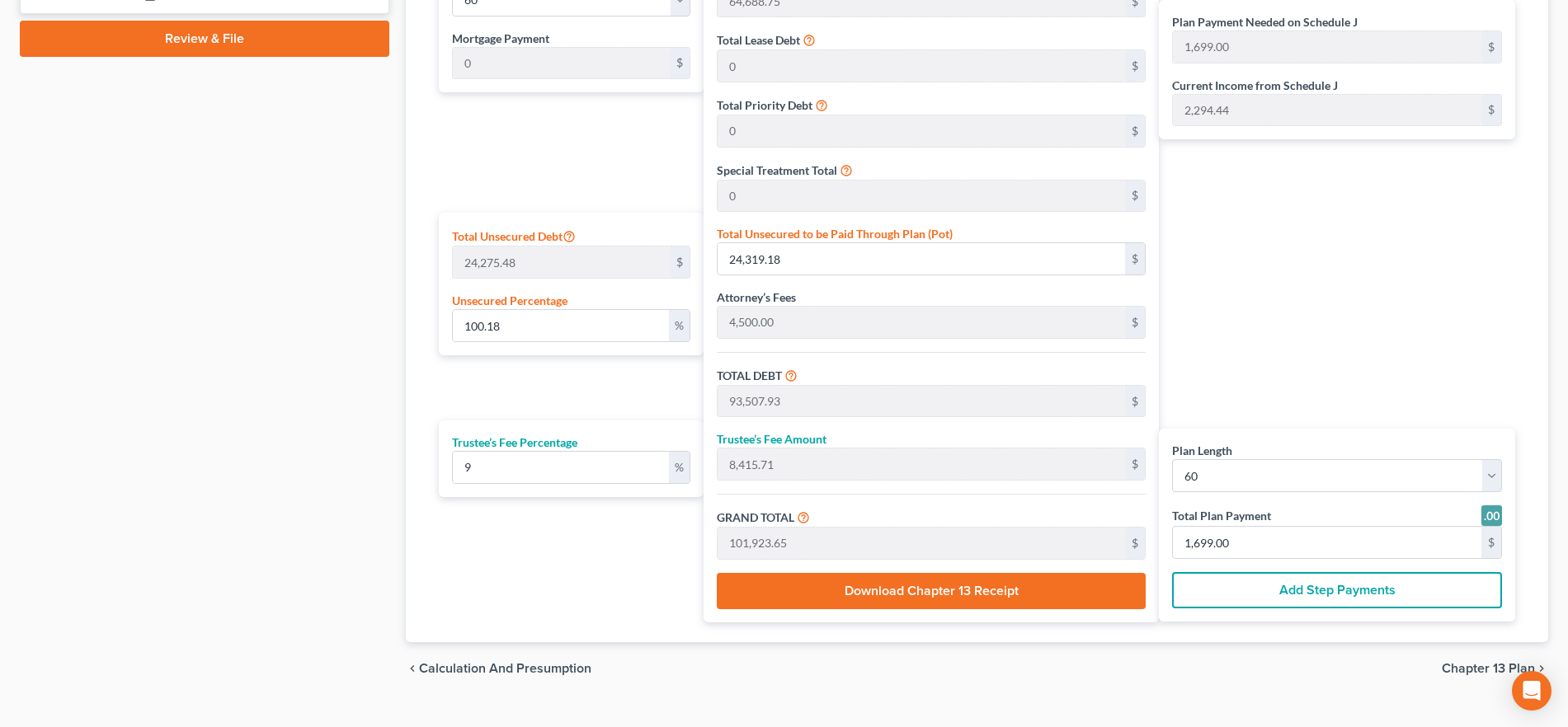
scroll to position [877, 0]
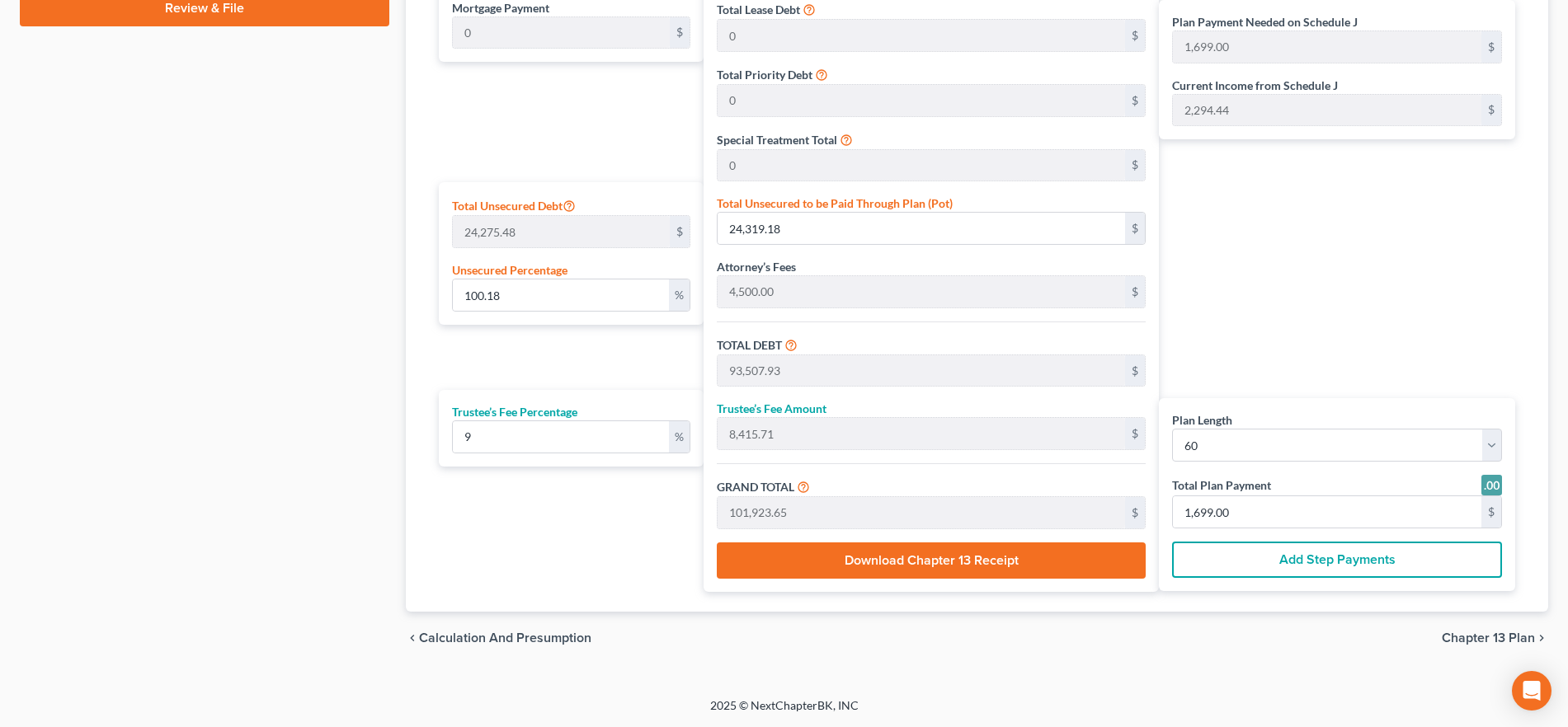
click at [1498, 635] on span "Chapter 13 Plan" at bounding box center [1489, 638] width 93 height 13
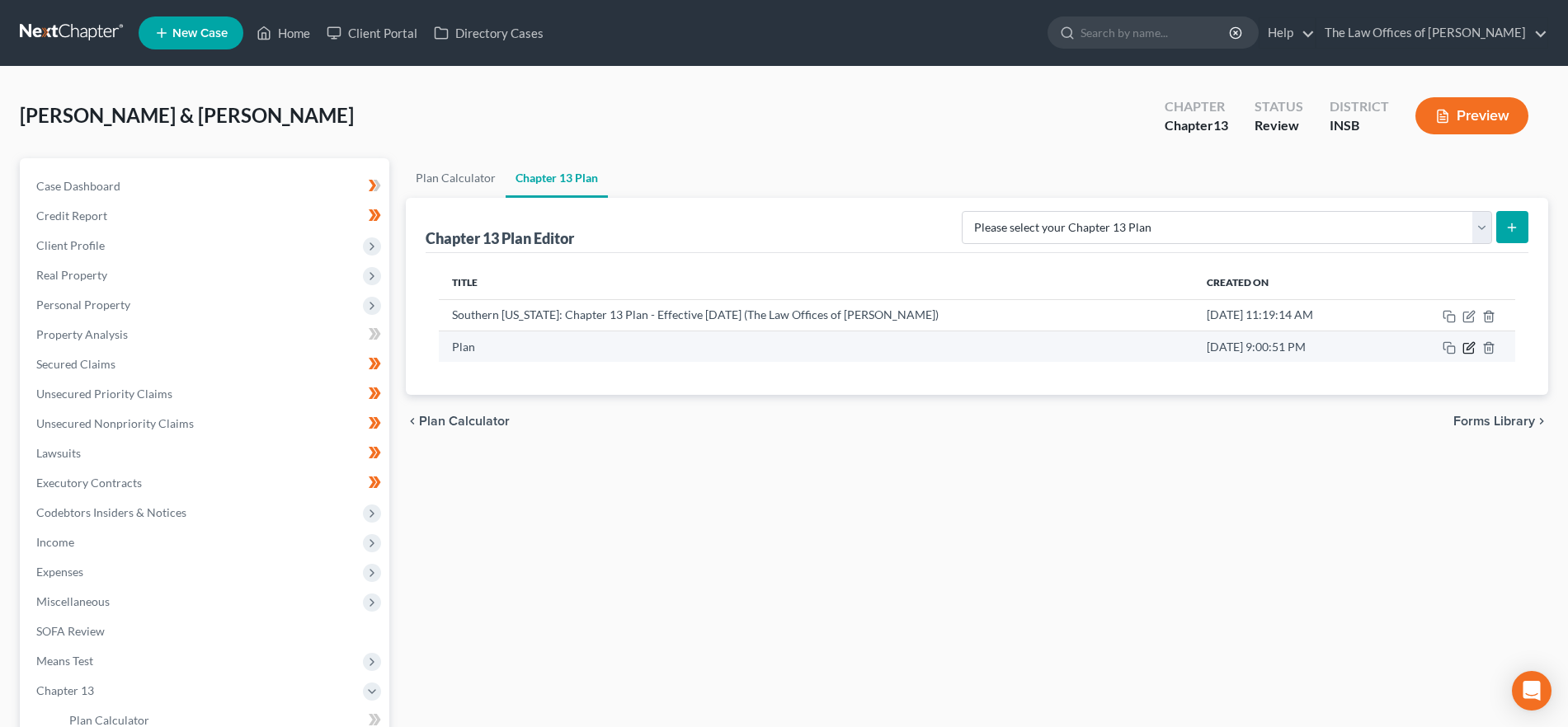
click at [1467, 348] on icon "button" at bounding box center [1470, 346] width 7 height 7
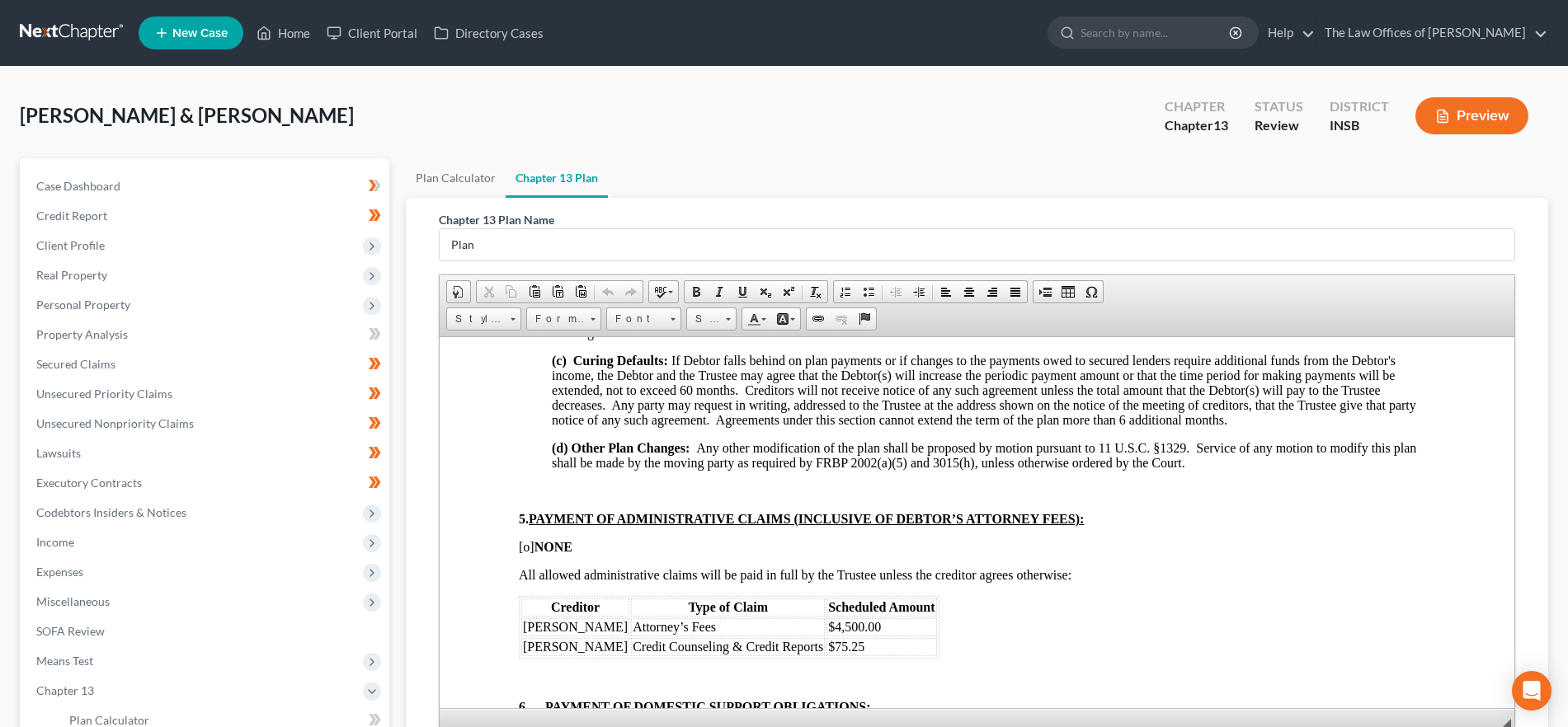
scroll to position [994, 0]
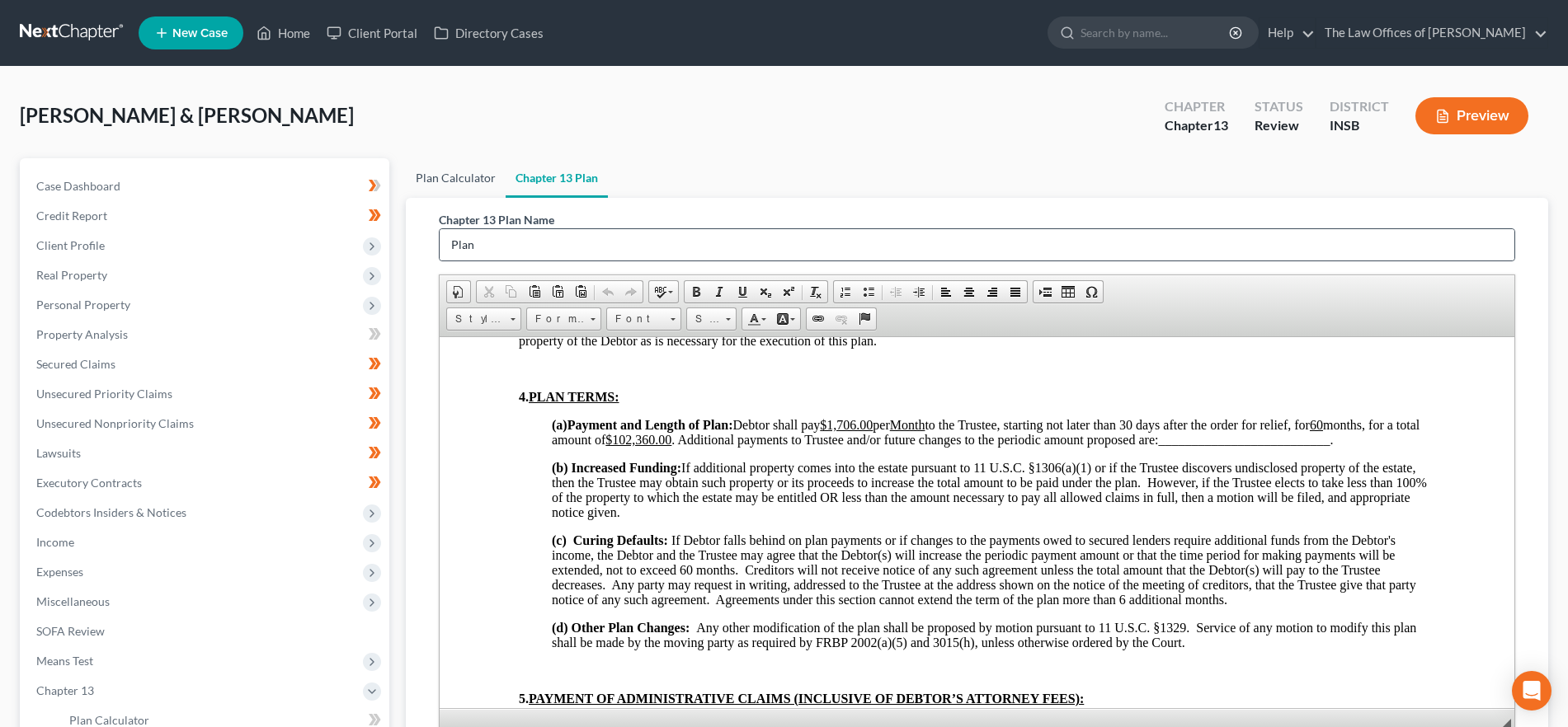
drag, startPoint x: 446, startPoint y: 168, endPoint x: 1187, endPoint y: 260, distance: 746.7
click at [446, 168] on link "Plan Calculator" at bounding box center [455, 178] width 100 height 39
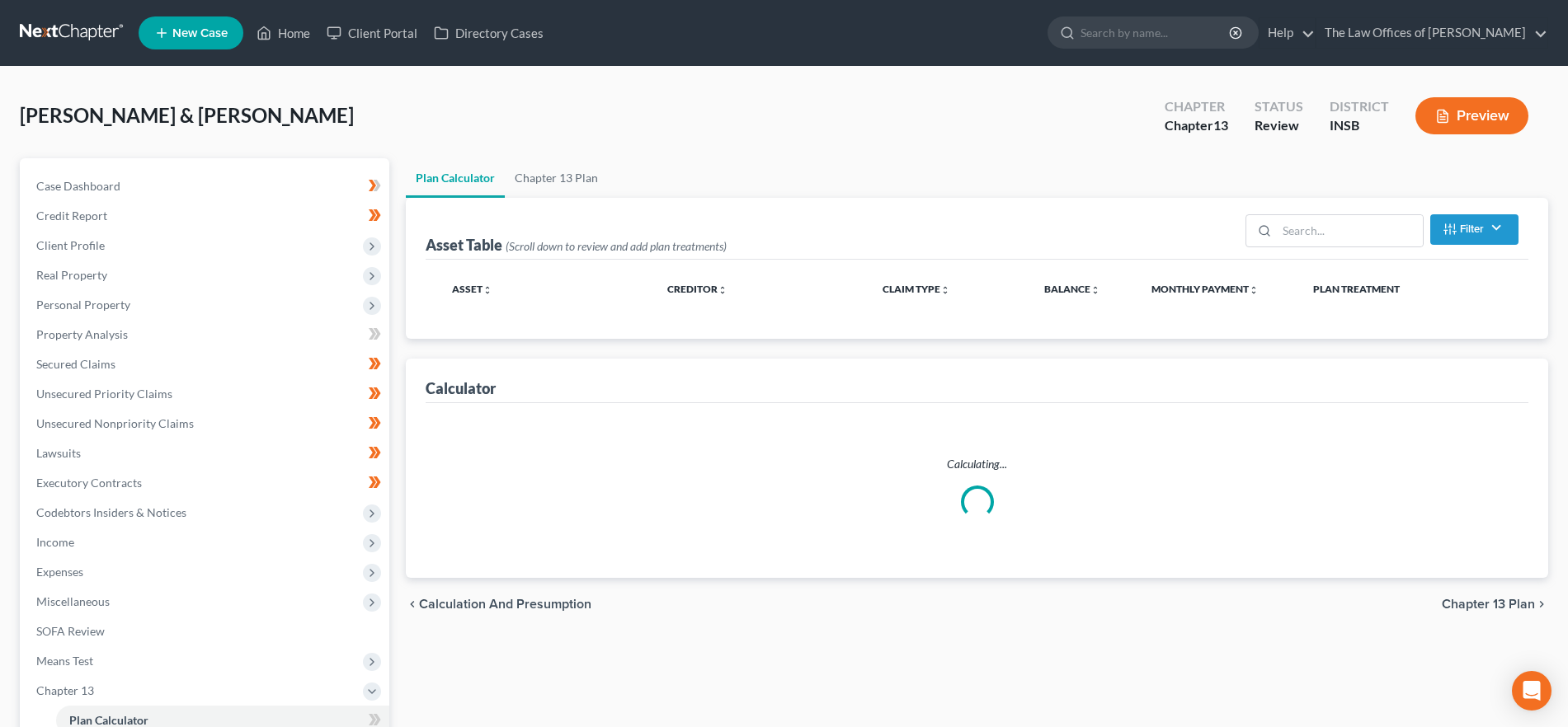
select select "59"
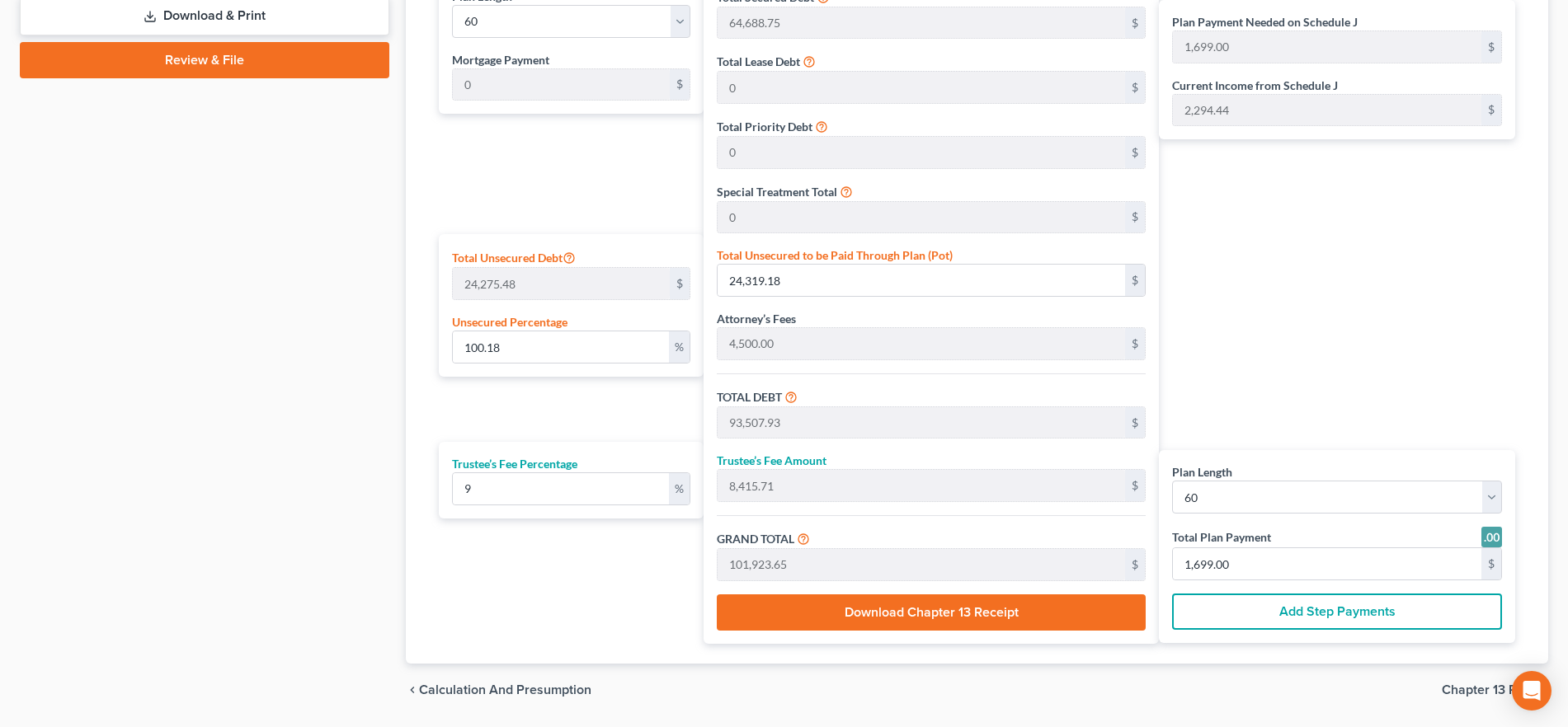
scroll to position [877, 0]
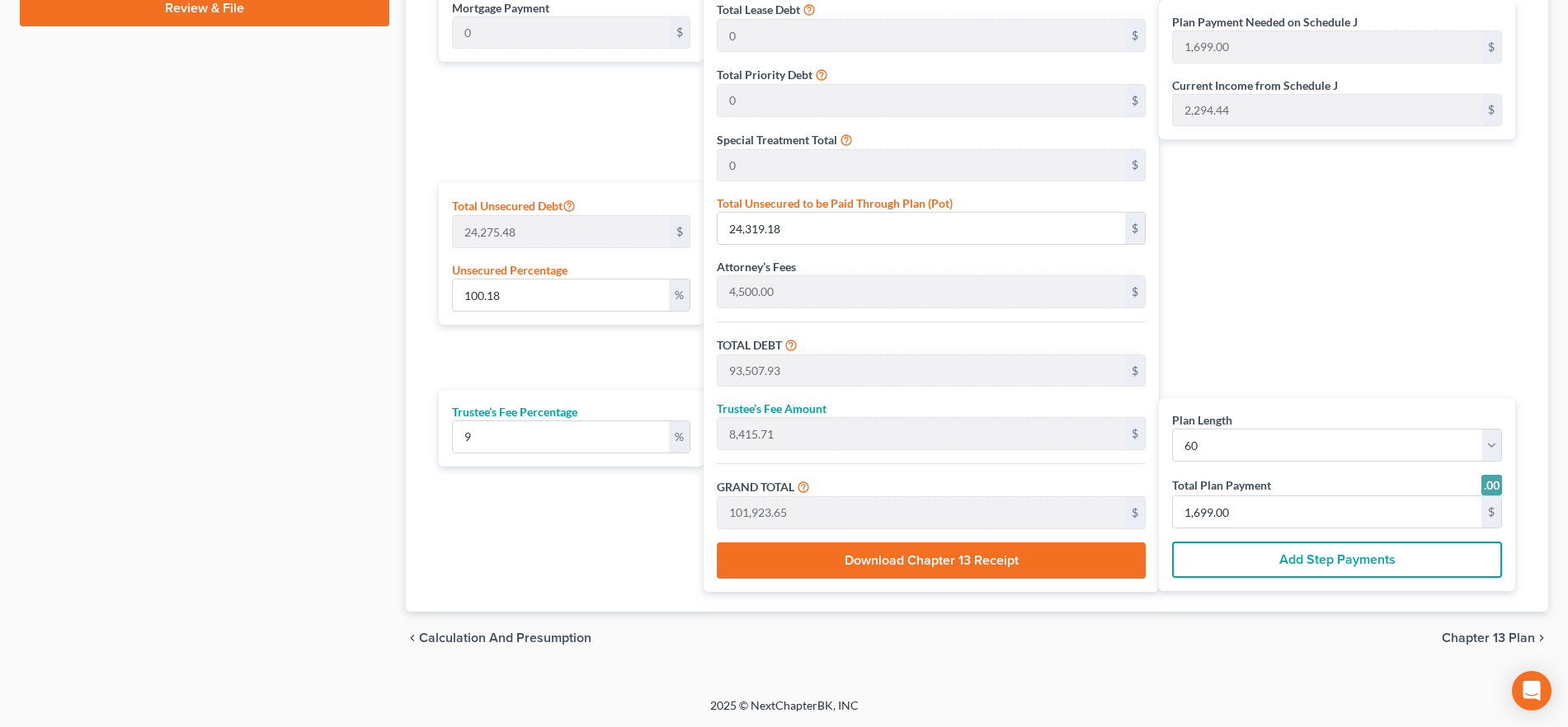
click at [1478, 634] on span "Chapter 13 Plan" at bounding box center [1489, 638] width 93 height 13
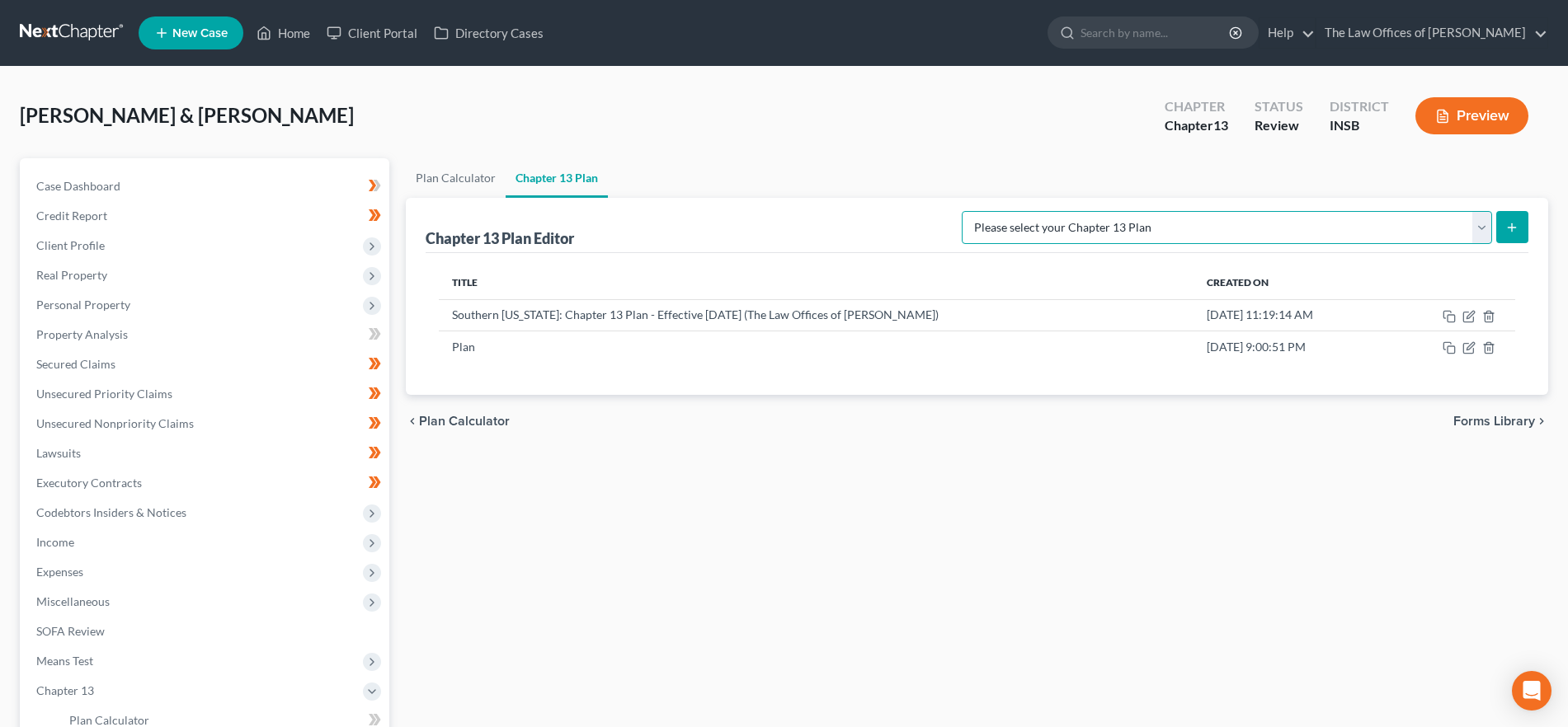
drag, startPoint x: 1420, startPoint y: 230, endPoint x: 1392, endPoint y: 242, distance: 30.5
click at [1420, 229] on select "Please select your Chapter 13 Plan National Form Plan - Official Form 113 South…" at bounding box center [1226, 227] width 530 height 33
select select "5"
click at [1009, 211] on select "Please select your Chapter 13 Plan National Form Plan - Official Form 113 South…" at bounding box center [1226, 227] width 530 height 33
click at [1504, 228] on button "submit" at bounding box center [1512, 227] width 32 height 32
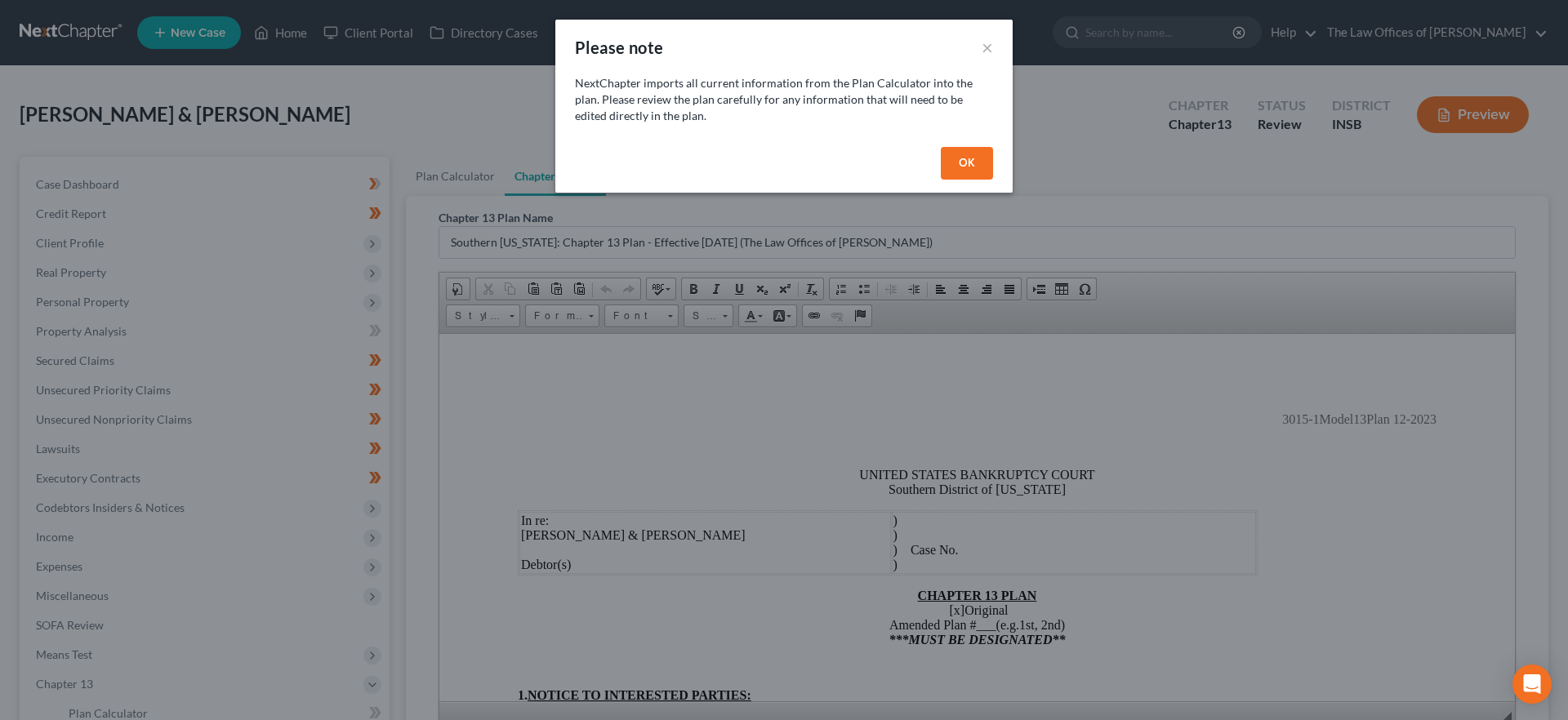
click at [962, 163] on button "OK" at bounding box center [967, 163] width 52 height 32
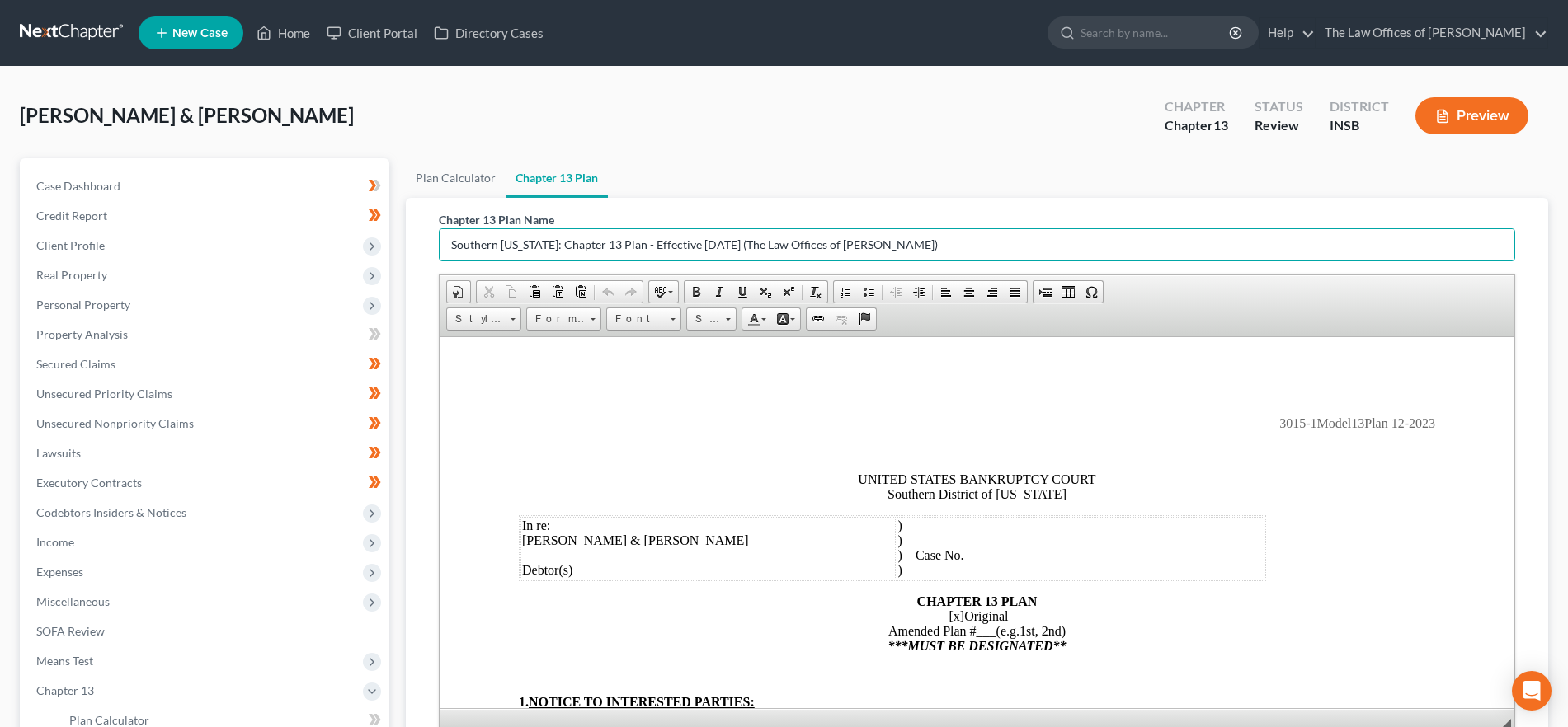
drag, startPoint x: 842, startPoint y: 246, endPoint x: 406, endPoint y: 249, distance: 436.0
click at [406, 249] on div "Chapter 13 Plan Name Southern [US_STATE]: Chapter 13 Plan - Effective [DATE] (T…" at bounding box center [976, 506] width 1142 height 616
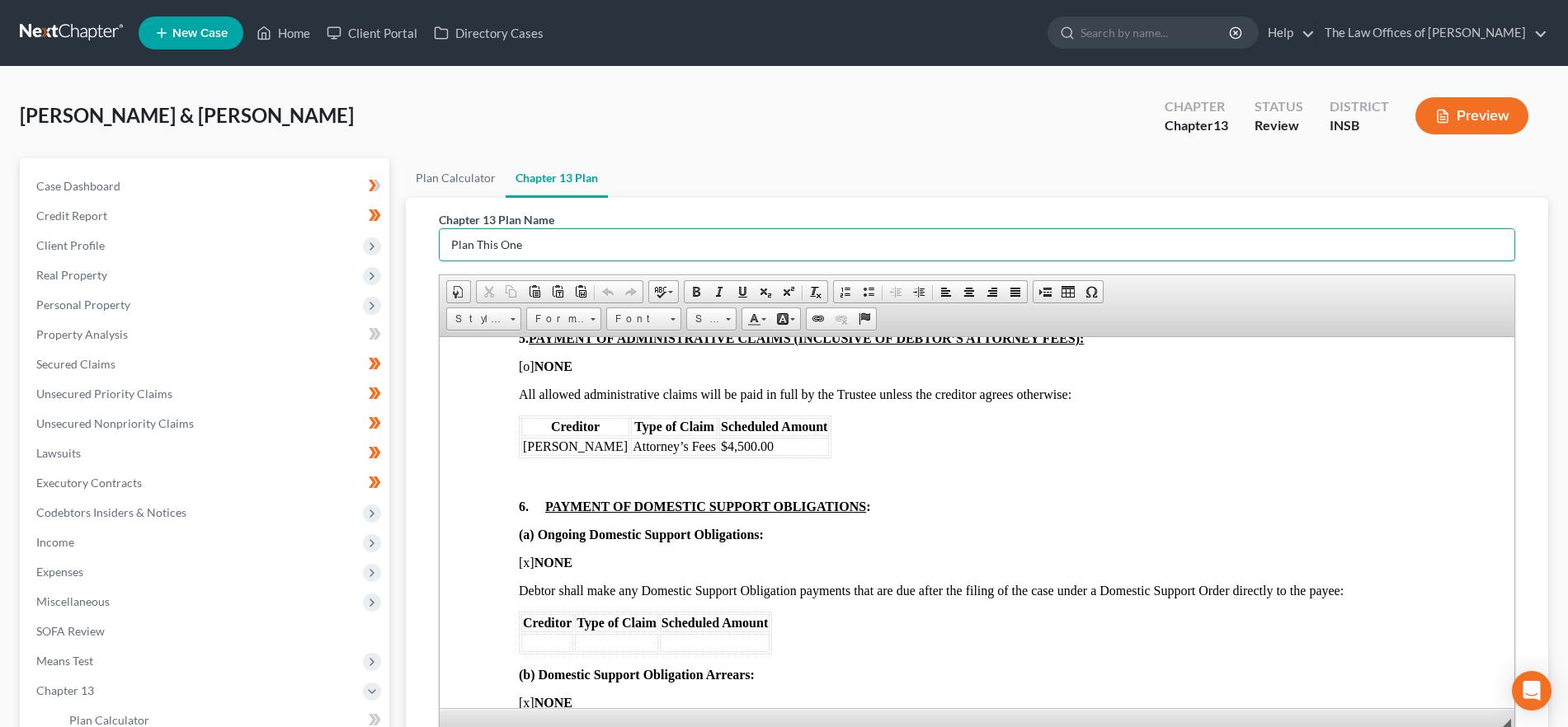
scroll to position [1319, 0]
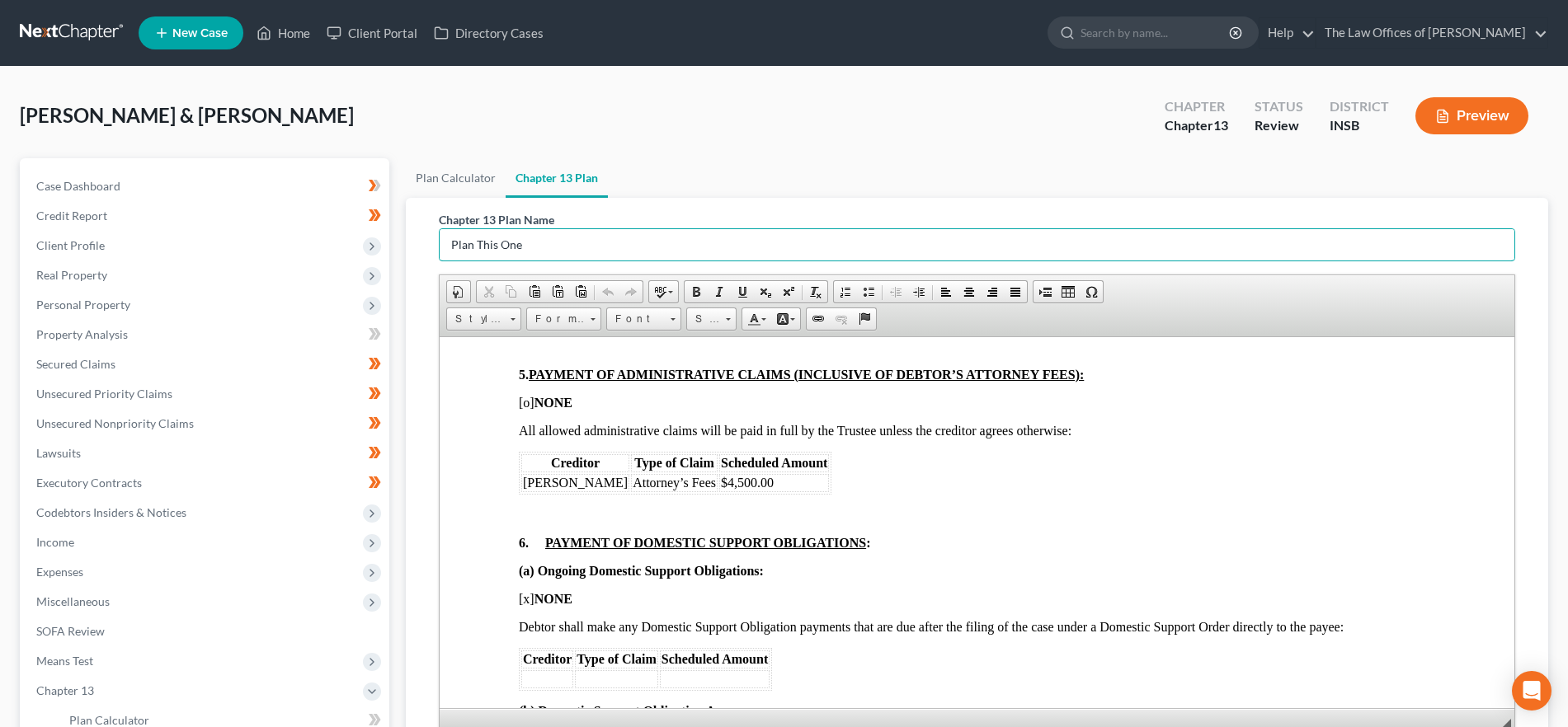
type input "Plan This One"
click at [749, 492] on td "$4,500.00" at bounding box center [774, 482] width 109 height 18
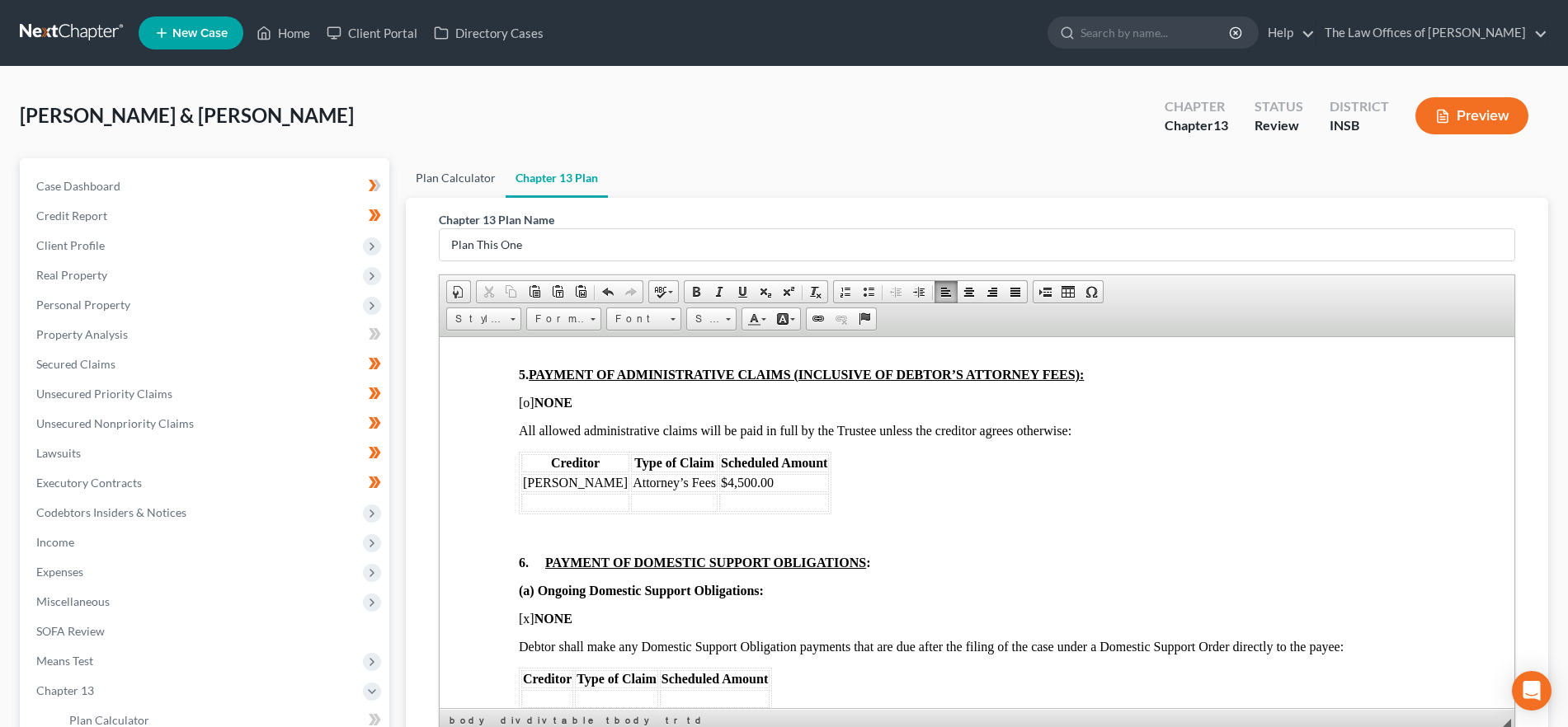
drag, startPoint x: 469, startPoint y: 179, endPoint x: 638, endPoint y: 106, distance: 184.1
click at [469, 179] on link "Plan Calculator" at bounding box center [455, 178] width 100 height 39
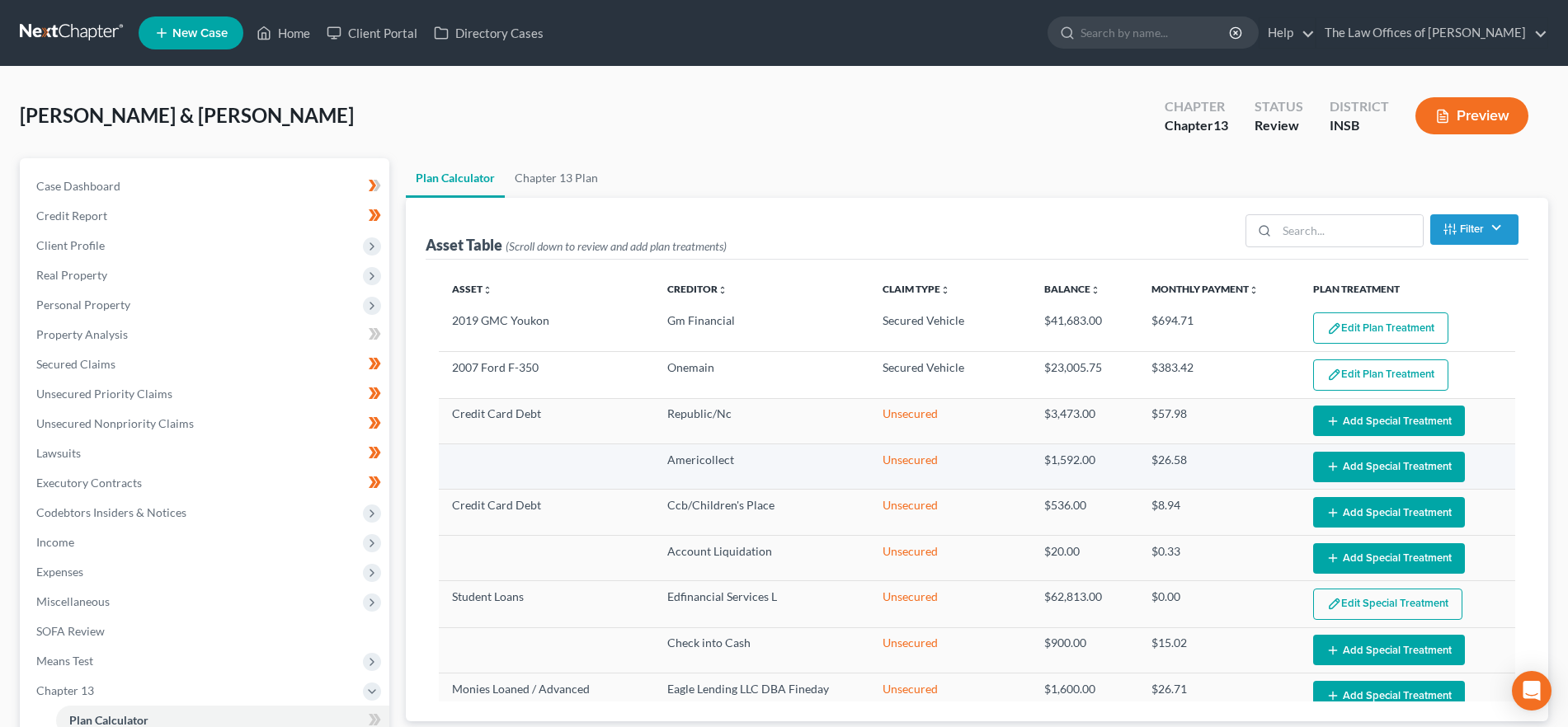
scroll to position [261, 0]
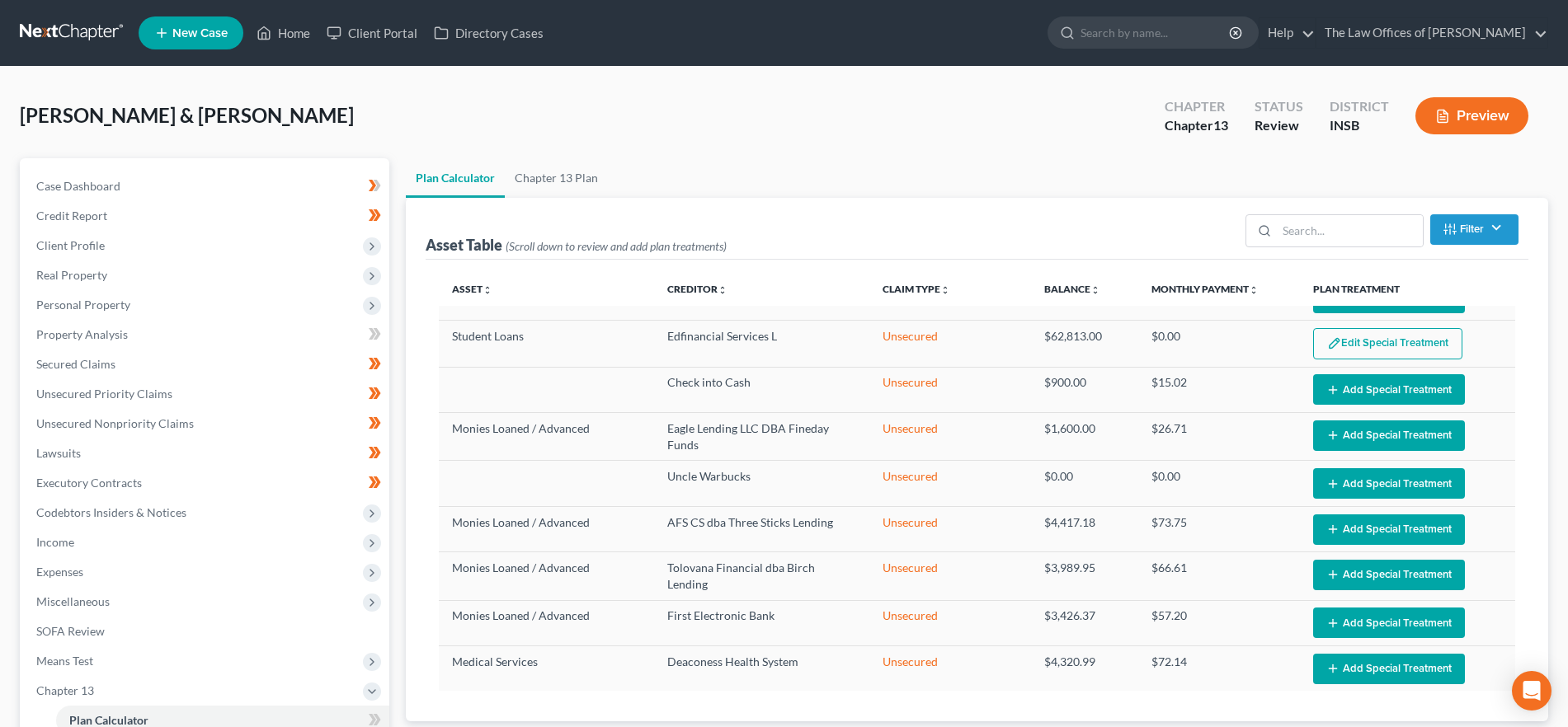
select select "59"
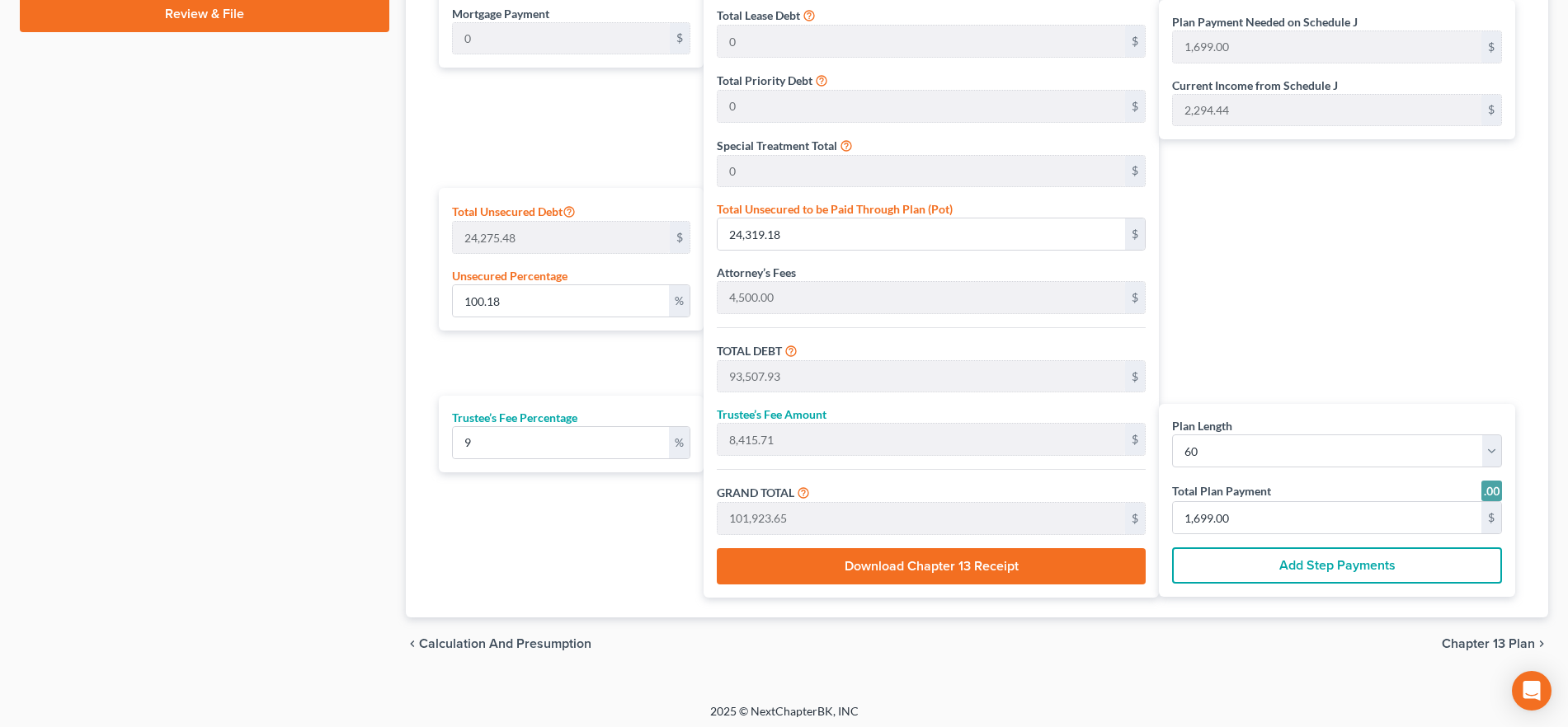
scroll to position [877, 0]
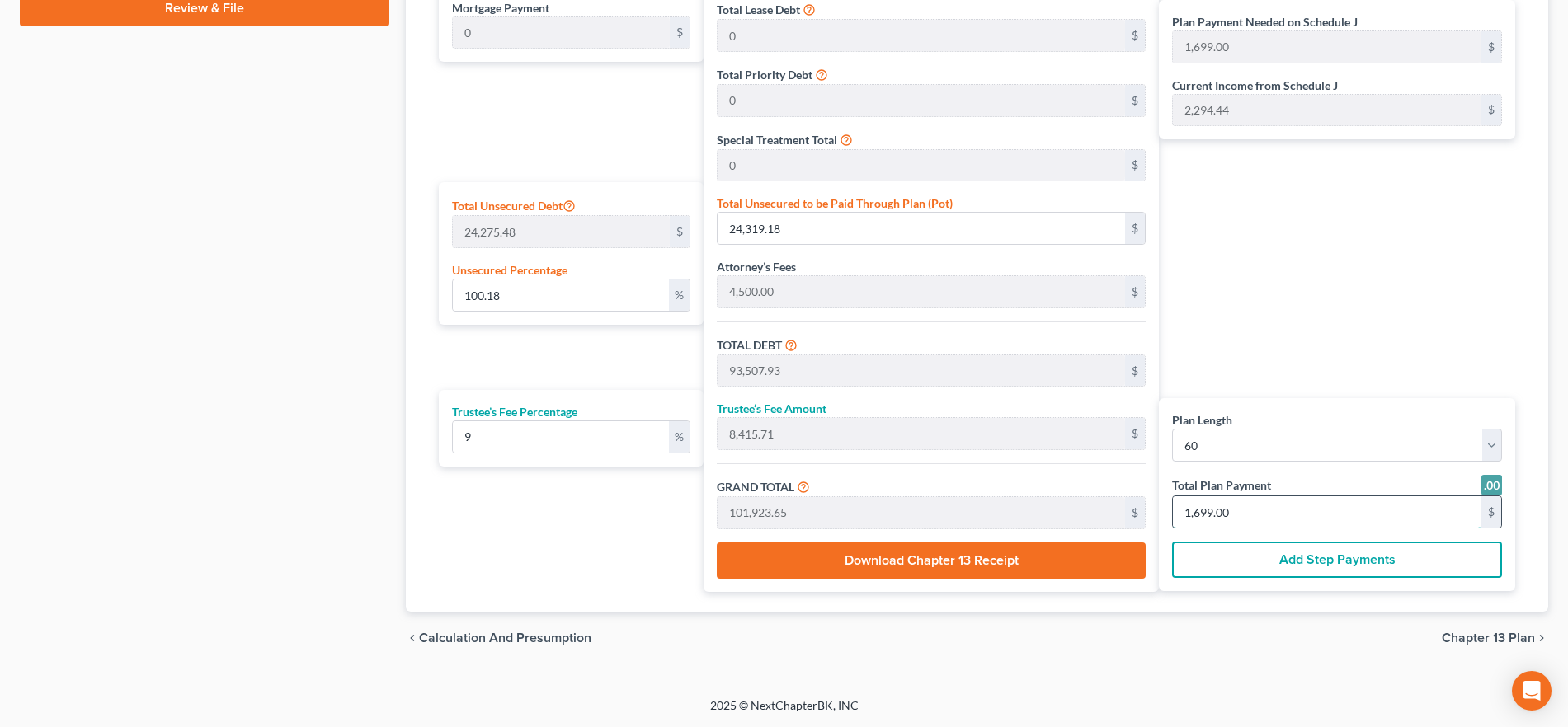
type input "0"
type input "55.04"
type input "4.95"
type input "60.00"
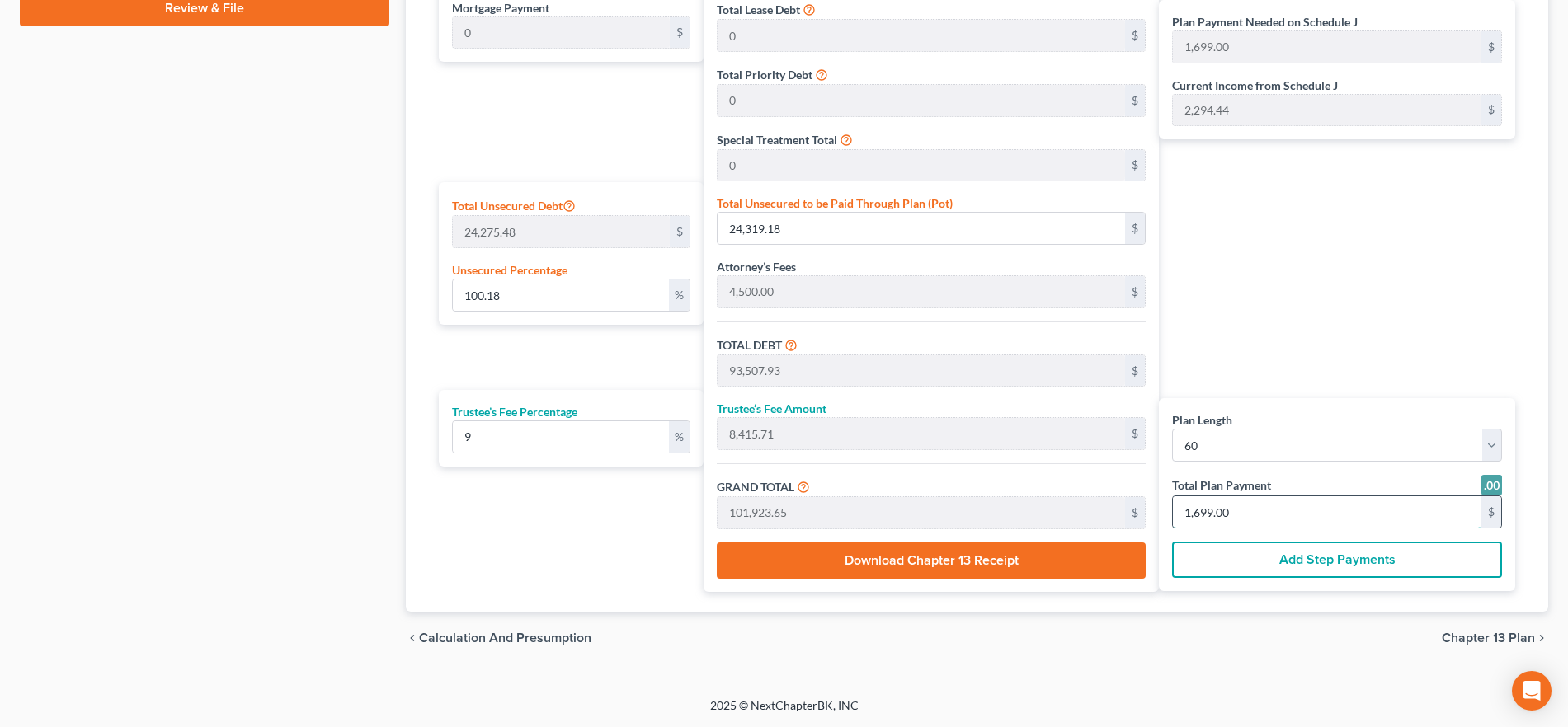
type input "1"
type input "935.77"
type input "84.22"
type input "1,020.00"
type input "17"
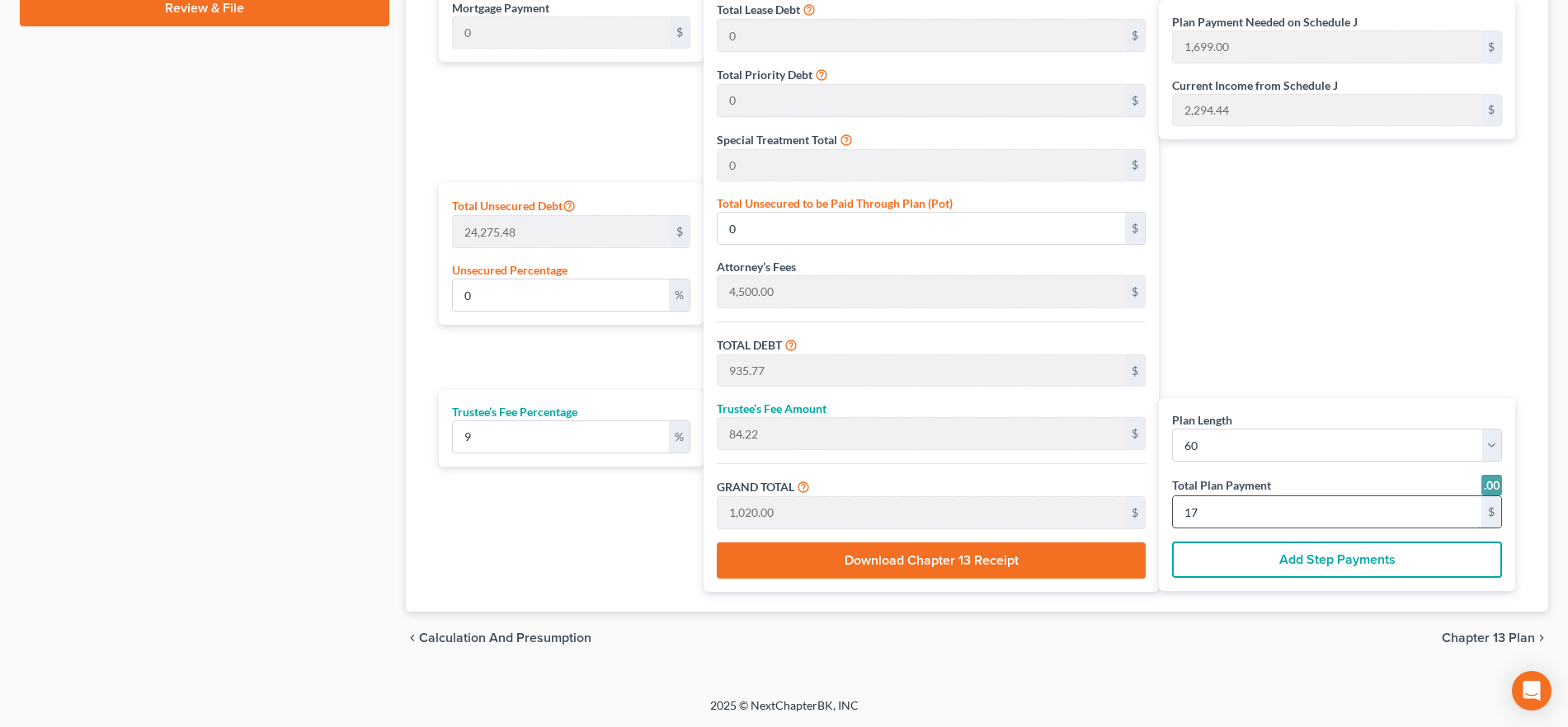
type input "9,357.79"
type input "842.20"
type input "10,200.00"
type input "170"
type input "100.47"
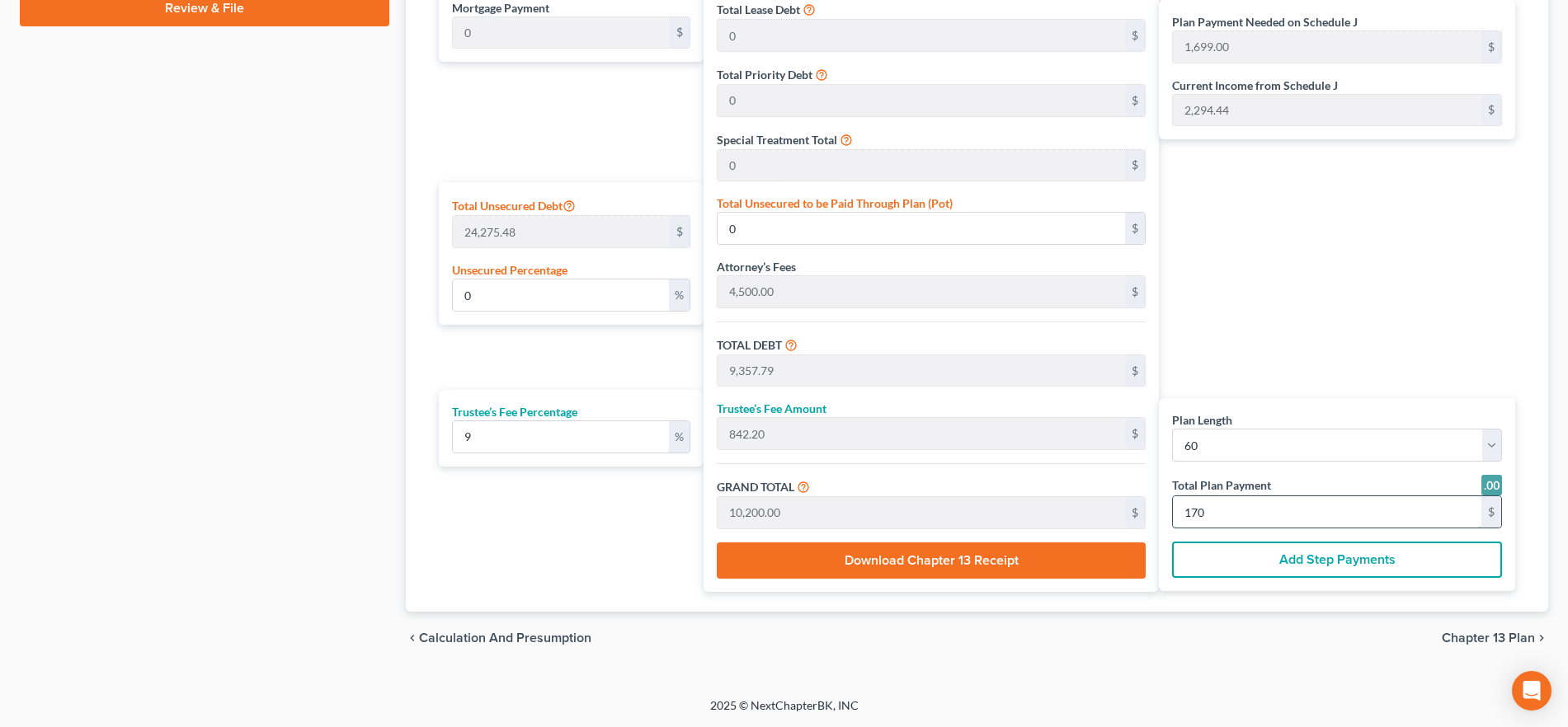
type input "24,389.23"
type input "93,577.98"
type input "8,422.01"
type input "102,000.00"
type input "1,700.00"
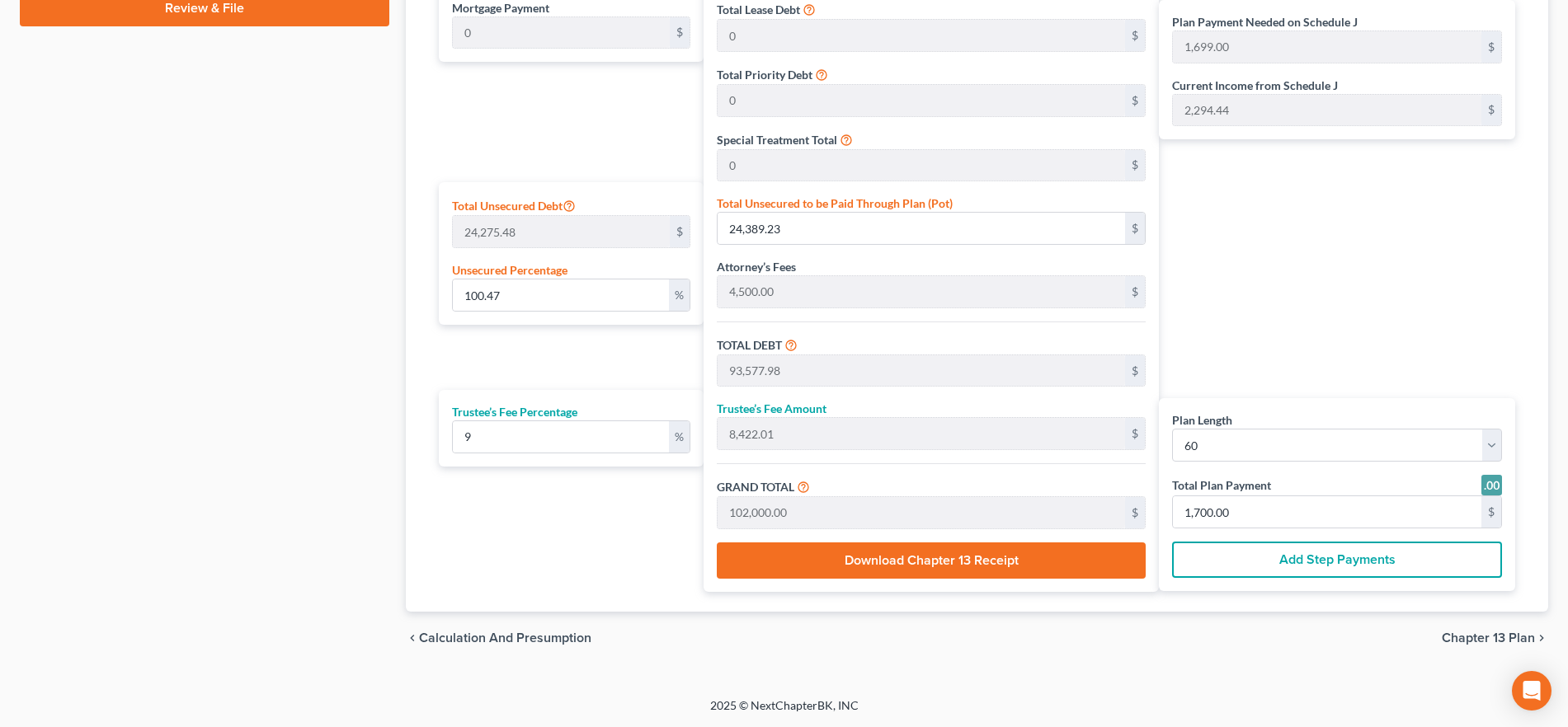
drag, startPoint x: 1524, startPoint y: 636, endPoint x: 1229, endPoint y: 621, distance: 295.4
click at [1524, 636] on span "Chapter 13 Plan" at bounding box center [1489, 638] width 93 height 13
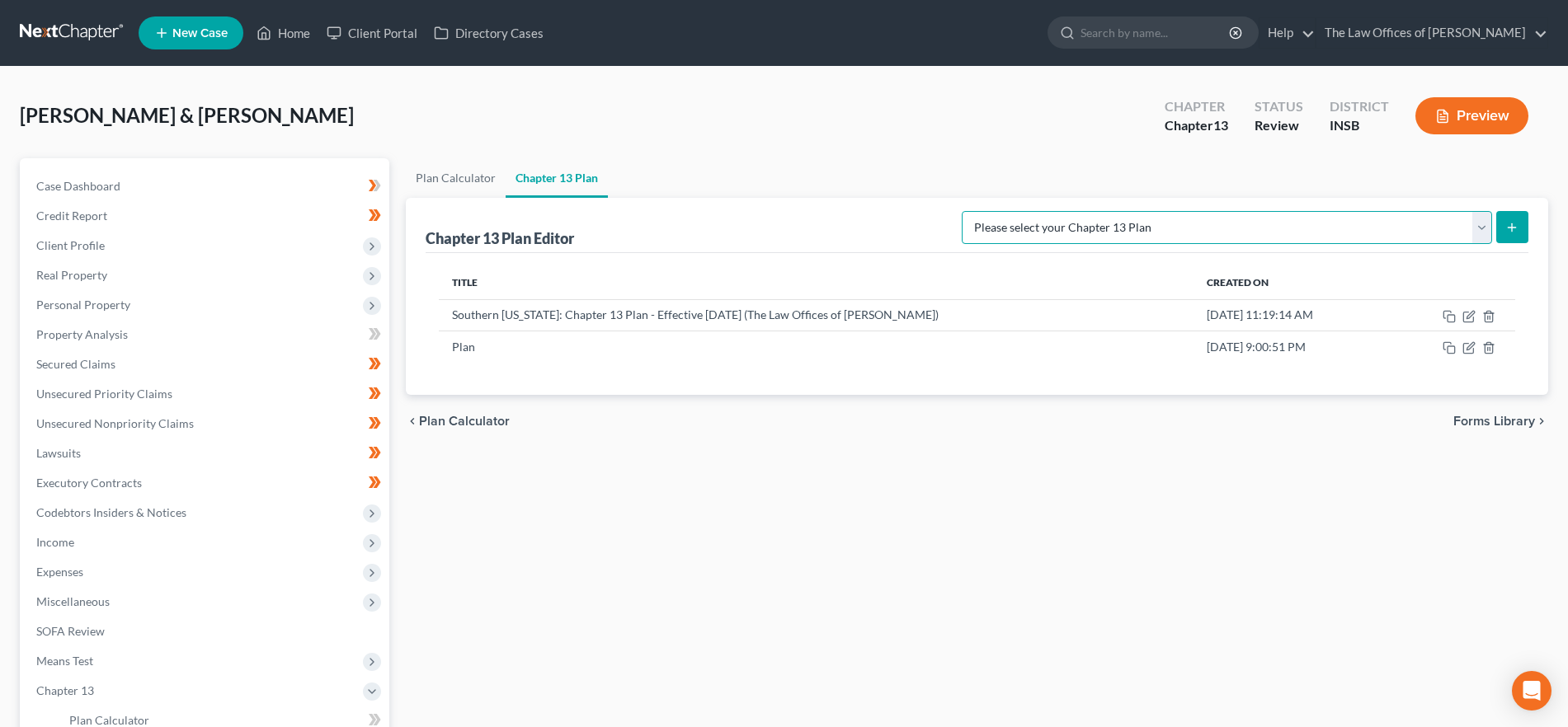
drag, startPoint x: 1271, startPoint y: 229, endPoint x: 1272, endPoint y: 242, distance: 13.0
click at [1271, 229] on select "Please select your Chapter 13 Plan National Form Plan - Official Form 113 South…" at bounding box center [1226, 227] width 530 height 33
select select "5"
click at [1009, 211] on select "Please select your Chapter 13 Plan National Form Plan - Official Form 113 South…" at bounding box center [1226, 227] width 530 height 33
click at [1518, 232] on icon "submit" at bounding box center [1512, 228] width 13 height 13
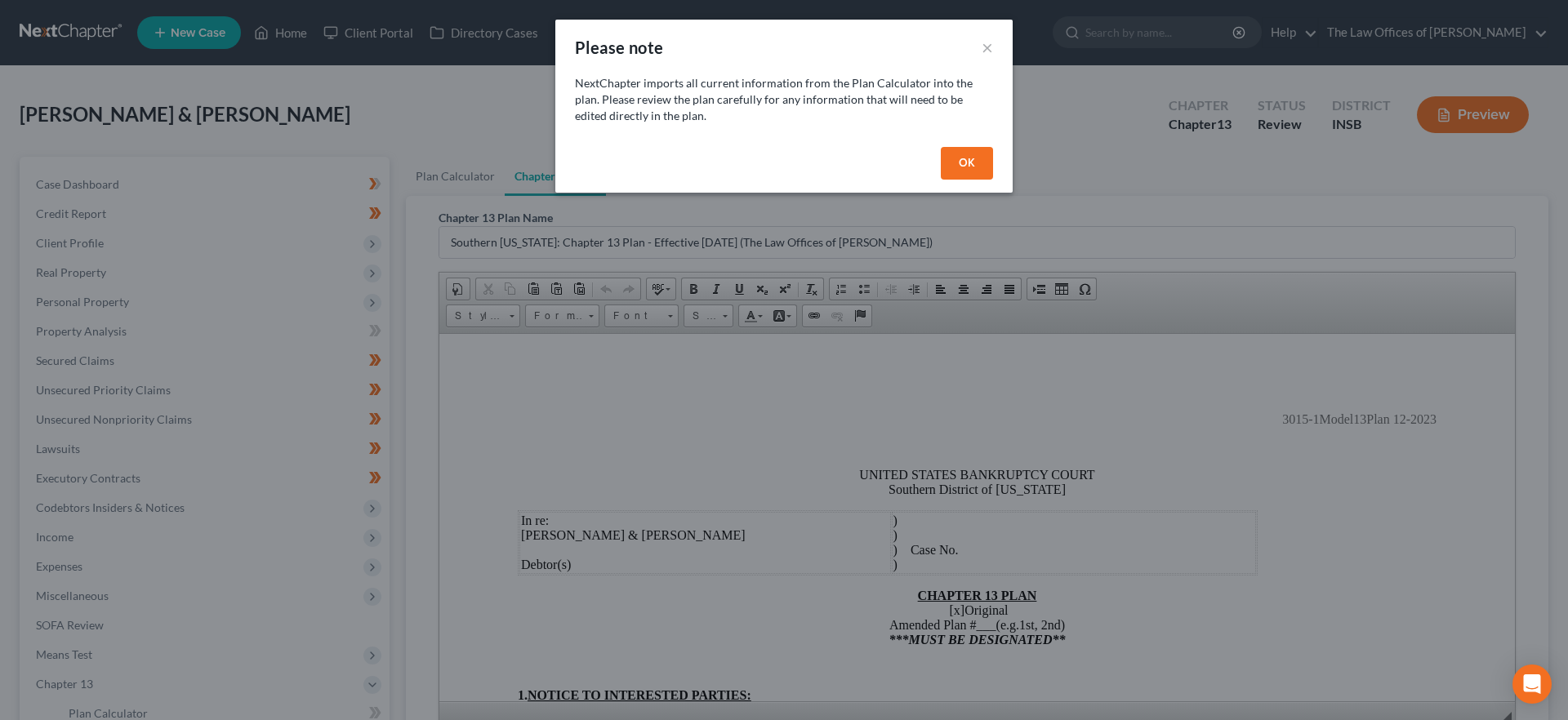
click at [969, 161] on button "OK" at bounding box center [967, 163] width 52 height 32
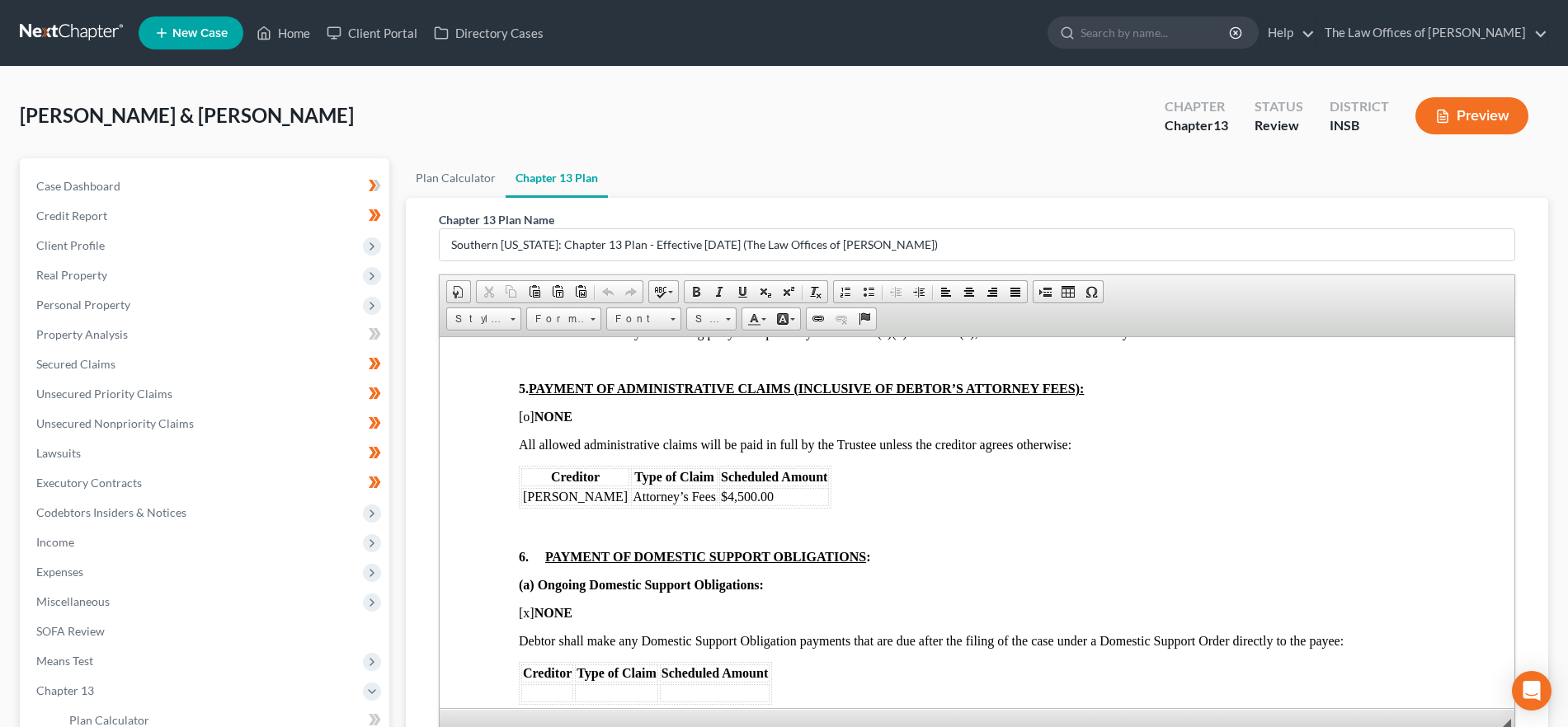
scroll to position [1307, 0]
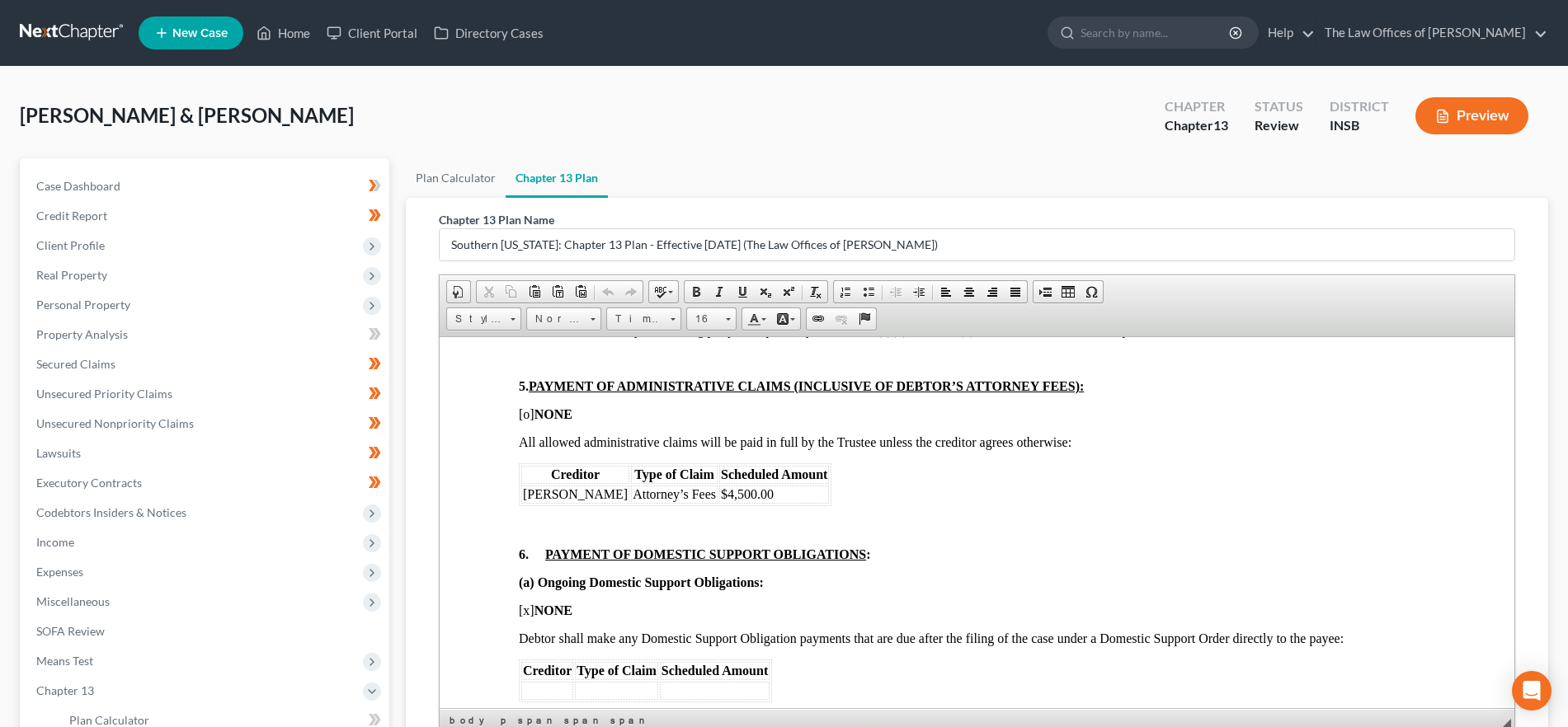
click at [766, 503] on td "$4,500.00" at bounding box center [774, 493] width 109 height 18
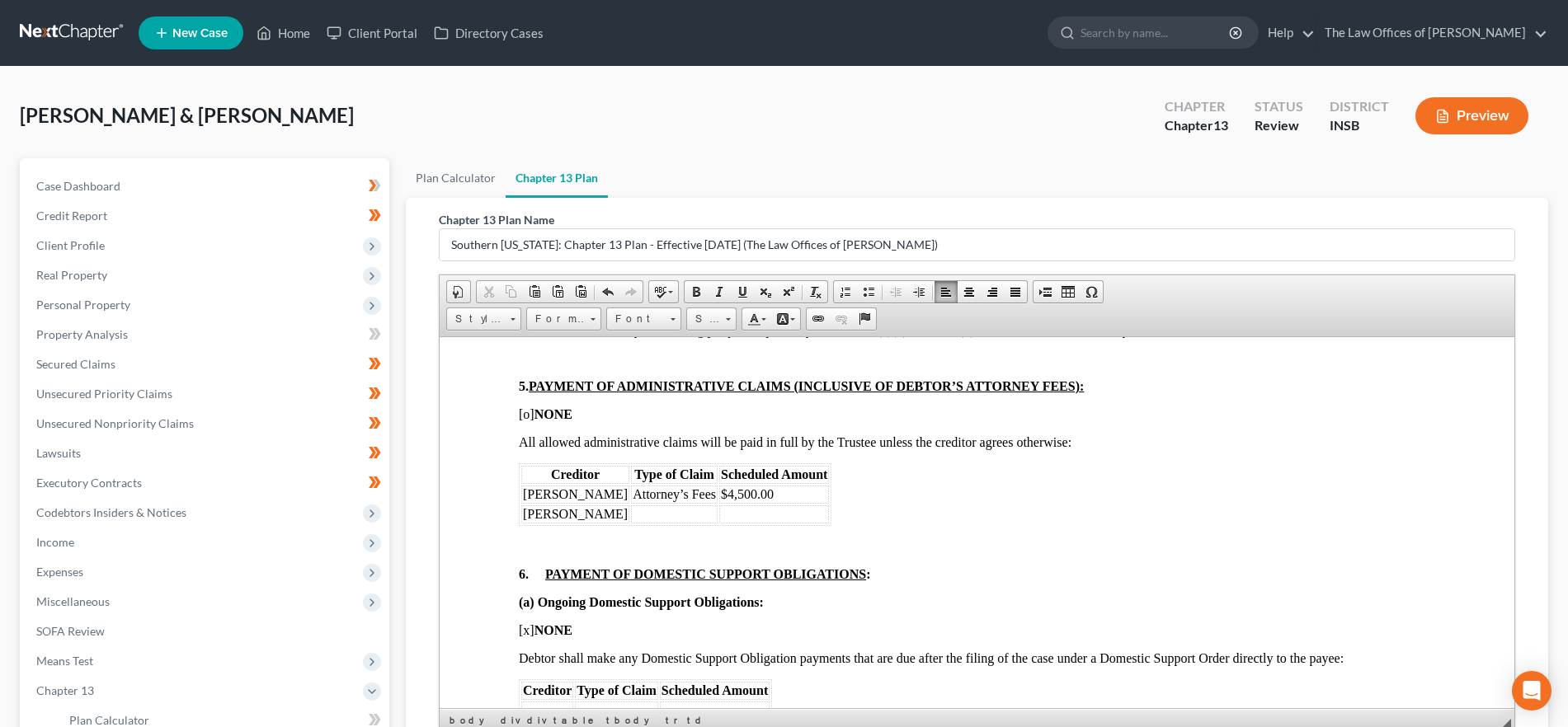
click at [643, 523] on td at bounding box center [674, 513] width 87 height 18
click at [825, 523] on td at bounding box center [878, 513] width 109 height 18
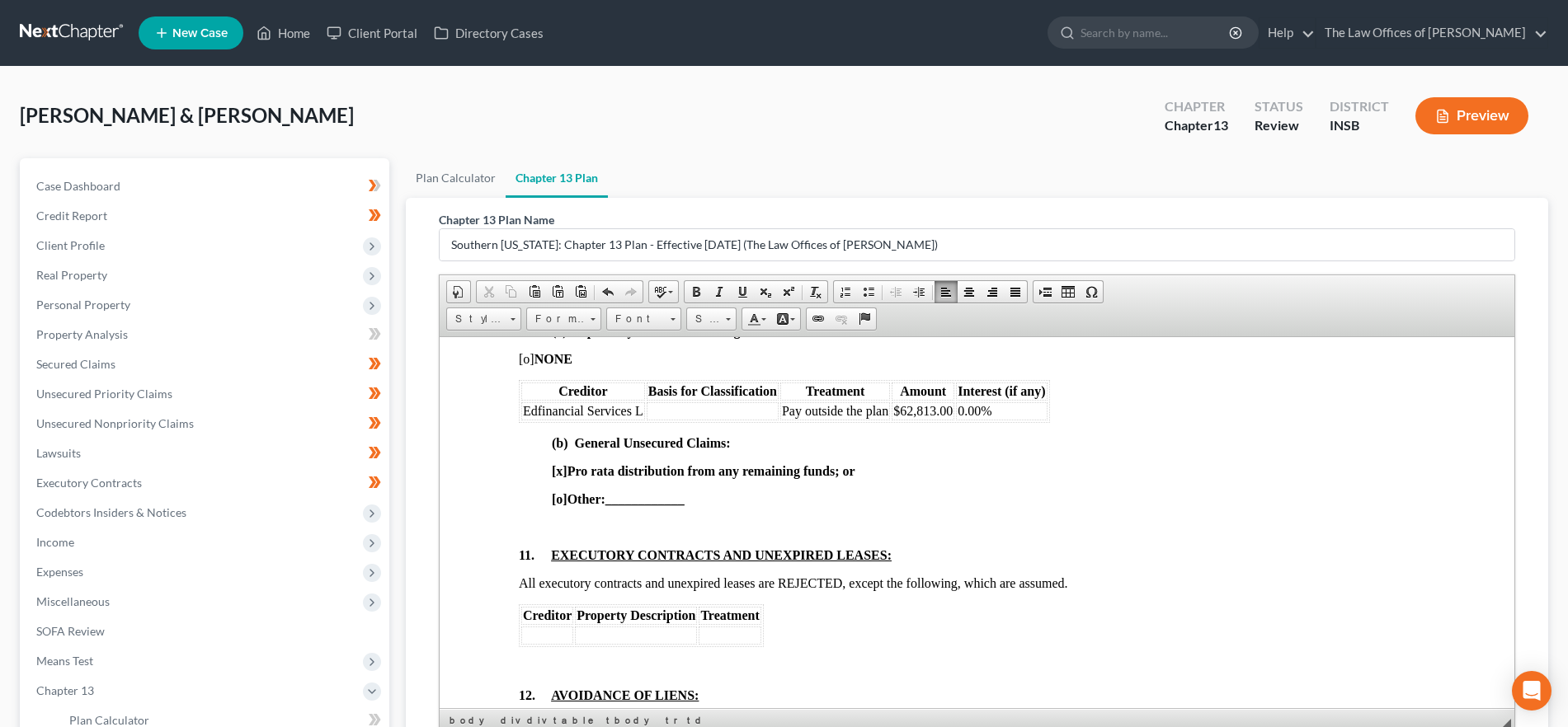
scroll to position [3422, 0]
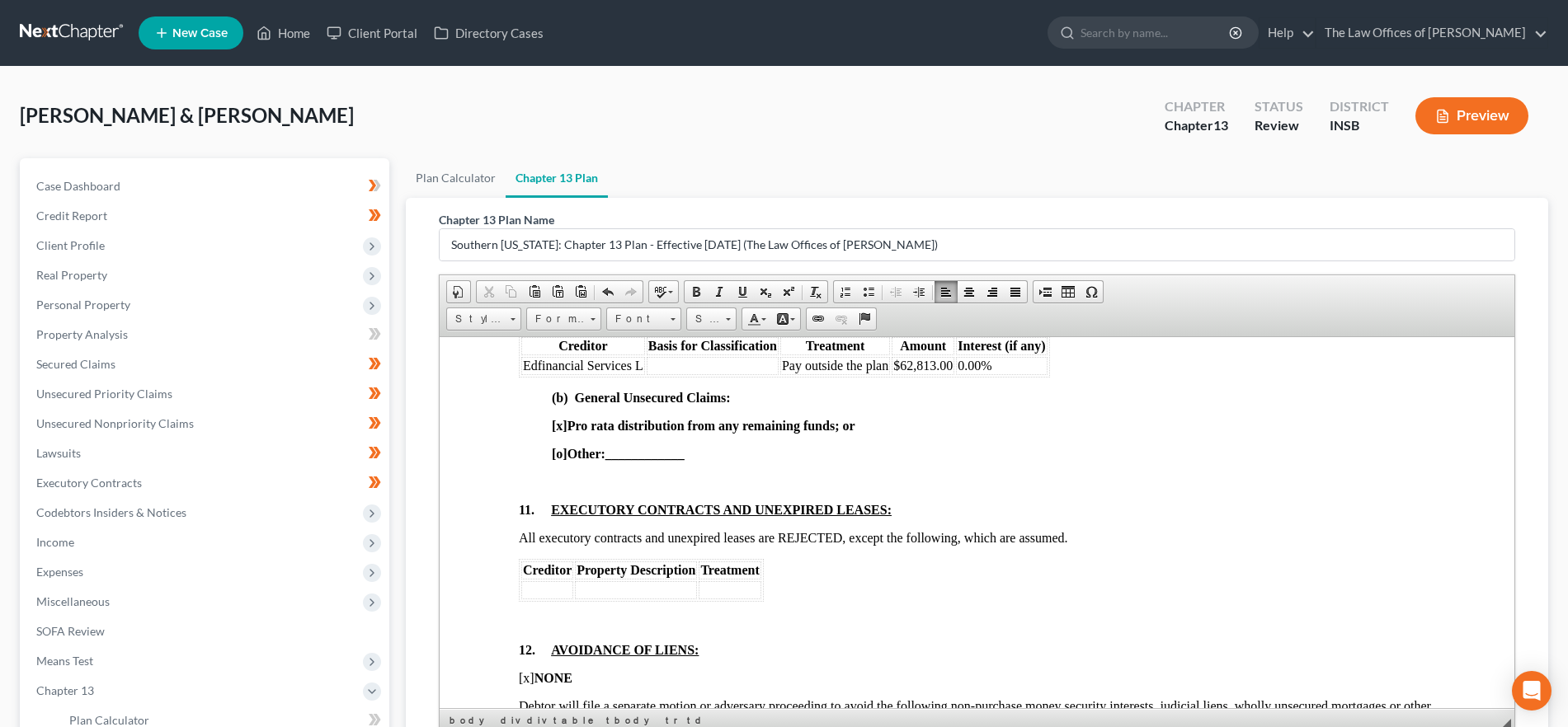
click at [736, 375] on td at bounding box center [712, 364] width 132 height 18
click at [680, 375] on td "Long -term Student Loan Debt" at bounding box center [729, 364] width 165 height 18
click at [792, 375] on td "Long-term Student Loan Debt" at bounding box center [728, 364] width 163 height 18
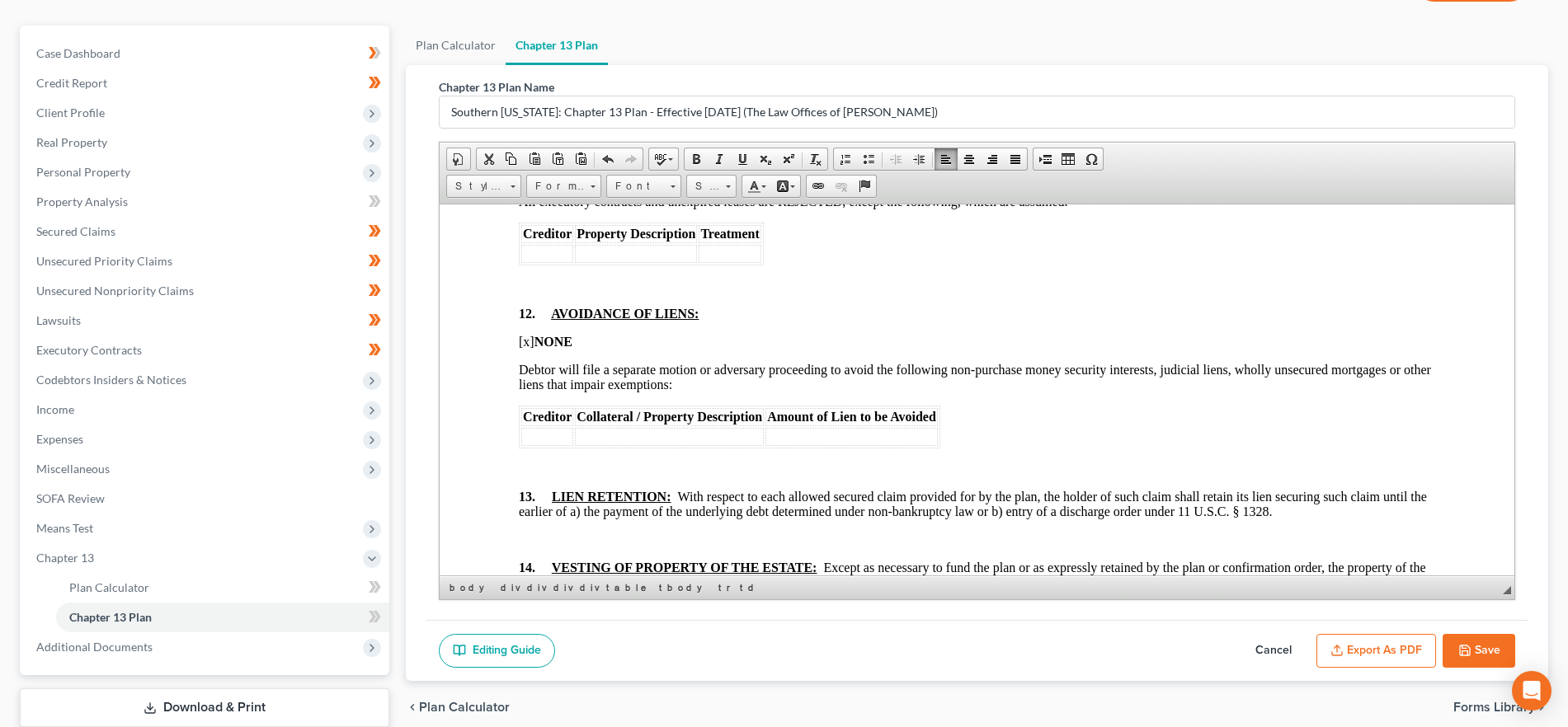
scroll to position [0, 0]
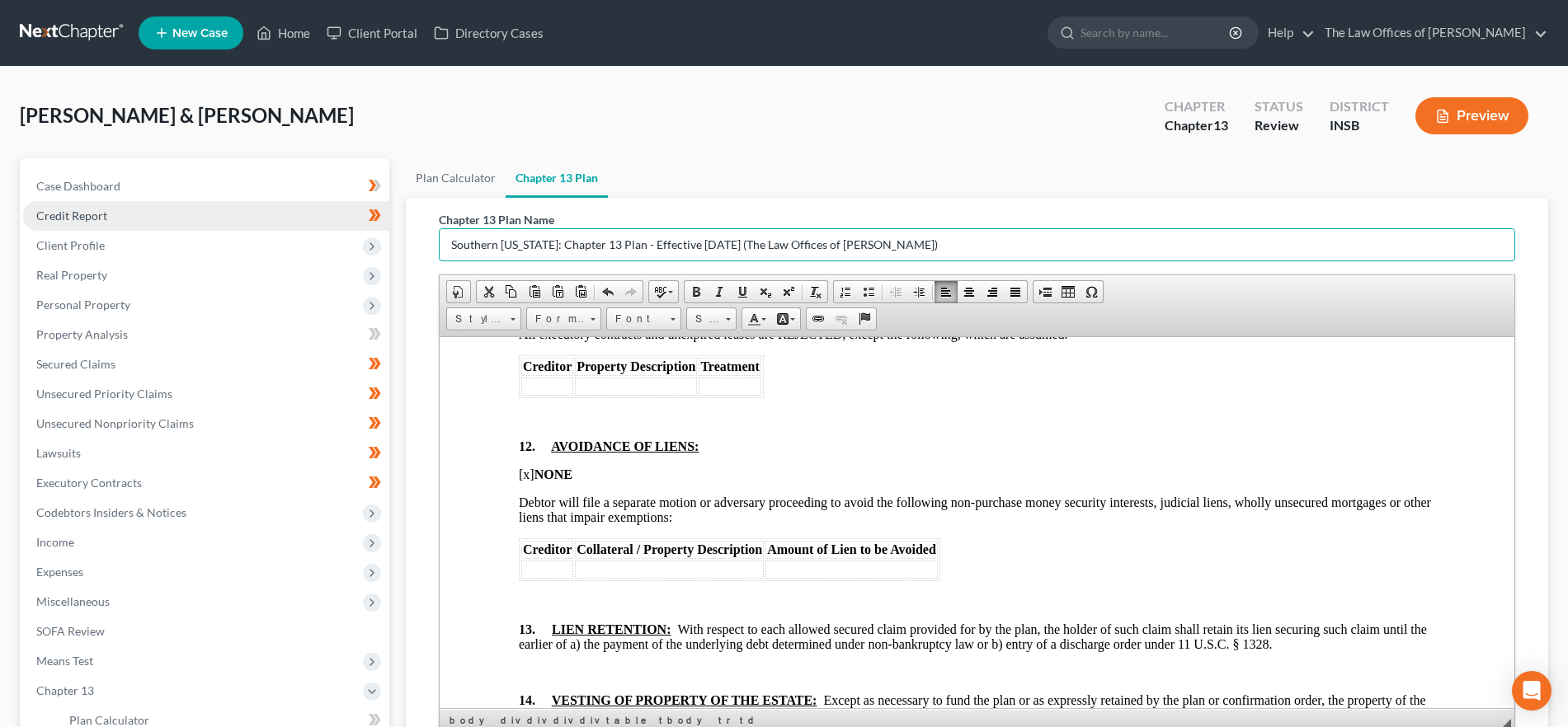
drag, startPoint x: 904, startPoint y: 239, endPoint x: 326, endPoint y: 222, distance: 578.2
click at [326, 222] on div "Petition Navigation Case Dashboard Payments Invoices Payments Payments Credit R…" at bounding box center [783, 530] width 1545 height 745
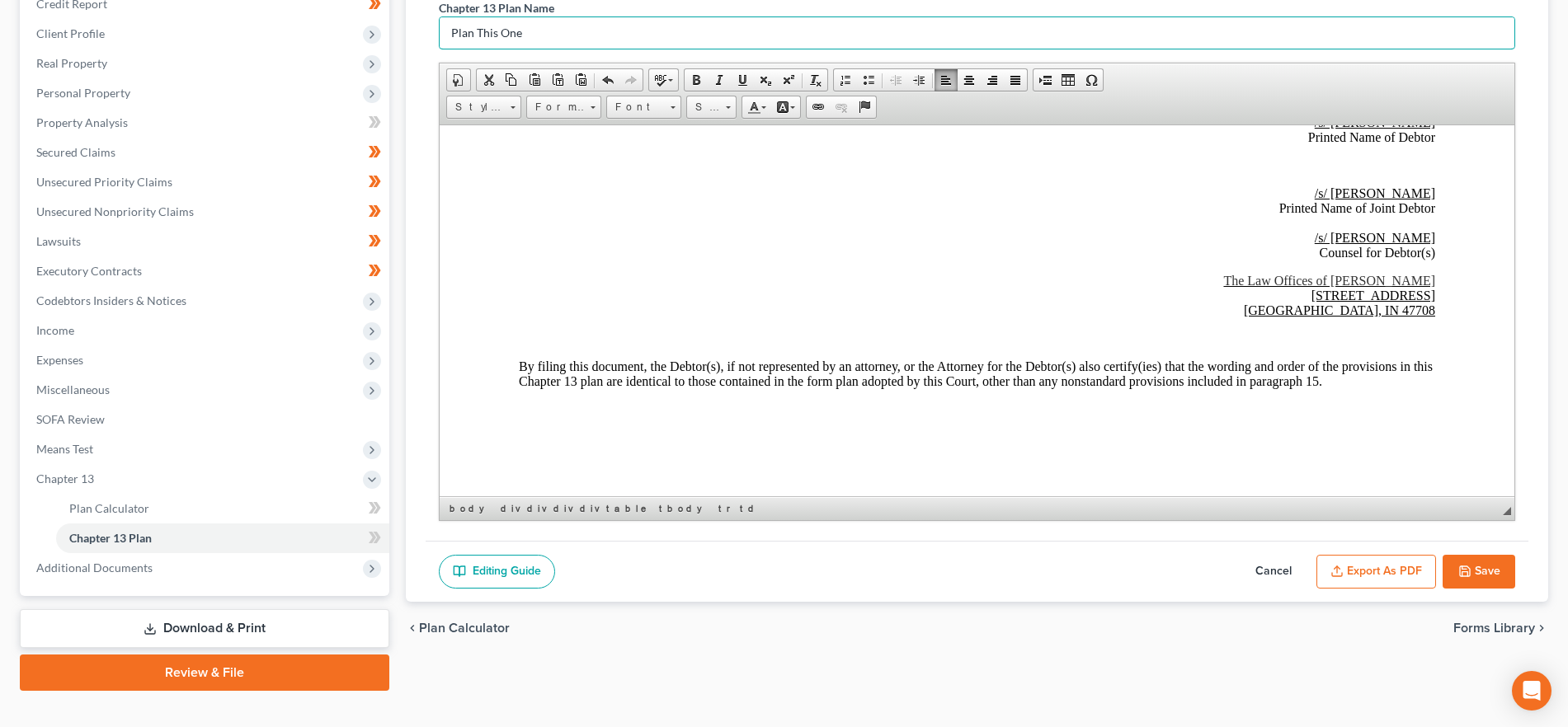
scroll to position [238, 0]
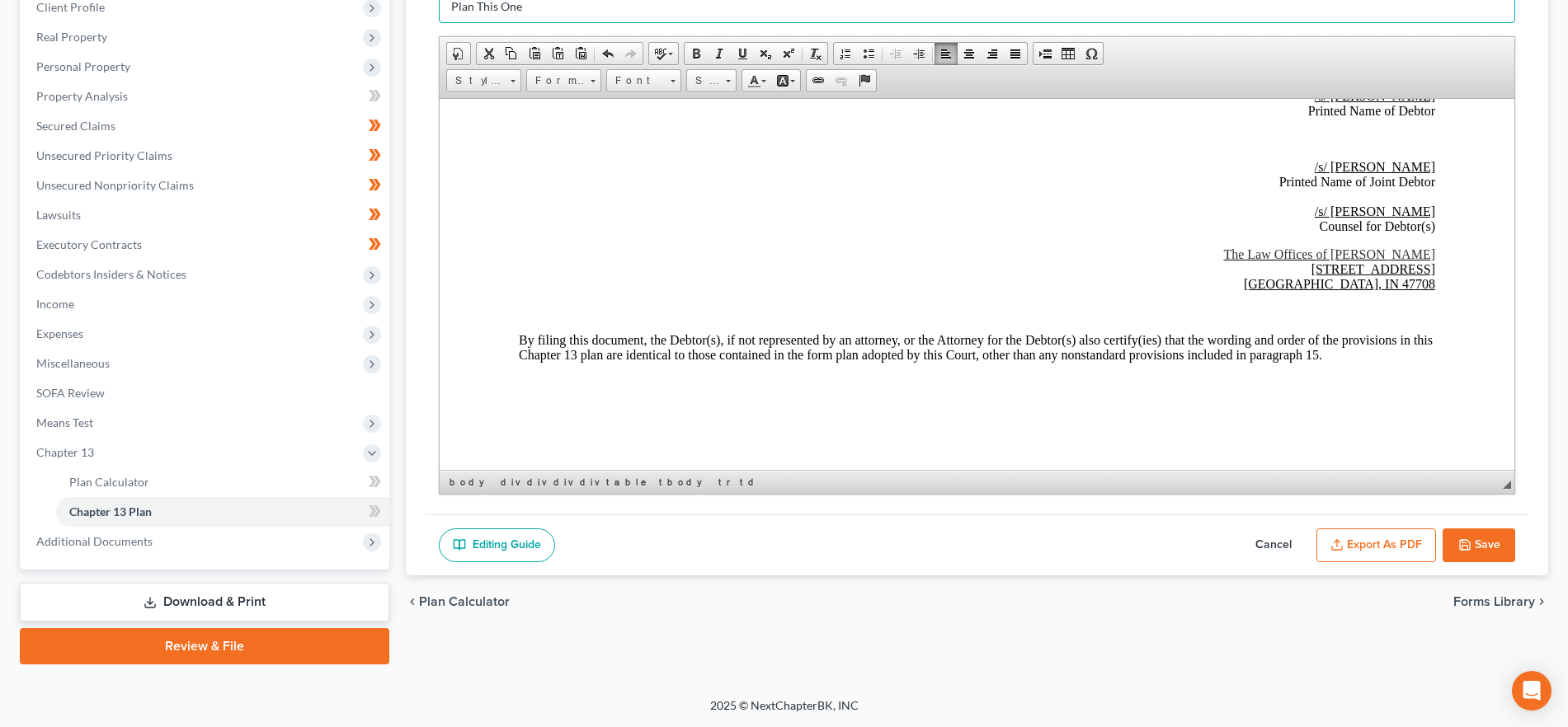
type input "Plan This One"
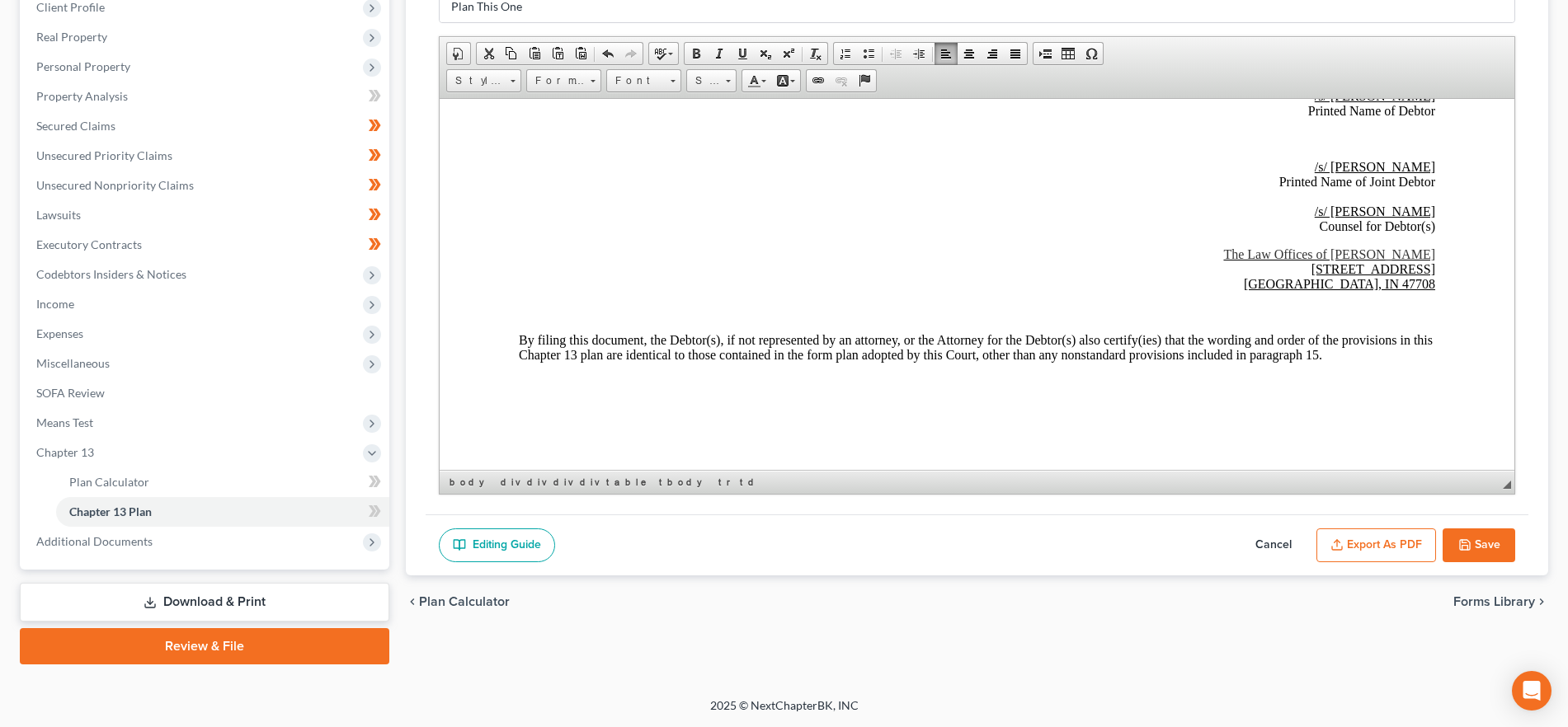
click at [1500, 547] on button "Save" at bounding box center [1479, 546] width 73 height 35
select select "5"
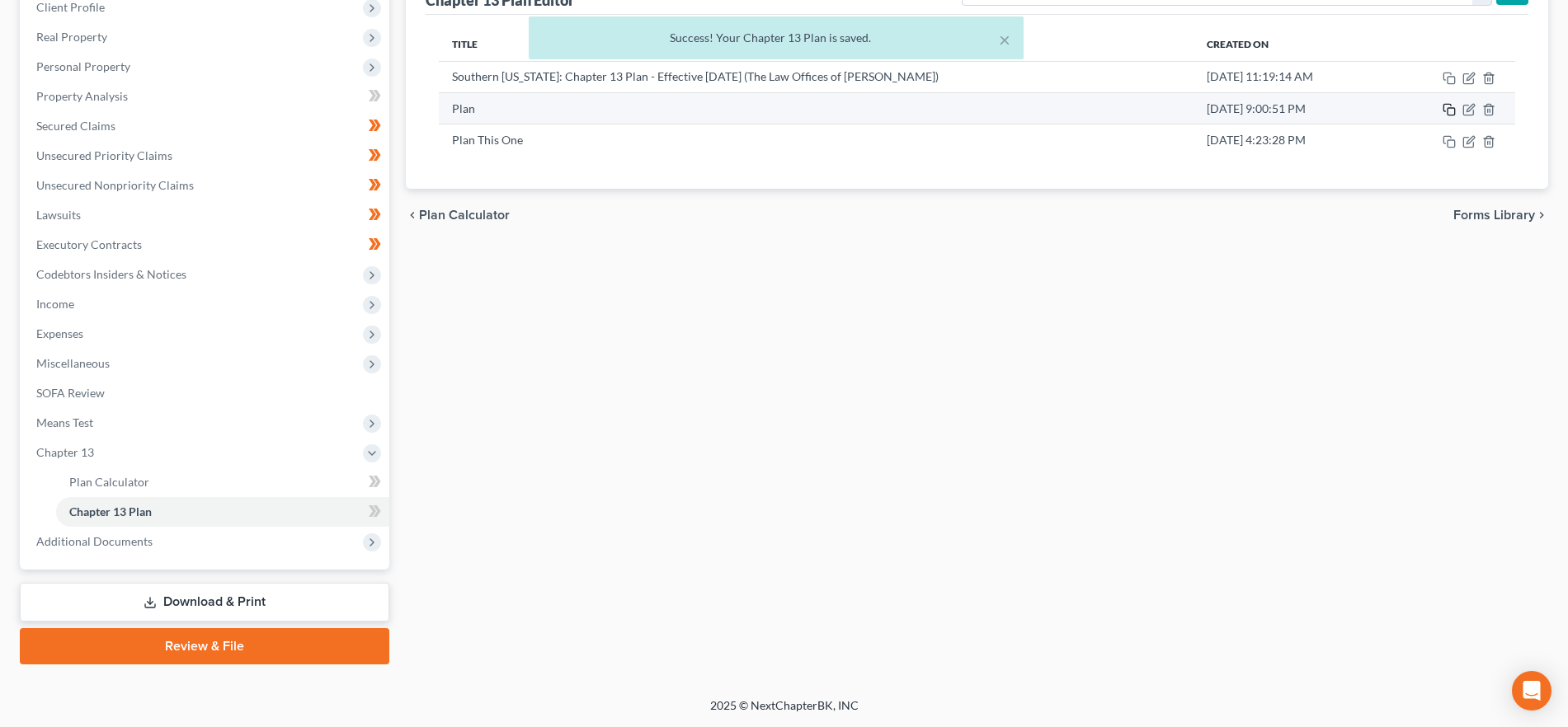
click at [1446, 106] on icon "button" at bounding box center [1449, 109] width 13 height 13
click at [1012, 93] on td "Plan" at bounding box center [817, 108] width 755 height 32
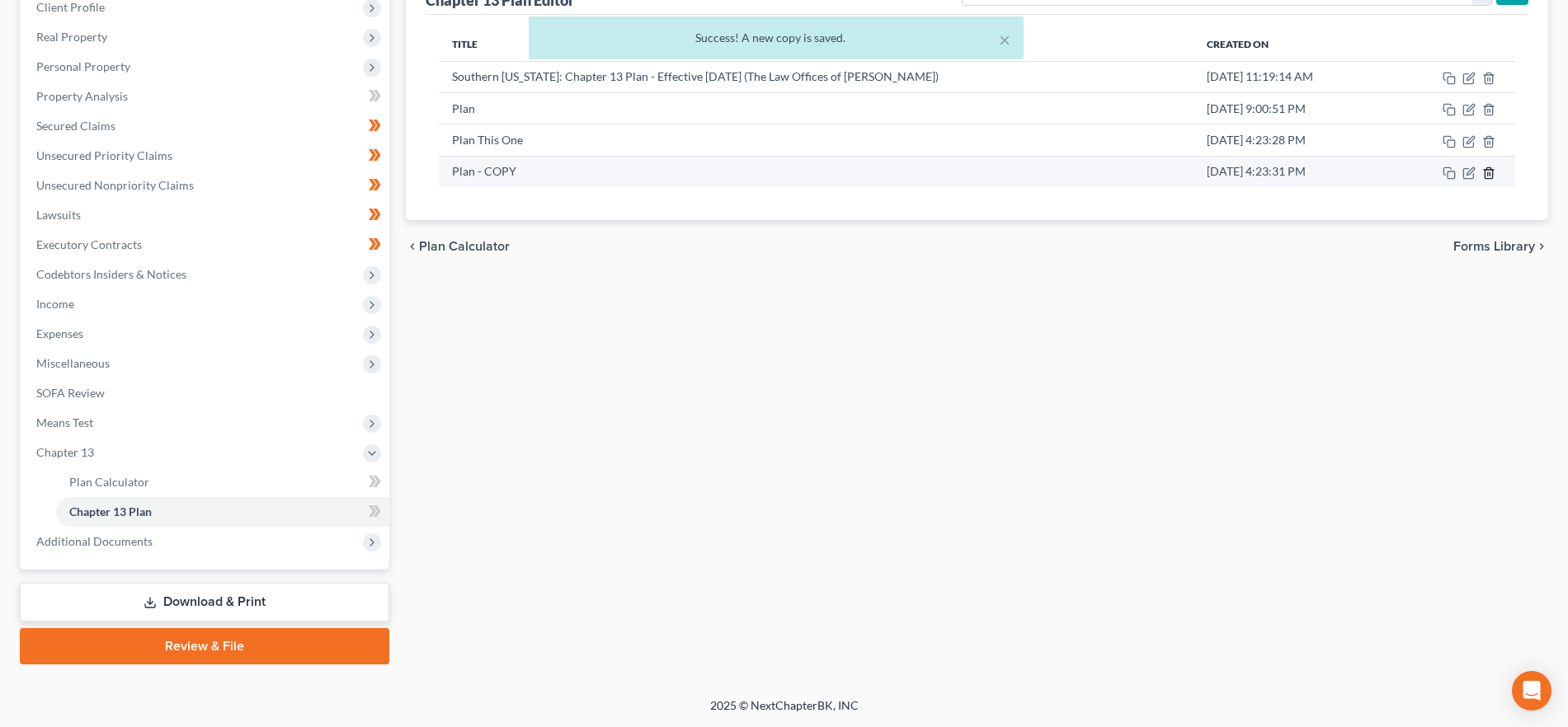
click at [1490, 172] on line "button" at bounding box center [1490, 174] width 0 height 4
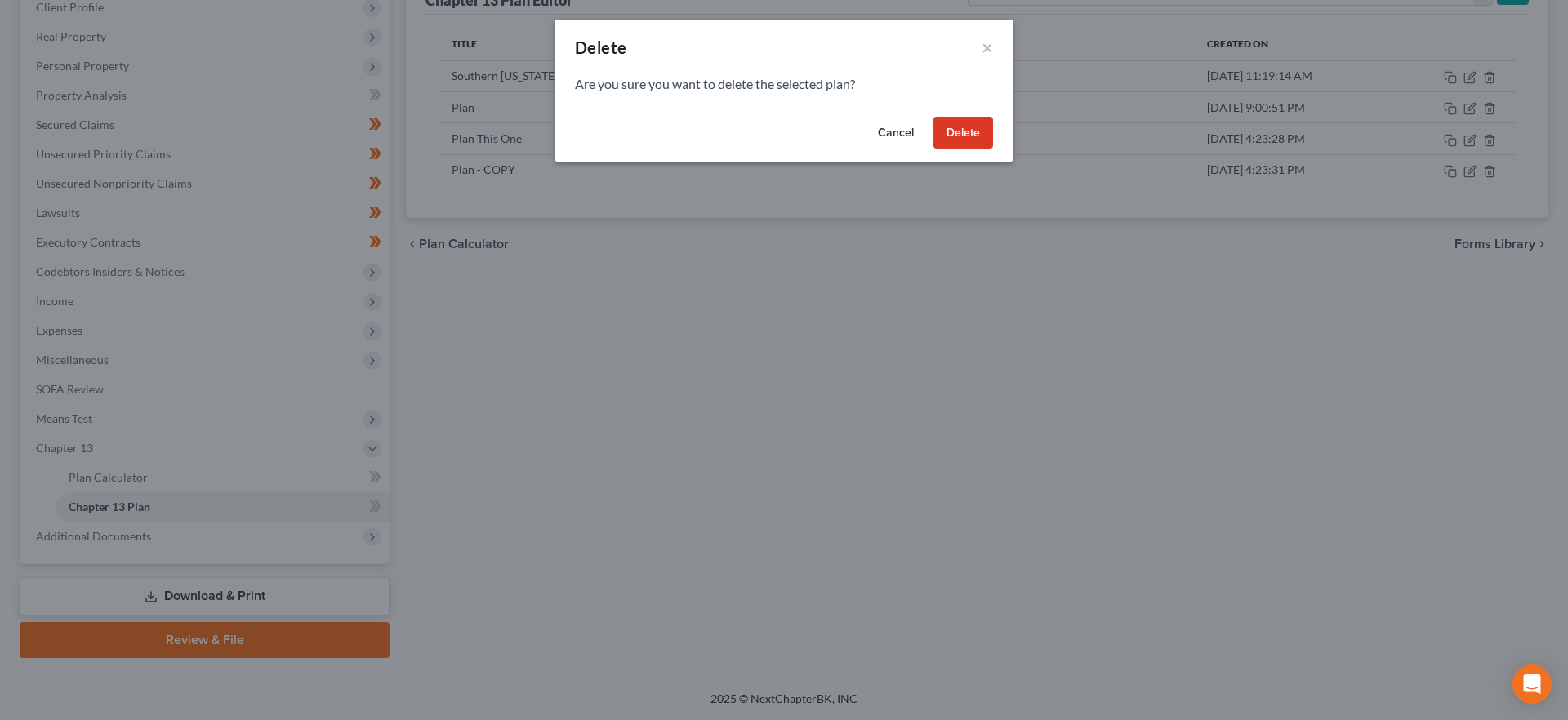
click at [994, 135] on div "Cancel Delete" at bounding box center [784, 136] width 457 height 52
click at [978, 129] on button "Delete" at bounding box center [963, 132] width 59 height 32
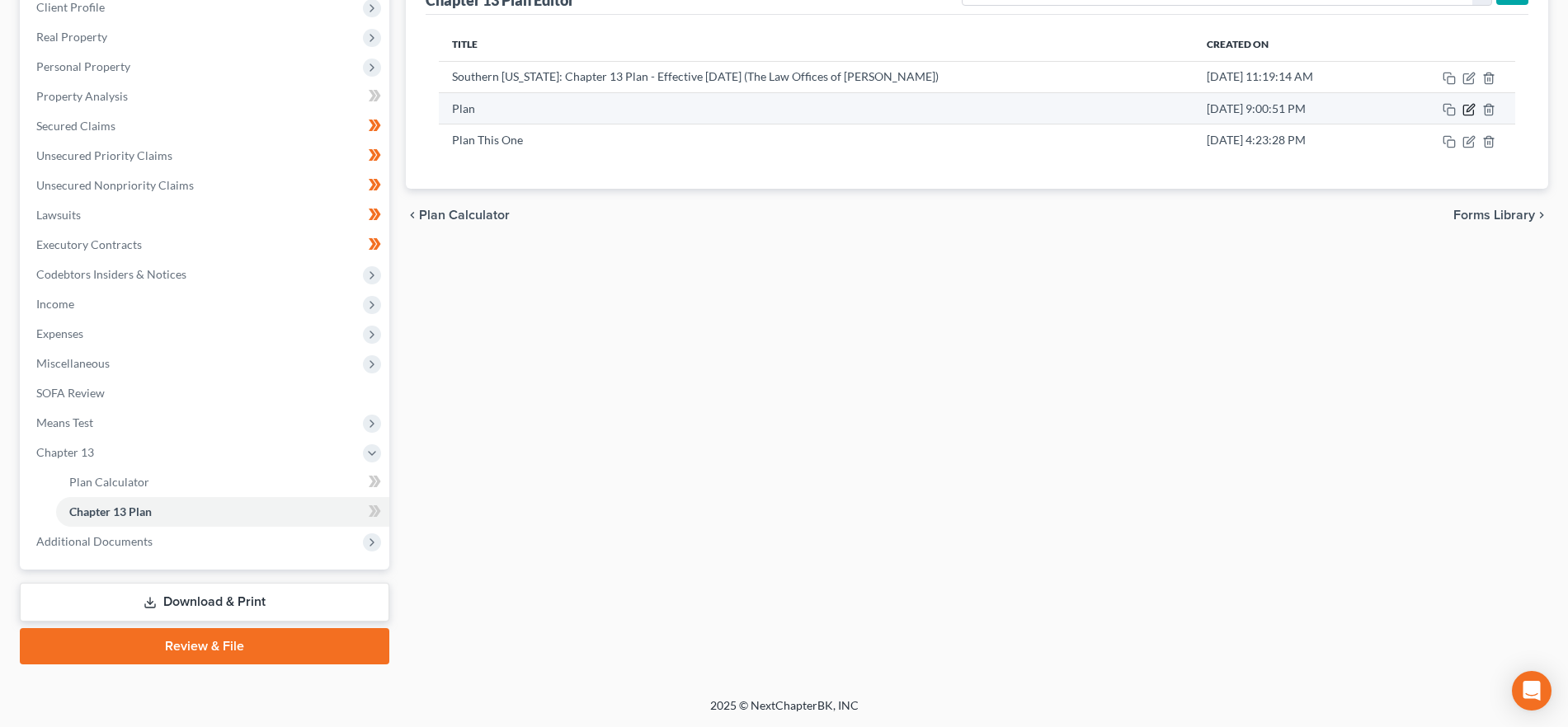
click at [1464, 106] on icon "button" at bounding box center [1468, 110] width 10 height 10
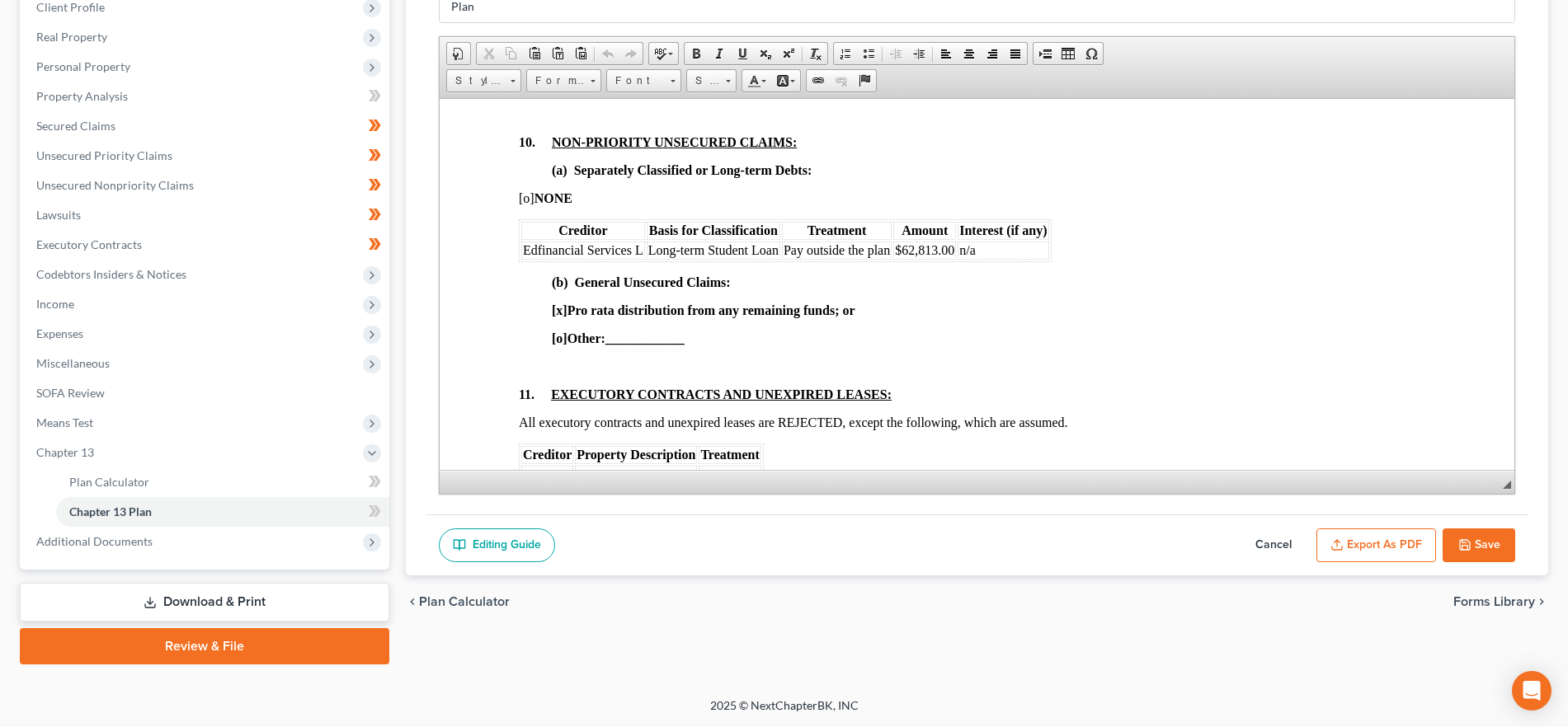
scroll to position [3300, 0]
click at [765, 258] on td "Long-term Student Loan" at bounding box center [713, 249] width 134 height 18
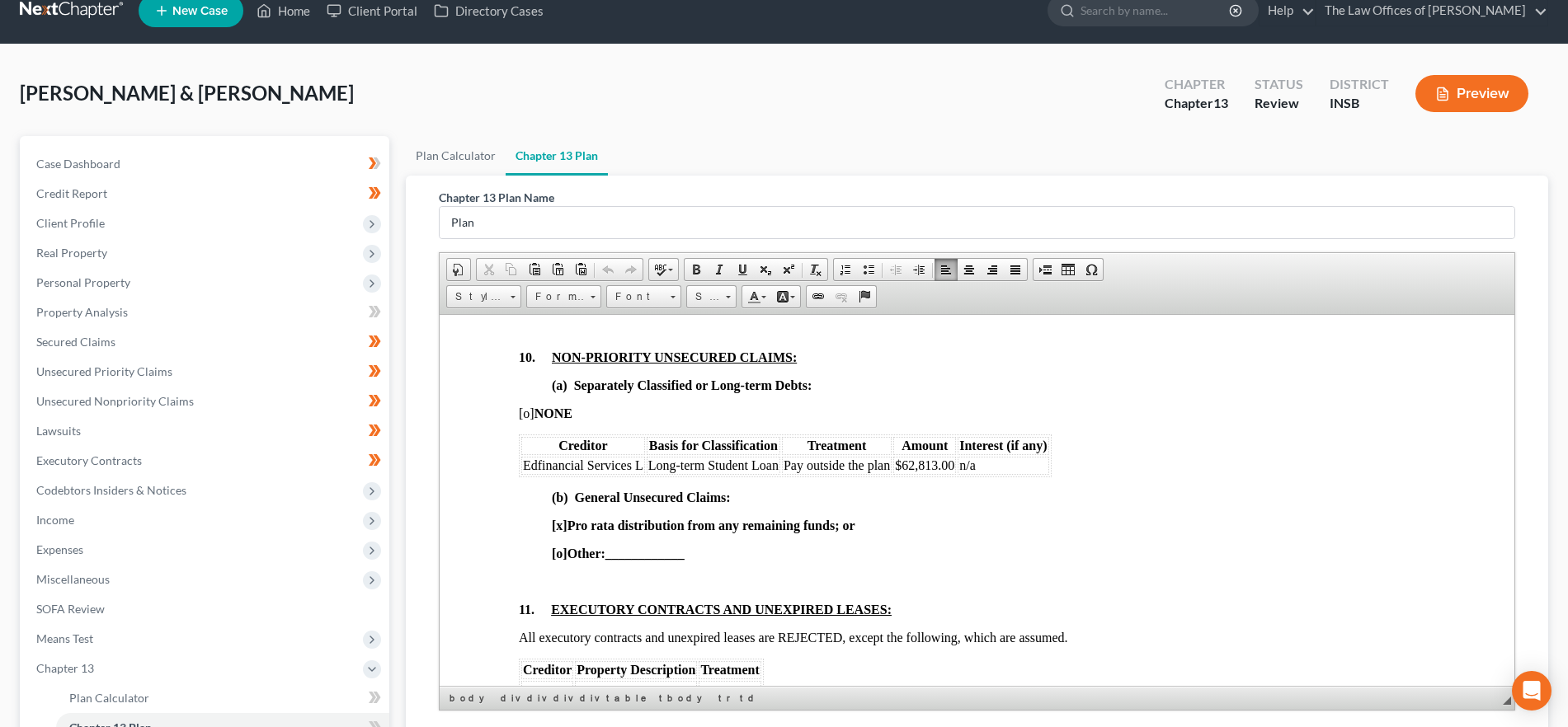
scroll to position [0, 0]
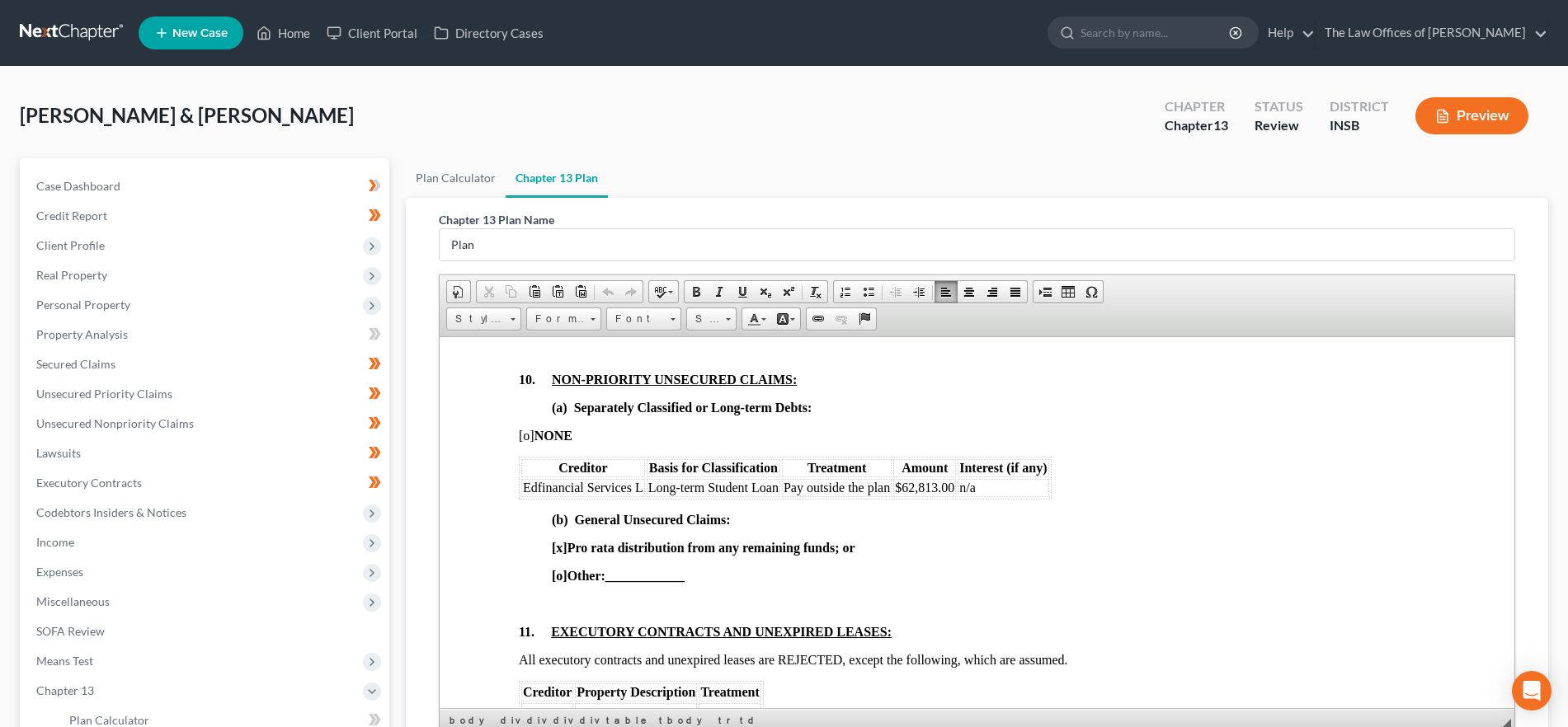
click at [1475, 108] on button "Preview" at bounding box center [1471, 116] width 113 height 37
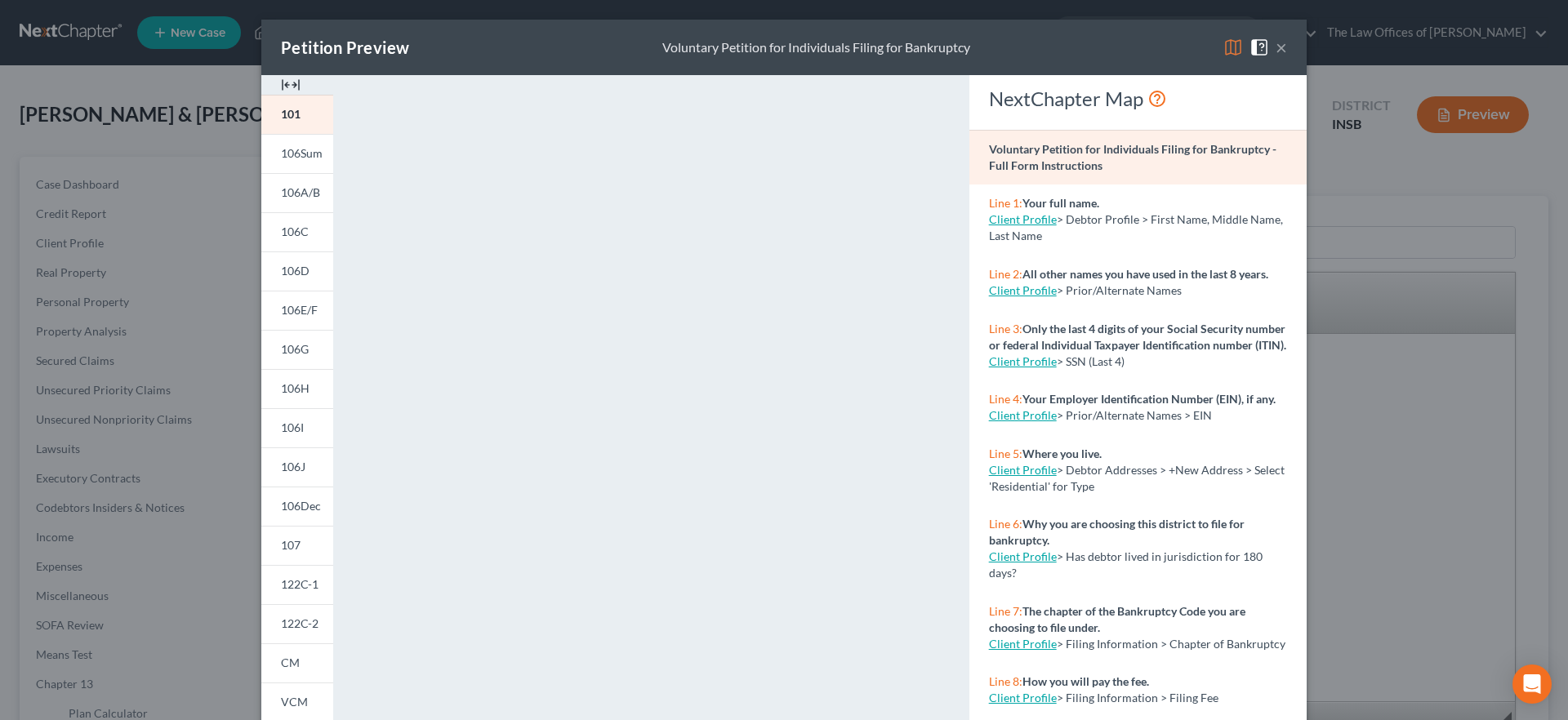
click at [1276, 45] on button "×" at bounding box center [1281, 47] width 11 height 19
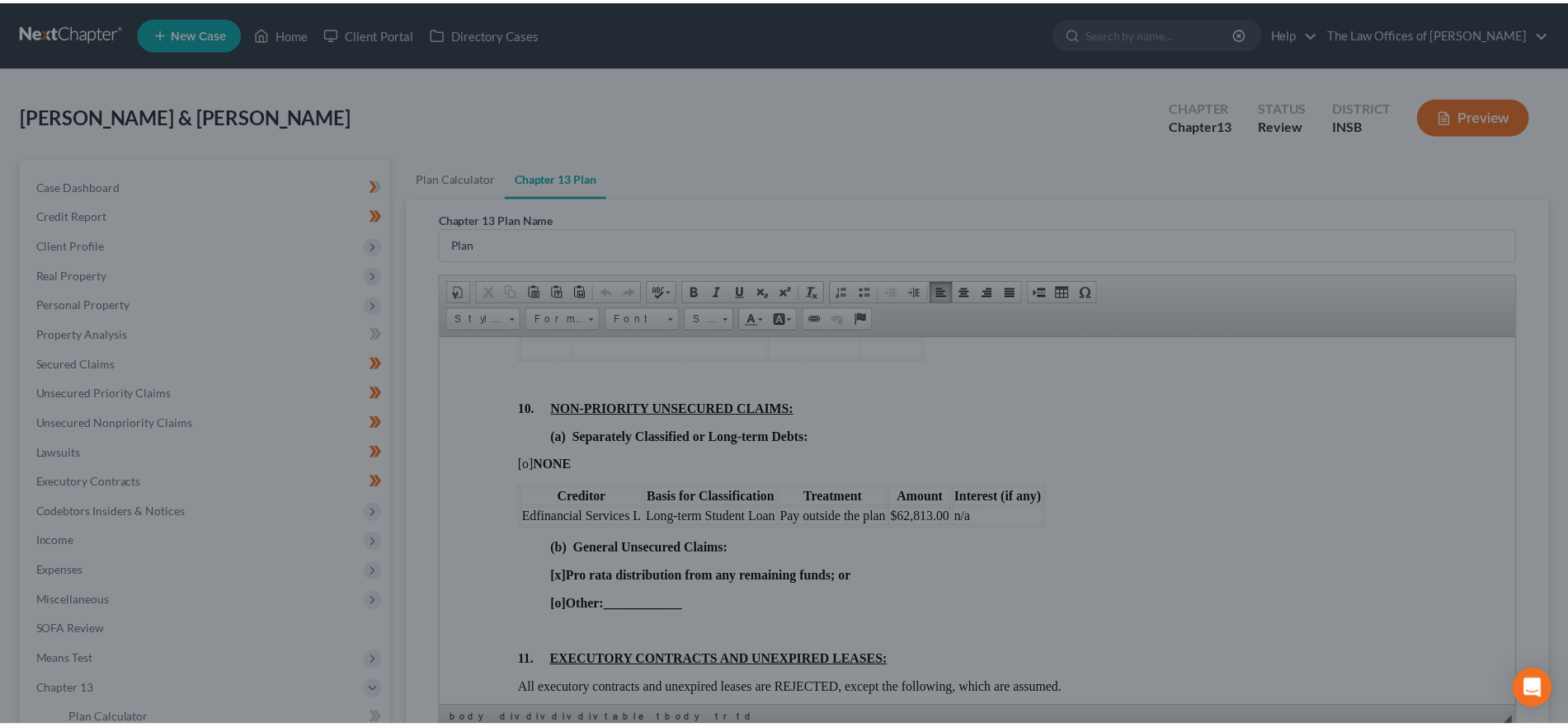
scroll to position [3300, 0]
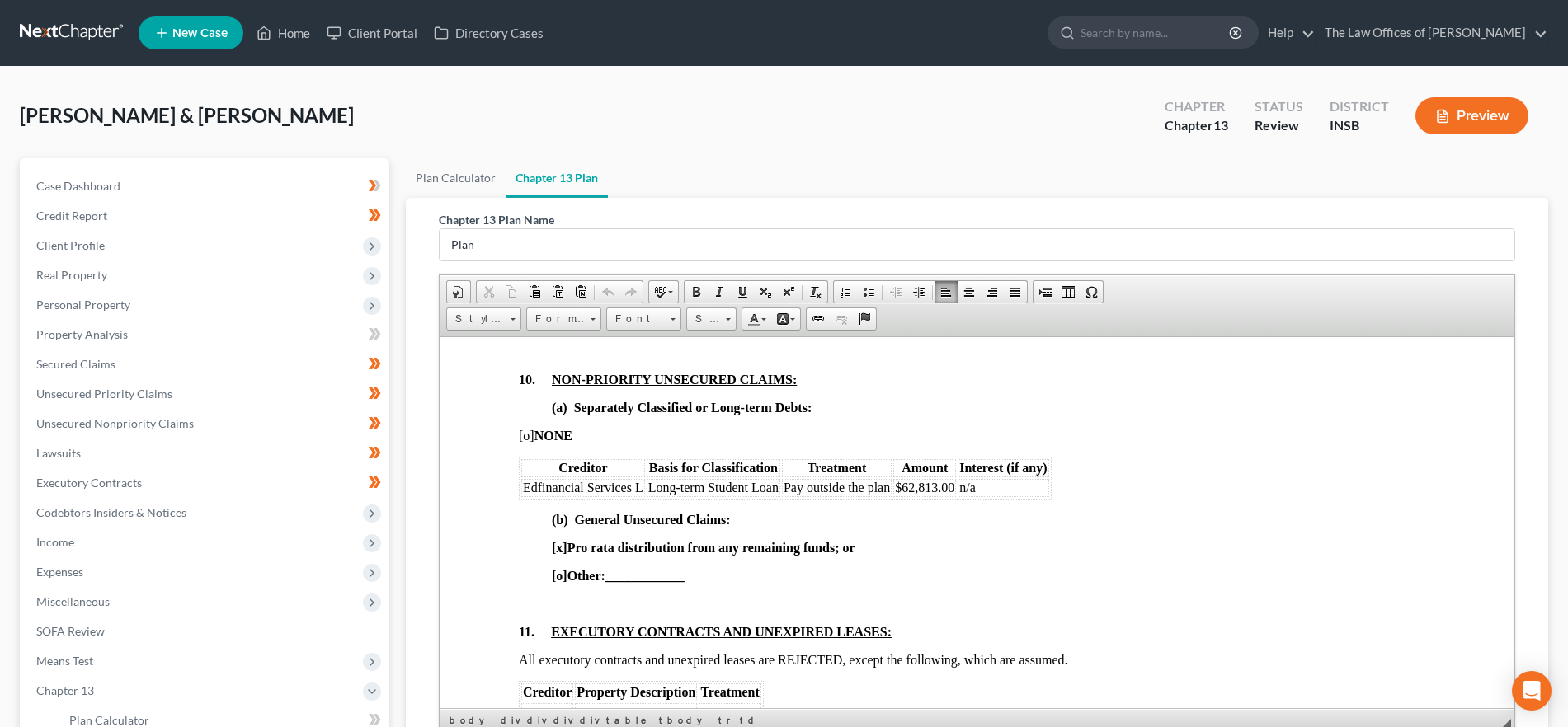
click at [756, 496] on td "Long-term Student Loan" at bounding box center [713, 487] width 134 height 18
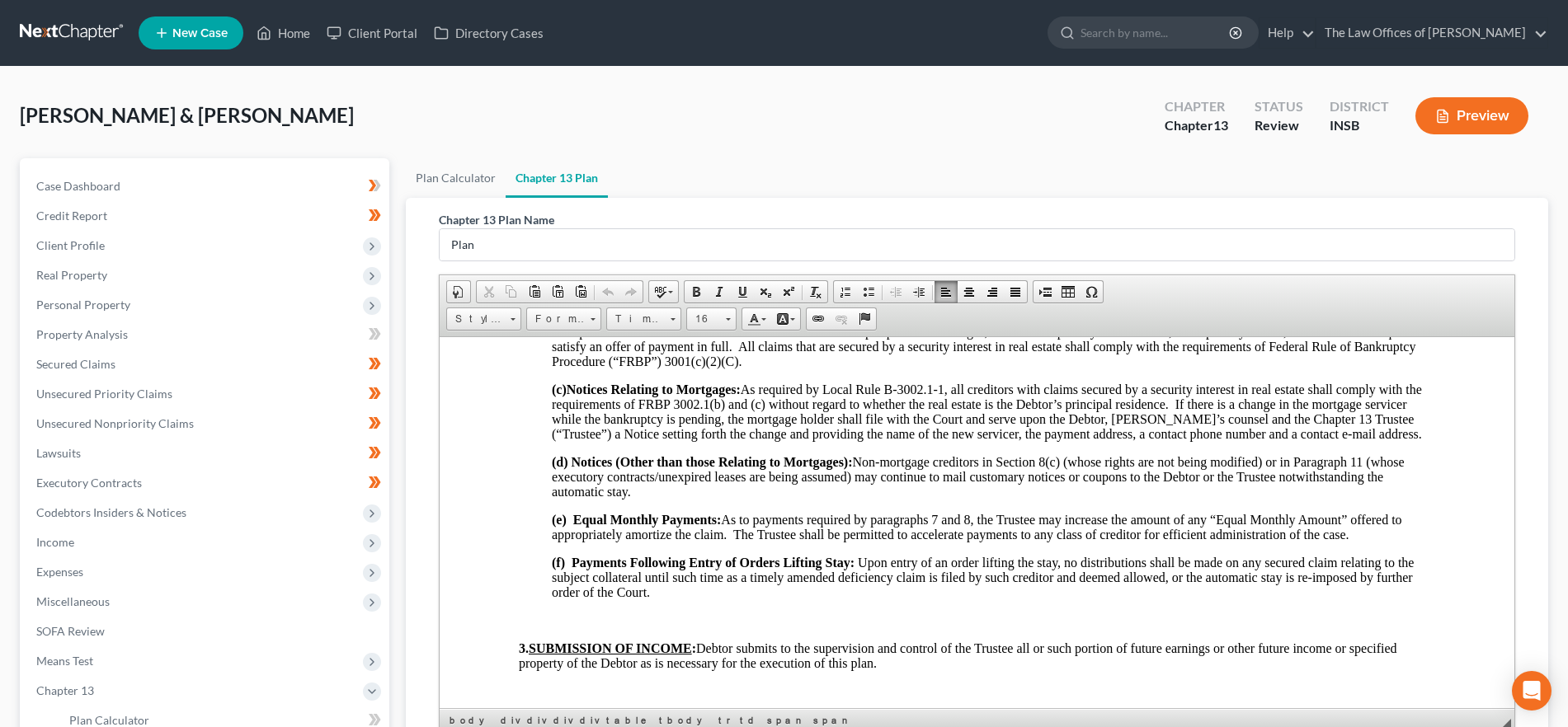
scroll to position [657, 0]
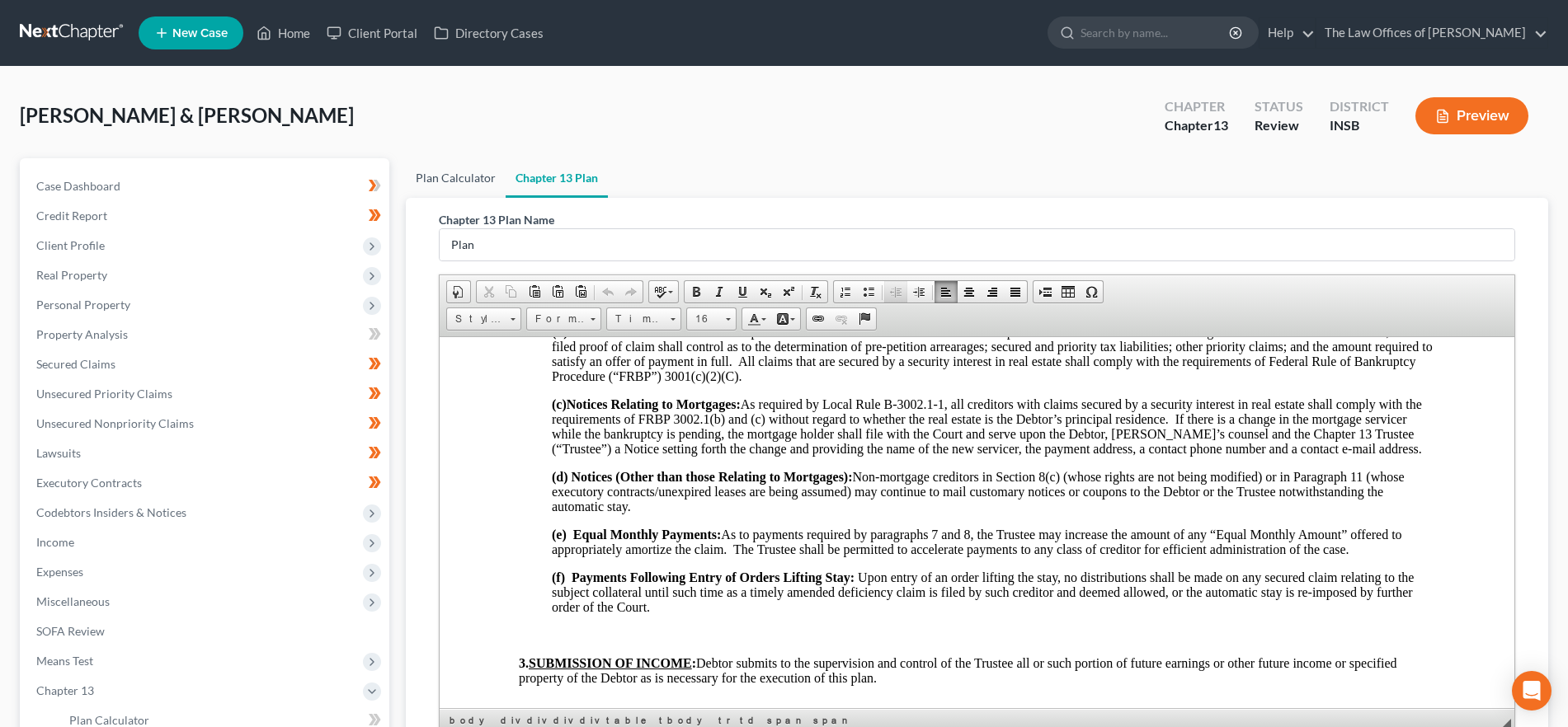
drag, startPoint x: 463, startPoint y: 178, endPoint x: 896, endPoint y: 301, distance: 450.1
click at [463, 178] on link "Plan Calculator" at bounding box center [455, 178] width 100 height 39
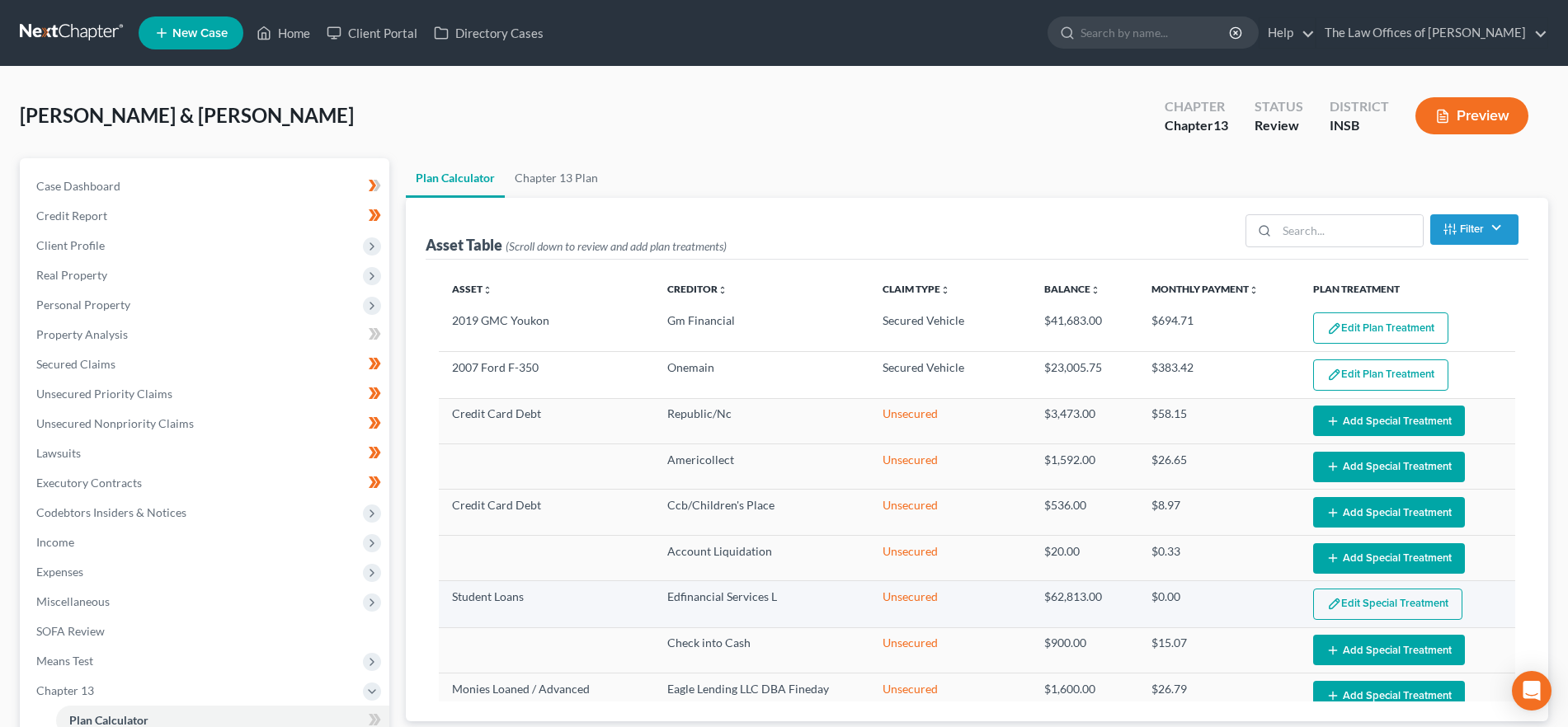
scroll to position [261, 0]
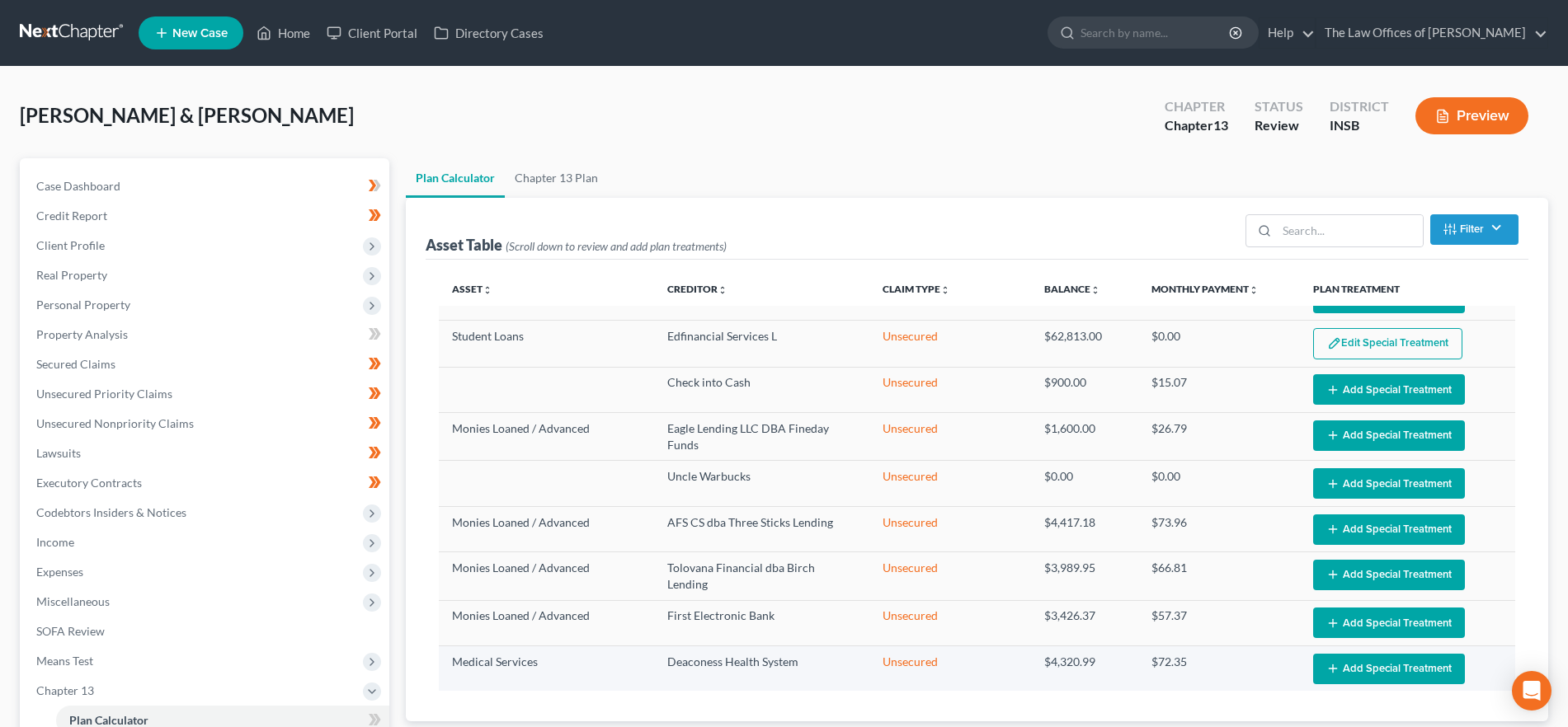
select select "59"
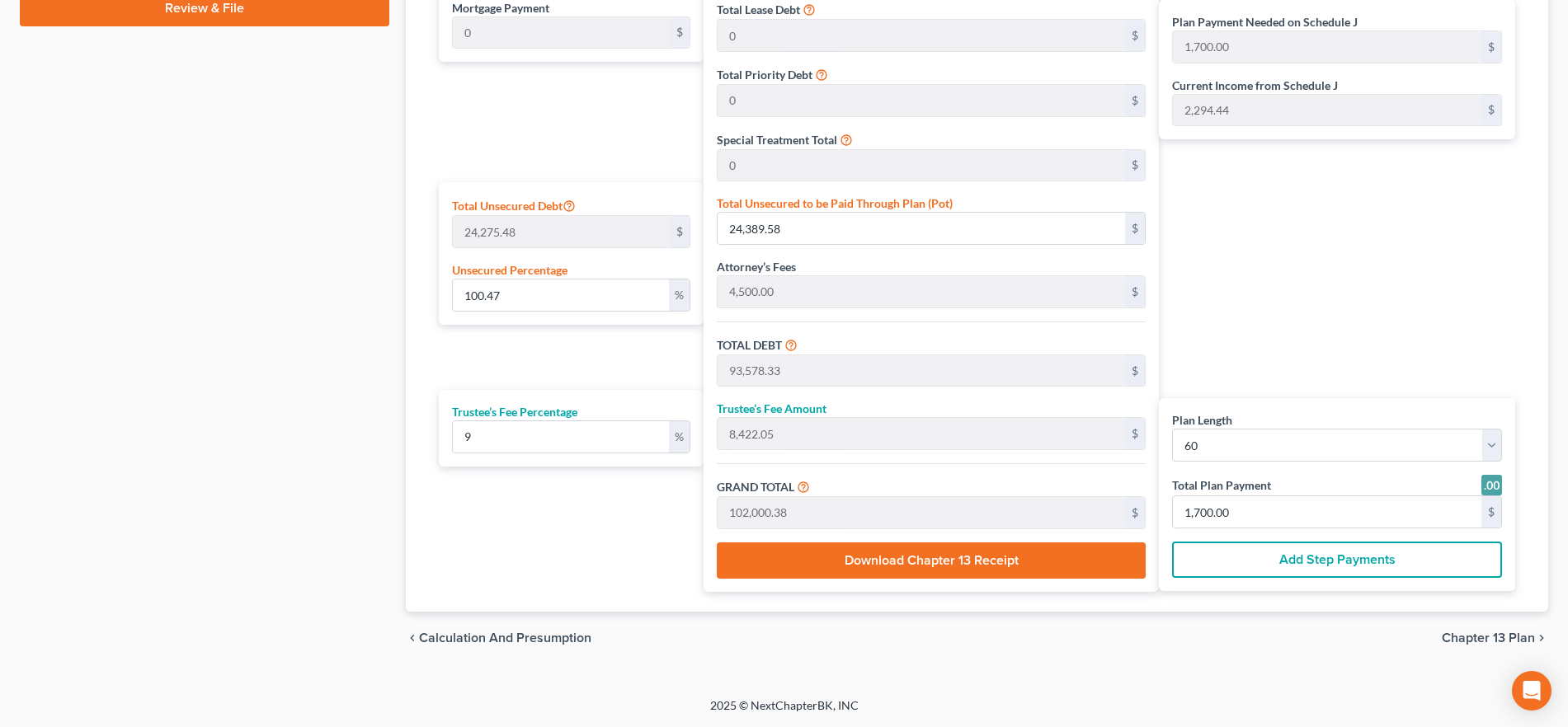
click at [1497, 638] on span "Chapter 13 Plan" at bounding box center [1489, 638] width 93 height 13
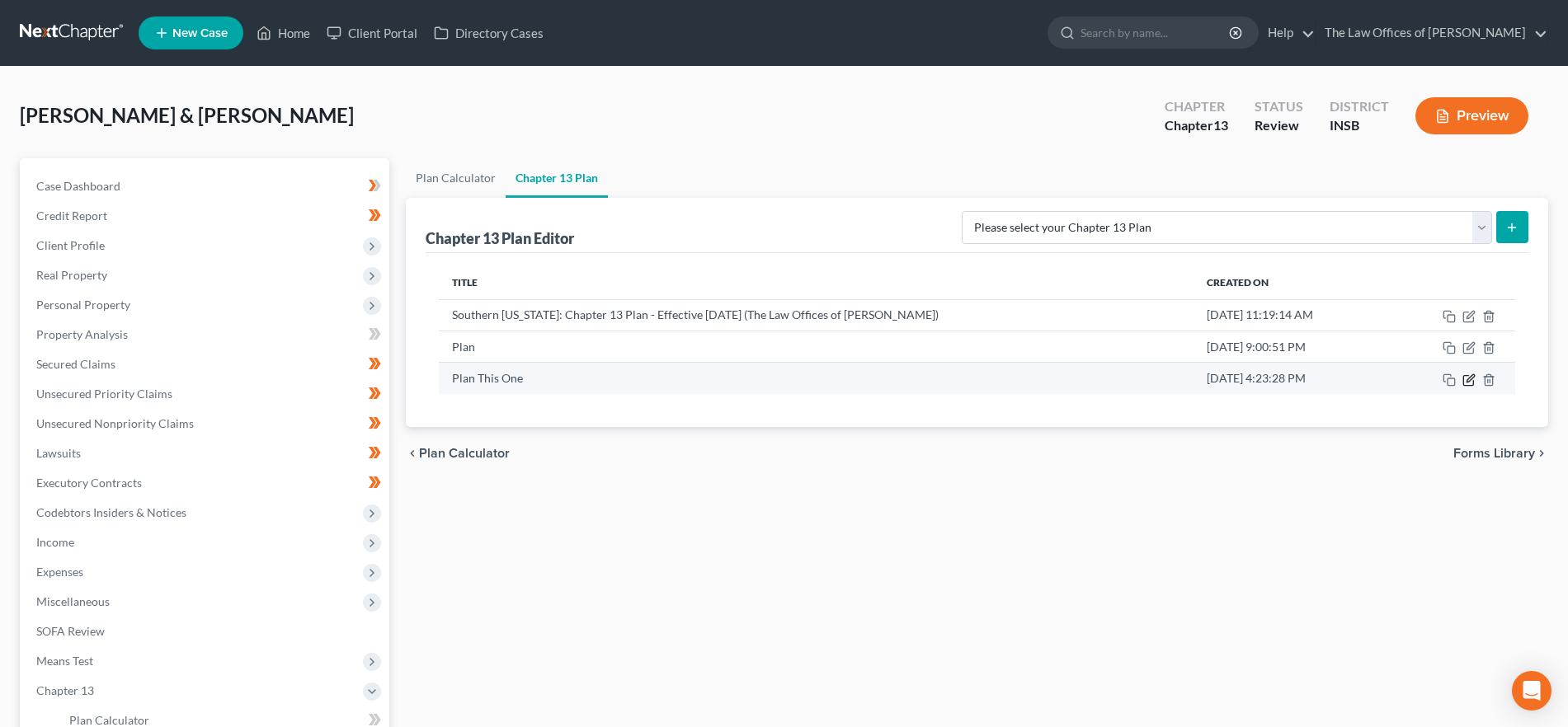
click at [1473, 380] on icon "button" at bounding box center [1468, 380] width 10 height 10
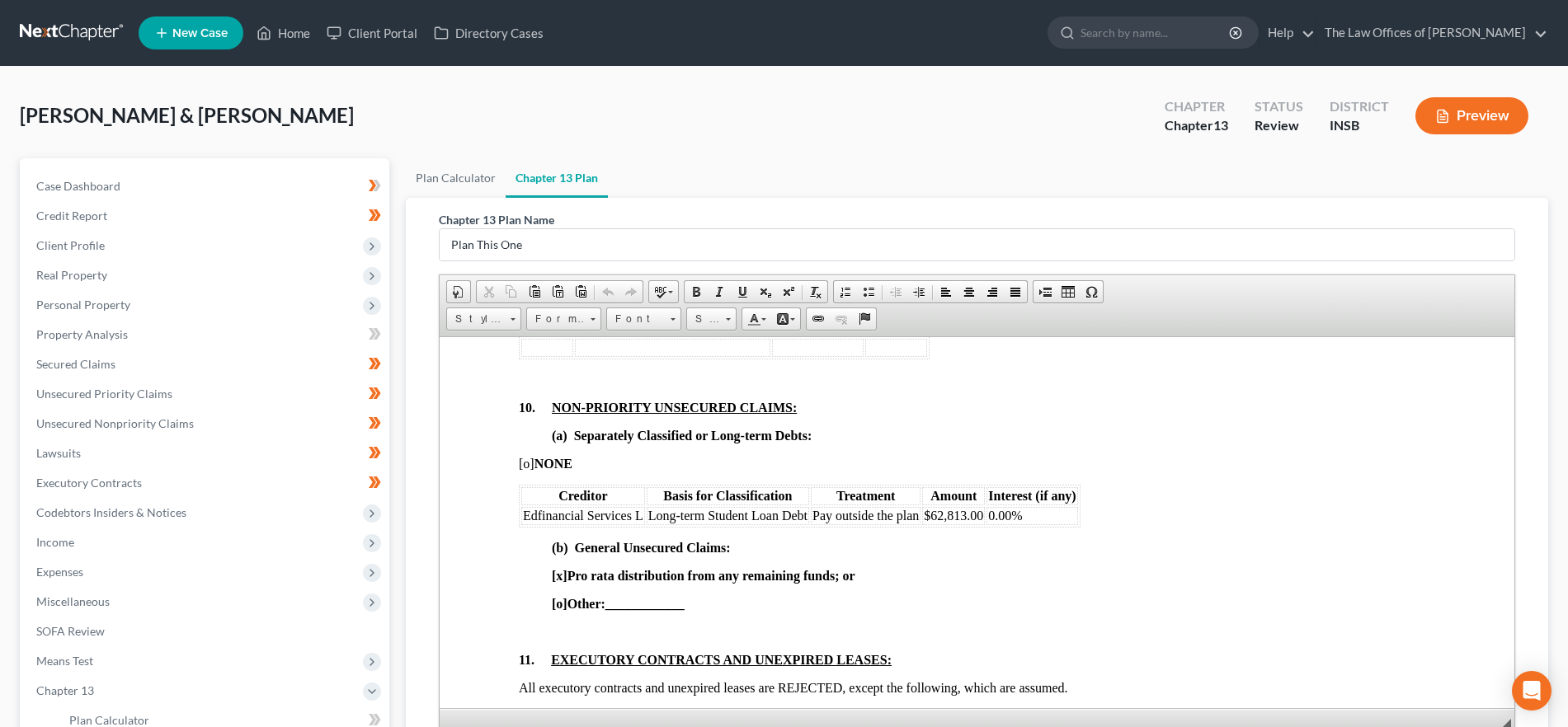
scroll to position [3272, 0]
drag, startPoint x: 1046, startPoint y: 550, endPoint x: 1003, endPoint y: 553, distance: 43.1
click at [984, 523] on tr "Edfinancial Services L Long-term Student Loan Debt Pay outside the plan $62,813…" at bounding box center [800, 514] width 557 height 18
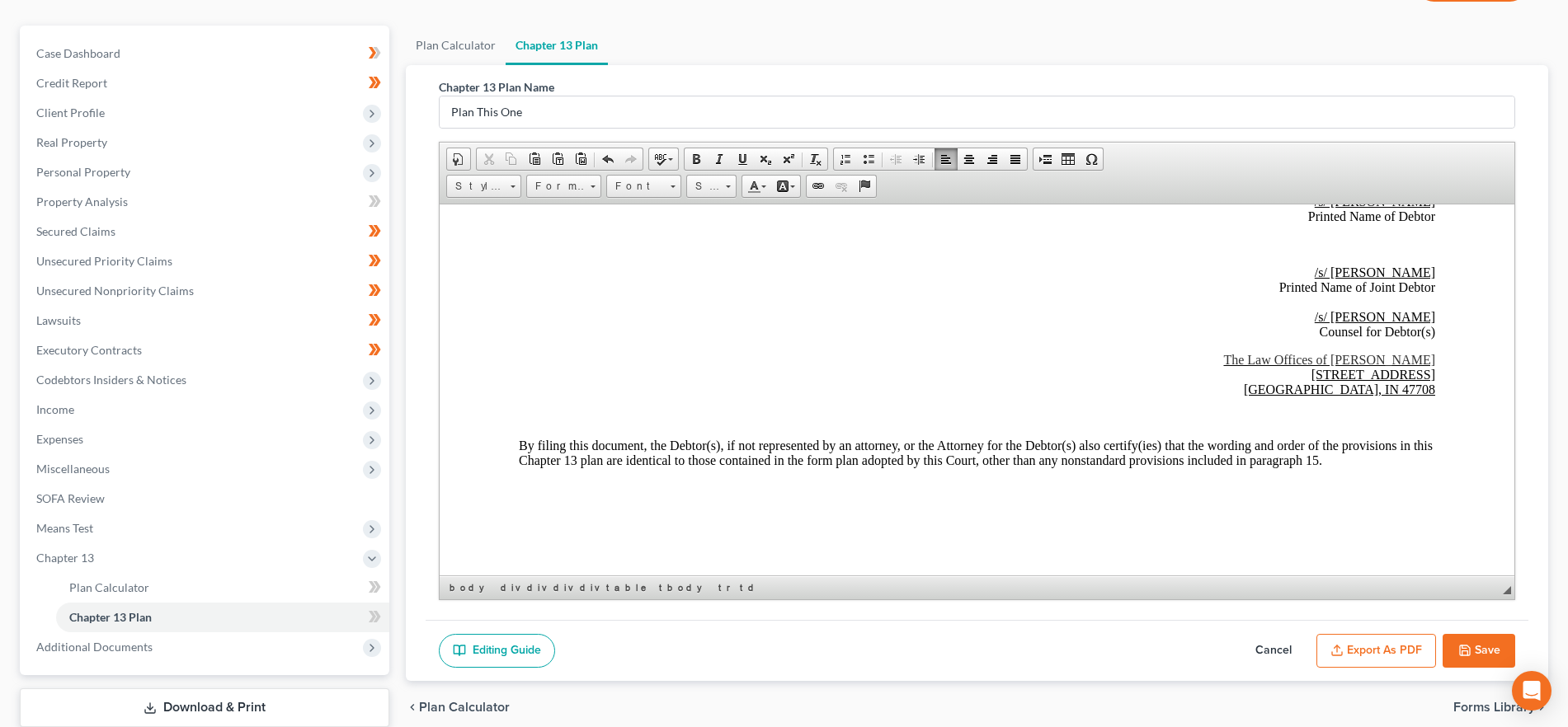
scroll to position [238, 0]
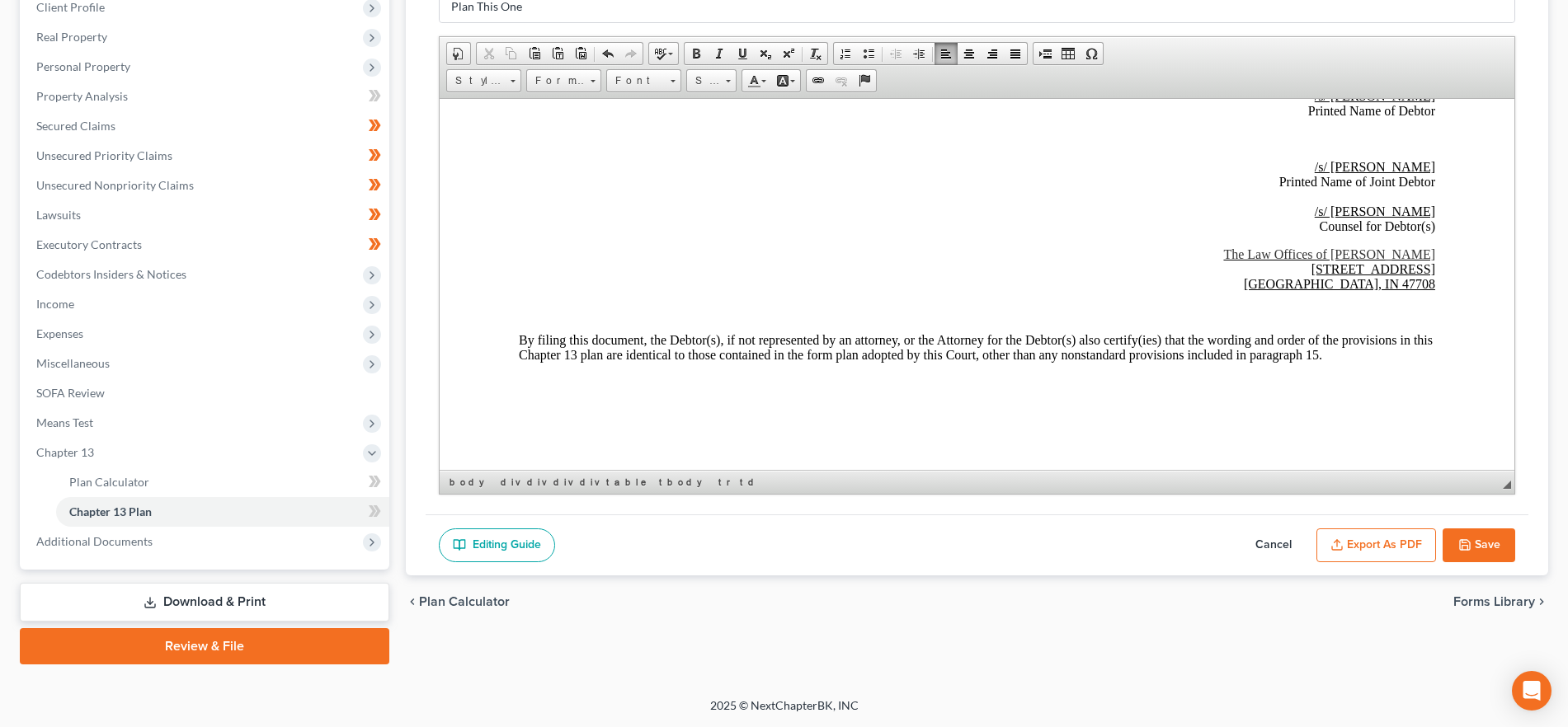
click at [1492, 546] on button "Save" at bounding box center [1479, 546] width 73 height 35
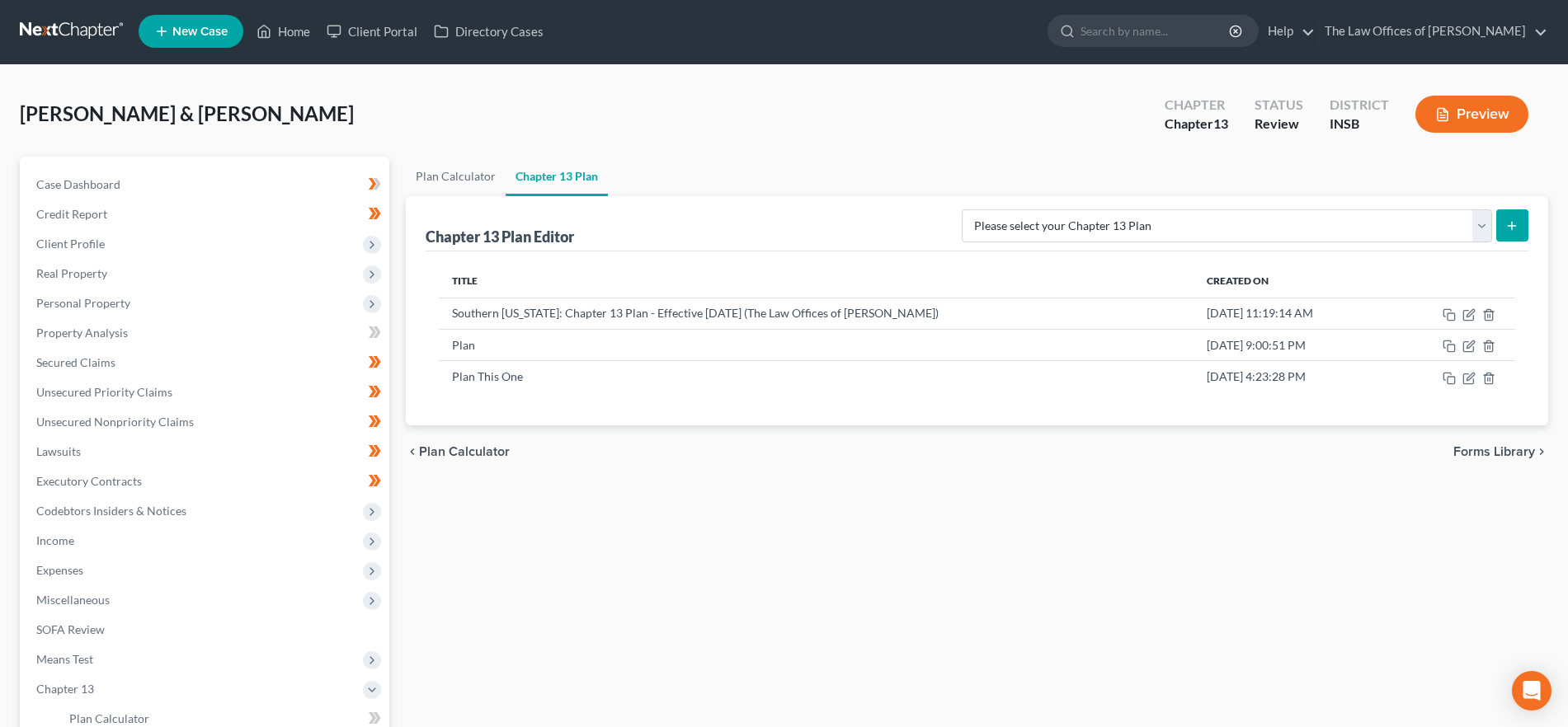
scroll to position [0, 0]
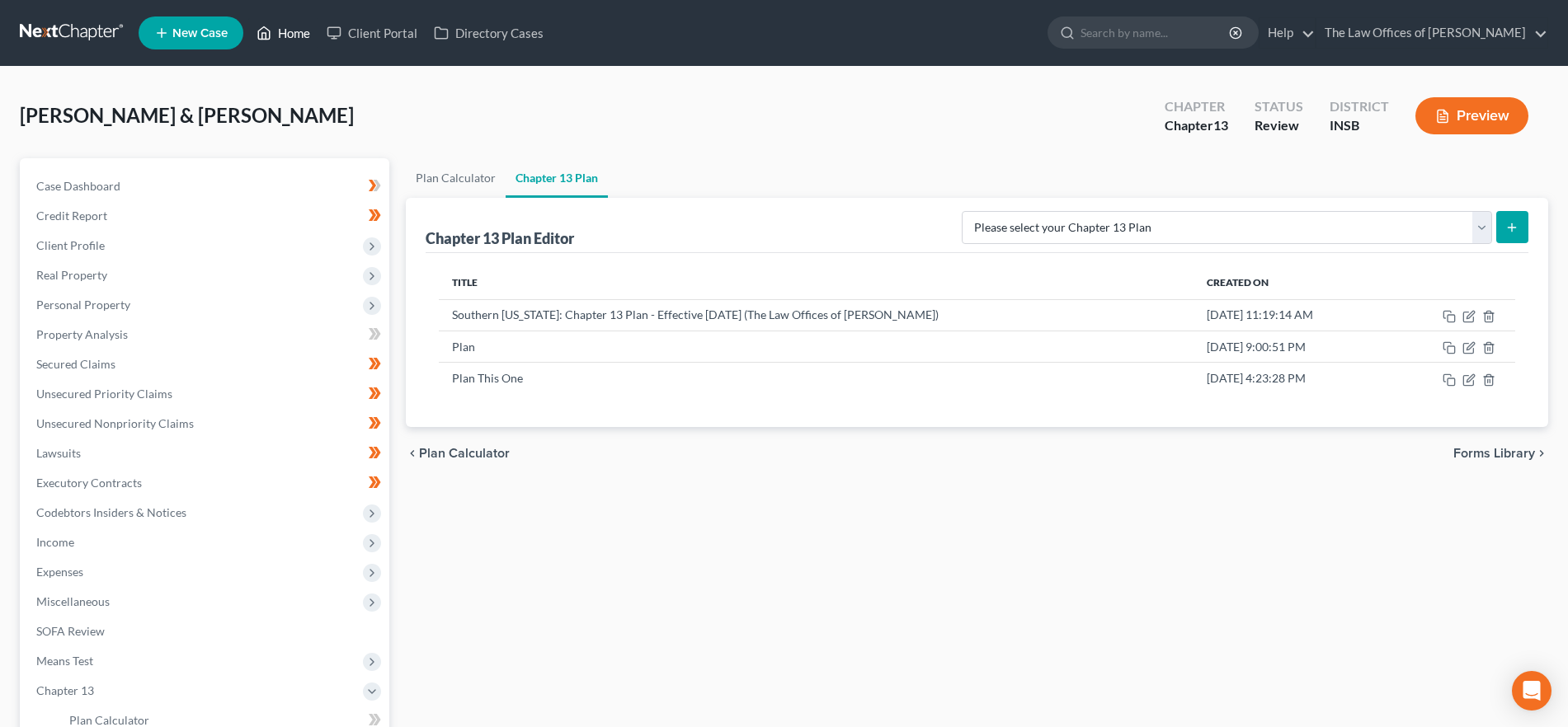
drag, startPoint x: 292, startPoint y: 33, endPoint x: 8, endPoint y: 138, distance: 302.8
click at [292, 33] on link "Home" at bounding box center [283, 33] width 70 height 30
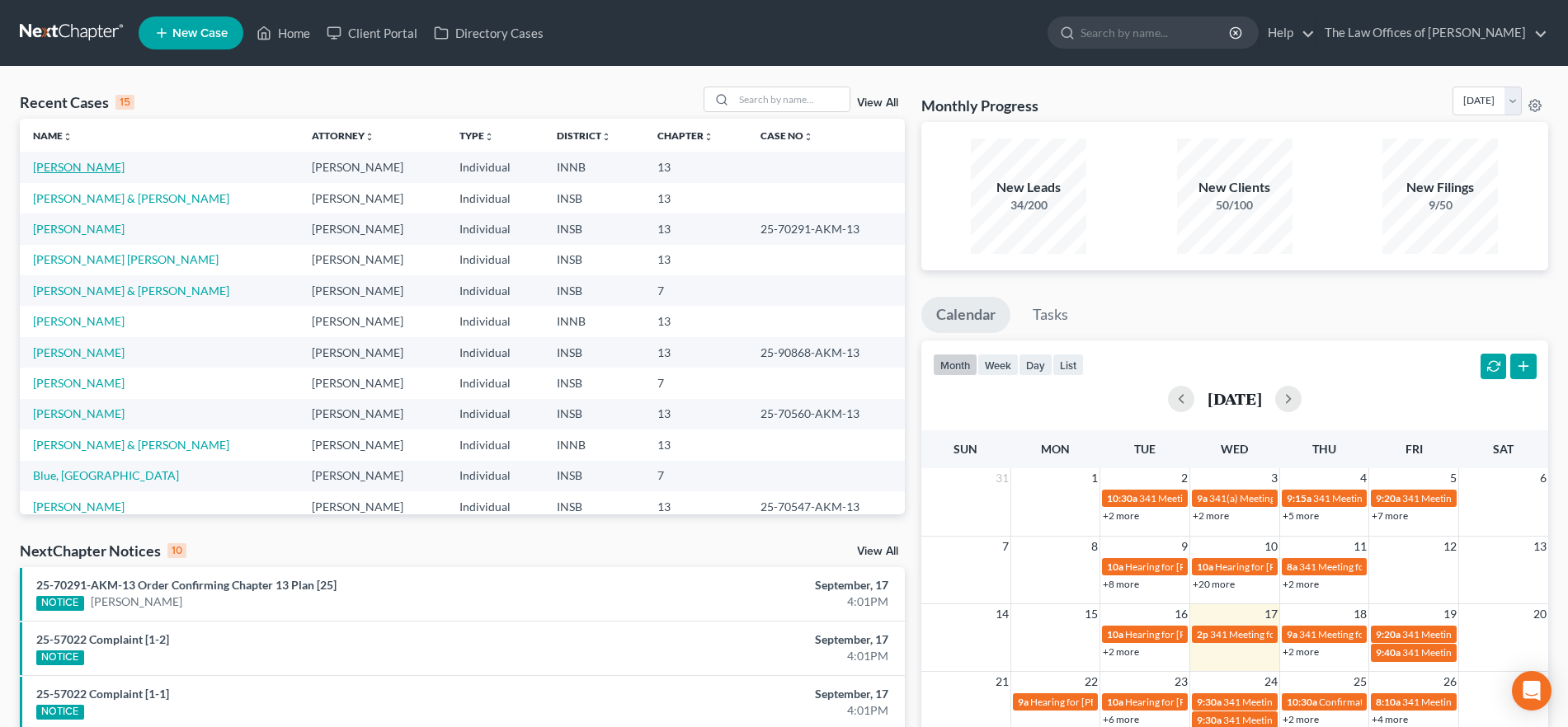
click at [52, 164] on link "[PERSON_NAME]" at bounding box center [78, 166] width 92 height 14
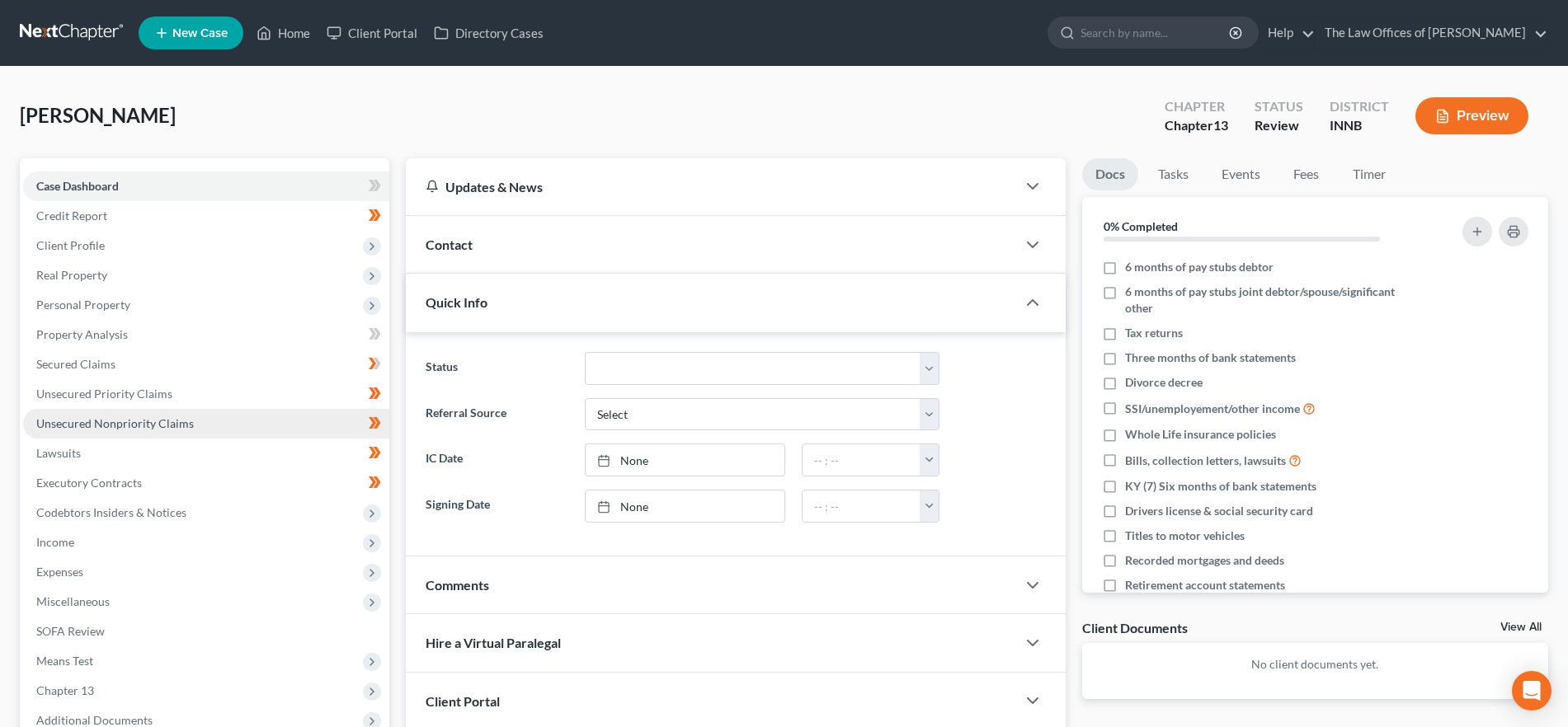
scroll to position [179, 0]
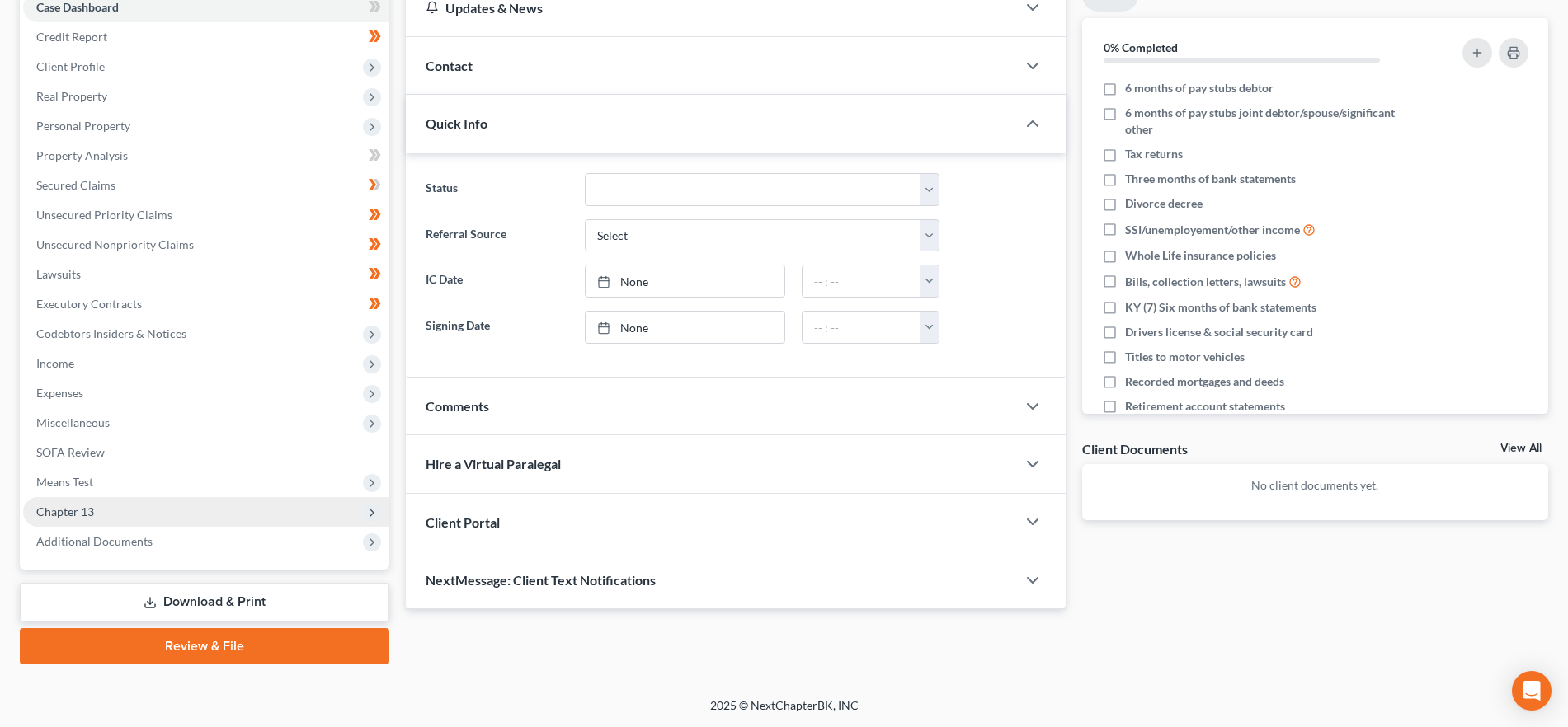
click at [94, 509] on span "Chapter 13" at bounding box center [207, 512] width 366 height 30
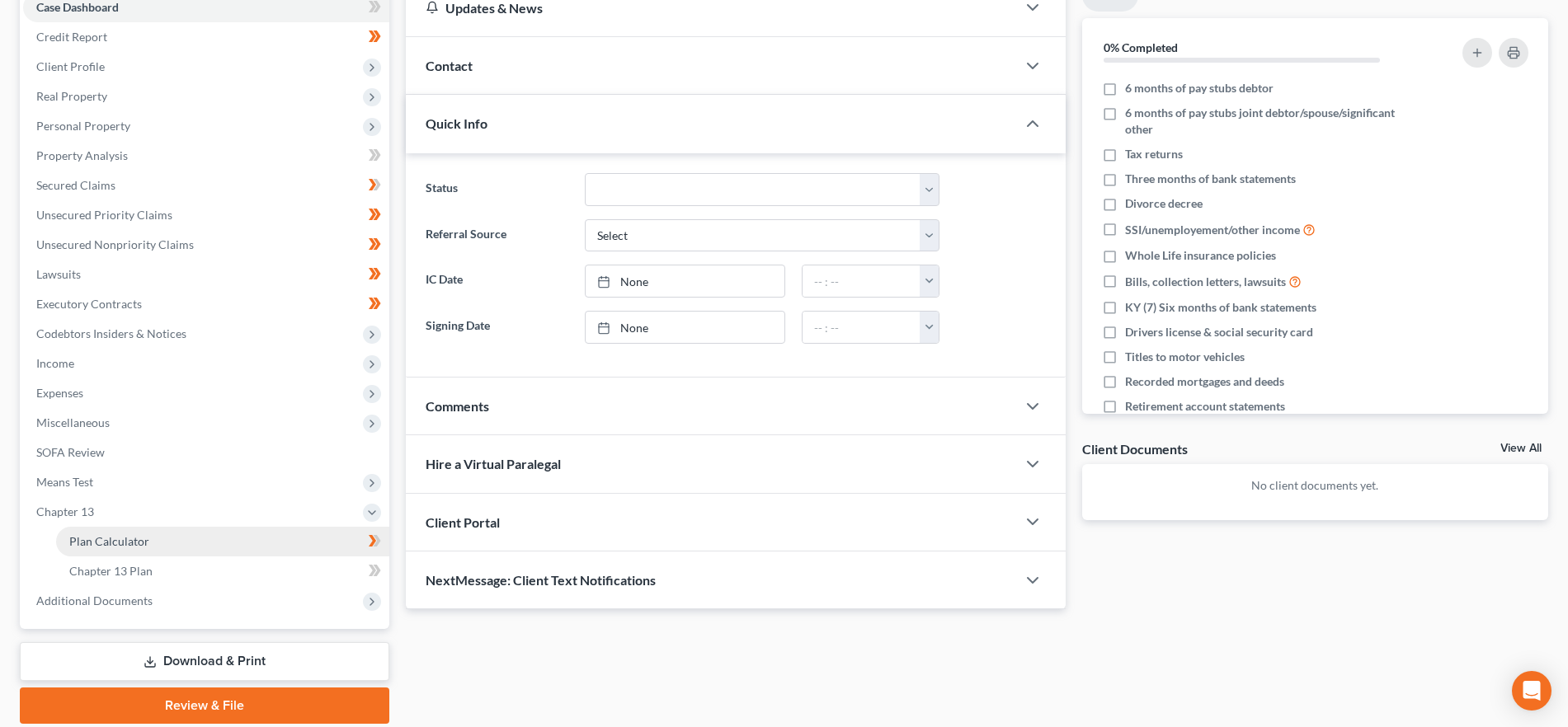
click at [106, 533] on link "Plan Calculator" at bounding box center [222, 542] width 334 height 30
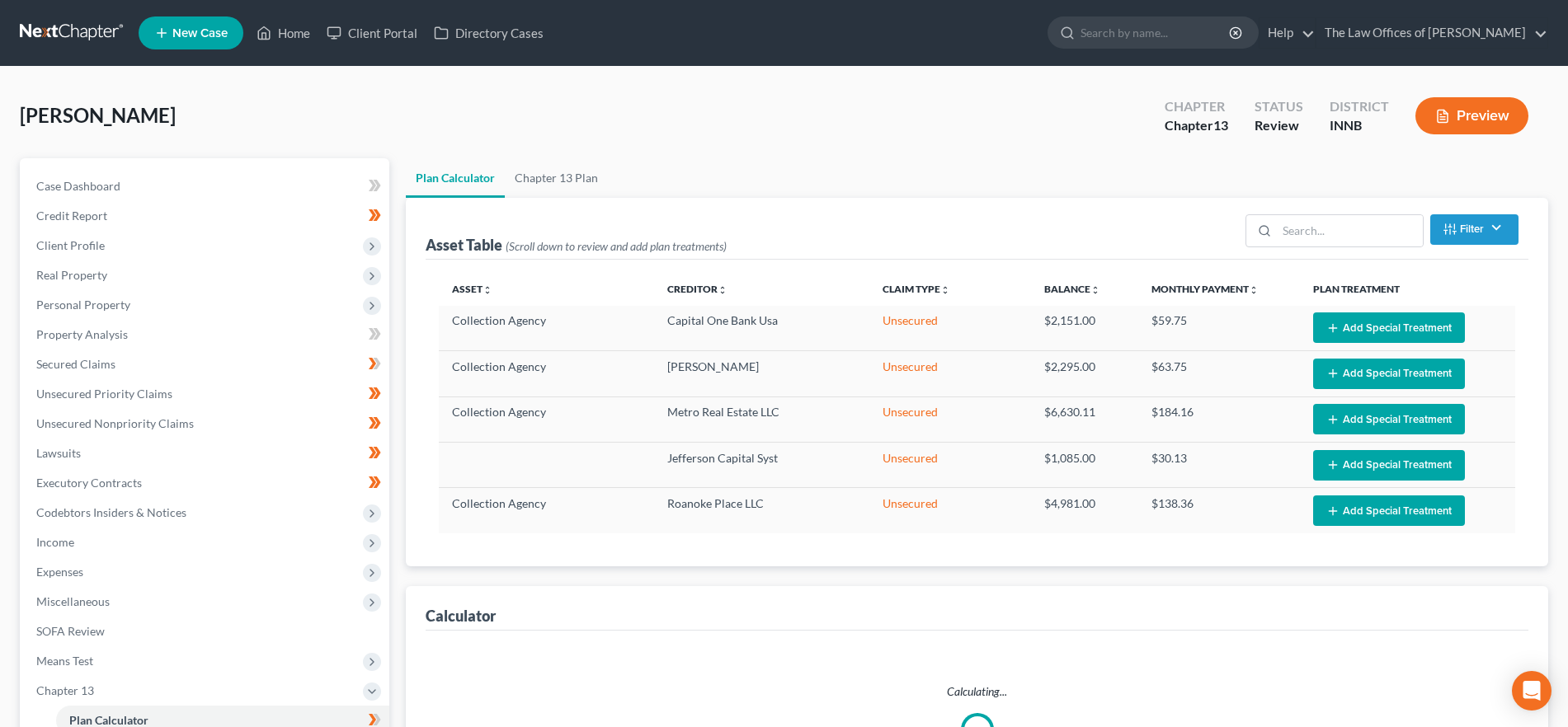
select select "35"
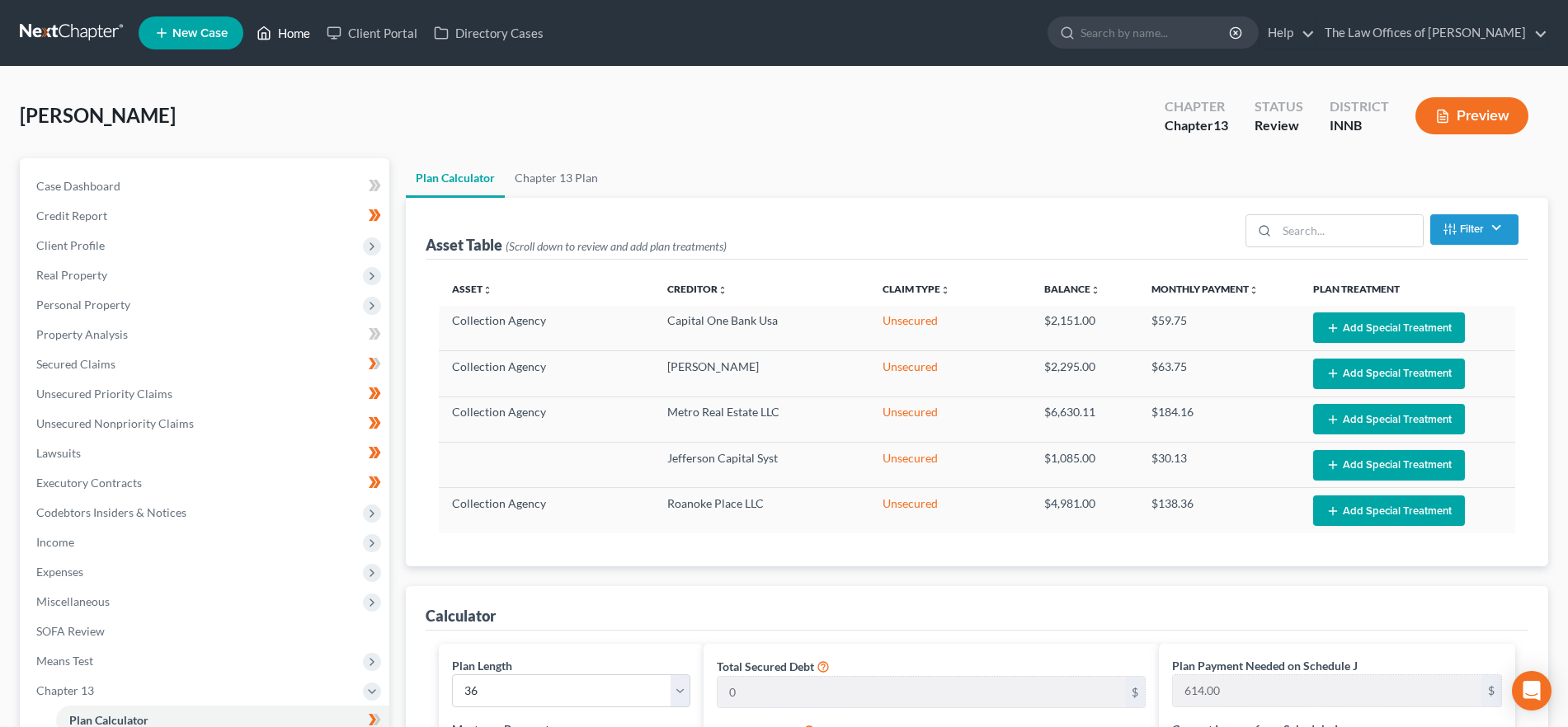
click at [270, 28] on icon at bounding box center [264, 33] width 15 height 20
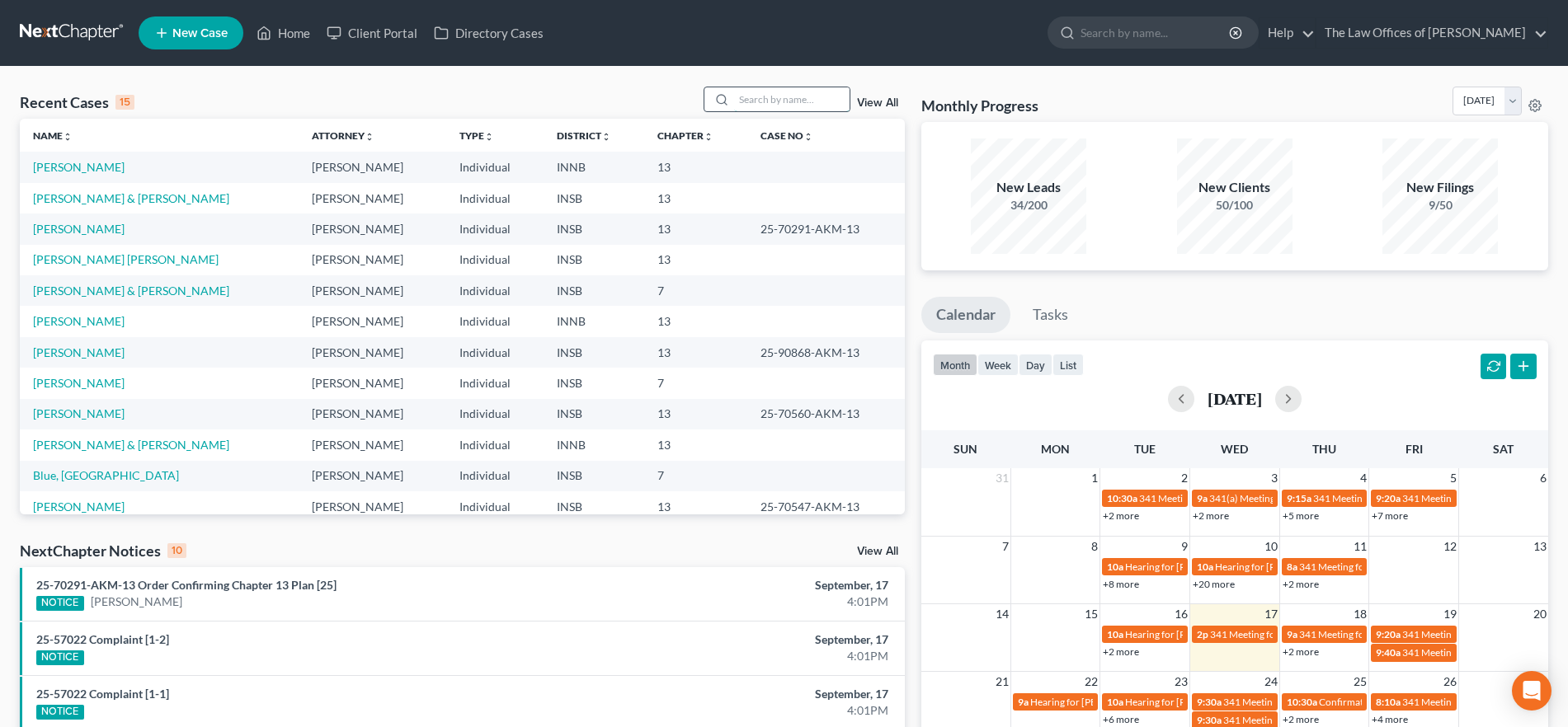
click at [764, 99] on input "search" at bounding box center [791, 100] width 116 height 24
type input "[PERSON_NAME]"
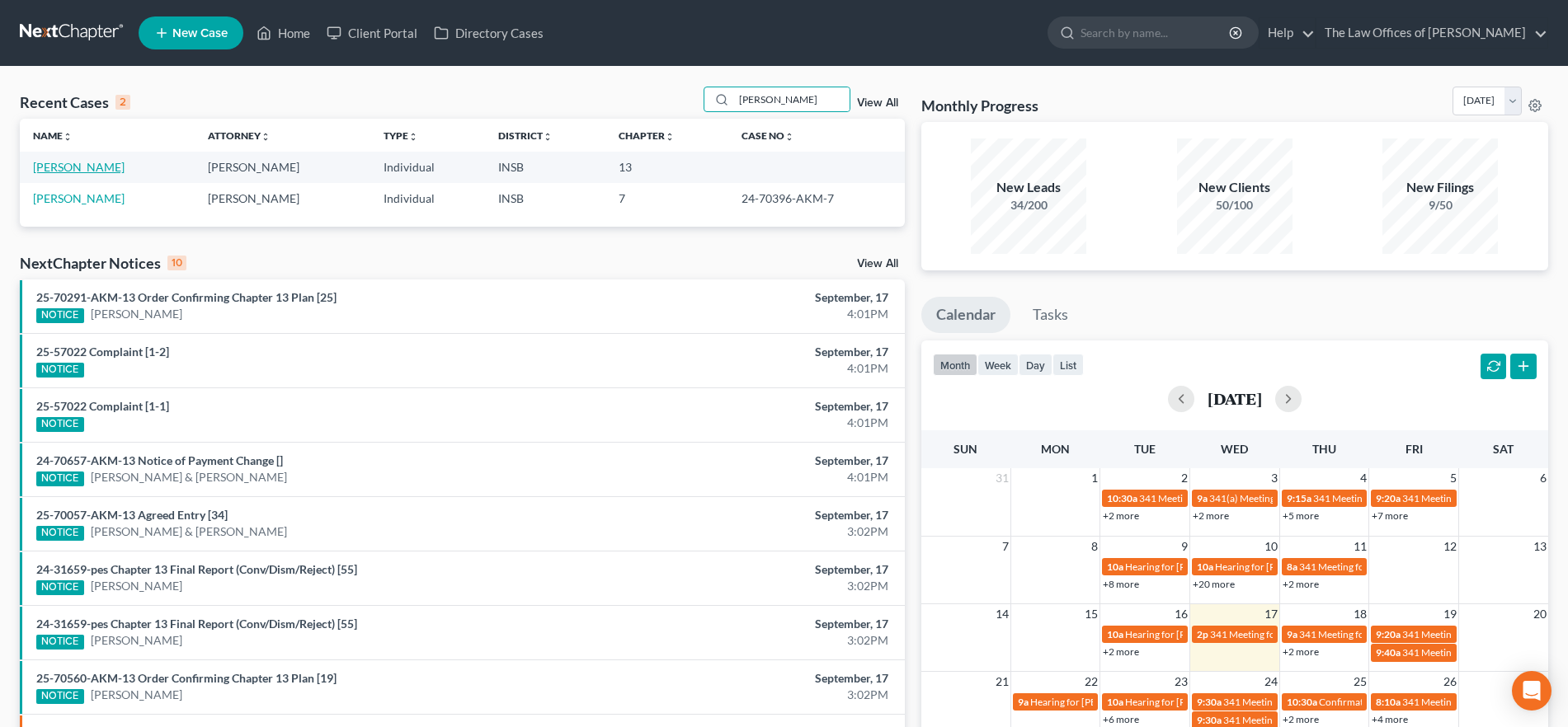
click at [80, 164] on link "[PERSON_NAME]" at bounding box center [78, 166] width 92 height 14
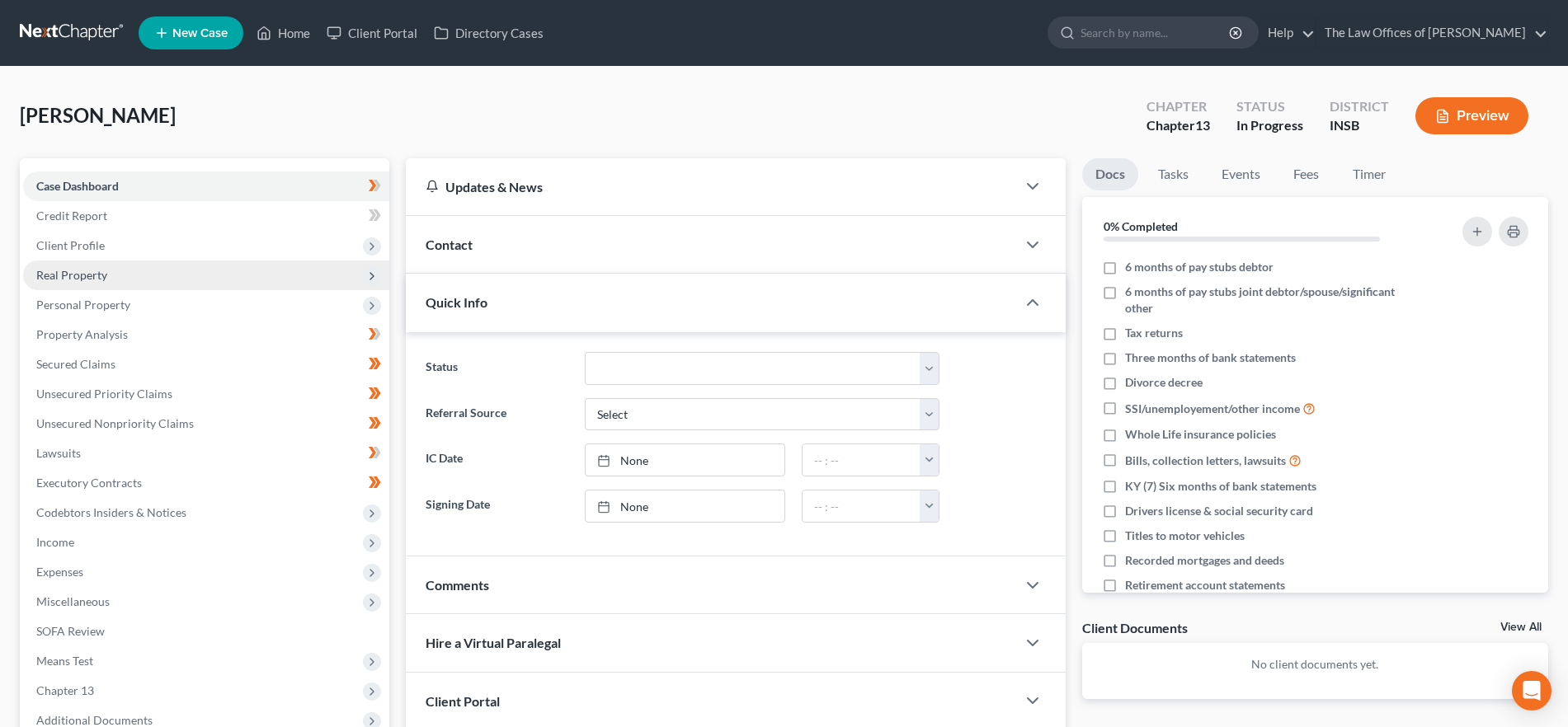
drag, startPoint x: 90, startPoint y: 243, endPoint x: 154, endPoint y: 277, distance: 72.5
click at [90, 243] on span "Client Profile" at bounding box center [70, 245] width 68 height 14
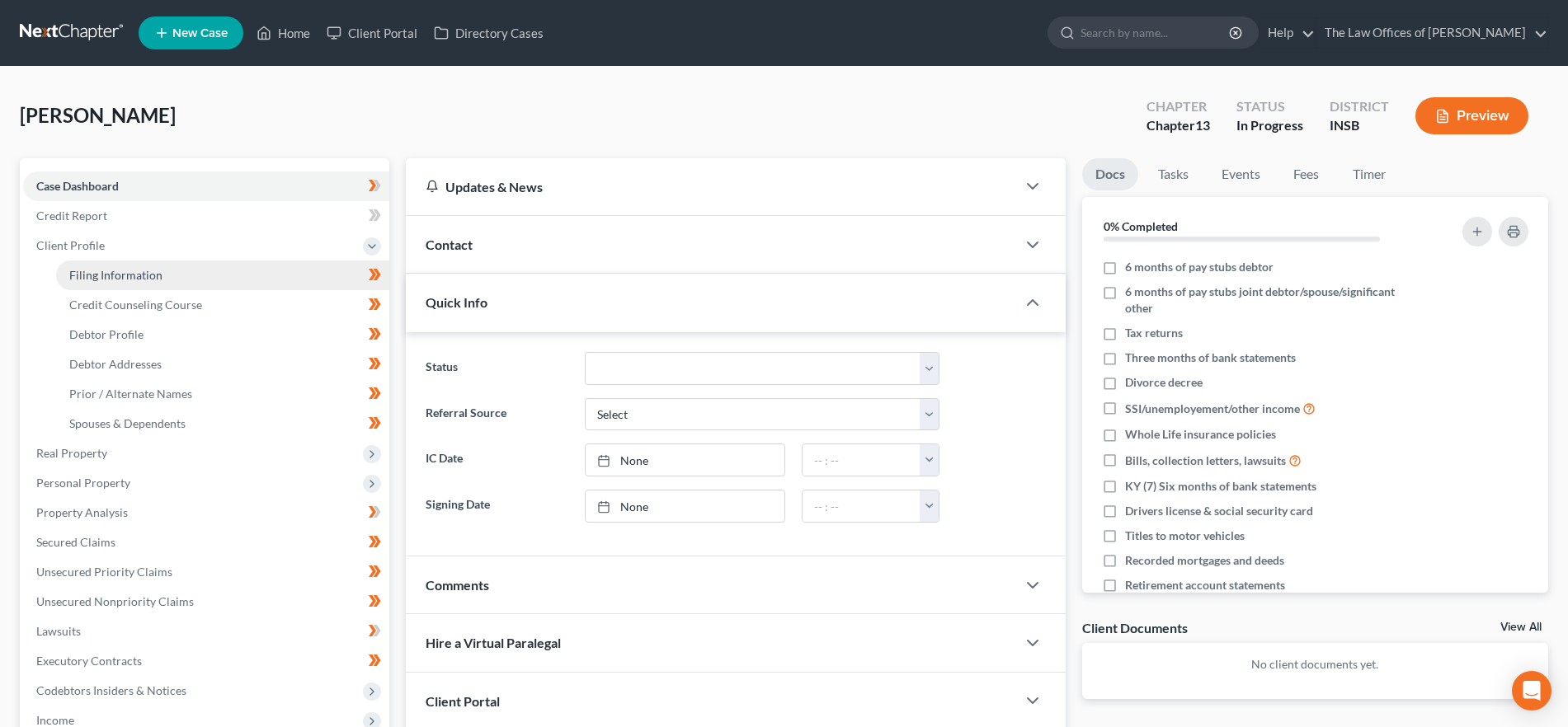
click at [150, 278] on span "Filing Information" at bounding box center [116, 275] width 93 height 14
select select "1"
select select "0"
select select "3"
select select "28"
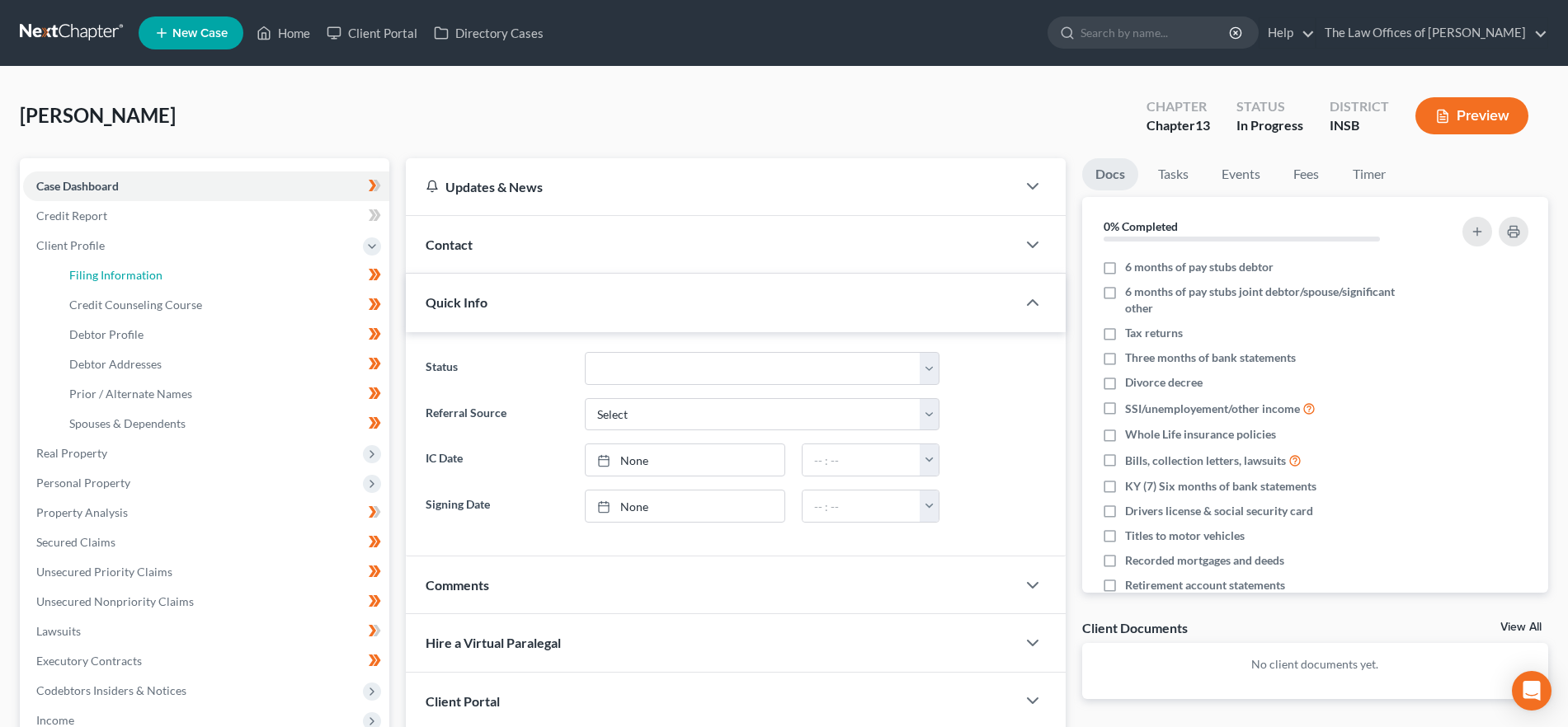
select select "0"
select select "15"
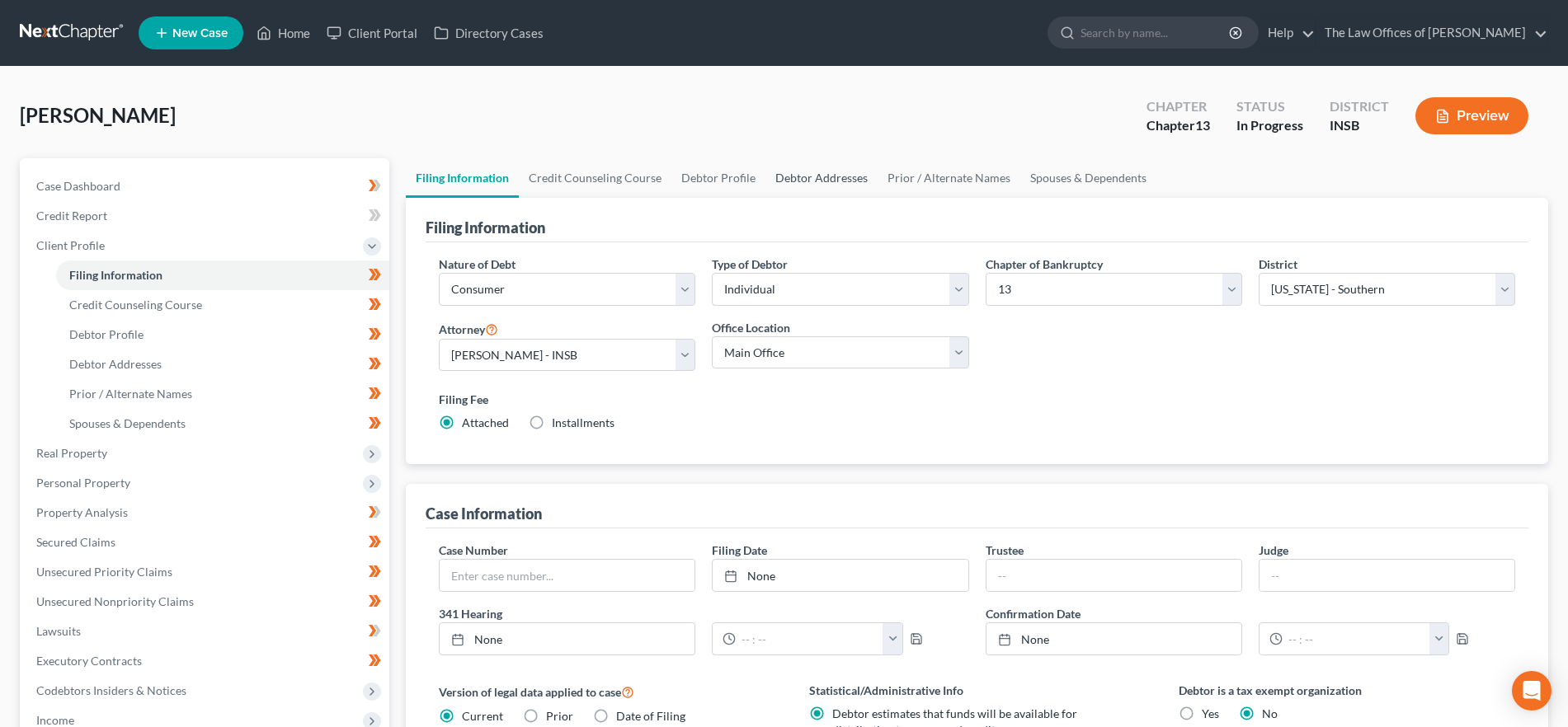
click at [825, 177] on link "Debtor Addresses" at bounding box center [821, 178] width 112 height 39
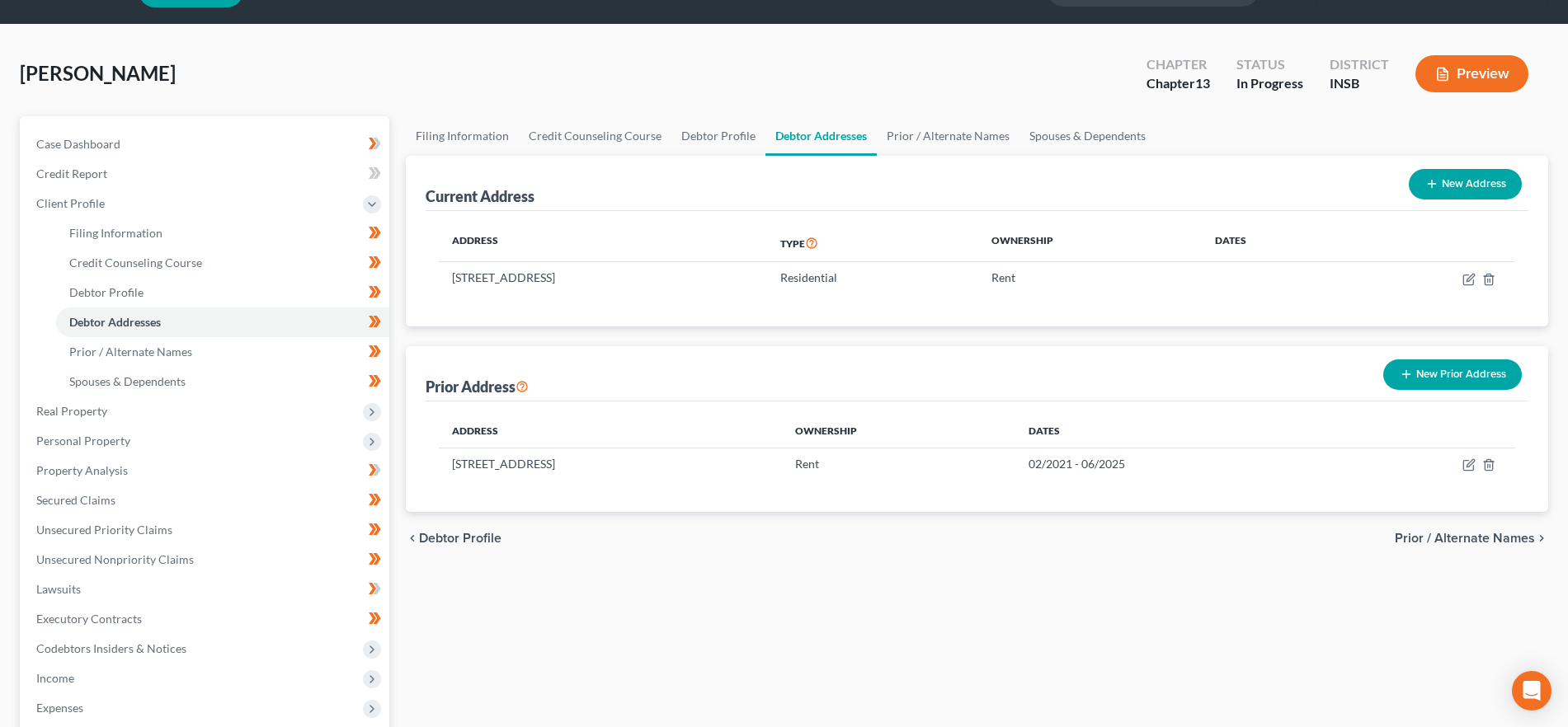
scroll to position [43, 0]
